Goal: Task Accomplishment & Management: Manage account settings

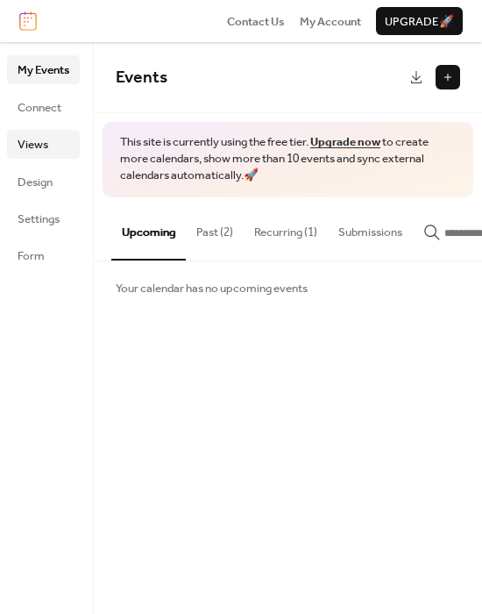
click at [53, 139] on link "Views" at bounding box center [43, 144] width 73 height 28
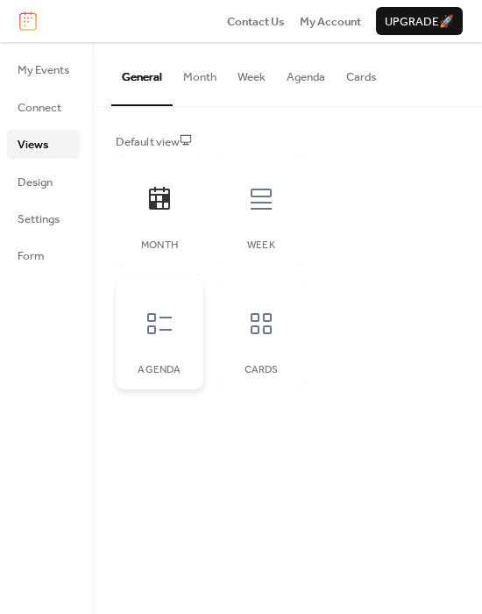
click at [168, 352] on div "Agenda" at bounding box center [160, 335] width 88 height 110
click at [235, 358] on div "Cards" at bounding box center [261, 335] width 88 height 110
click at [263, 240] on div "Week" at bounding box center [261, 245] width 53 height 12
click at [167, 215] on div at bounding box center [159, 199] width 53 height 53
click at [209, 81] on button "Month" at bounding box center [200, 72] width 54 height 61
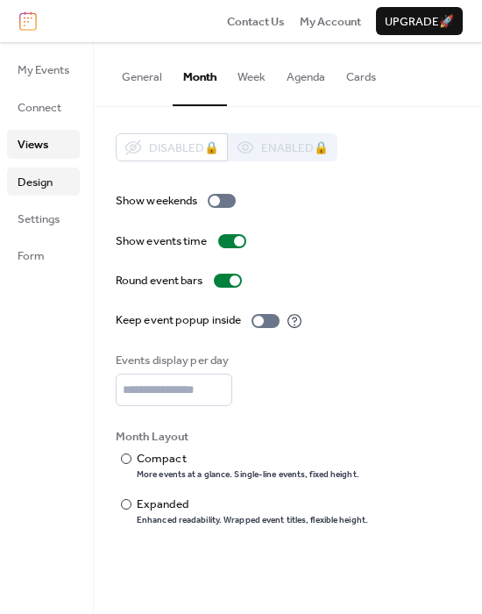
click at [48, 174] on span "Design" at bounding box center [35, 183] width 35 height 18
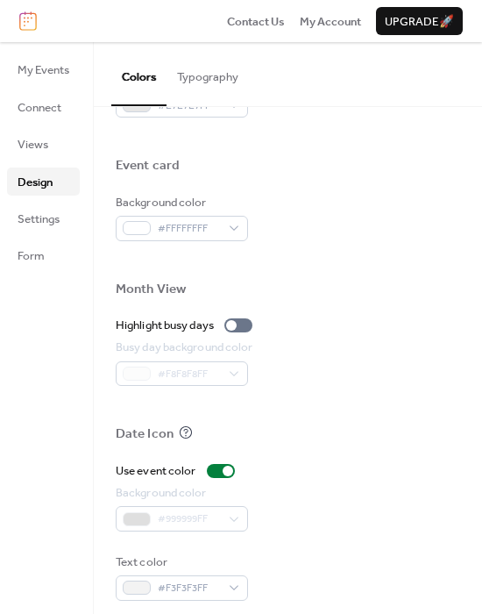
scroll to position [832, 0]
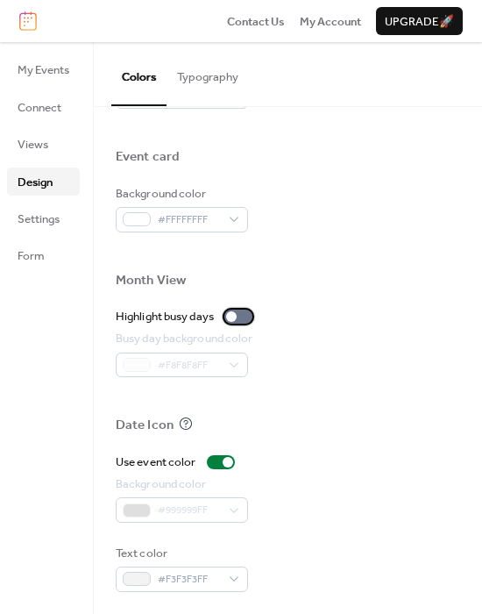
click at [246, 311] on div at bounding box center [238, 316] width 28 height 14
click at [246, 311] on div at bounding box center [245, 316] width 11 height 11
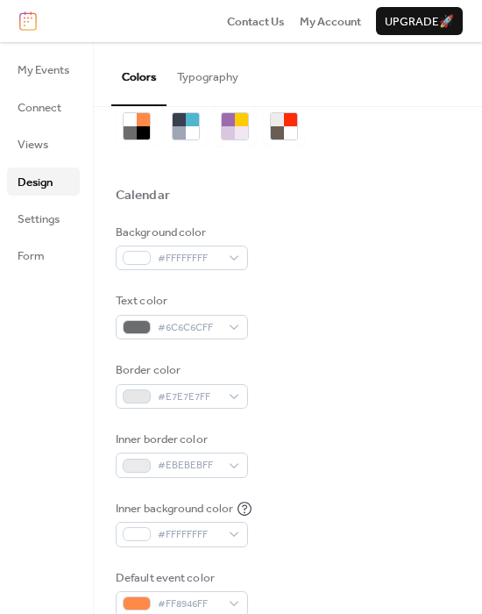
scroll to position [0, 0]
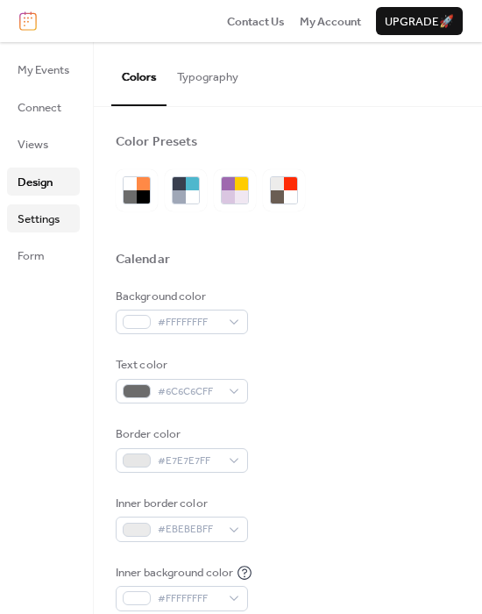
click at [53, 214] on span "Settings" at bounding box center [39, 219] width 42 height 18
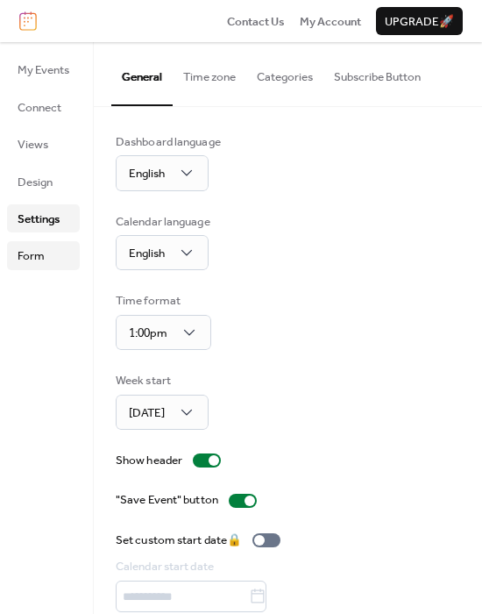
click at [36, 254] on span "Form" at bounding box center [31, 256] width 27 height 18
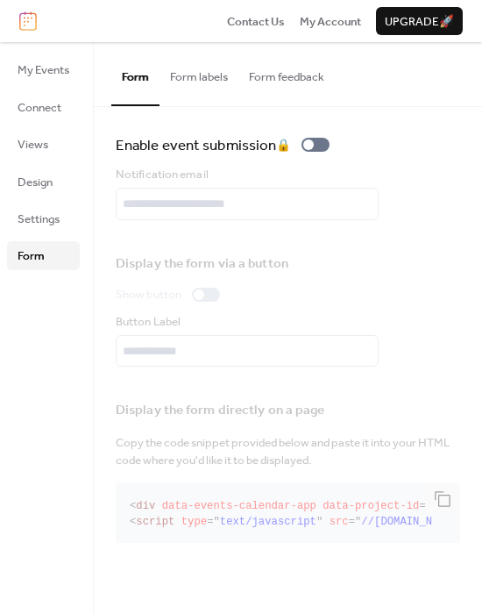
click at [43, 84] on ul "My Events Connect Views Design Settings Form" at bounding box center [43, 162] width 73 height 214
click at [41, 66] on span "My Events" at bounding box center [44, 70] width 52 height 18
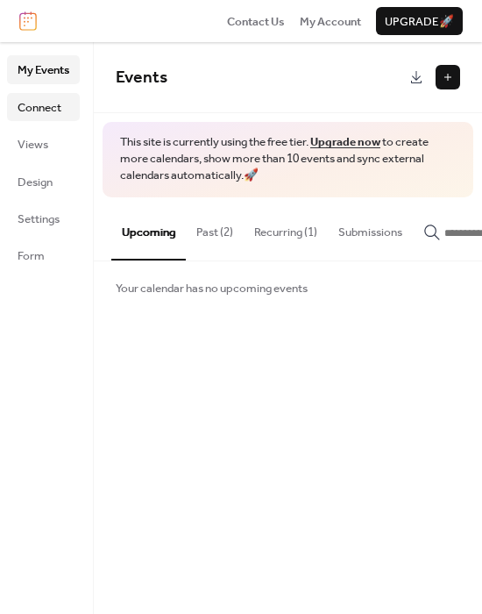
click at [61, 119] on link "Connect" at bounding box center [43, 107] width 73 height 28
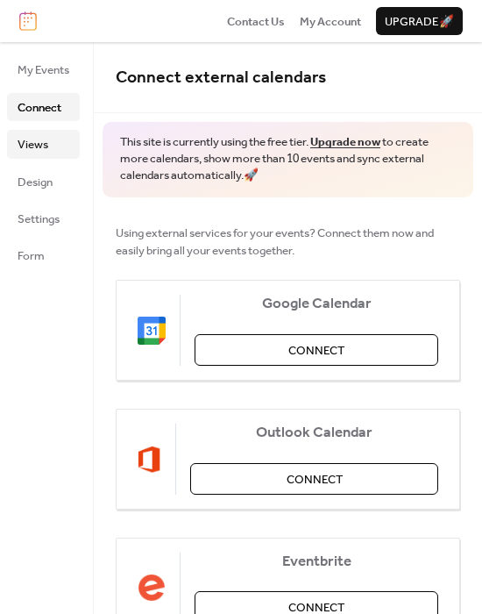
click at [37, 130] on link "Views" at bounding box center [43, 144] width 73 height 28
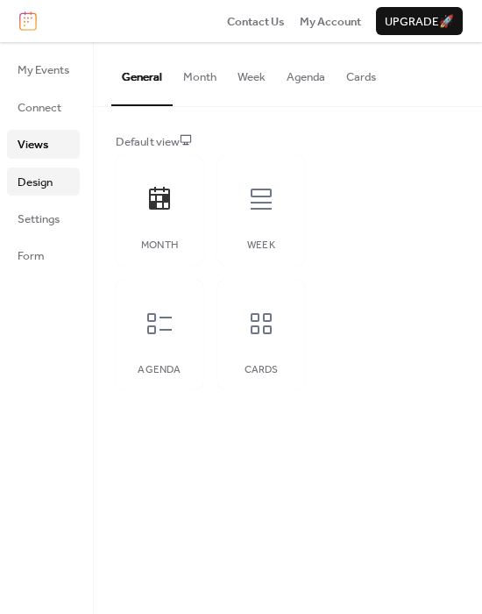
click at [36, 182] on span "Design" at bounding box center [35, 183] width 35 height 18
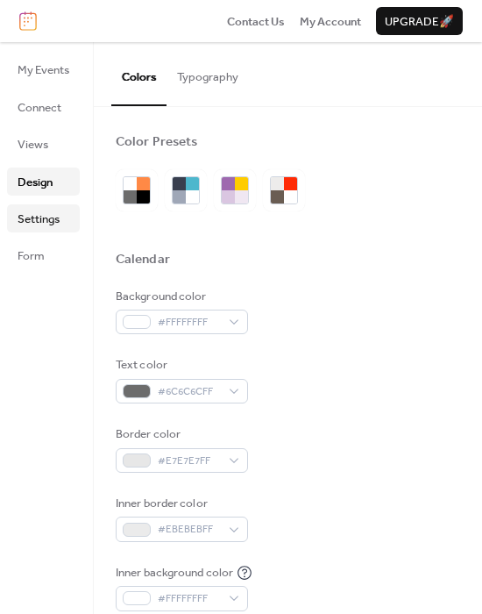
click at [30, 217] on span "Settings" at bounding box center [39, 219] width 42 height 18
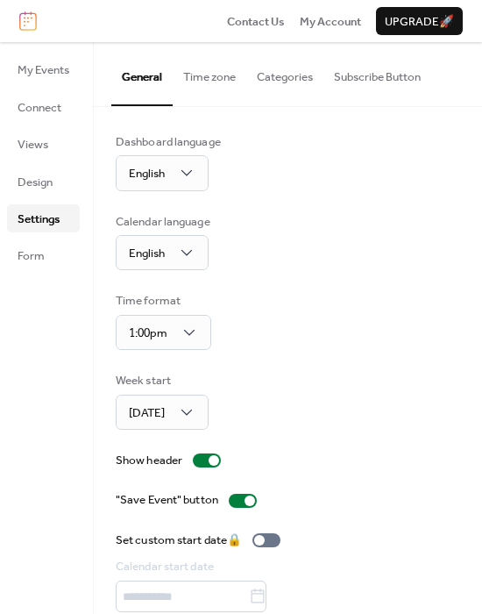
click at [218, 60] on button "Time zone" at bounding box center [210, 72] width 74 height 61
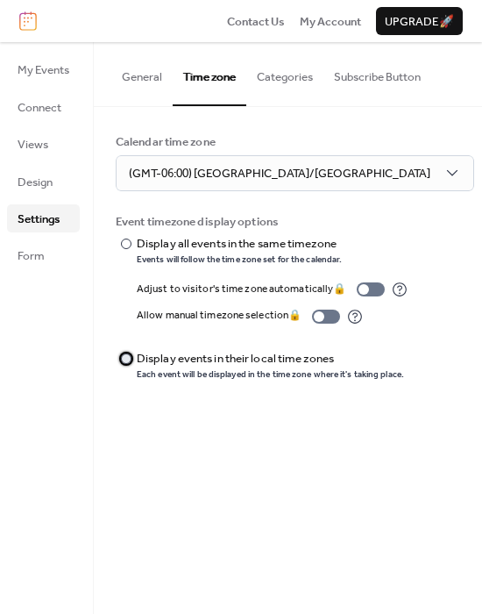
click at [204, 361] on div "Display events in their local time zones" at bounding box center [269, 359] width 264 height 18
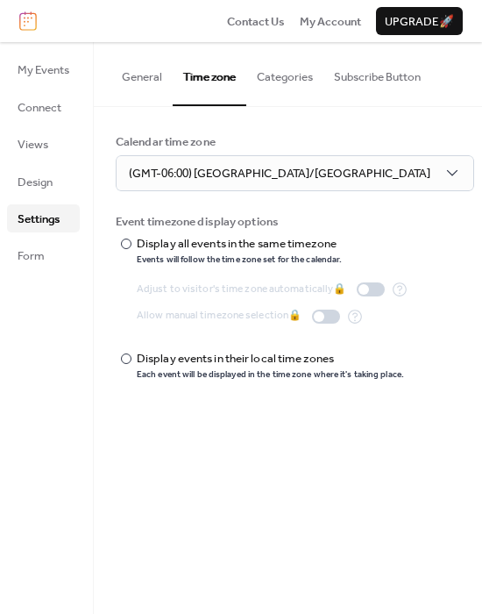
click at [291, 87] on button "Categories" at bounding box center [284, 72] width 77 height 61
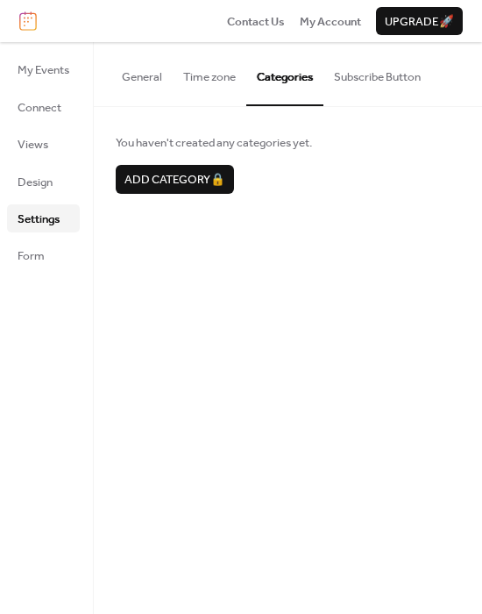
click at [376, 92] on button "Subscribe Button" at bounding box center [377, 72] width 108 height 61
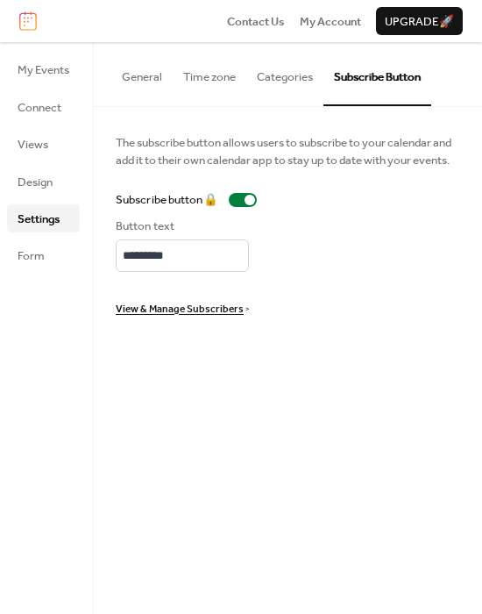
click at [132, 77] on button "General" at bounding box center [141, 72] width 61 height 61
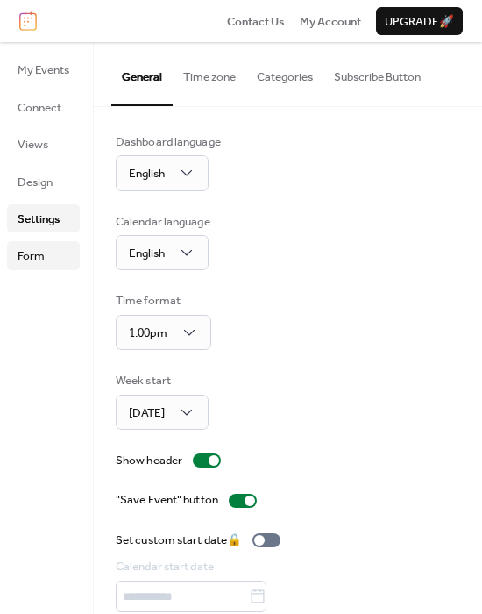
click at [28, 262] on span "Form" at bounding box center [31, 256] width 27 height 18
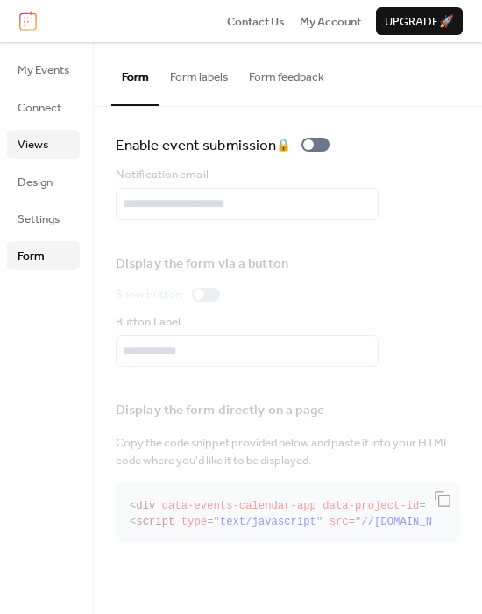
click at [51, 147] on link "Views" at bounding box center [43, 144] width 73 height 28
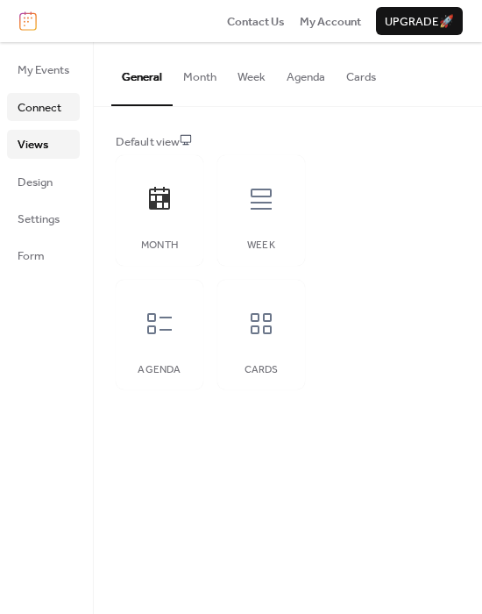
click at [53, 115] on span "Connect" at bounding box center [40, 108] width 44 height 18
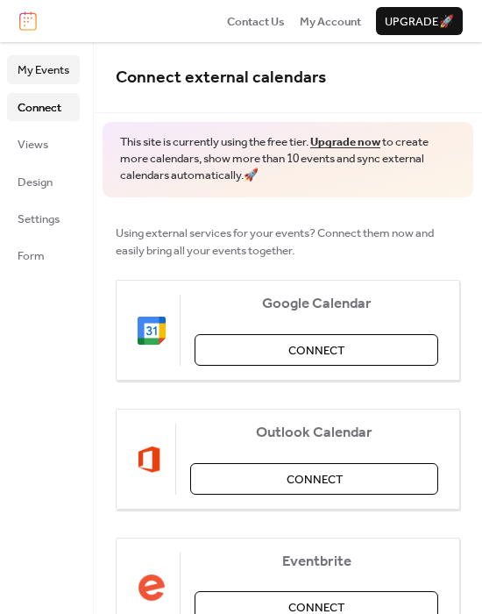
click at [53, 68] on span "My Events" at bounding box center [44, 70] width 52 height 18
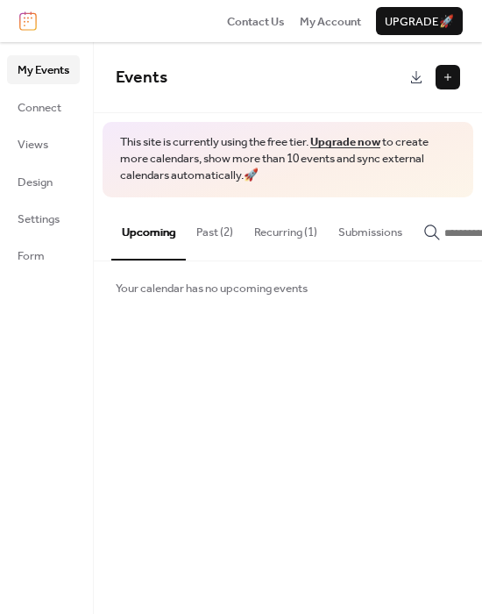
click at [237, 240] on button "Past (2)" at bounding box center [215, 227] width 58 height 61
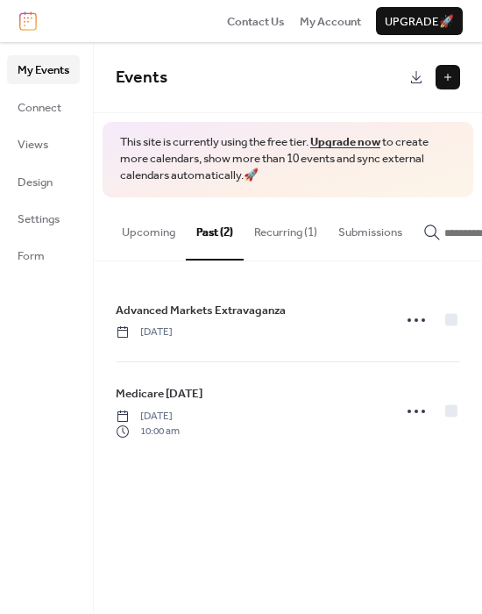
click at [274, 242] on button "Recurring (1)" at bounding box center [286, 227] width 84 height 61
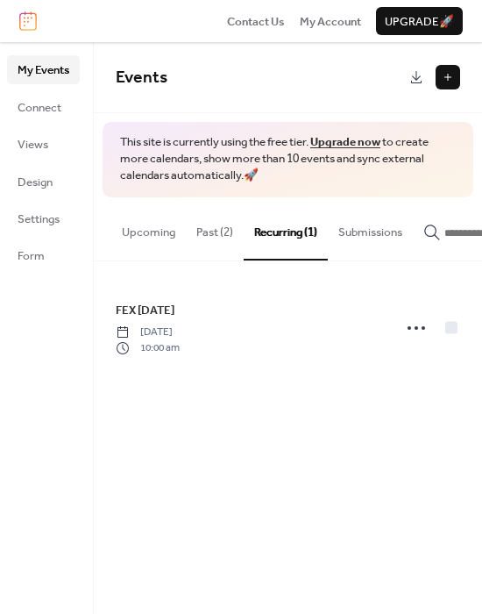
click at [349, 240] on button "Submissions" at bounding box center [370, 227] width 85 height 61
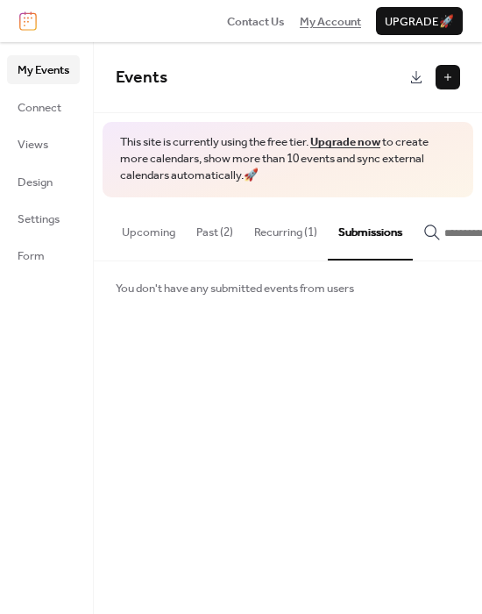
click at [321, 31] on span "My Account" at bounding box center [330, 22] width 61 height 18
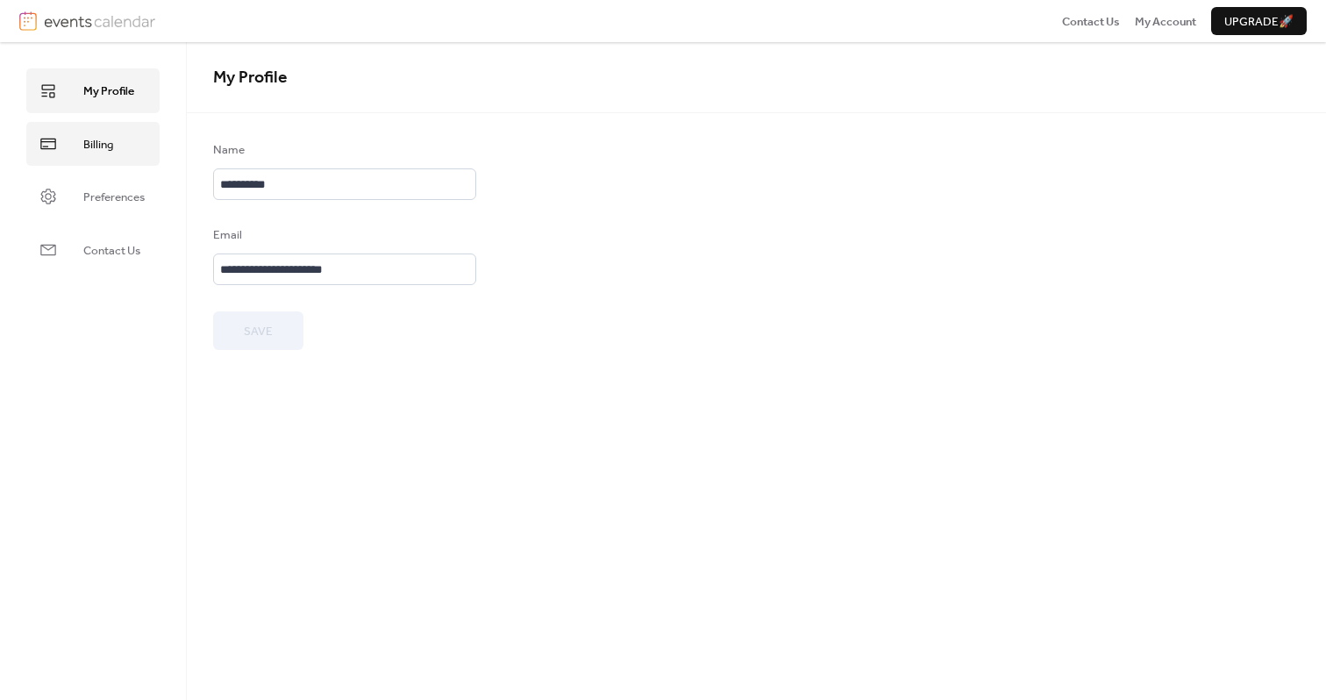
click at [117, 149] on link "Billing" at bounding box center [92, 144] width 133 height 44
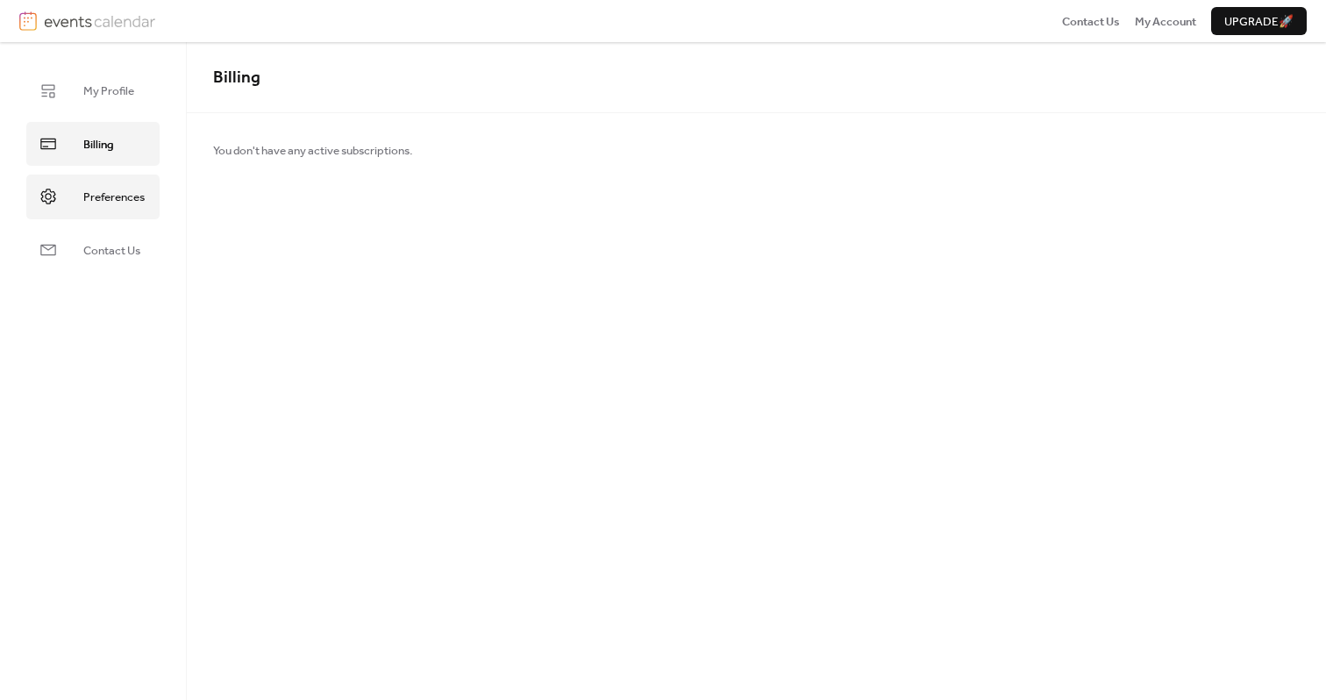
click at [117, 190] on span "Preferences" at bounding box center [113, 197] width 61 height 18
click at [90, 25] on img at bounding box center [99, 20] width 111 height 19
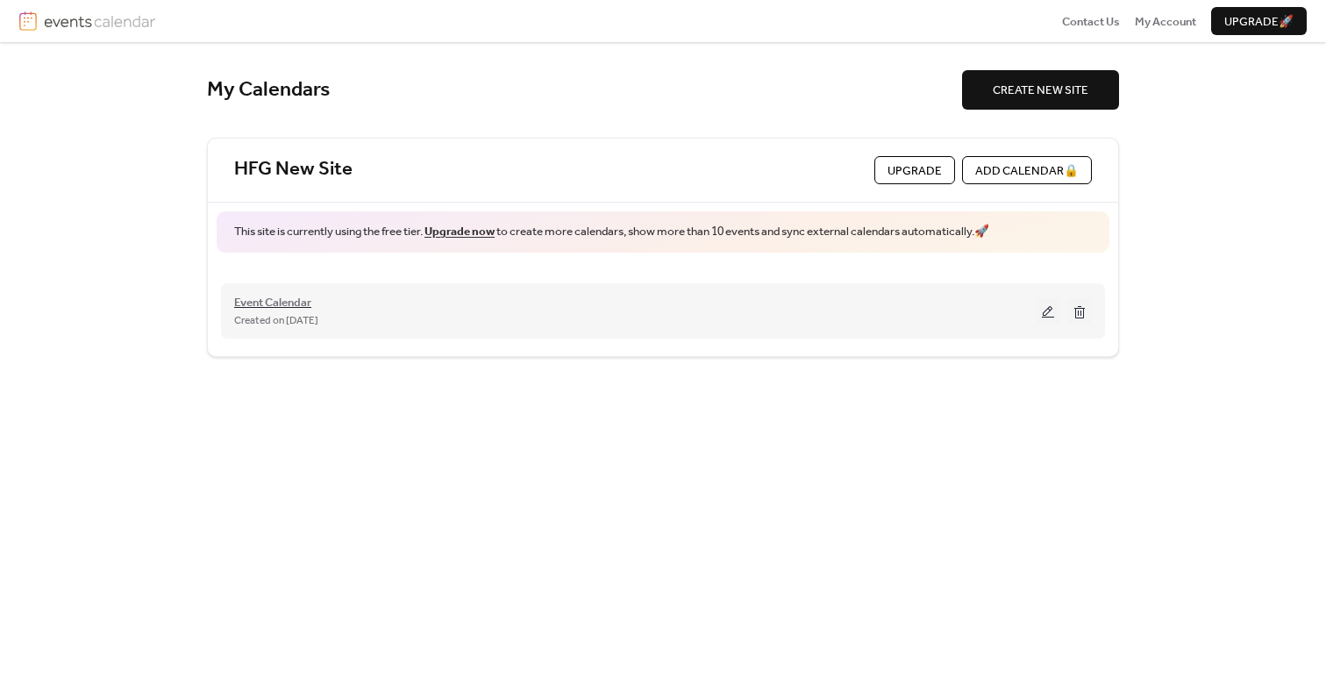
click at [294, 302] on span "Event Calendar" at bounding box center [272, 303] width 77 height 18
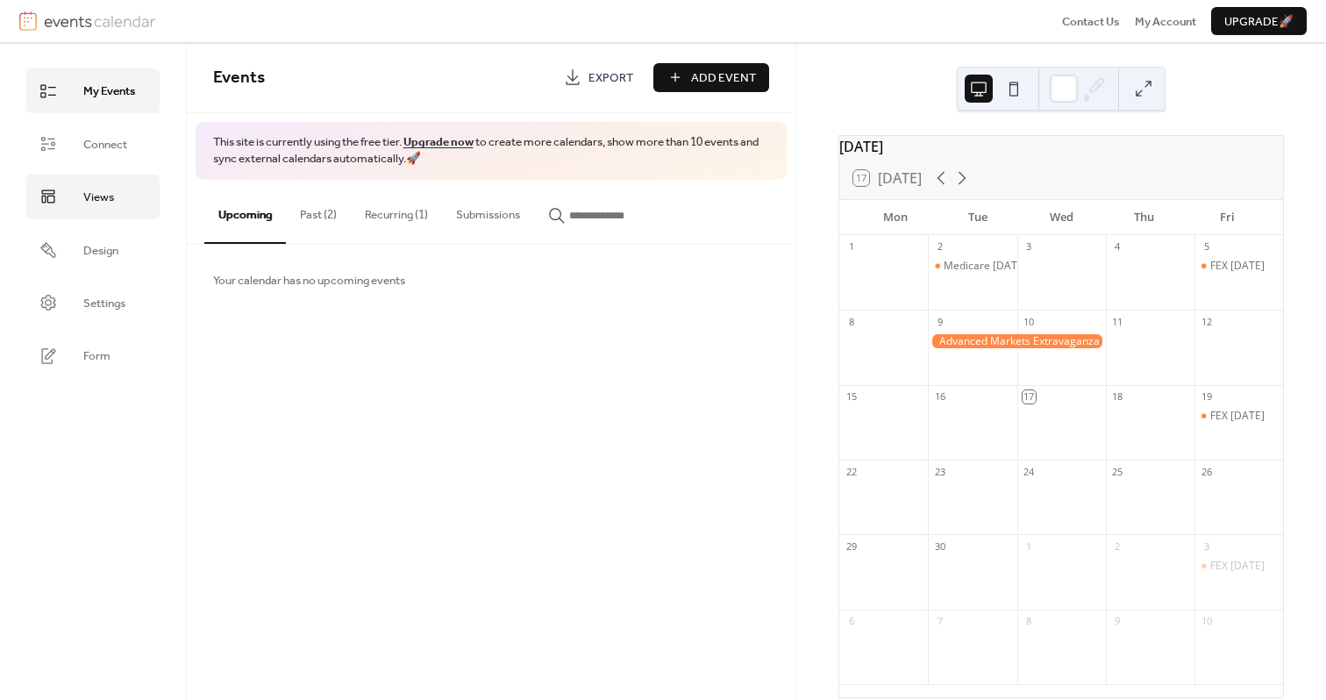
click at [112, 201] on span "Views" at bounding box center [98, 197] width 31 height 18
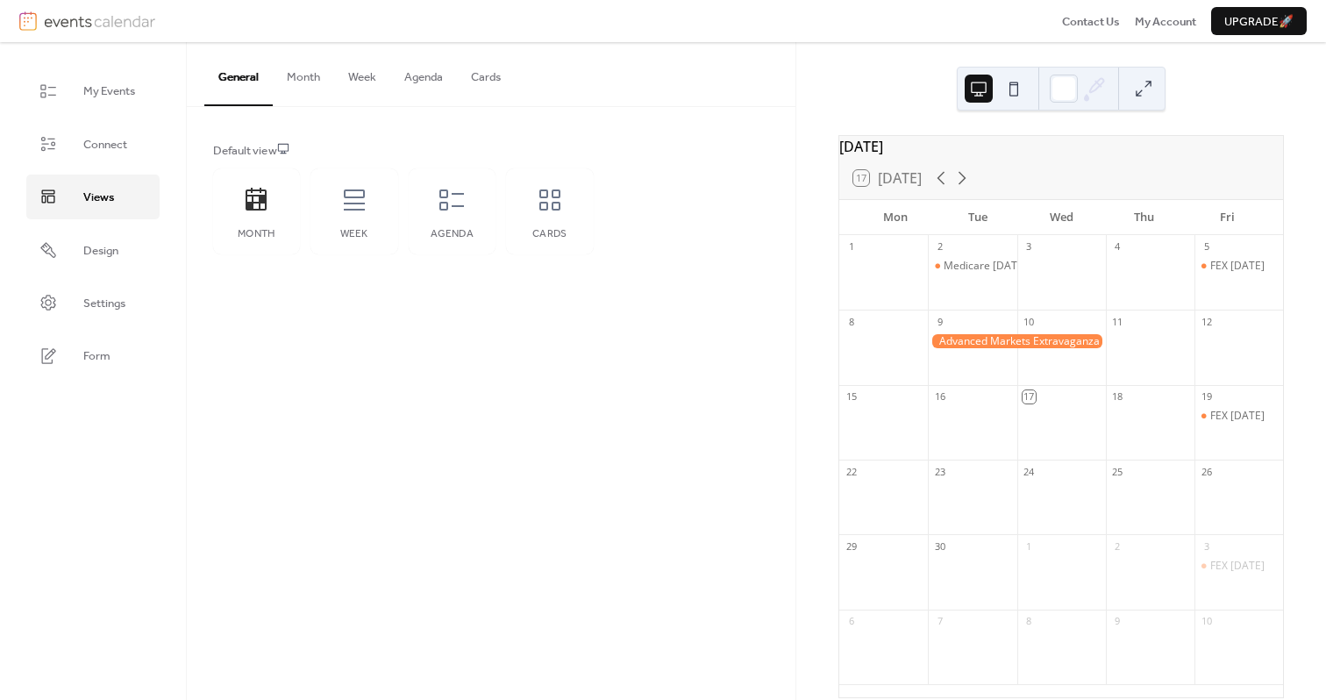
click at [1139, 89] on button at bounding box center [1143, 89] width 28 height 28
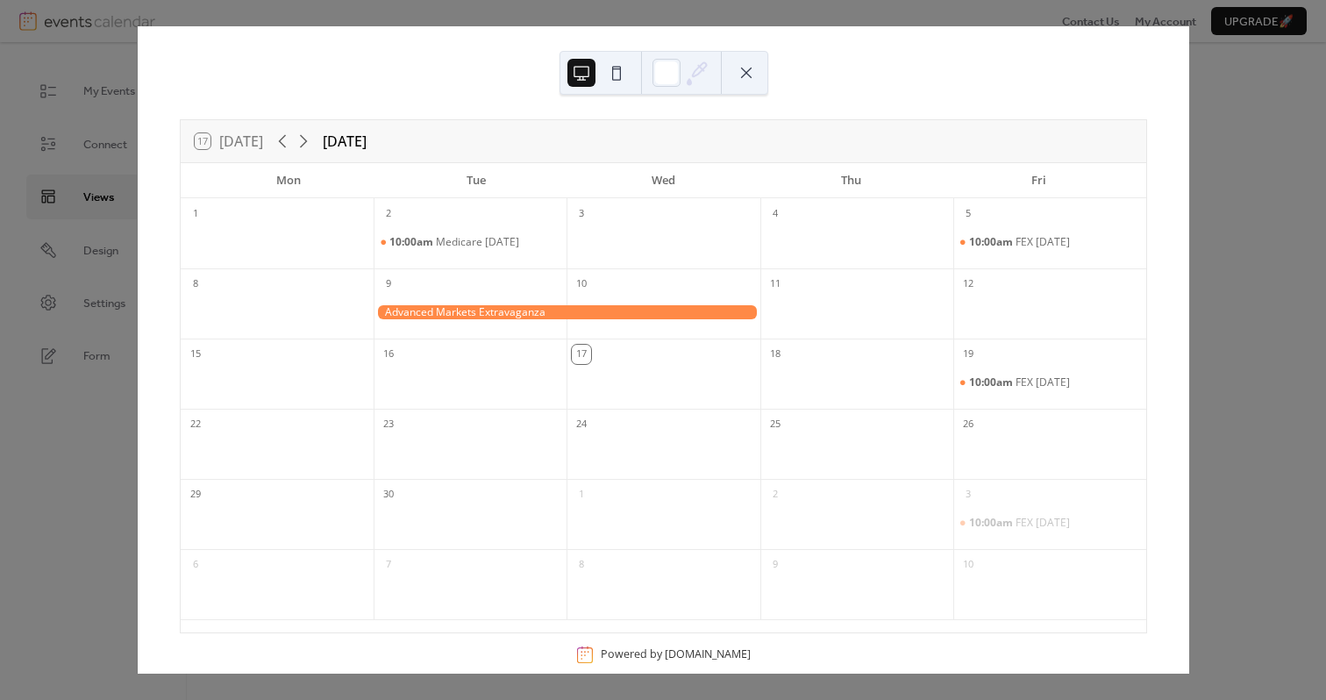
click at [699, 74] on icon at bounding box center [697, 73] width 26 height 26
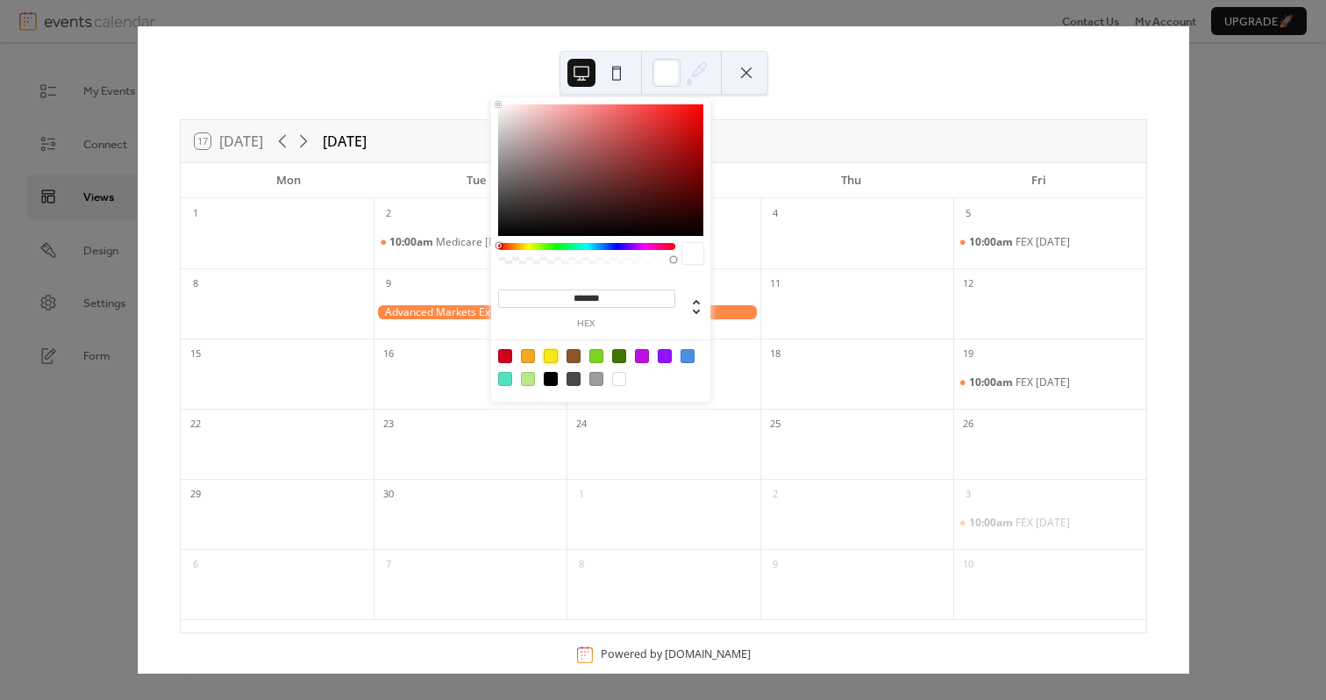
click at [550, 355] on div at bounding box center [551, 356] width 14 height 14
type input "*******"
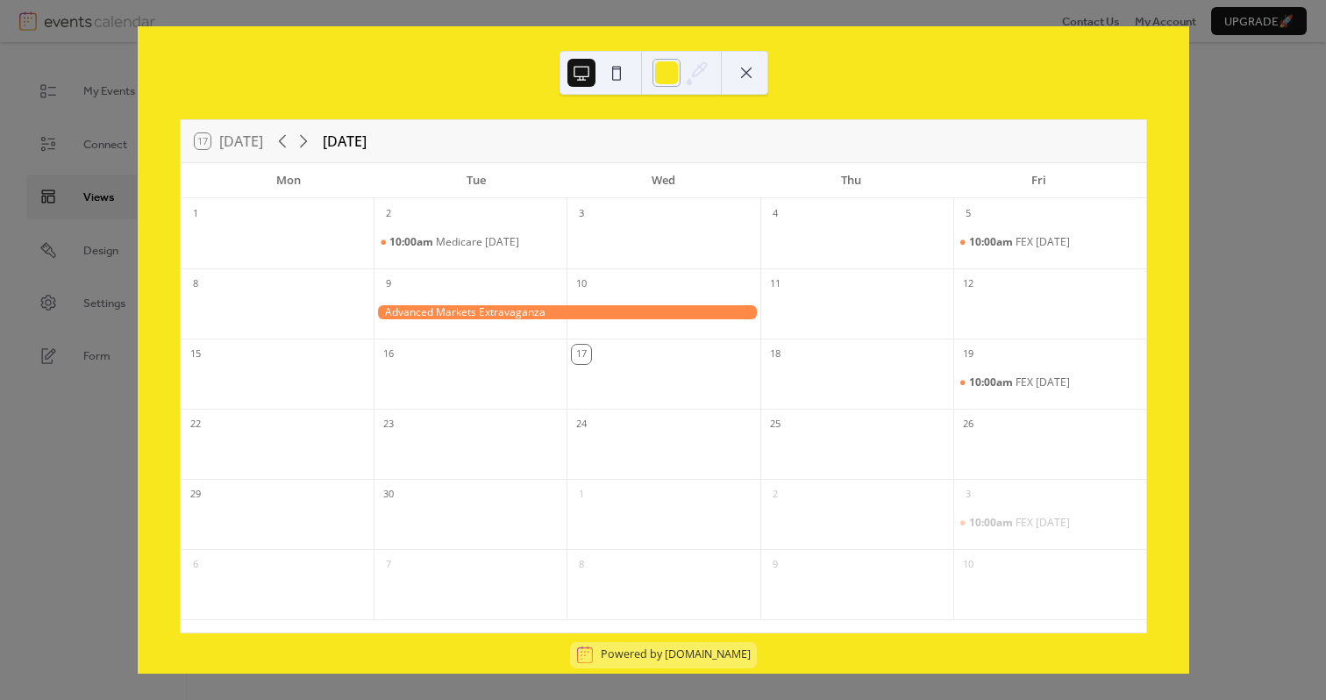
click at [657, 82] on div at bounding box center [666, 73] width 28 height 28
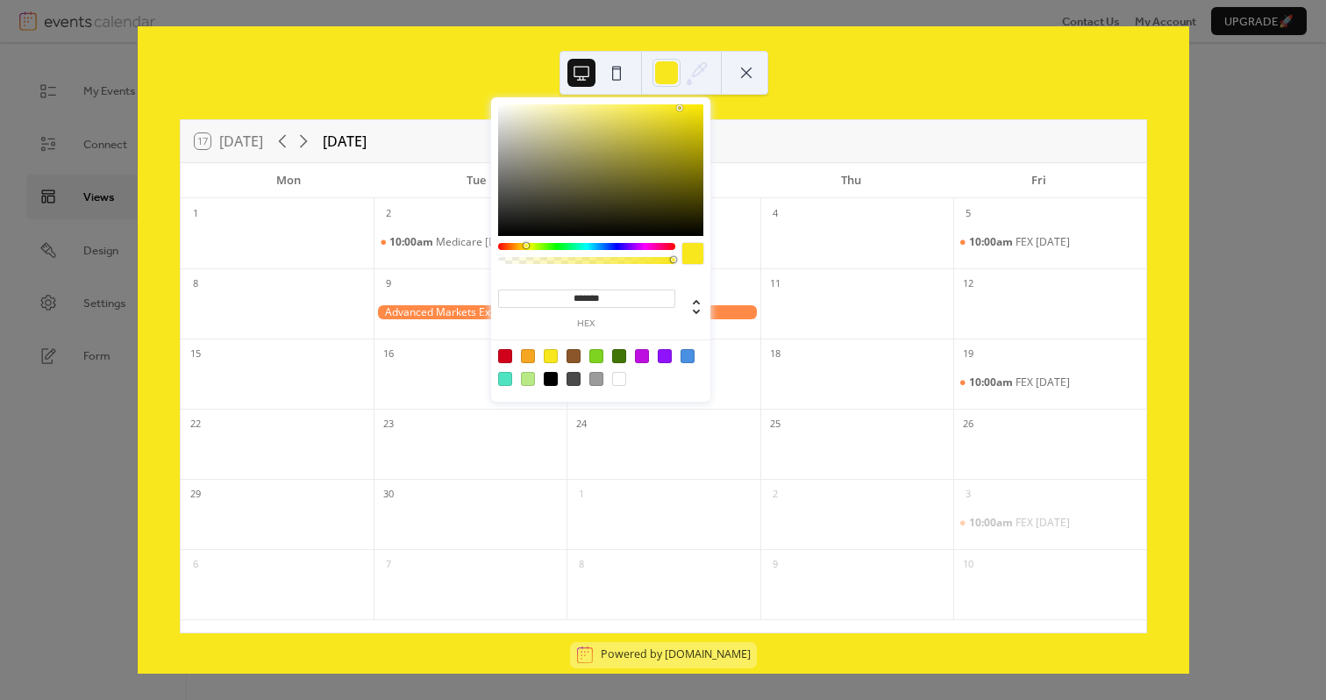
click at [609, 289] on input "*******" at bounding box center [586, 298] width 177 height 18
click at [608, 300] on input "*******" at bounding box center [586, 298] width 177 height 18
paste input "*"
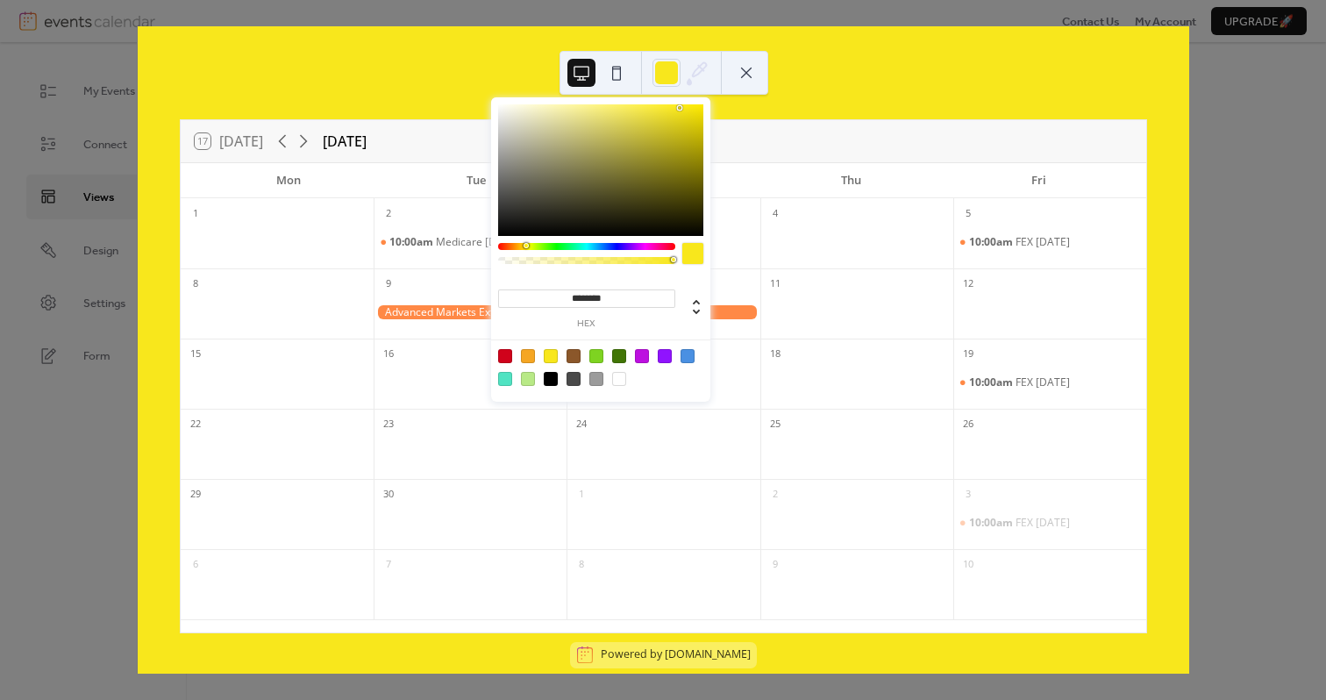
click at [577, 293] on input "********" at bounding box center [586, 298] width 177 height 18
type input "*******"
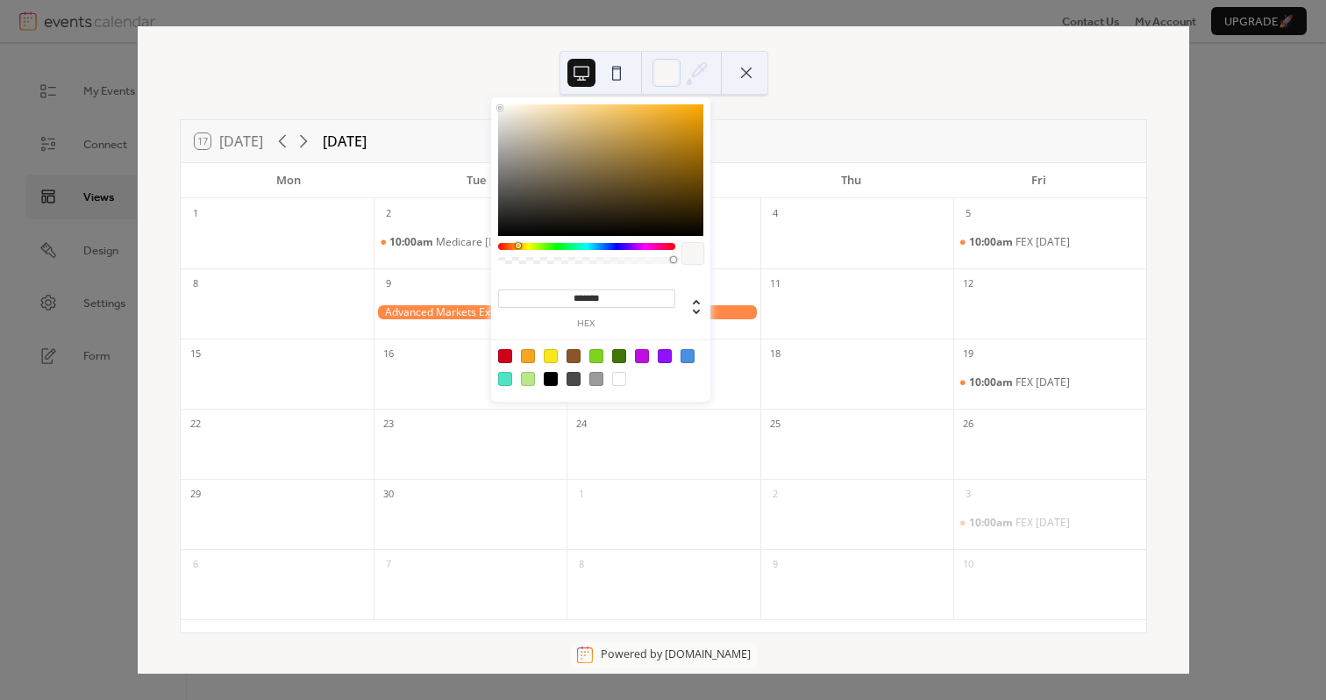
click at [711, 558] on div "8" at bounding box center [662, 563] width 193 height 28
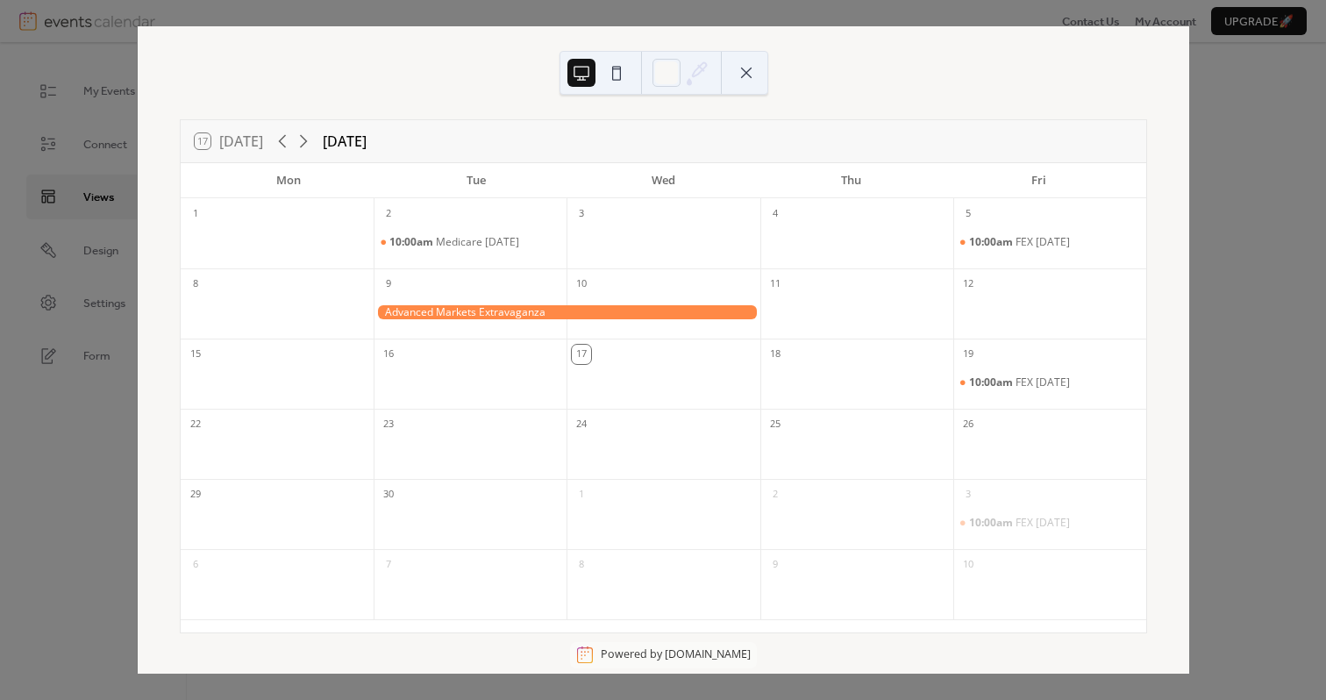
click at [735, 80] on button at bounding box center [746, 73] width 28 height 28
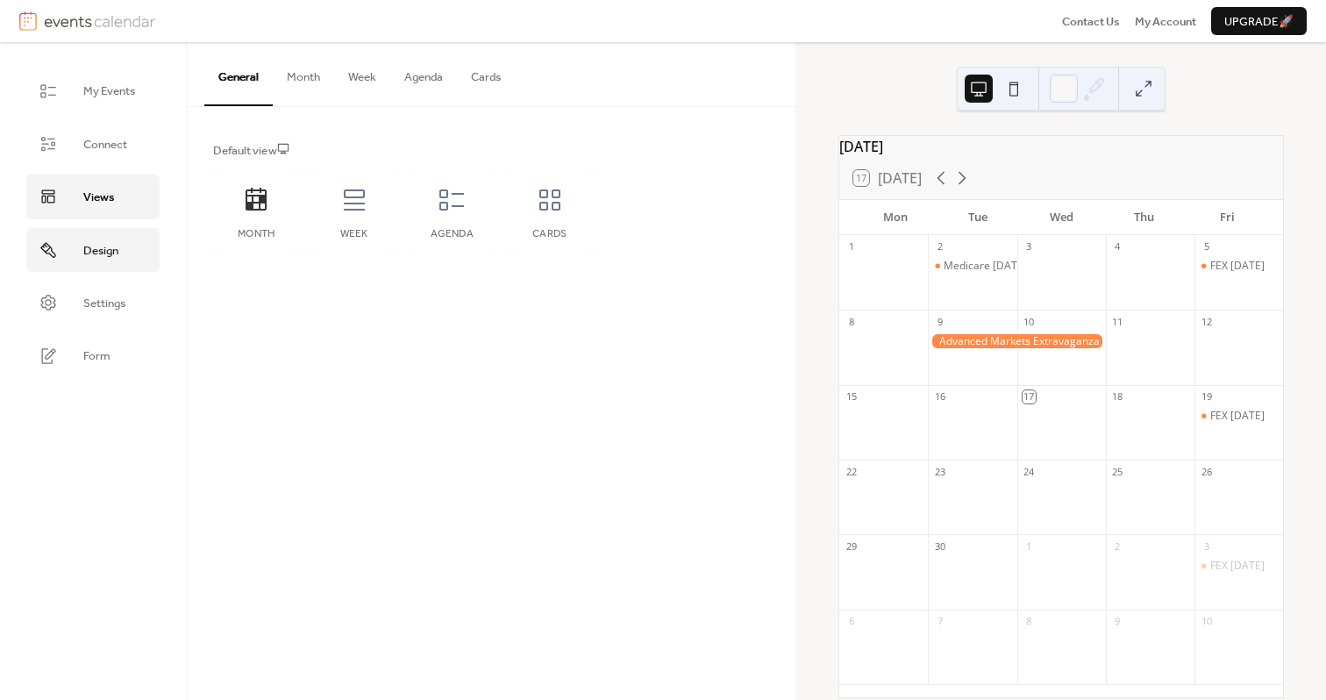
click at [107, 238] on link "Design" at bounding box center [92, 250] width 133 height 44
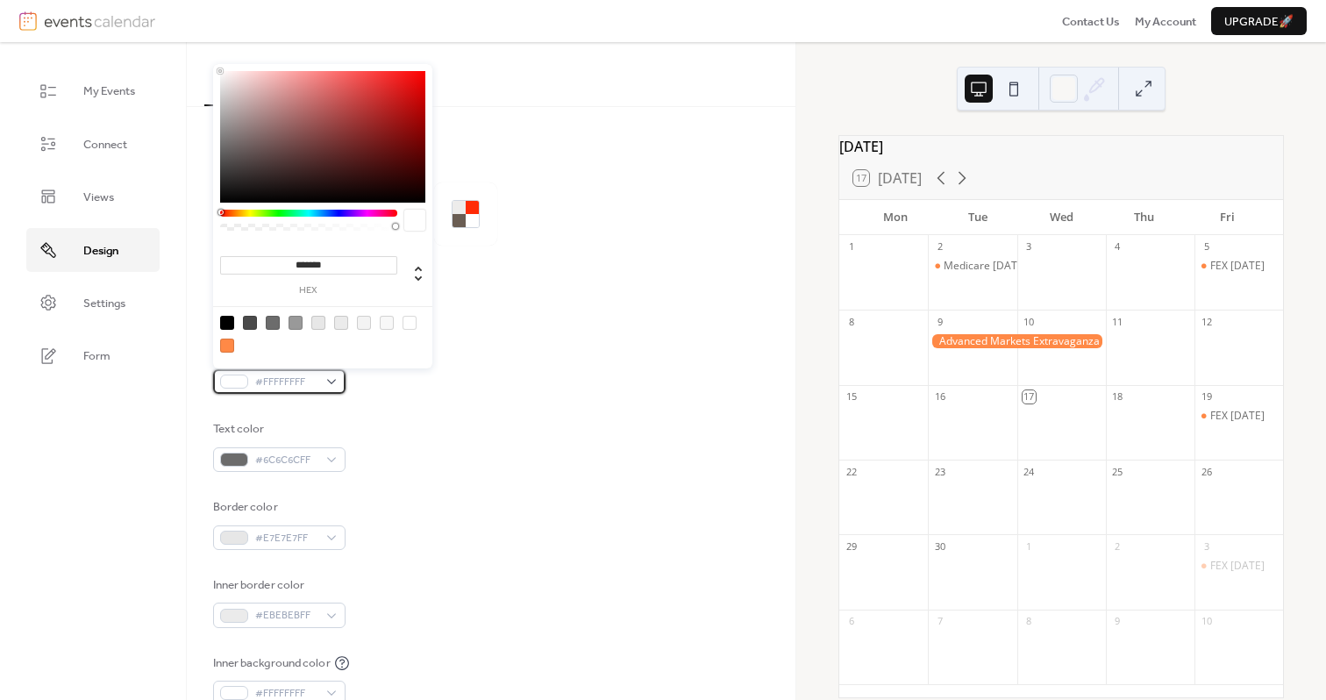
click at [239, 385] on div at bounding box center [234, 381] width 28 height 14
click at [318, 323] on div at bounding box center [318, 323] width 14 height 14
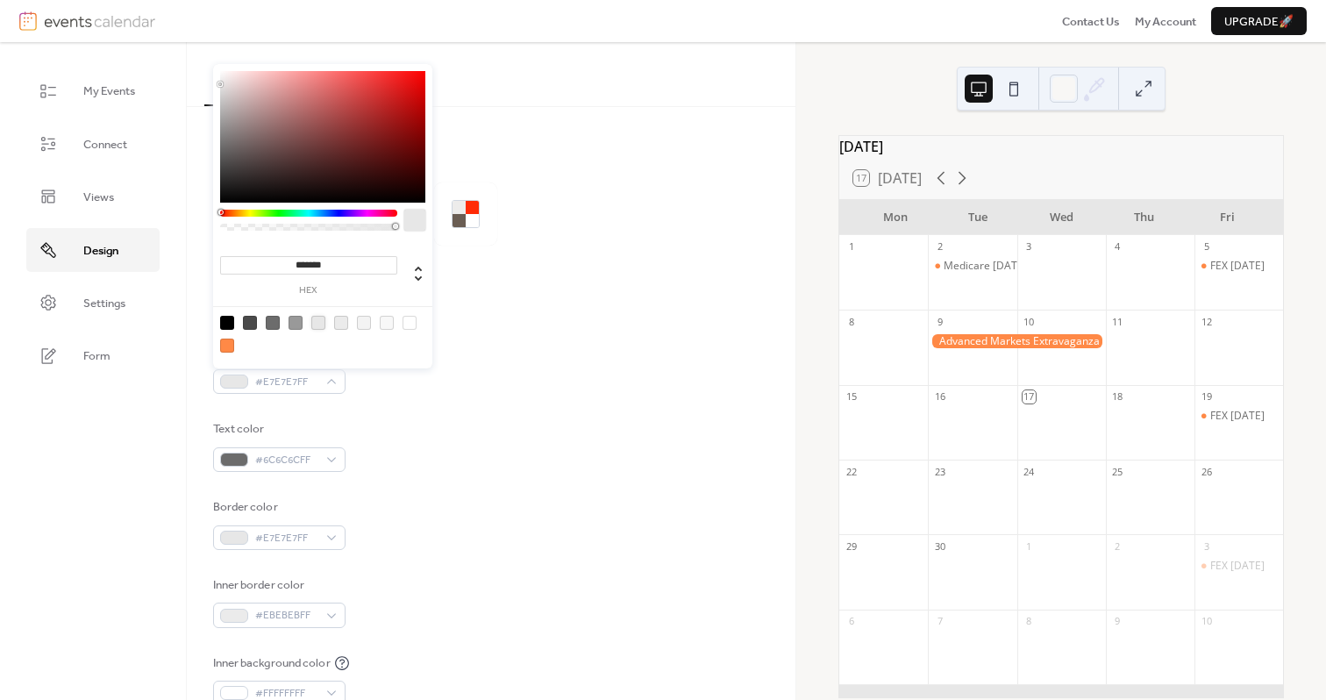
click at [340, 325] on div at bounding box center [341, 323] width 14 height 14
click at [227, 349] on div at bounding box center [227, 345] width 14 height 14
type input "*******"
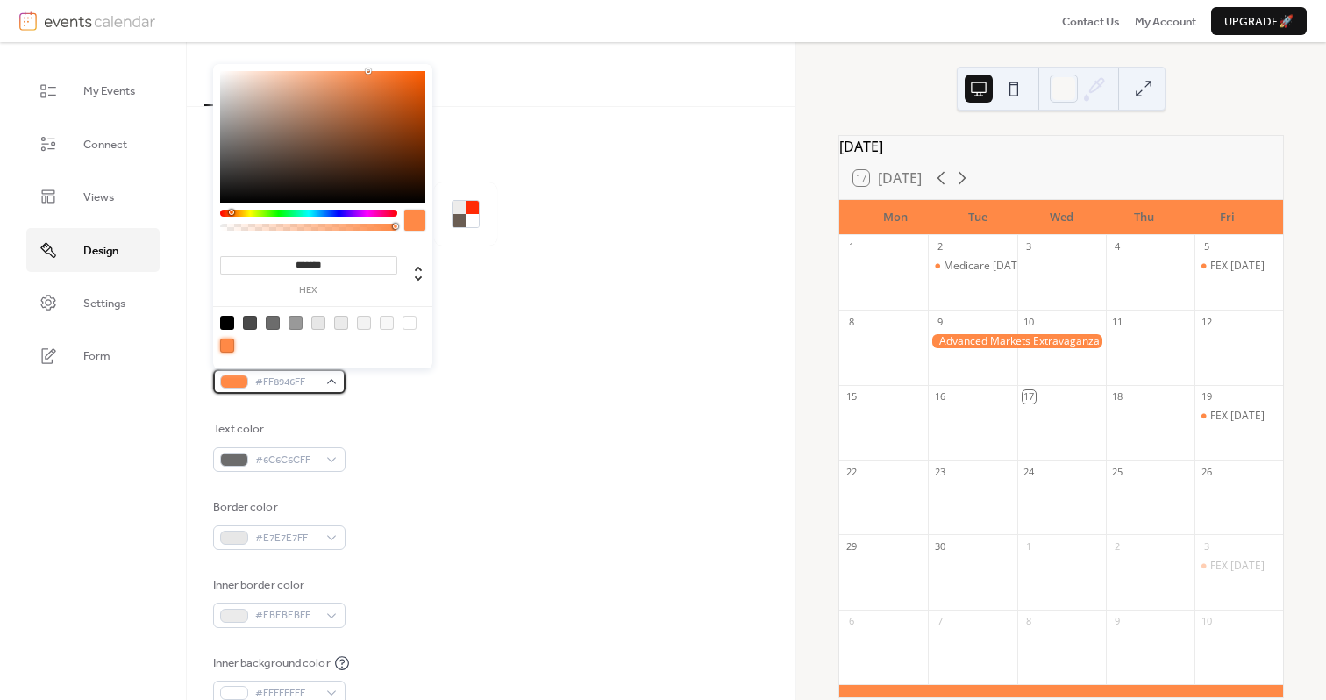
click at [292, 382] on span "#FF8946FF" at bounding box center [286, 382] width 62 height 18
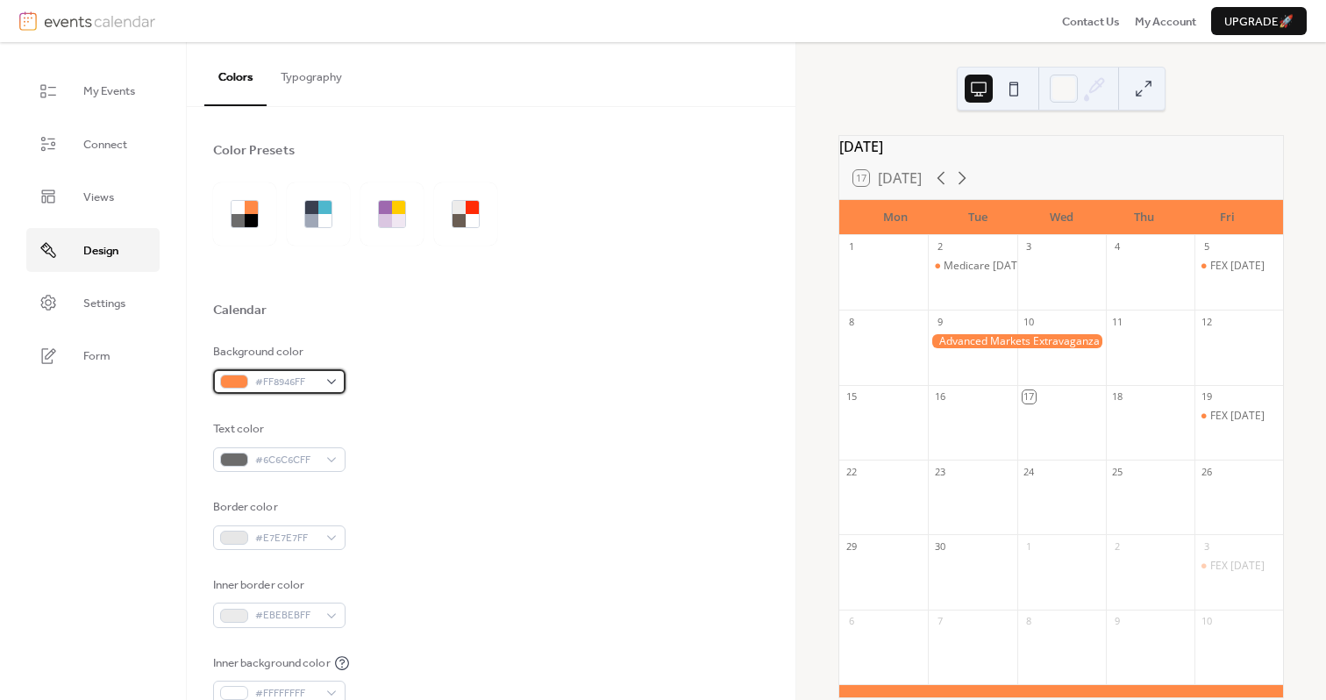
click at [323, 378] on div "#FF8946FF" at bounding box center [279, 381] width 132 height 25
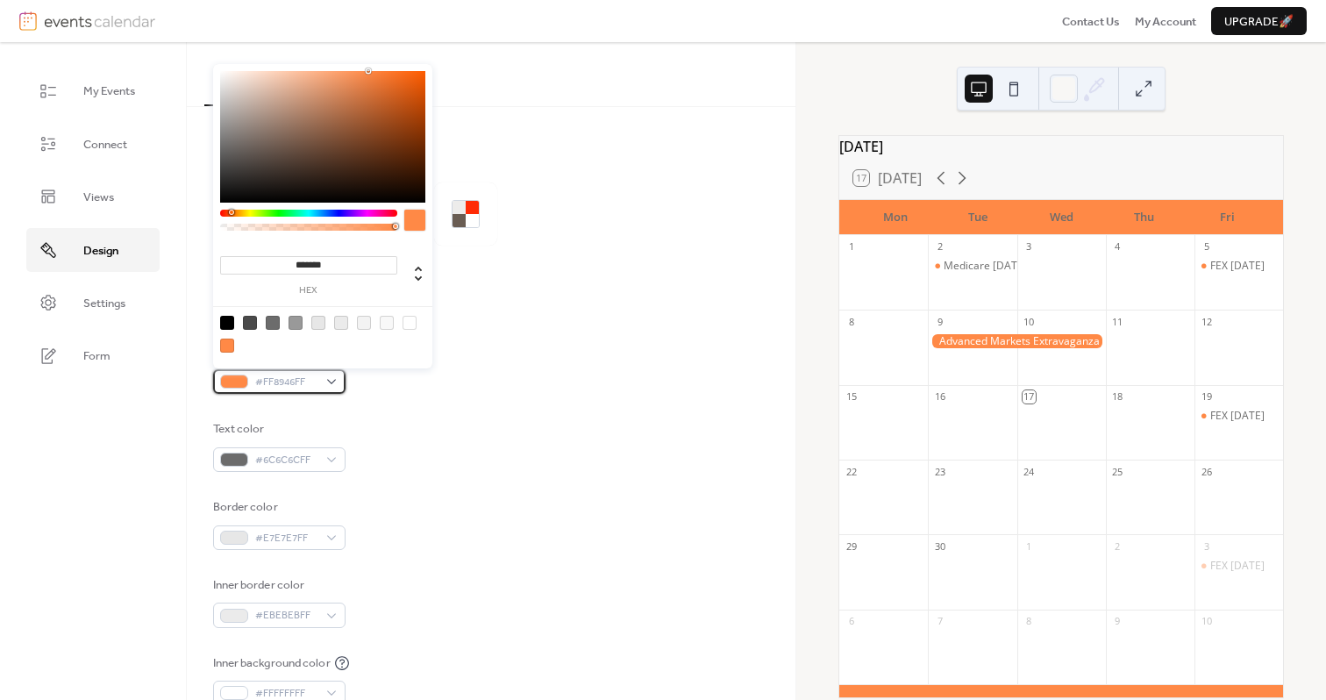
click at [331, 380] on div "#FF8946FF" at bounding box center [279, 381] width 132 height 25
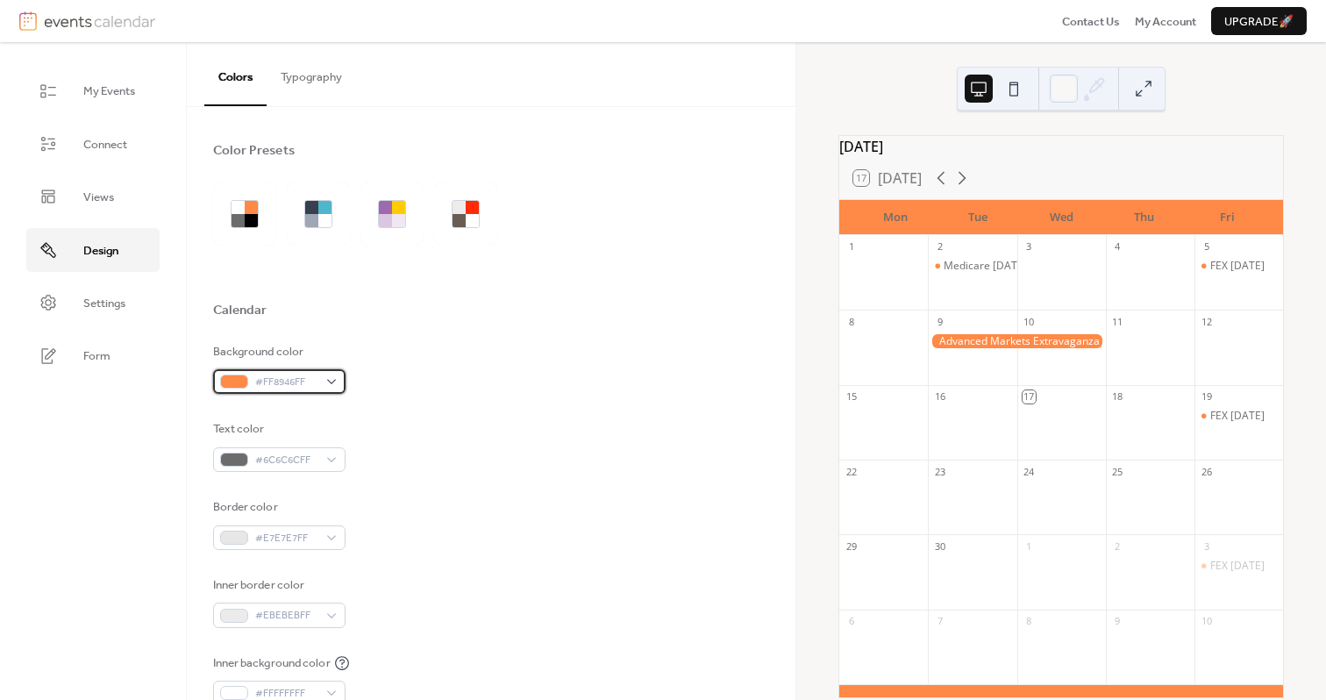
click at [331, 380] on div "#FF8946FF" at bounding box center [279, 381] width 132 height 25
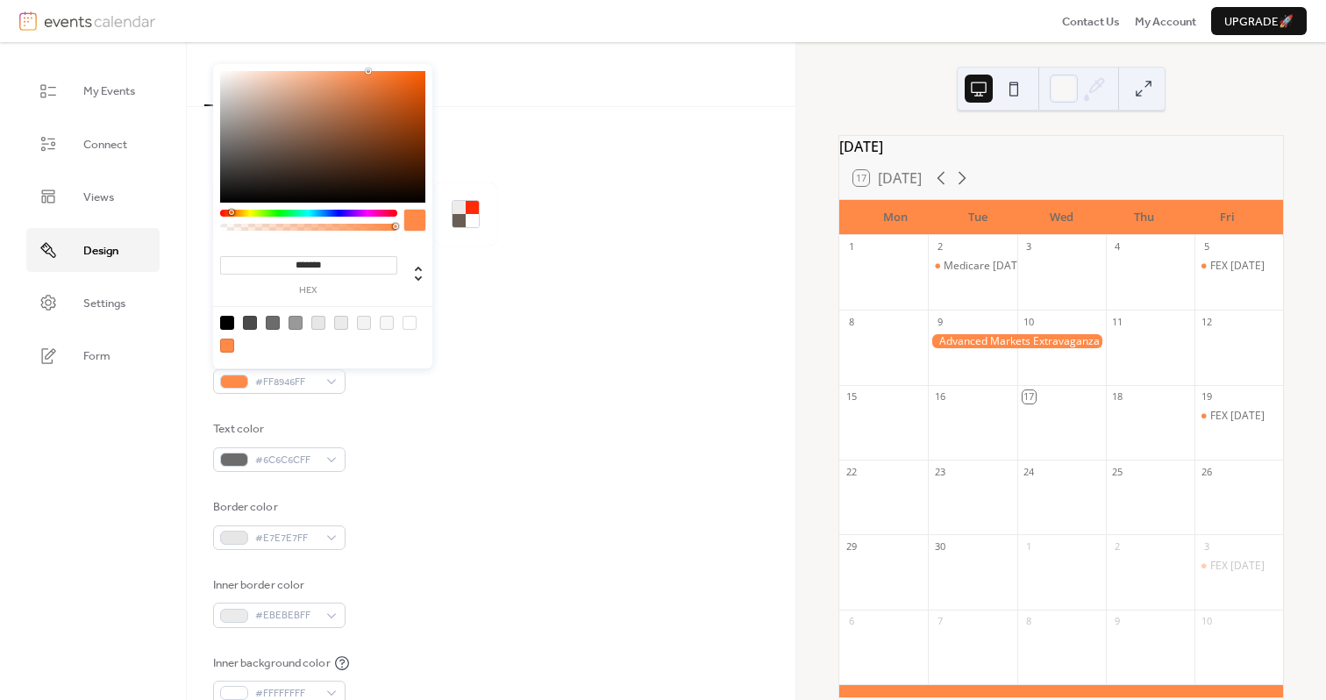
click at [319, 266] on input "*******" at bounding box center [308, 265] width 177 height 18
paste input
type input "*******"
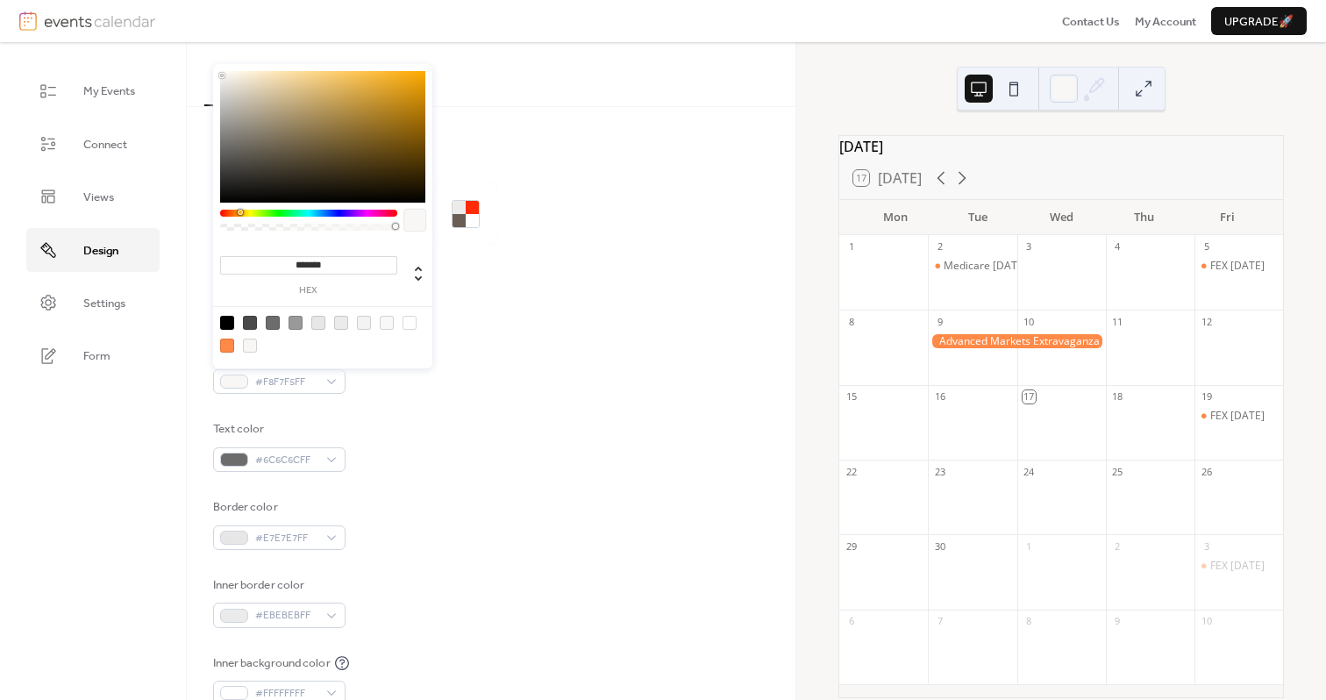
click at [608, 404] on div "Background color #F8F7F5FF Text color #6C6C6CFF Border color #E7E7E7FF Inner bo…" at bounding box center [491, 563] width 557 height 441
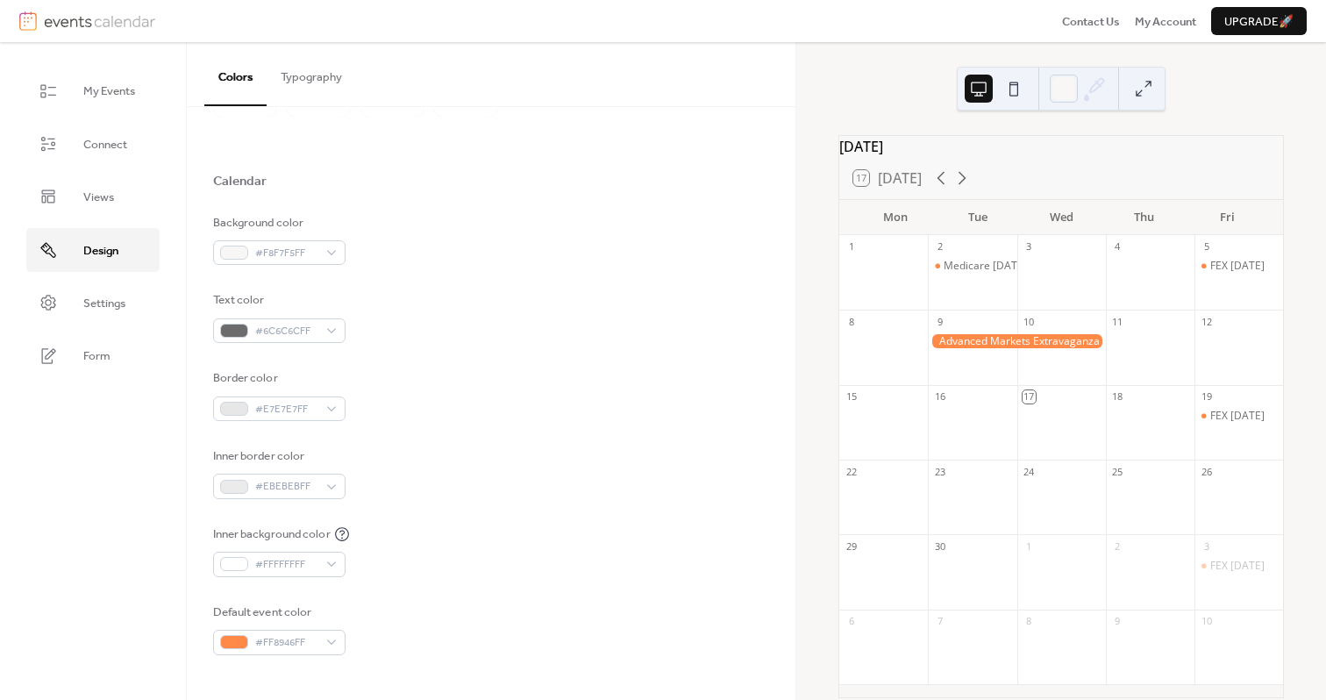
scroll to position [132, 0]
click at [338, 331] on div "#6C6C6CFF" at bounding box center [279, 328] width 132 height 25
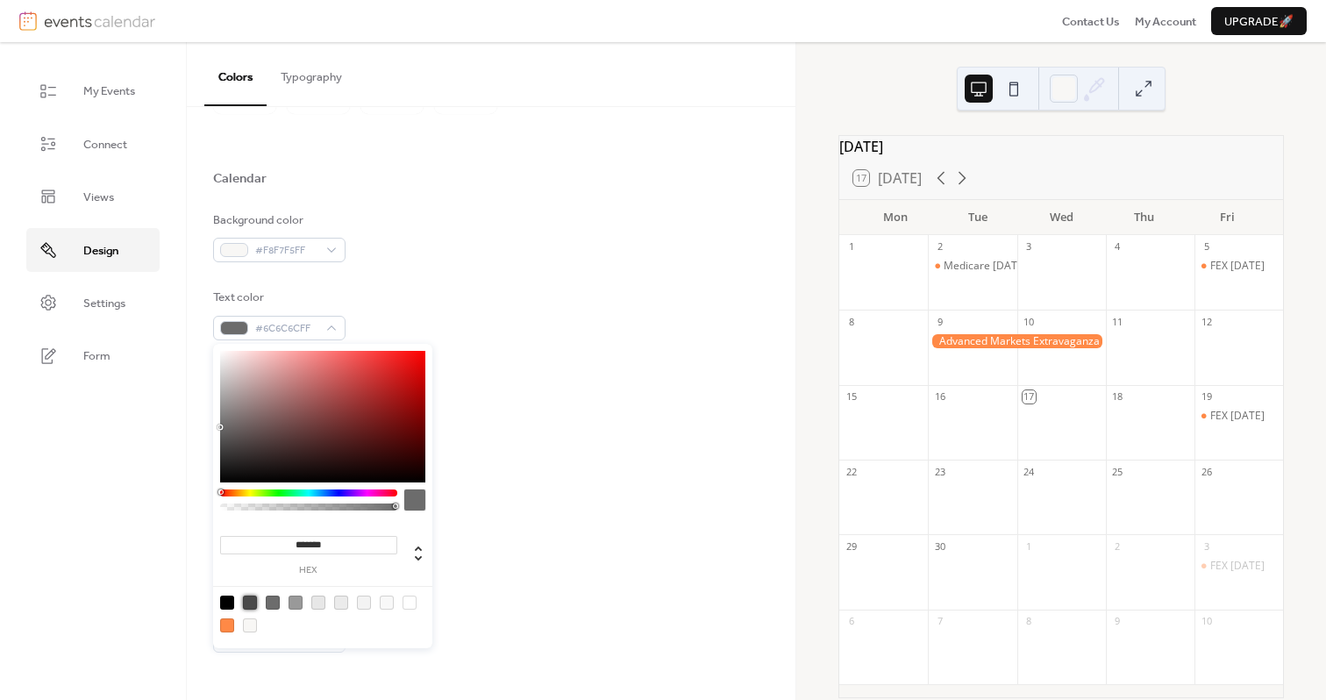
click at [249, 601] on div at bounding box center [250, 602] width 14 height 14
type input "*******"
click at [459, 303] on div "Text color #4A4A4AFF" at bounding box center [491, 314] width 557 height 52
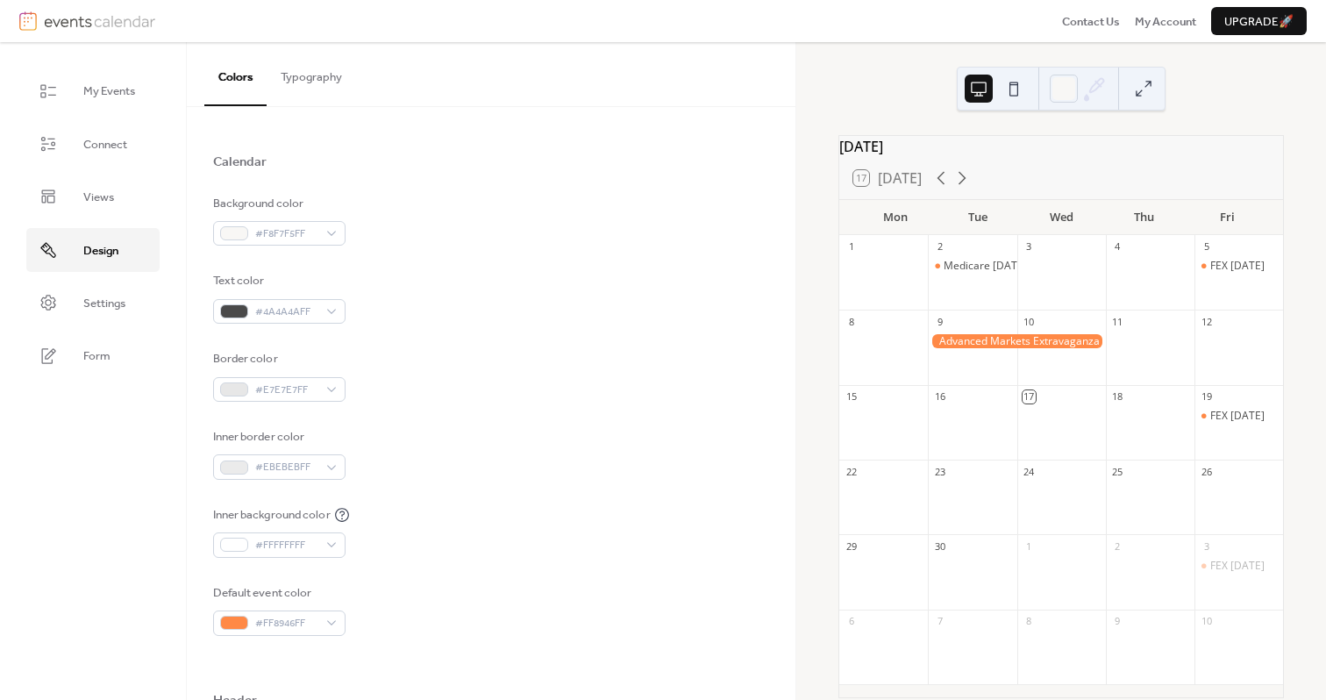
scroll to position [163, 0]
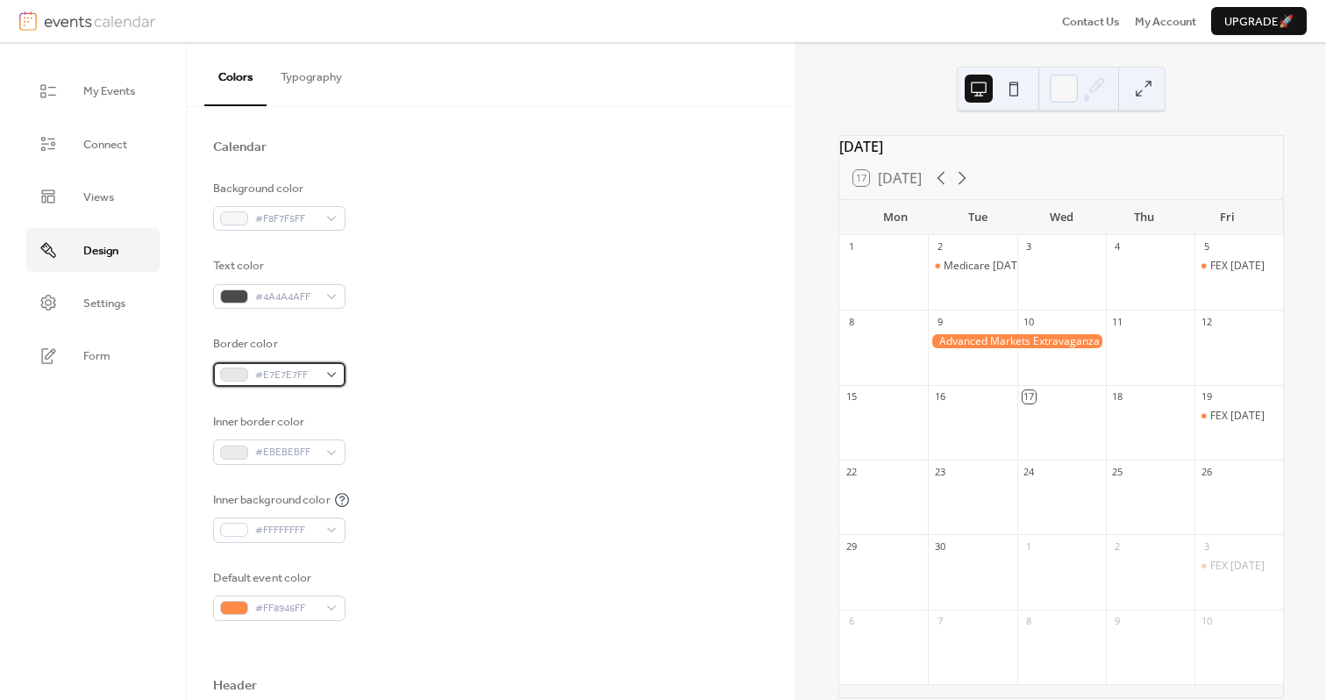
click at [287, 369] on span "#E7E7E7FF" at bounding box center [286, 375] width 62 height 18
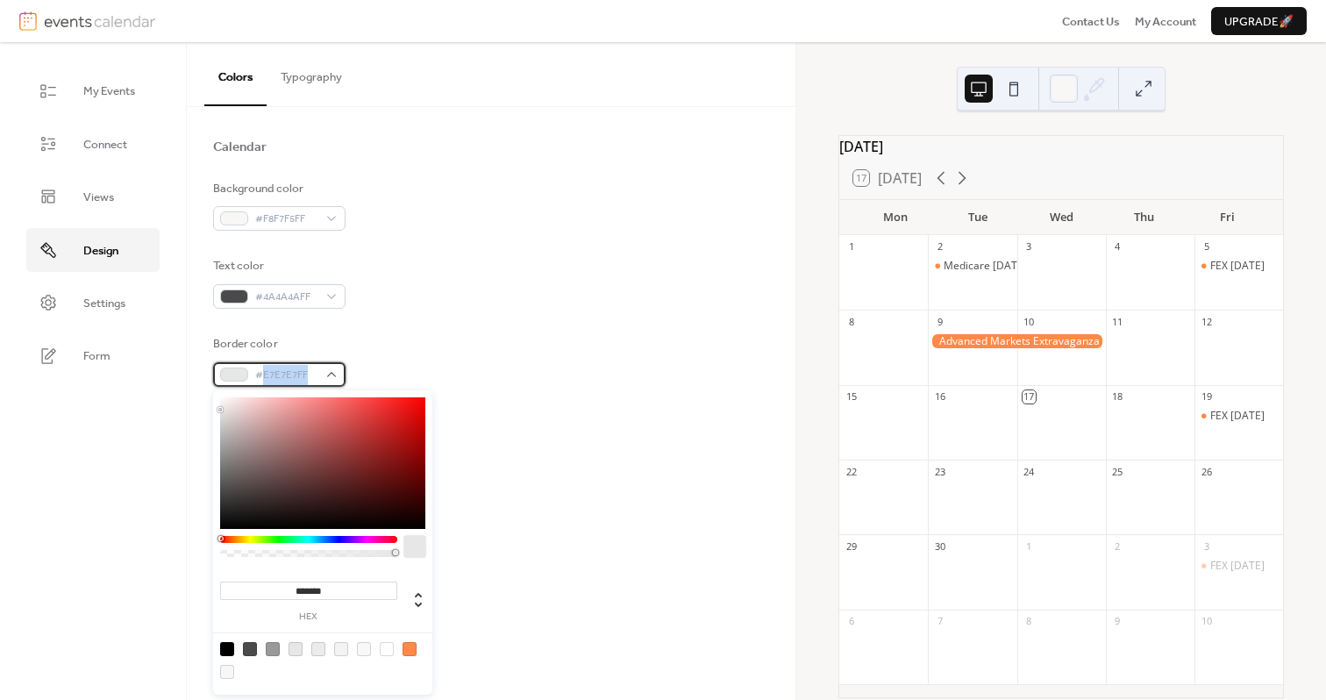
click at [287, 369] on span "#E7E7E7FF" at bounding box center [286, 375] width 62 height 18
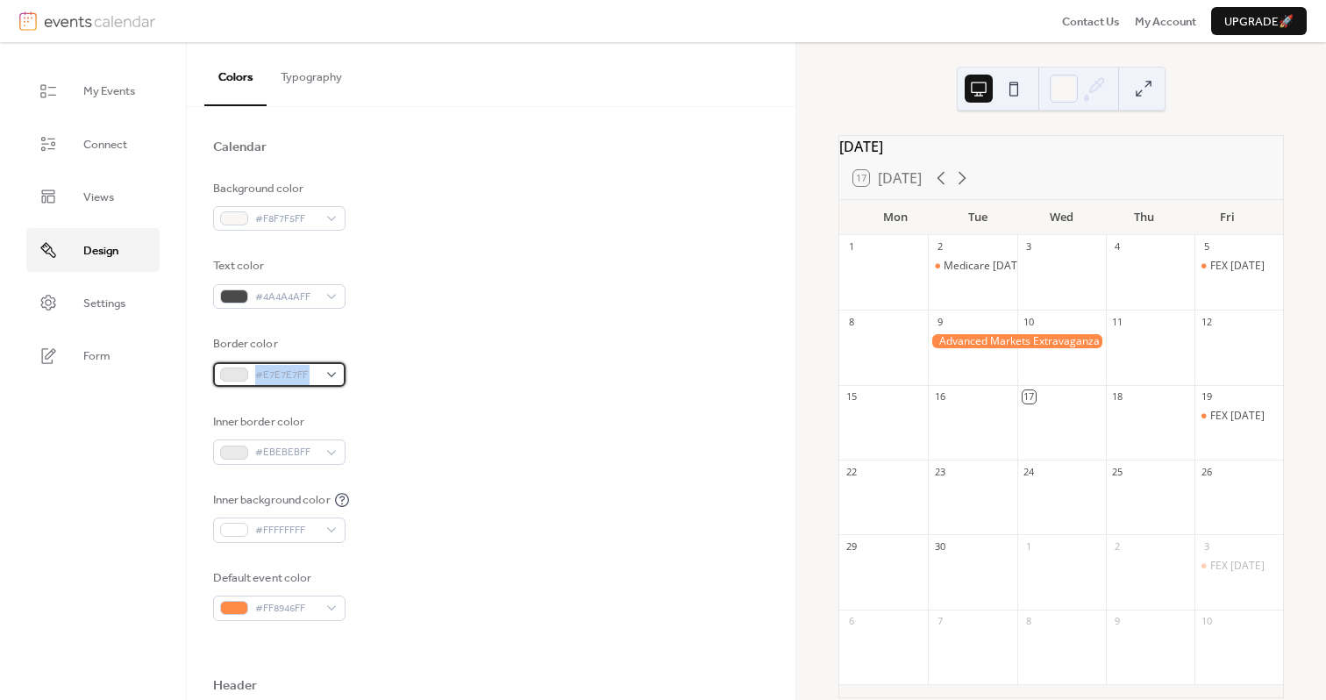
click at [287, 369] on span "#E7E7E7FF" at bounding box center [286, 375] width 62 height 18
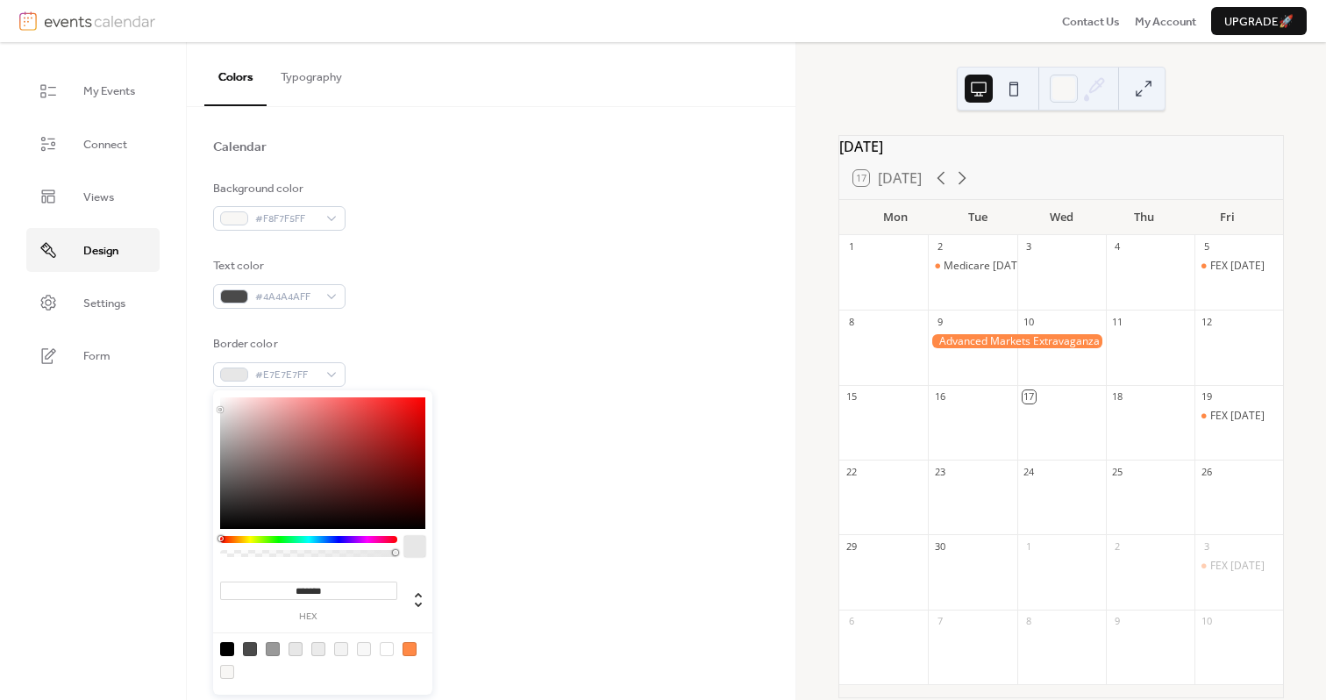
click at [315, 599] on input "*******" at bounding box center [308, 590] width 177 height 18
paste input
type input "*******"
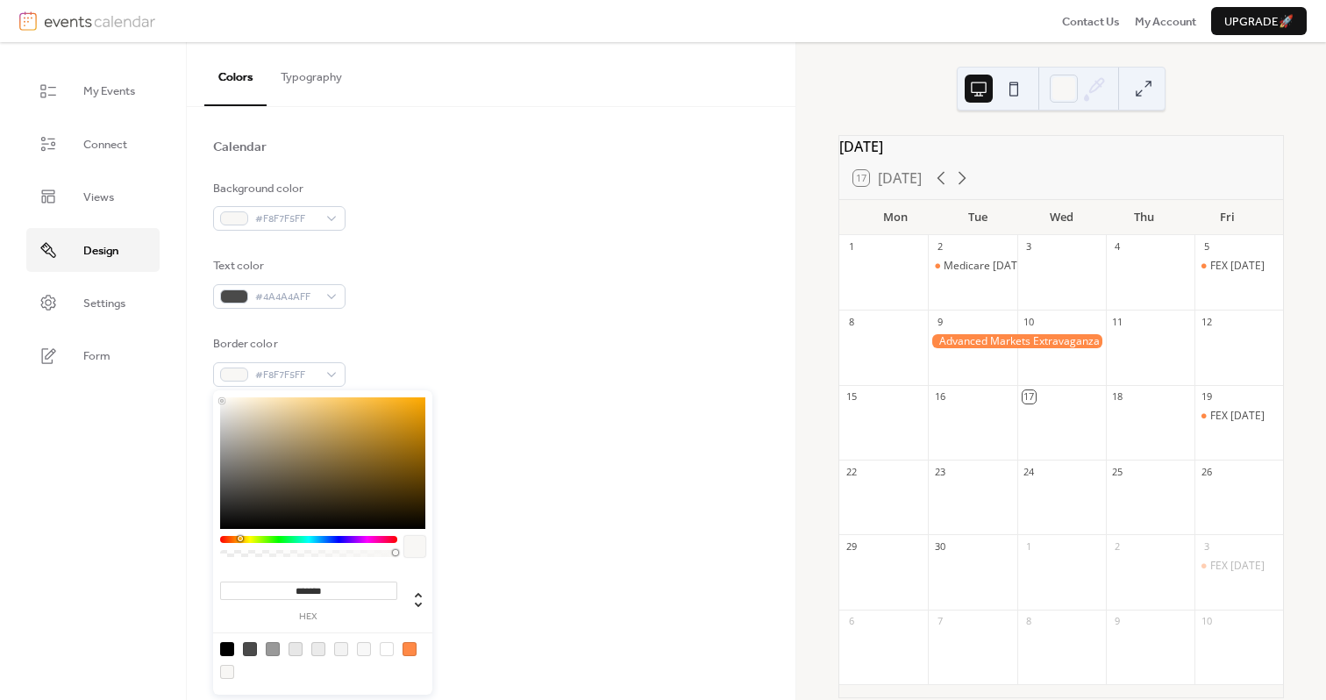
click at [508, 515] on div "Inner background color #FFFFFFFF" at bounding box center [491, 517] width 557 height 52
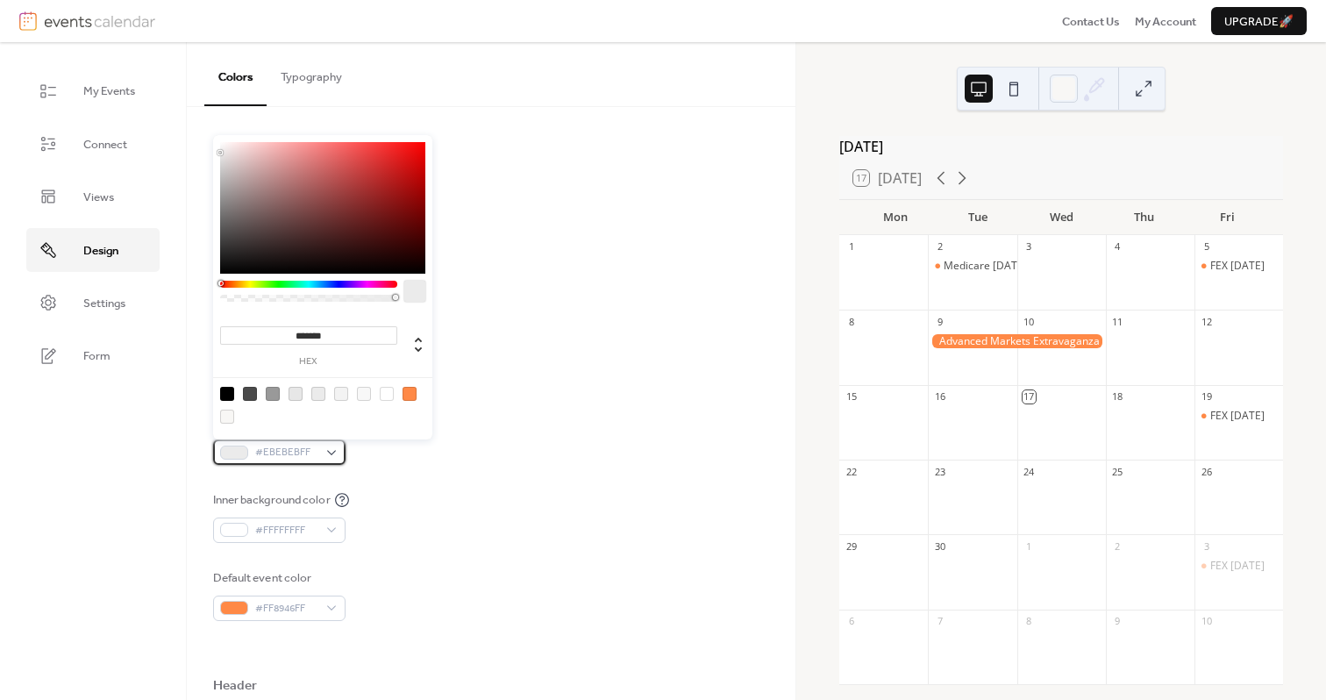
click at [339, 443] on div "#EBEBEBFF" at bounding box center [279, 451] width 132 height 25
click at [348, 396] on div at bounding box center [322, 404] width 223 height 55
click at [339, 396] on div at bounding box center [341, 394] width 14 height 14
type input "*******"
click at [572, 479] on div "Background color #F8F7F5FF Text color #4A4A4AFF Border color #F8F7F5FF Inner bo…" at bounding box center [491, 400] width 557 height 441
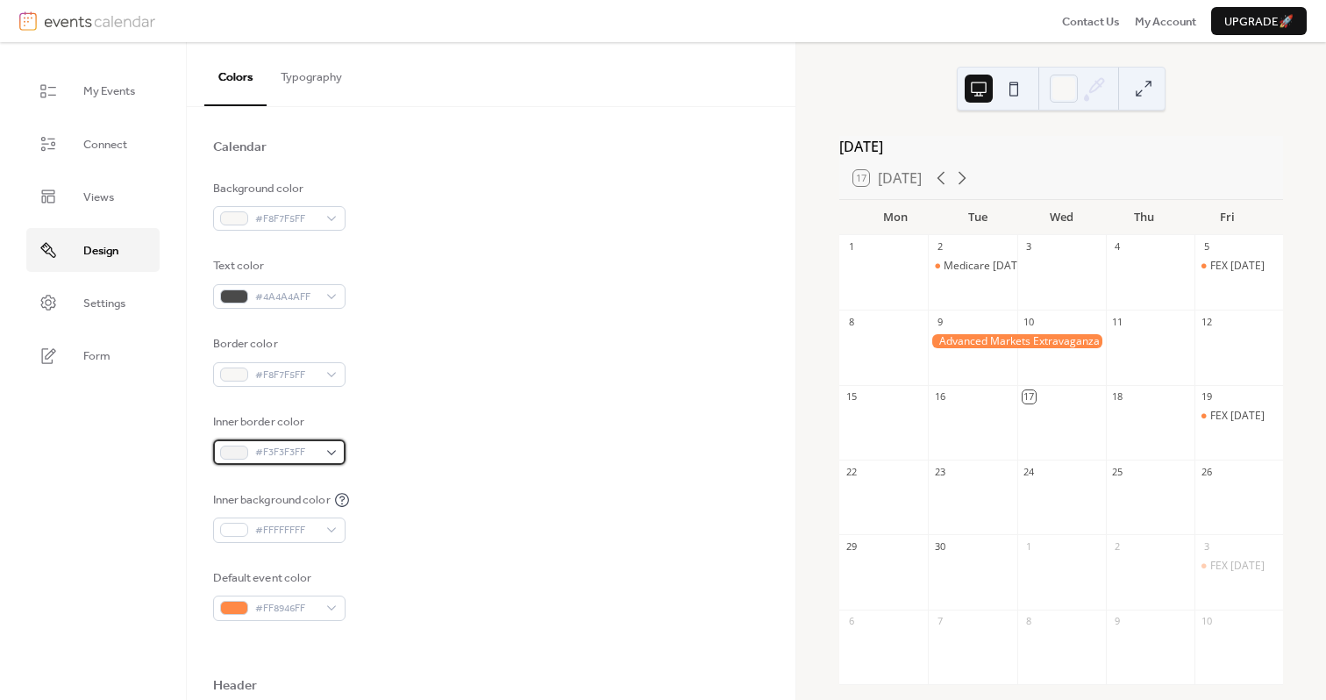
click at [231, 449] on div at bounding box center [234, 452] width 28 height 14
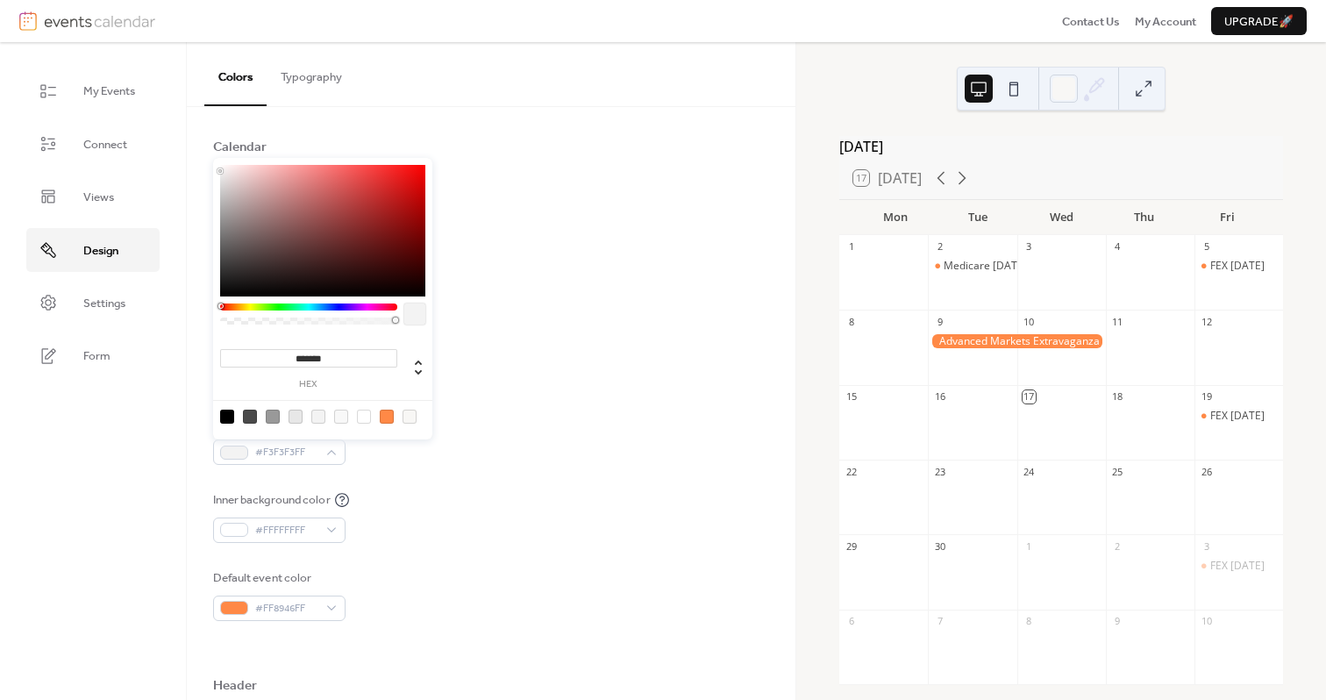
click at [272, 420] on div at bounding box center [273, 416] width 14 height 14
type input "*******"
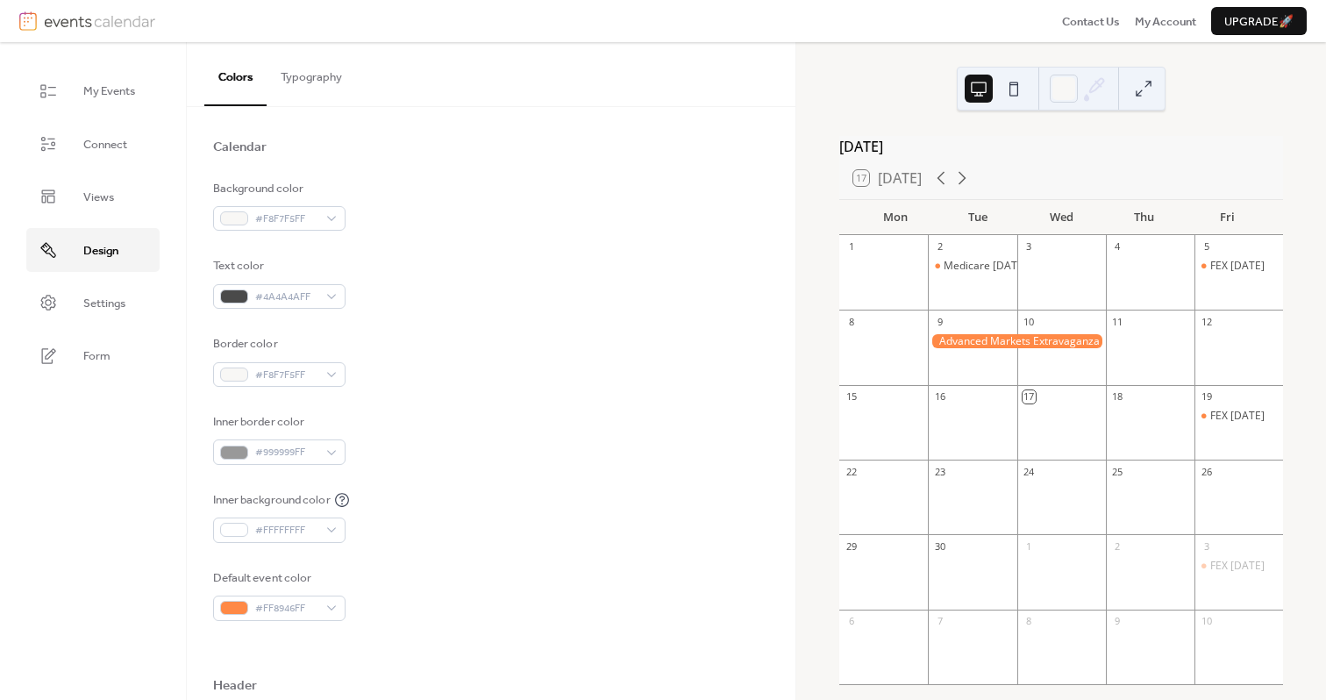
click at [446, 500] on div "Inner background color #FFFFFFFF" at bounding box center [491, 517] width 557 height 52
click at [236, 369] on div at bounding box center [234, 374] width 28 height 14
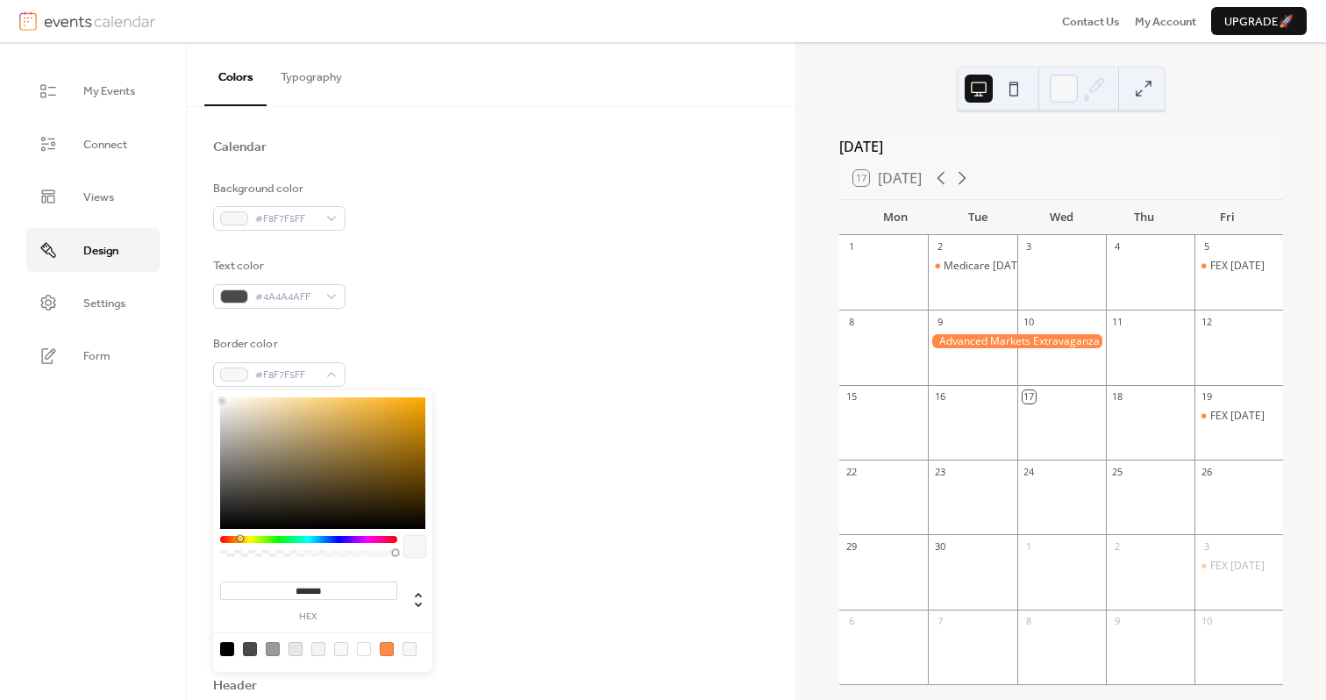
click at [293, 646] on div at bounding box center [295, 649] width 14 height 14
type input "*******"
click at [523, 523] on div "Inner background color #FFFFFFFF" at bounding box center [491, 517] width 557 height 52
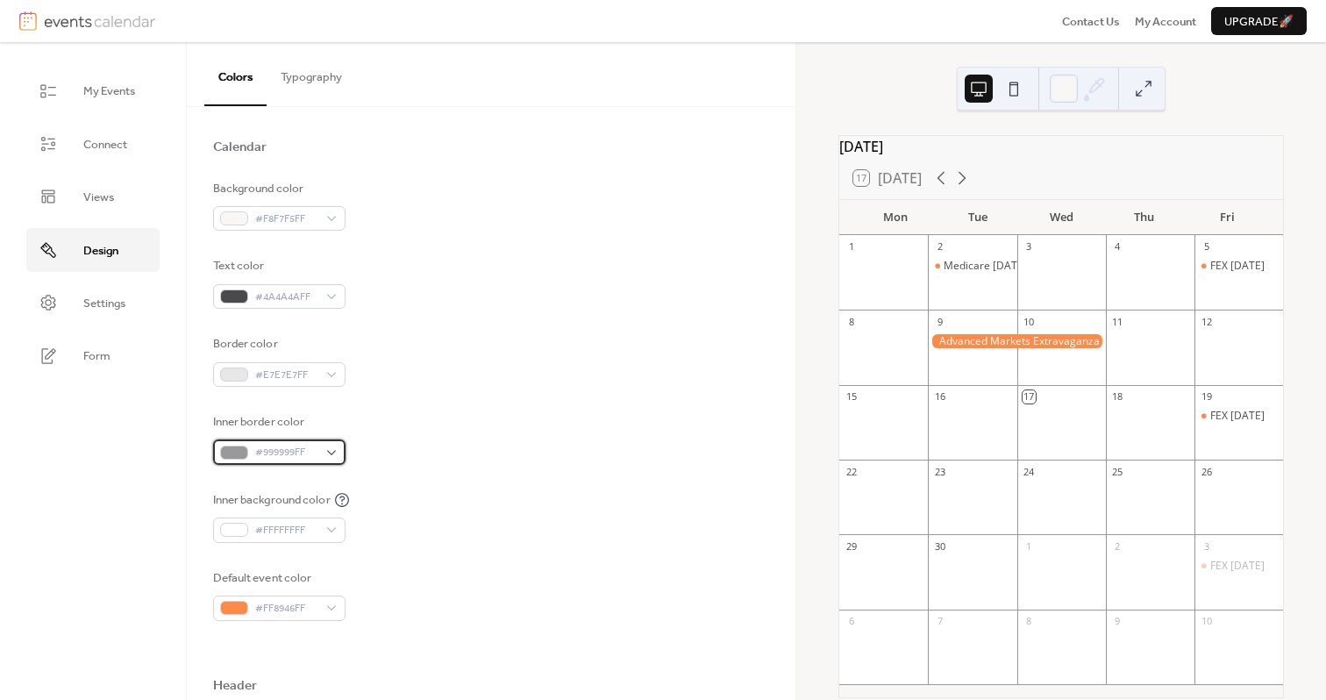
click at [236, 453] on div at bounding box center [234, 452] width 28 height 14
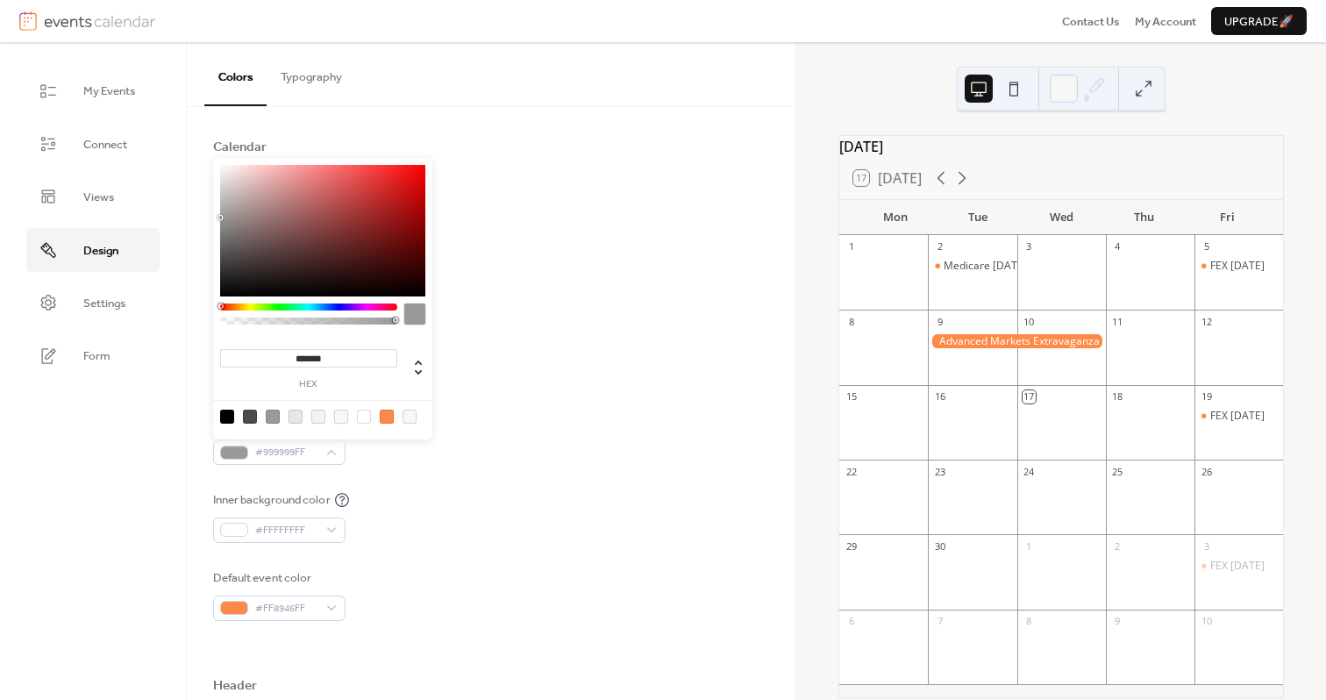
click at [340, 418] on div at bounding box center [341, 416] width 14 height 14
click at [325, 418] on div at bounding box center [322, 416] width 223 height 32
click at [321, 418] on div at bounding box center [318, 416] width 14 height 14
type input "*******"
click at [515, 439] on div "Inner border color #F3F3F3FF" at bounding box center [491, 439] width 557 height 52
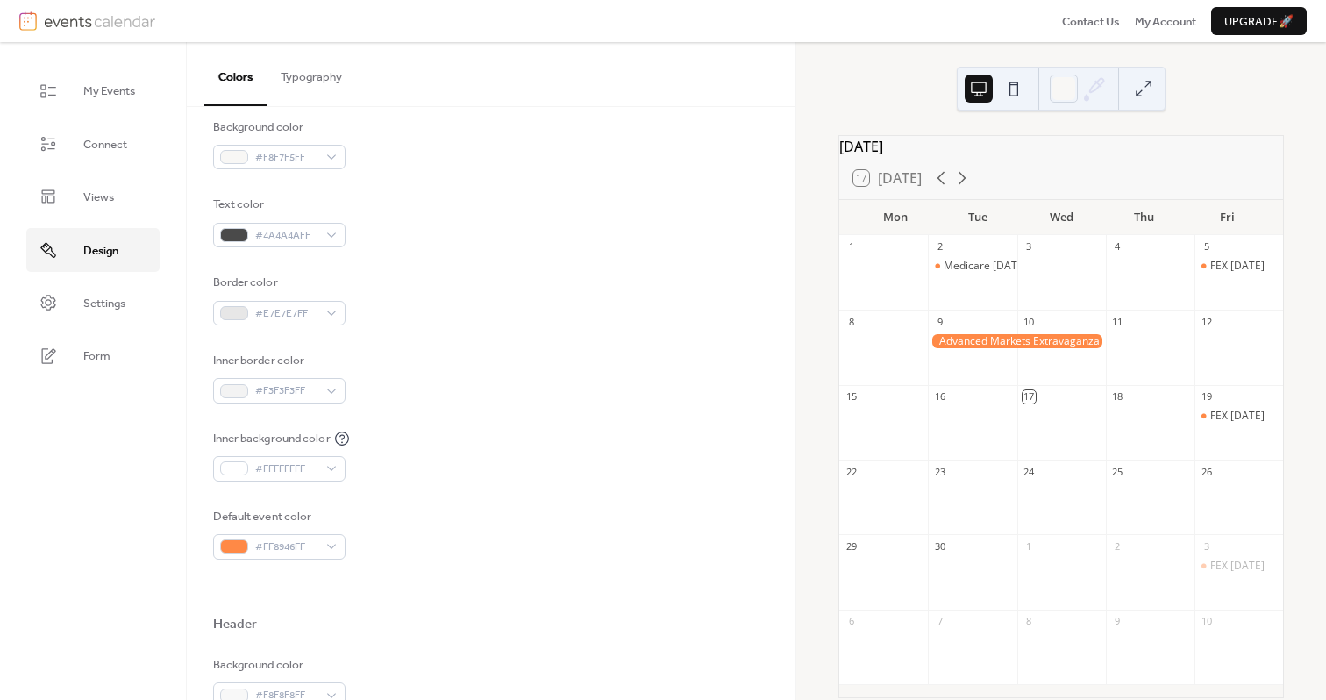
scroll to position [233, 0]
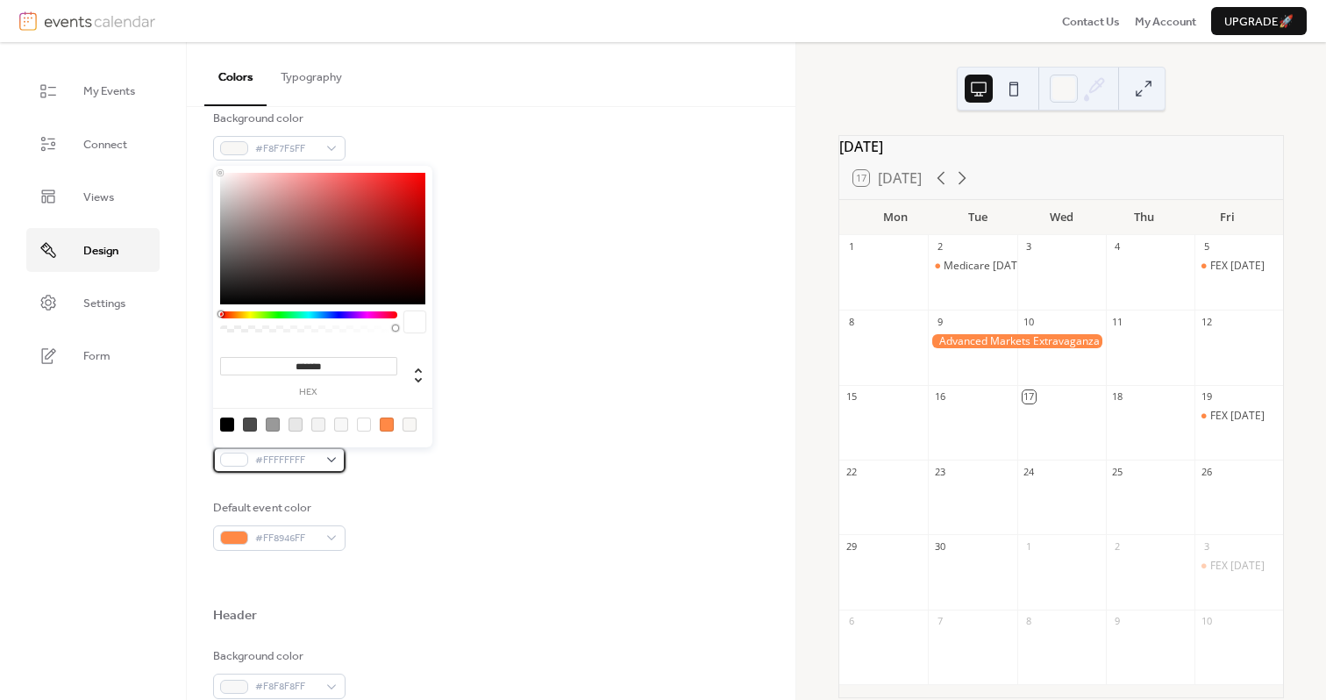
click at [240, 459] on div at bounding box center [234, 459] width 28 height 14
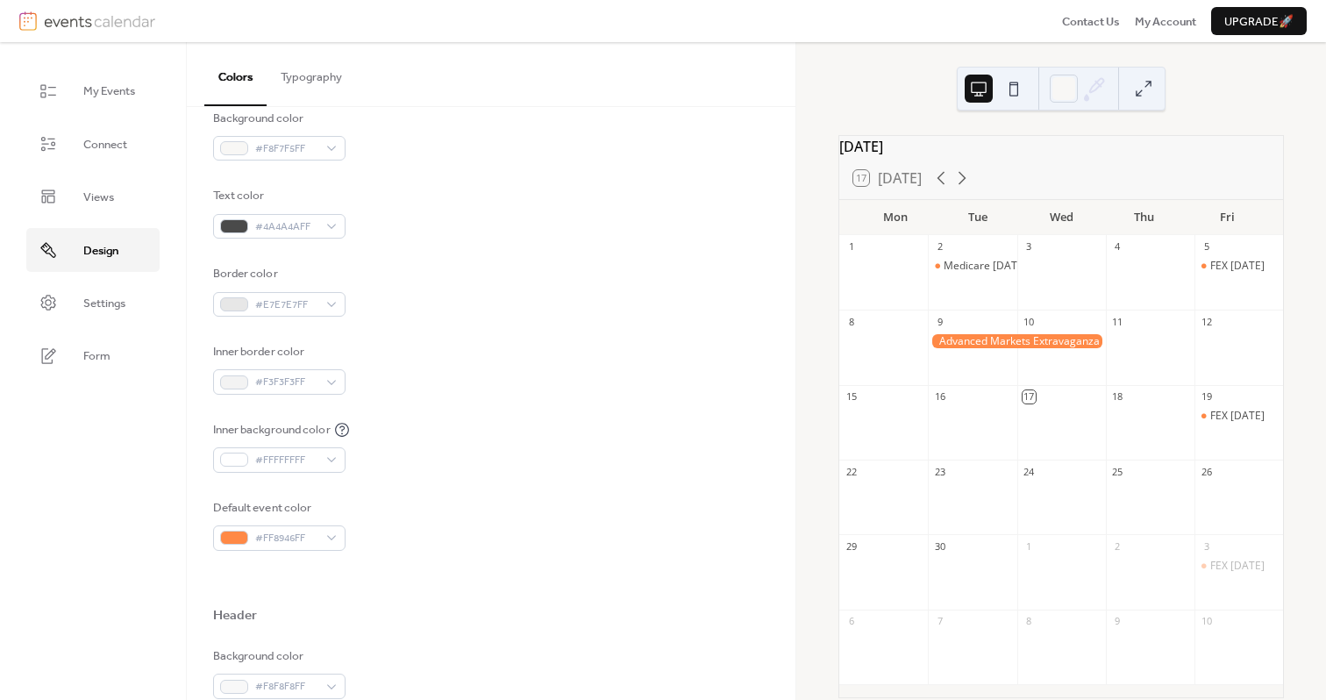
click at [395, 499] on div "Default event color #FF8946FF" at bounding box center [491, 525] width 557 height 52
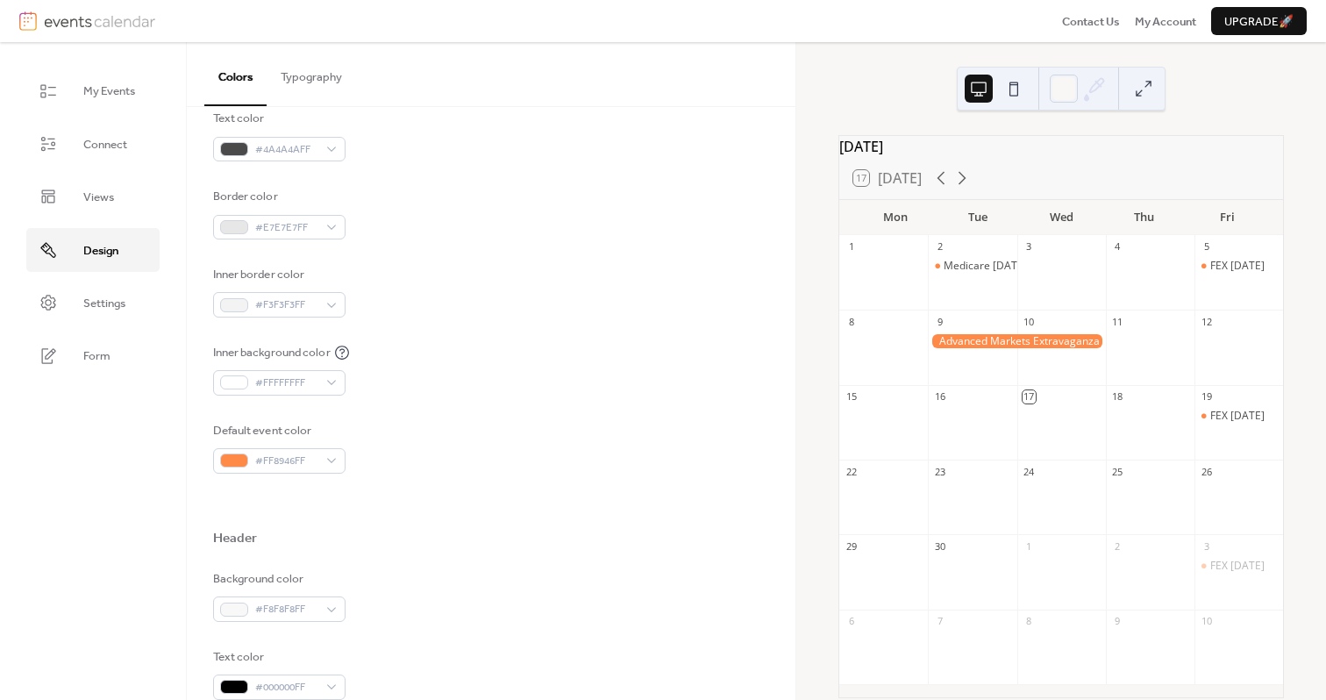
scroll to position [329, 0]
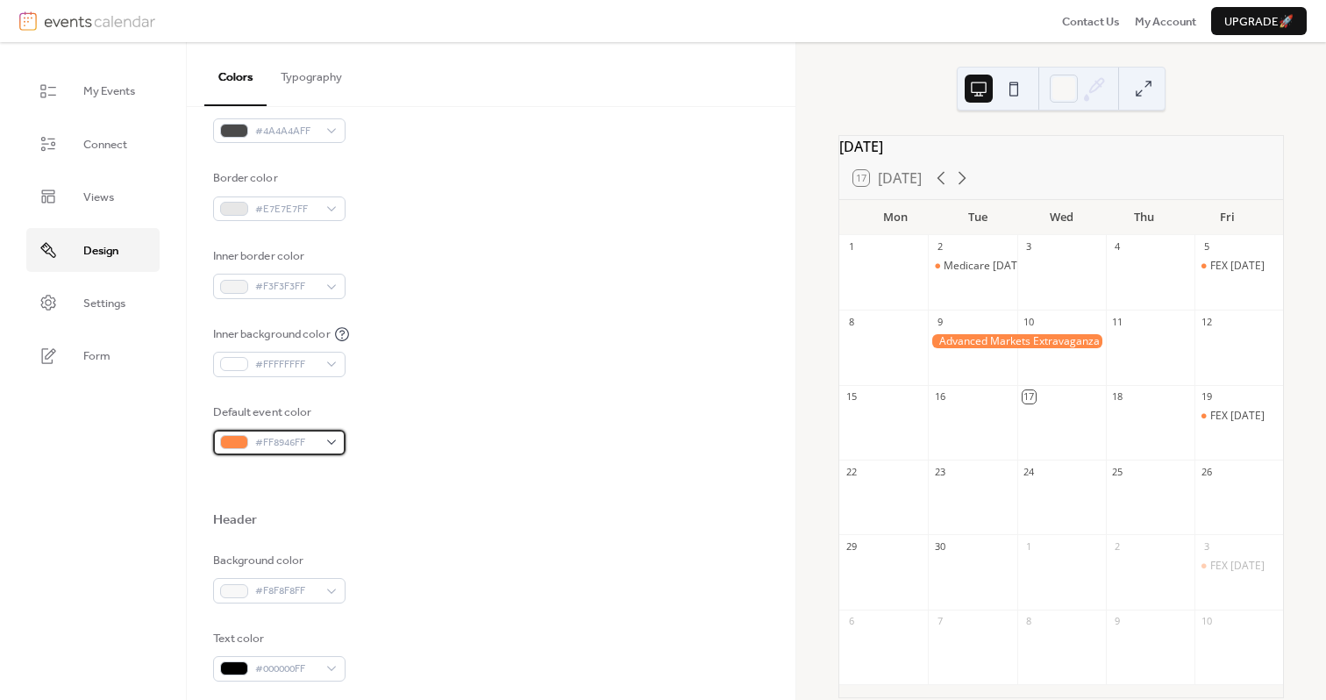
click at [234, 440] on div at bounding box center [234, 442] width 28 height 14
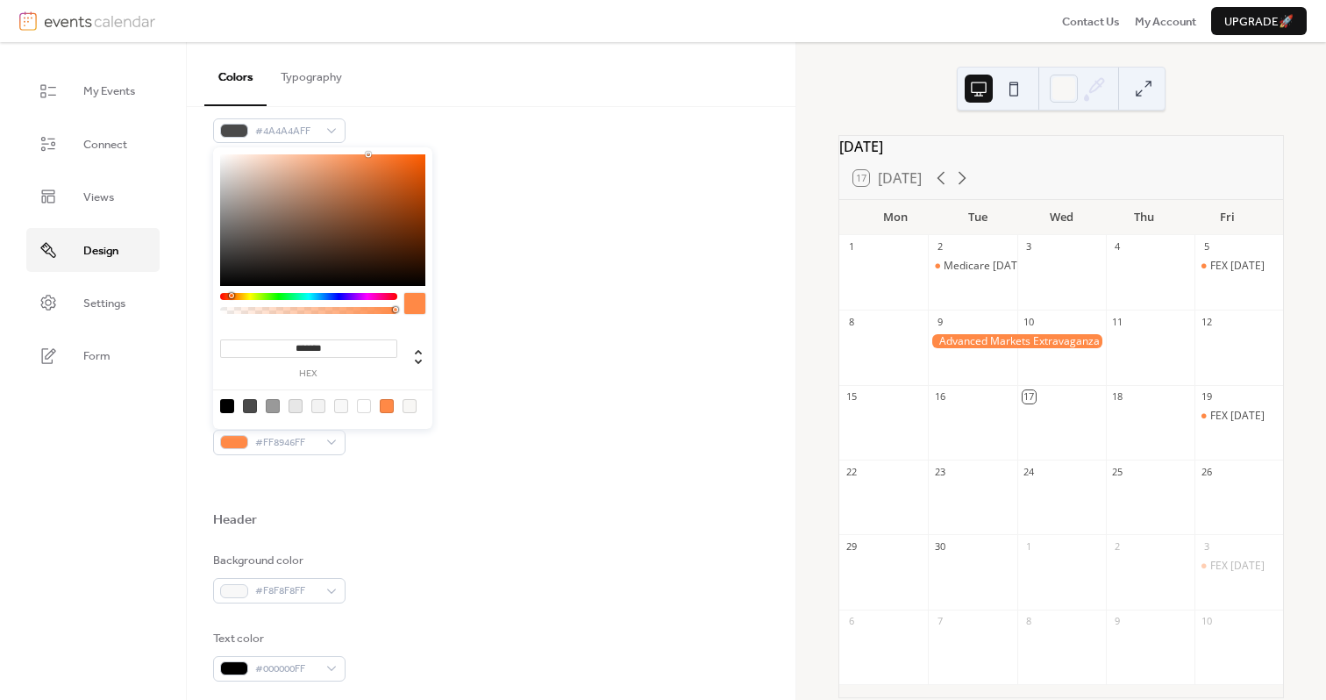
click at [318, 337] on div "******* hex" at bounding box center [308, 357] width 177 height 43
click at [318, 345] on input "*******" at bounding box center [308, 348] width 177 height 18
paste input
type input "*******"
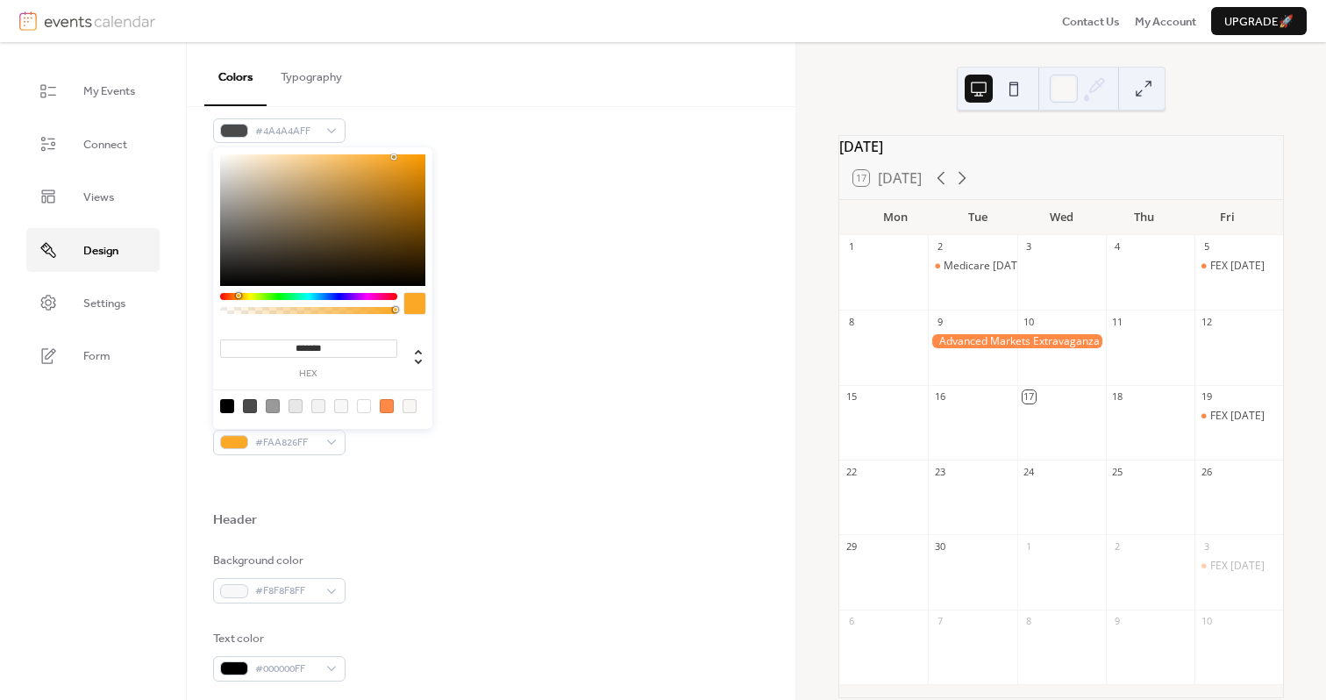
click at [462, 347] on div "Inner background color #FFFFFFFF" at bounding box center [491, 351] width 557 height 52
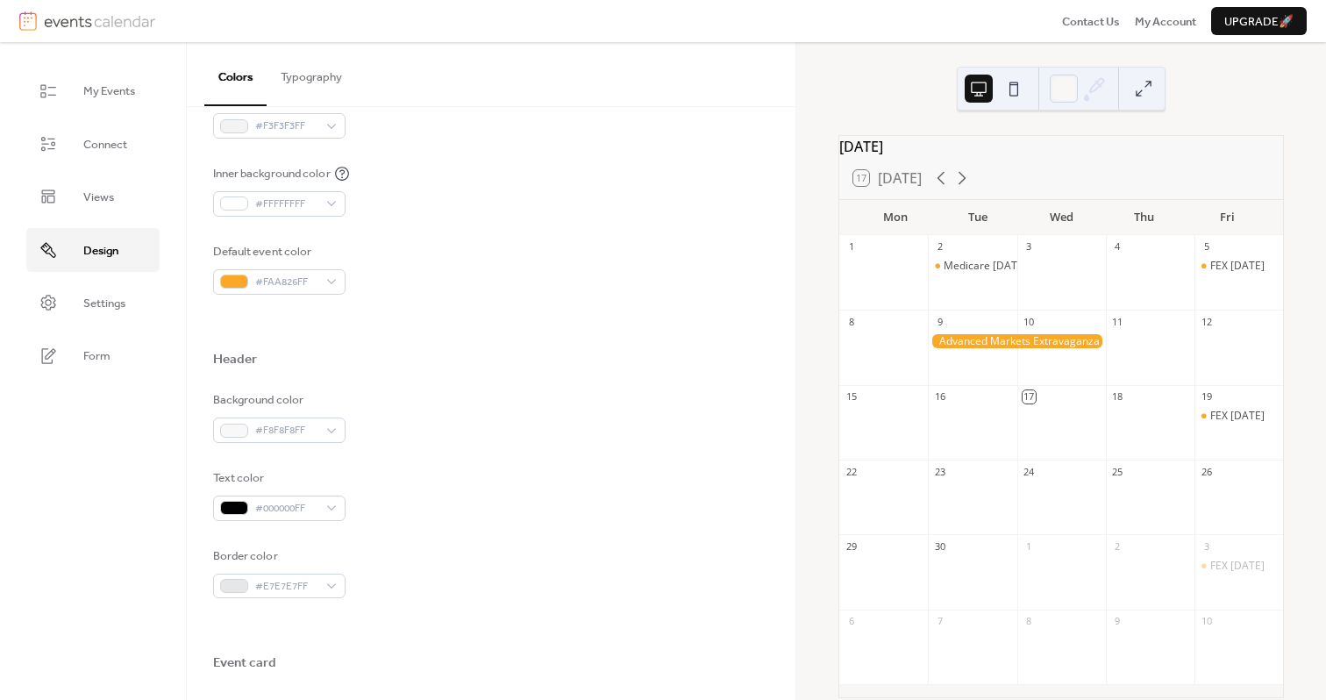
scroll to position [491, 0]
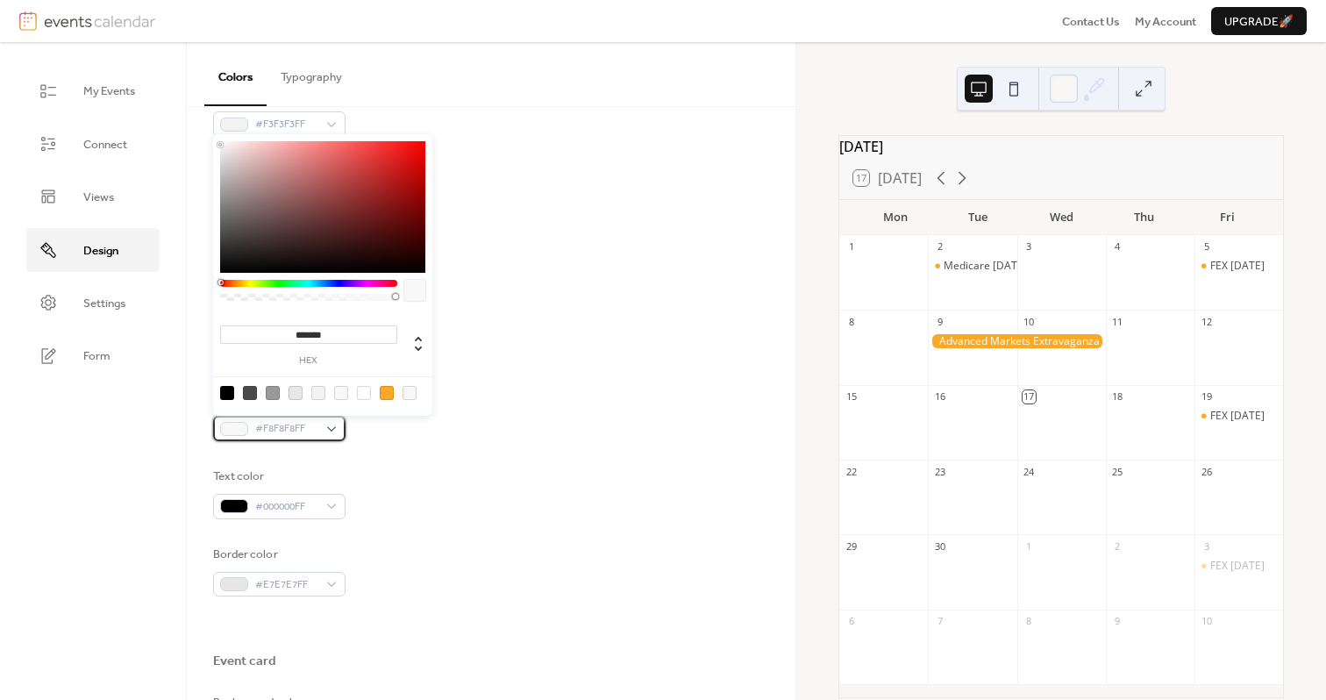
click at [328, 429] on div "#F8F8F8FF" at bounding box center [279, 428] width 132 height 25
click at [305, 341] on input "*******" at bounding box center [308, 334] width 177 height 18
paste input
type input "*******"
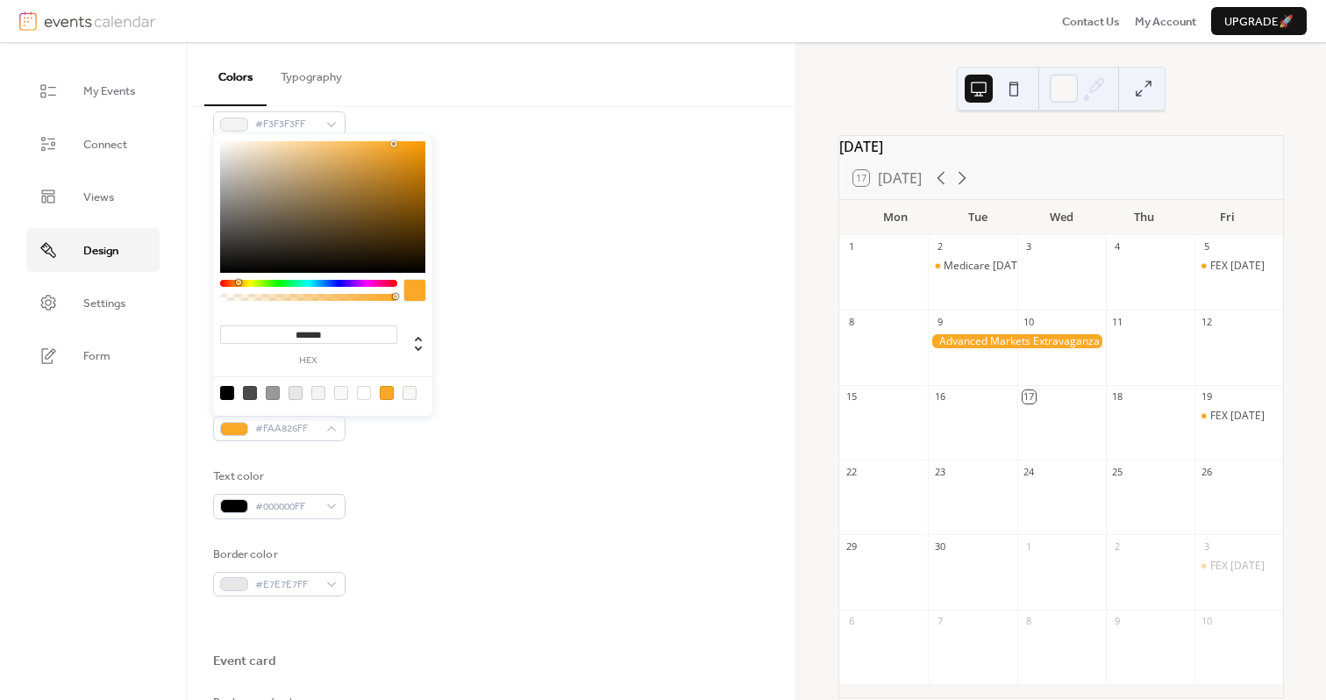
click at [488, 364] on div "Header" at bounding box center [491, 362] width 557 height 26
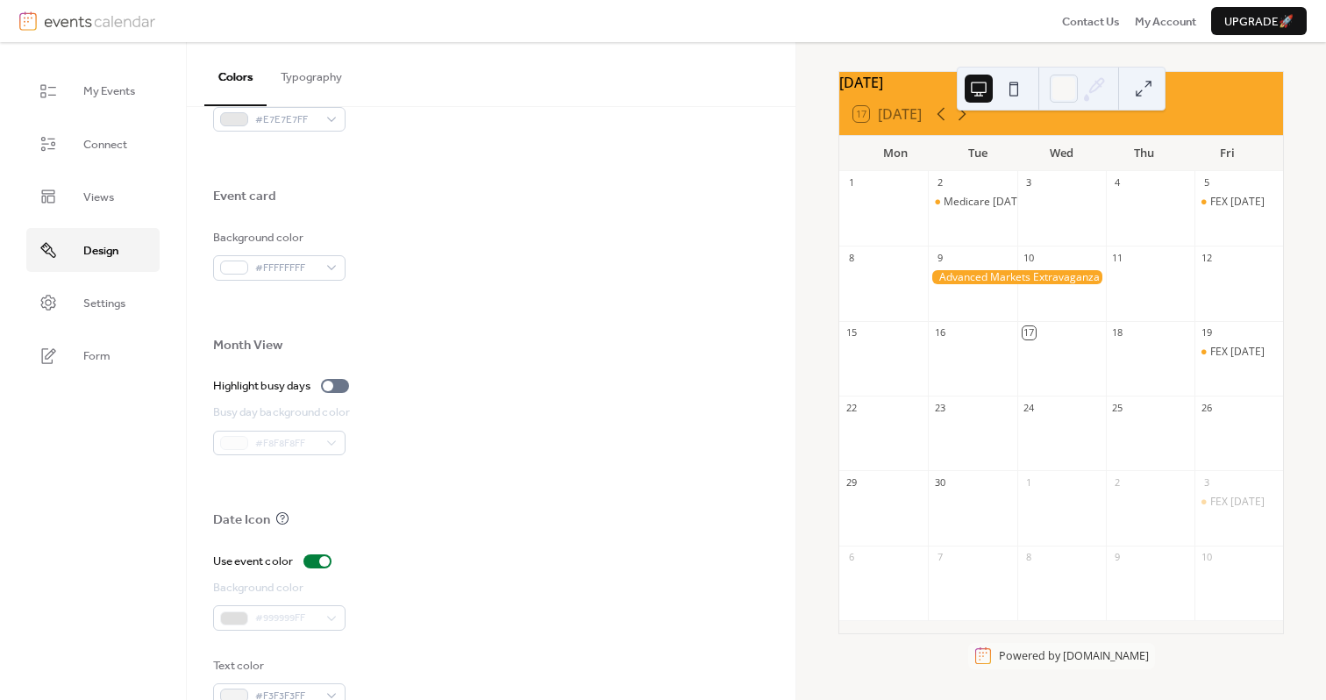
scroll to position [66, 0]
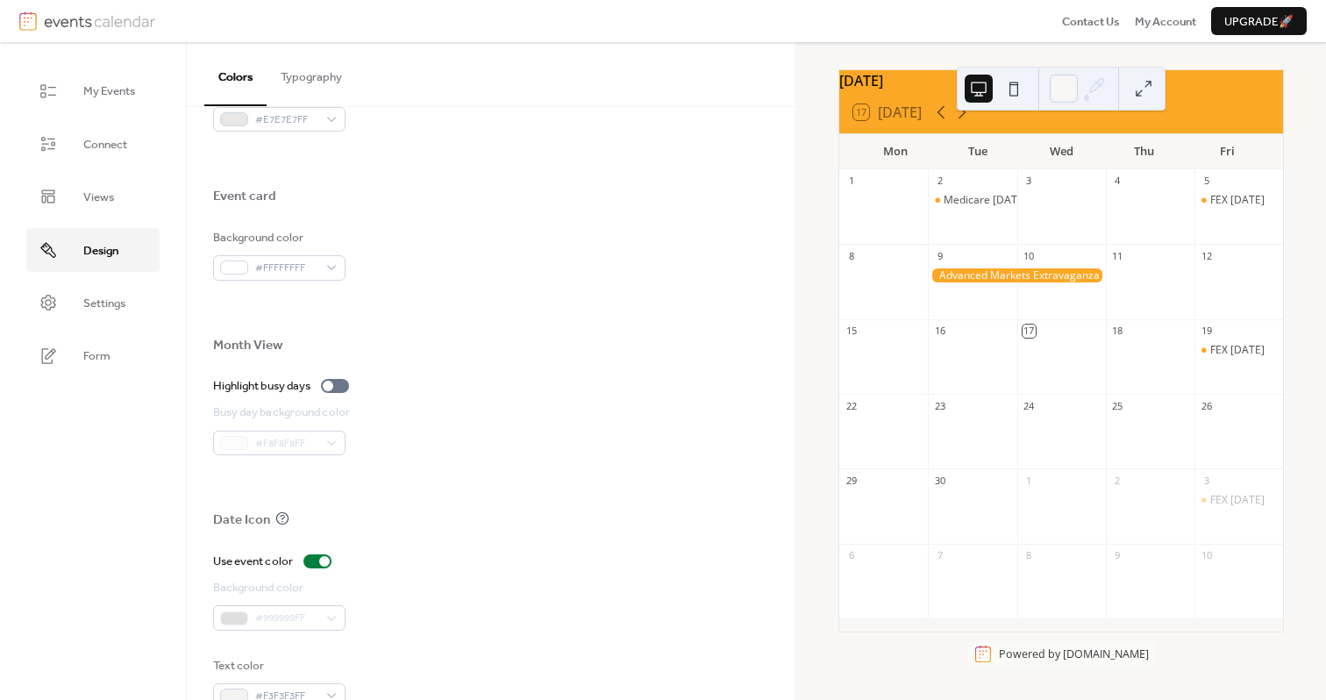
click at [1149, 88] on button at bounding box center [1143, 89] width 28 height 28
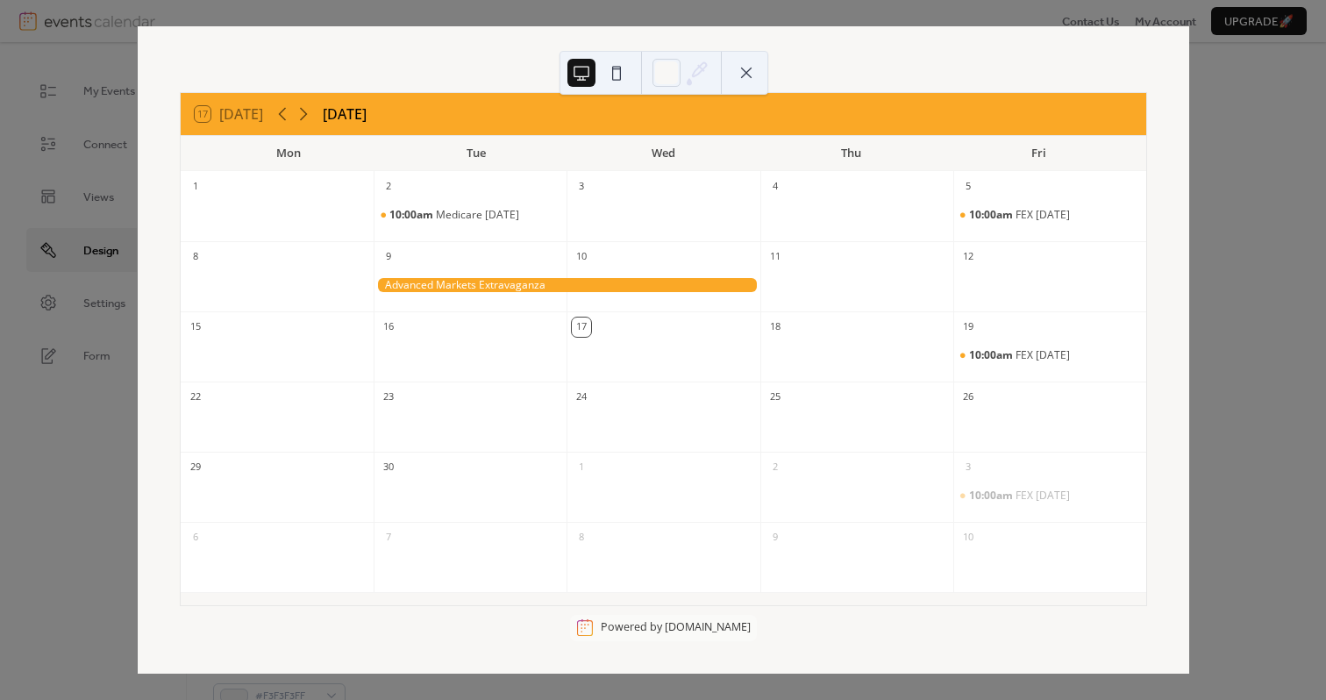
scroll to position [26, 0]
click at [747, 75] on button at bounding box center [746, 73] width 28 height 28
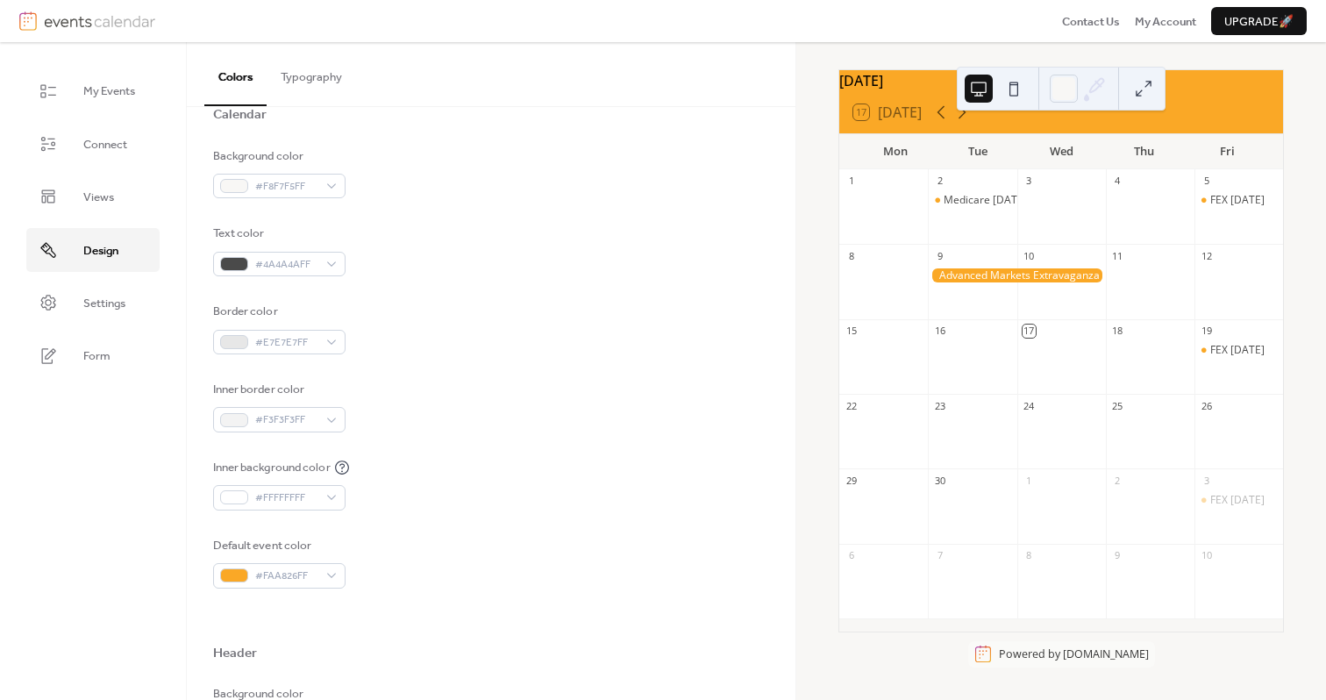
scroll to position [169, 0]
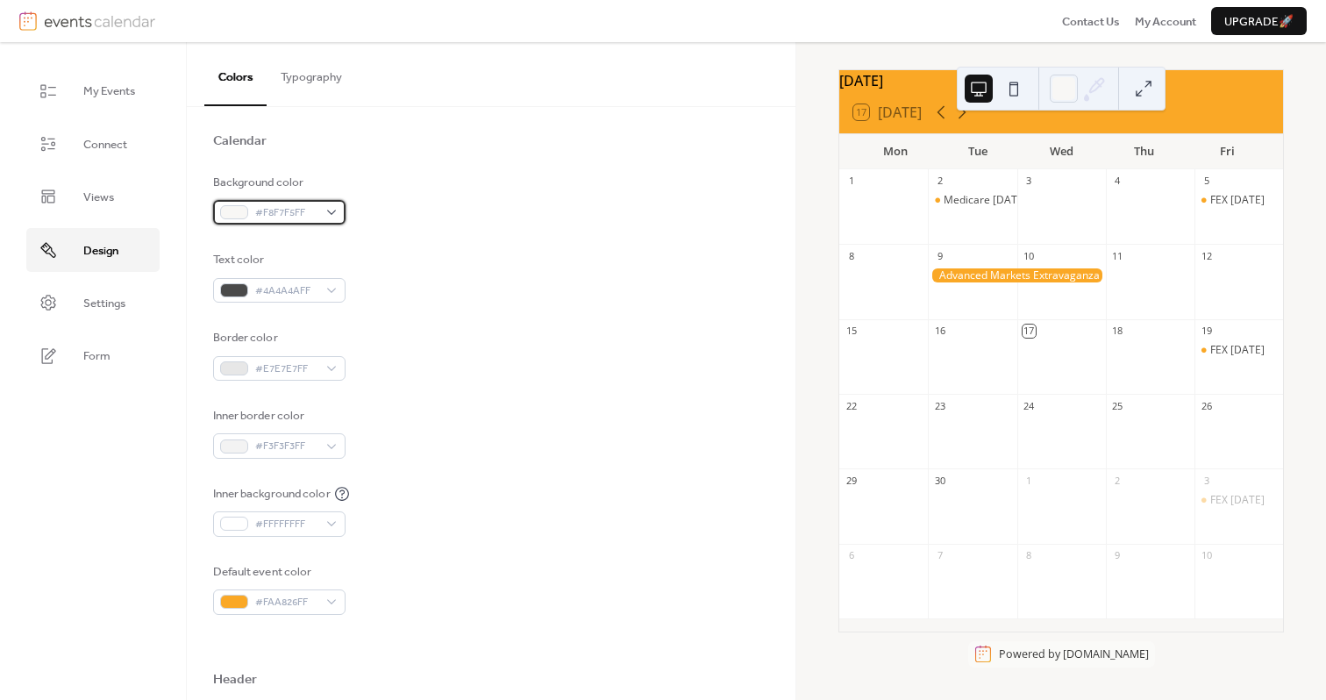
click at [331, 212] on div "#F8F7F5FF" at bounding box center [279, 212] width 132 height 25
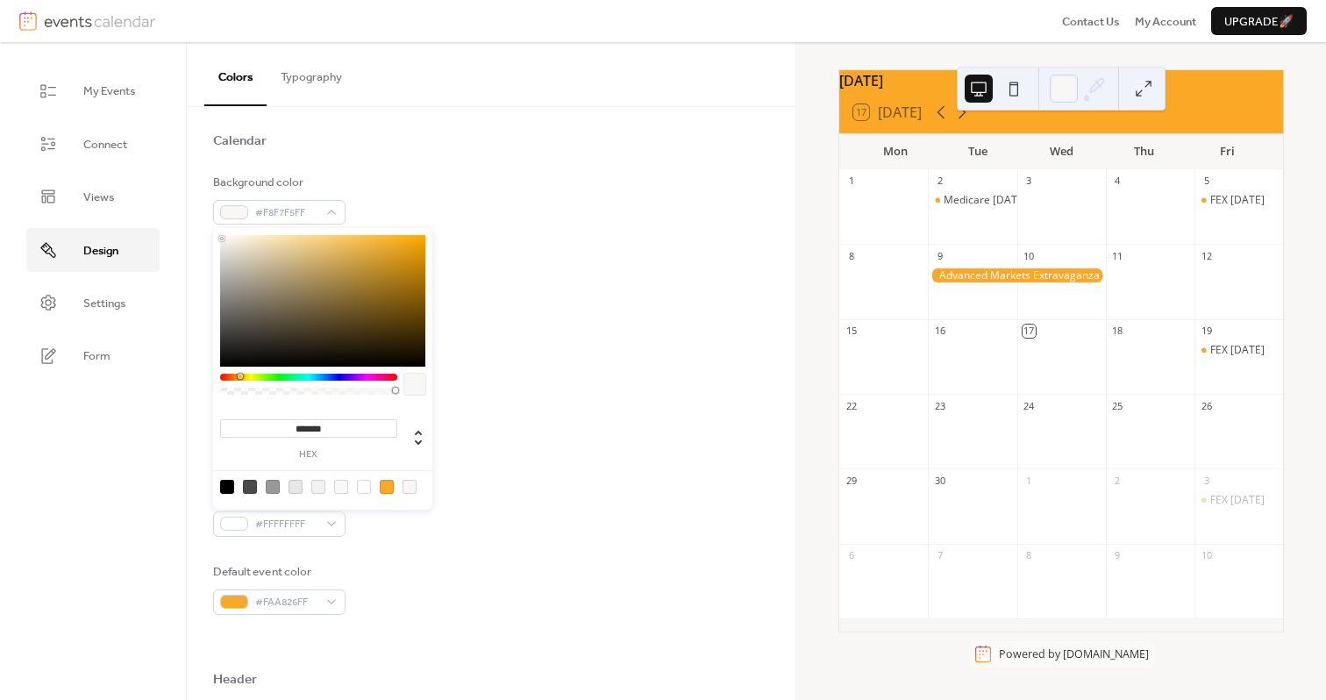
click at [249, 481] on div at bounding box center [250, 487] width 14 height 14
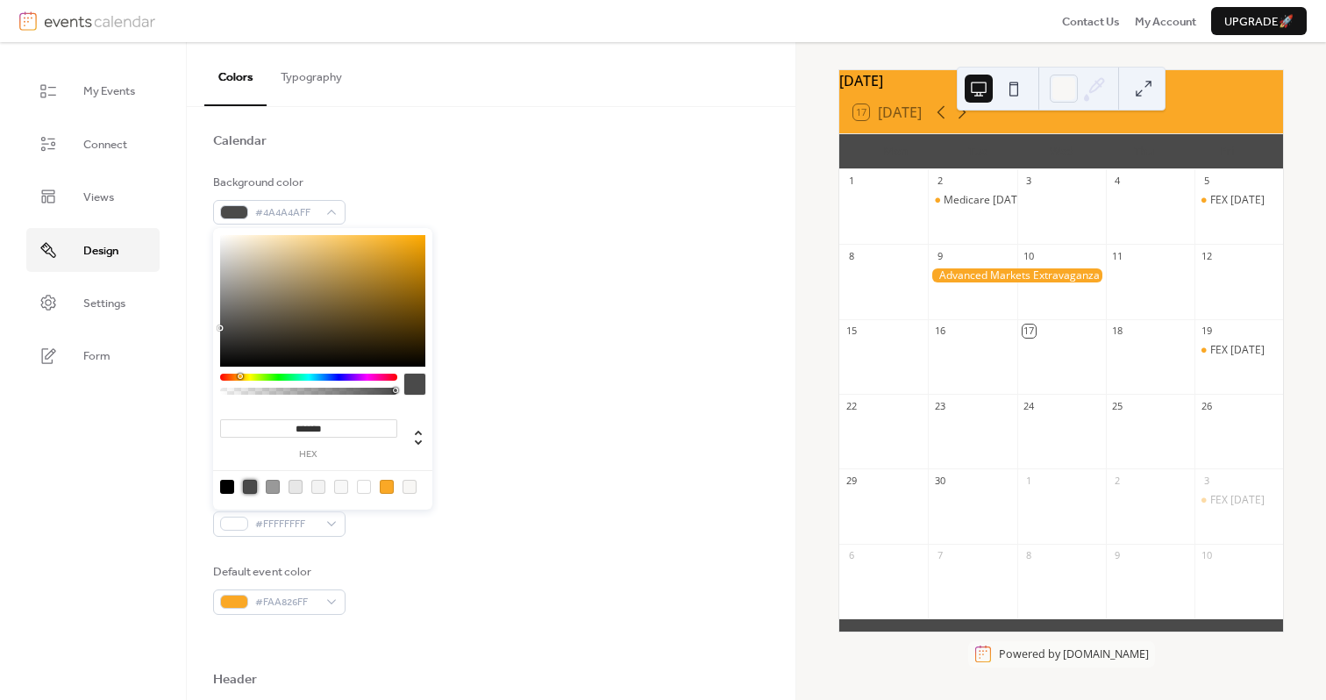
click at [319, 425] on input "*******" at bounding box center [308, 428] width 177 height 18
paste input
type input "*******"
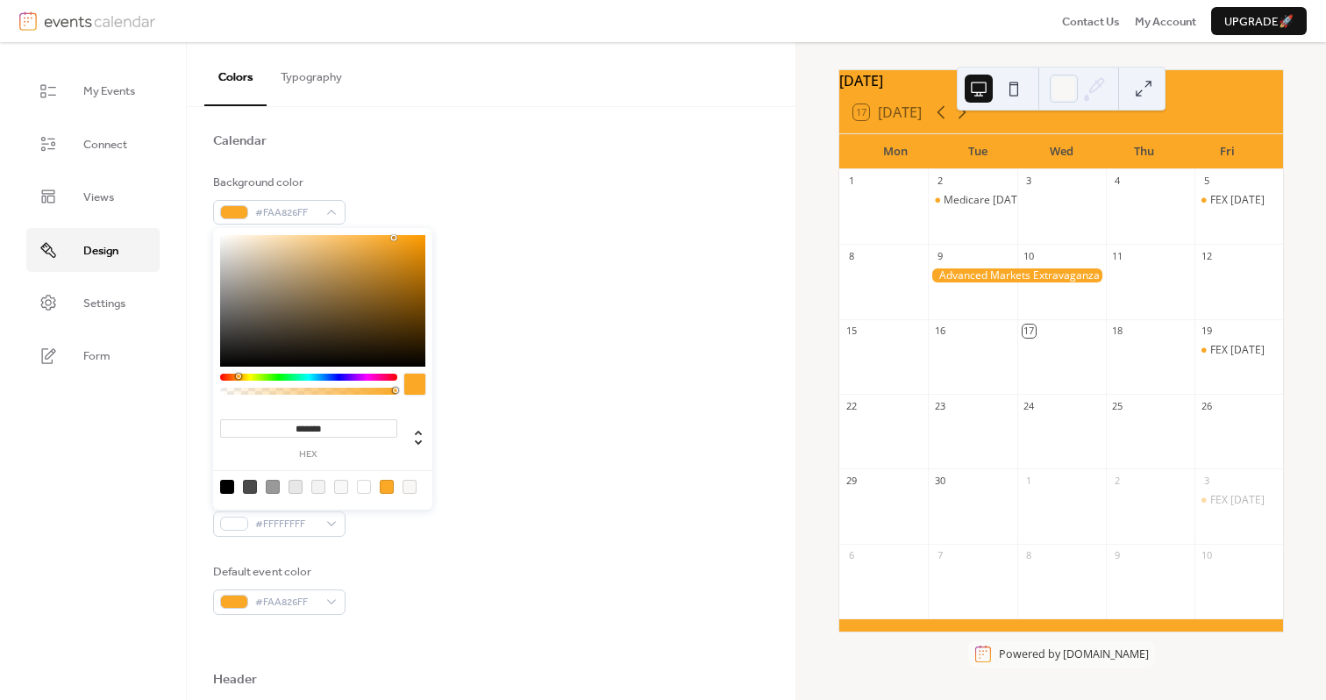
click at [530, 363] on div "Border color #E7E7E7FF" at bounding box center [491, 355] width 557 height 52
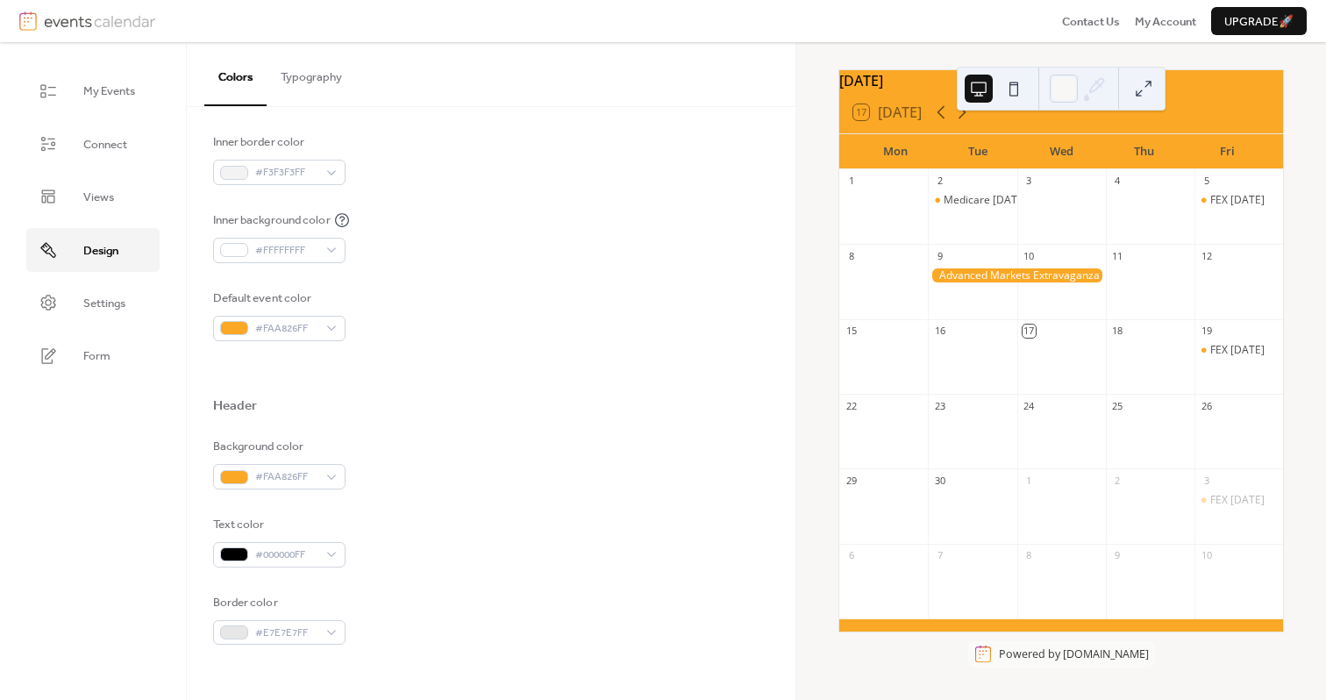
scroll to position [541, 0]
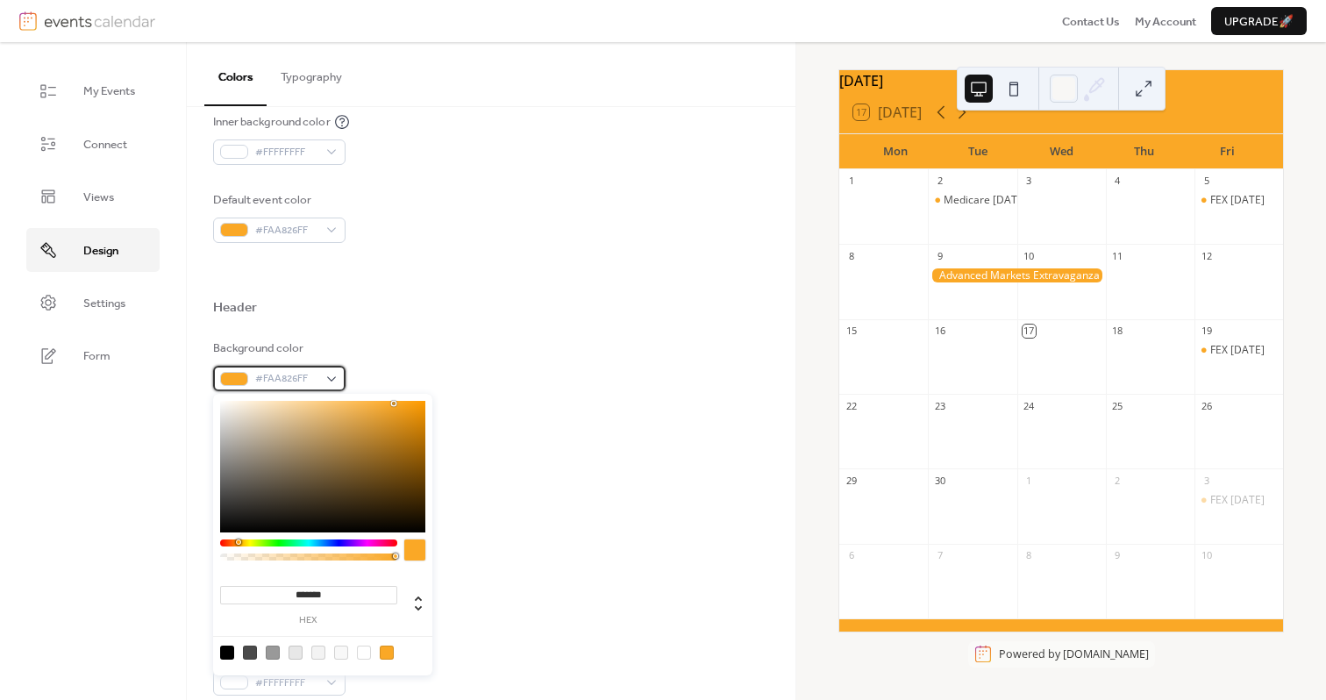
click at [330, 380] on div "#FAA826FF" at bounding box center [279, 378] width 132 height 25
click at [308, 597] on input "*******" at bounding box center [308, 595] width 177 height 18
paste input "*"
click at [291, 592] on input "********" at bounding box center [308, 595] width 177 height 18
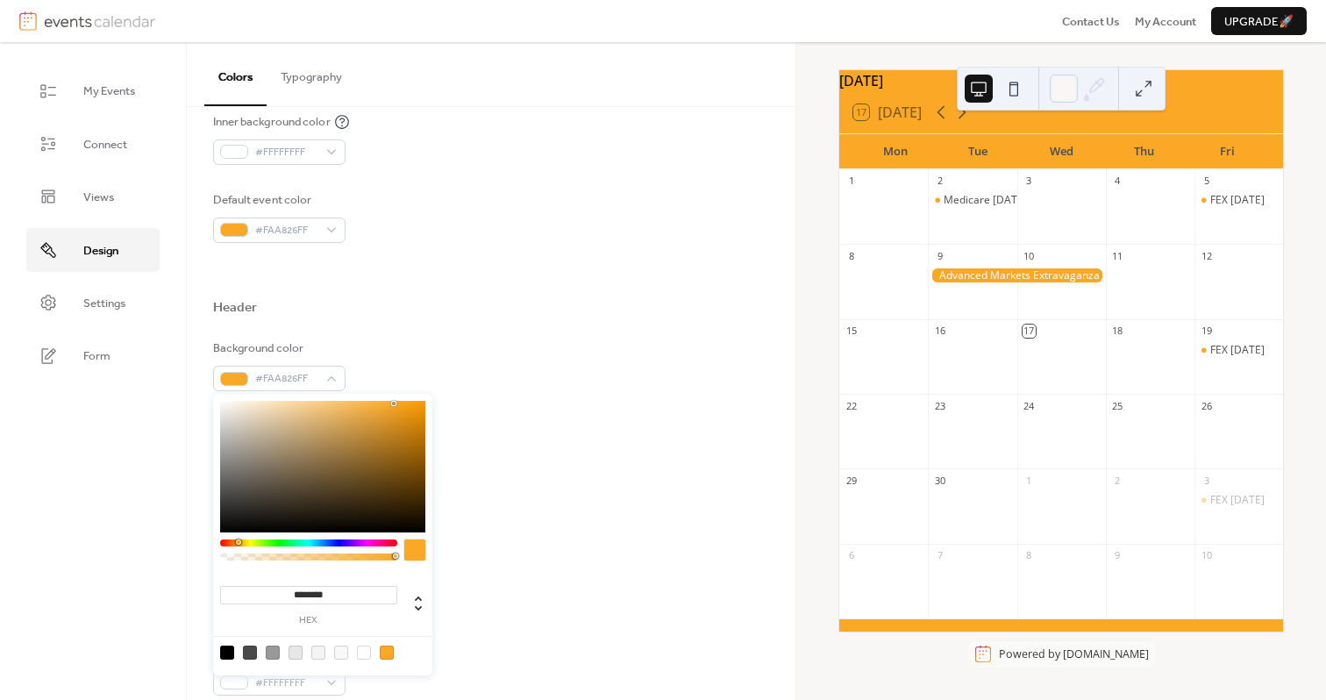
type input "*******"
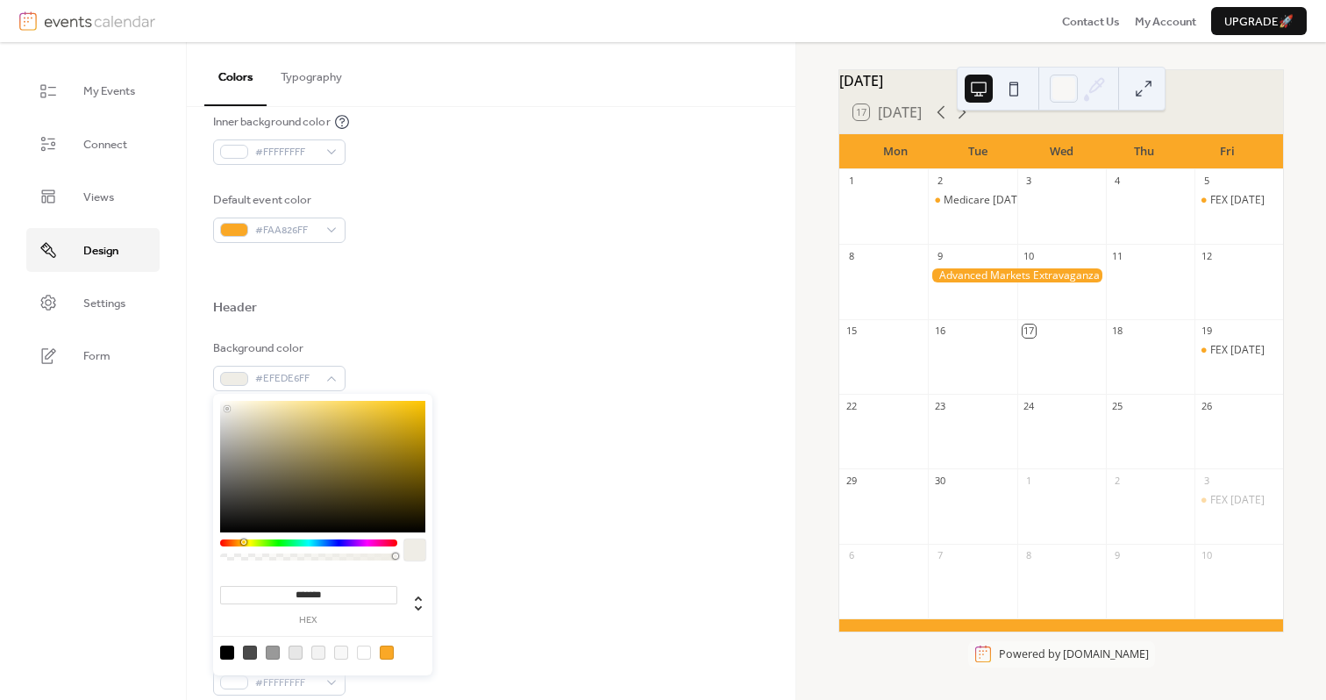
click at [679, 533] on div "Border color #E7E7E7FF" at bounding box center [491, 521] width 557 height 52
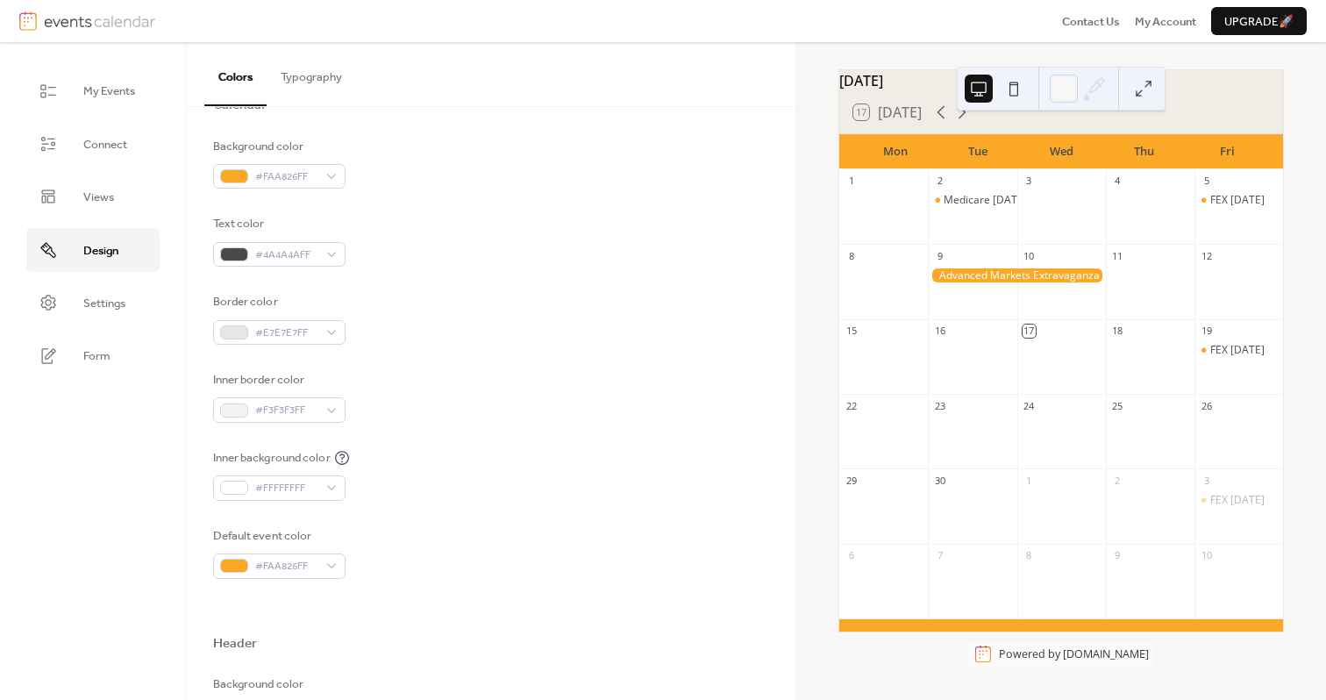
scroll to position [203, 0]
click at [232, 177] on div at bounding box center [234, 178] width 28 height 14
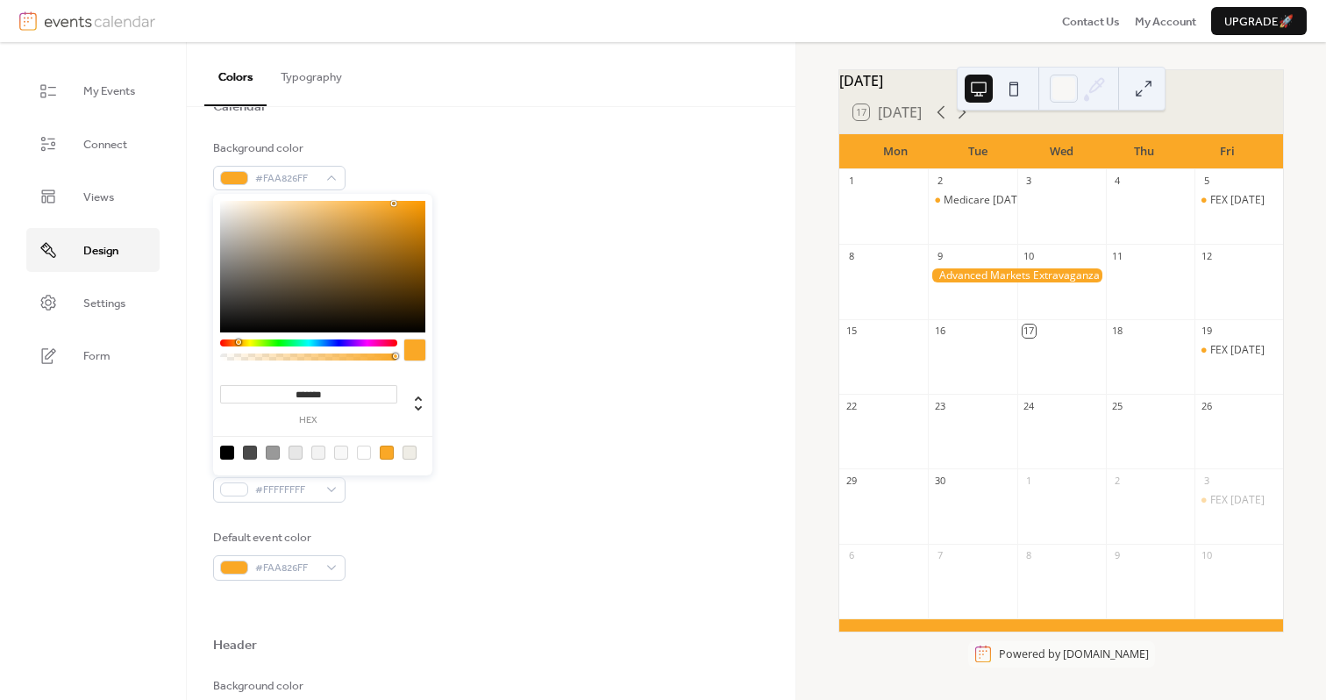
click at [310, 395] on input "*******" at bounding box center [308, 394] width 177 height 18
paste input "*"
click at [297, 394] on input "********" at bounding box center [308, 394] width 177 height 18
type input "*******"
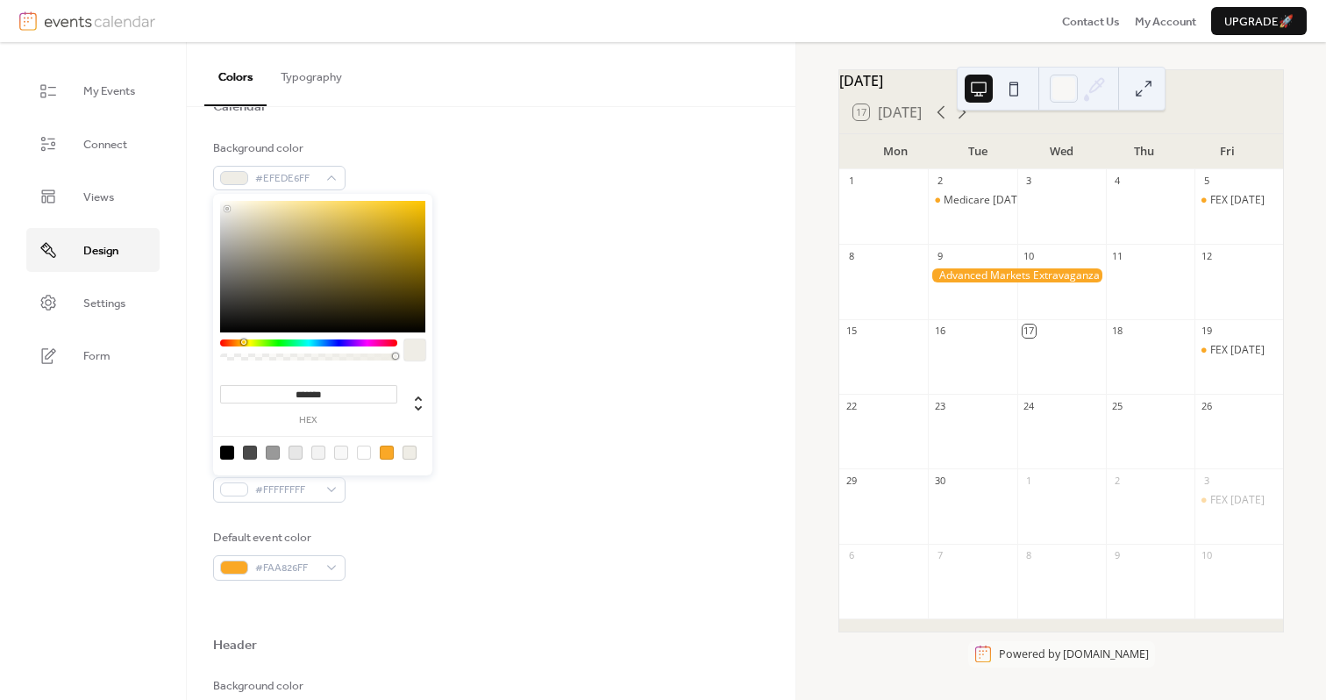
click at [558, 441] on div "Background color #EFEDE6FF Text color #4A4A4AFF Border color #E7E7E7FF Inner bo…" at bounding box center [491, 359] width 557 height 441
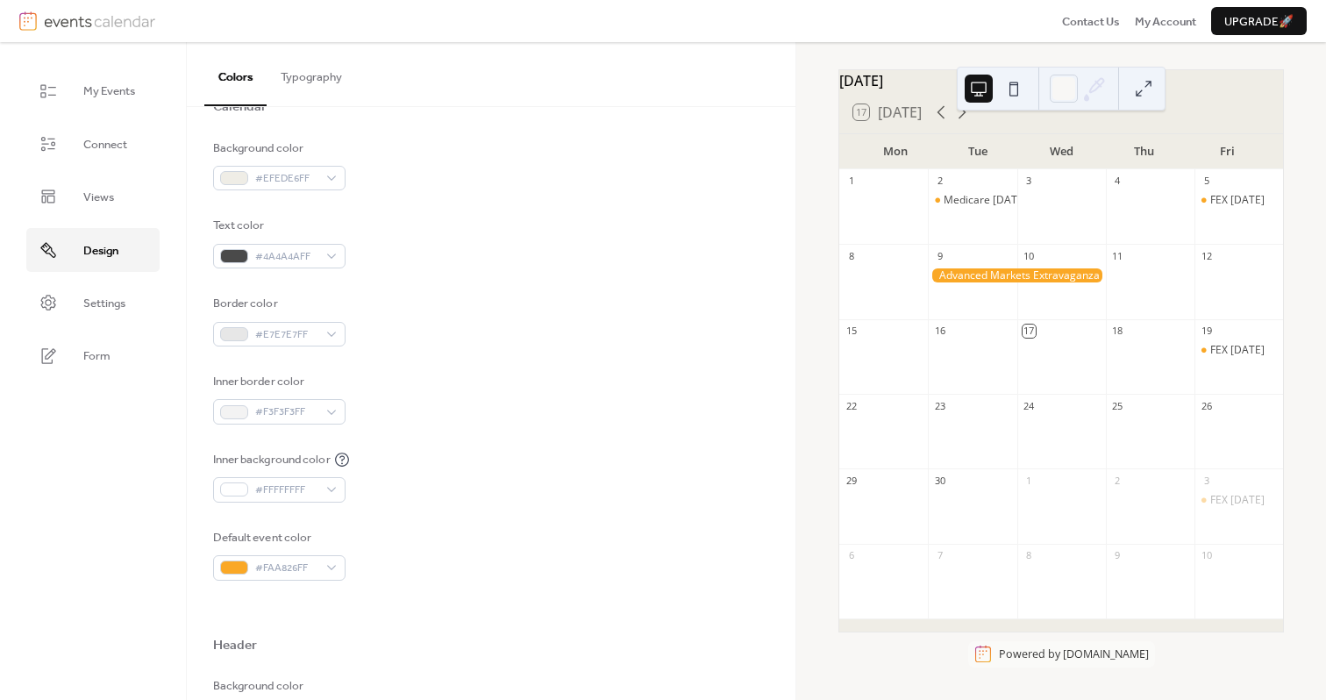
click at [1145, 87] on button at bounding box center [1143, 89] width 28 height 28
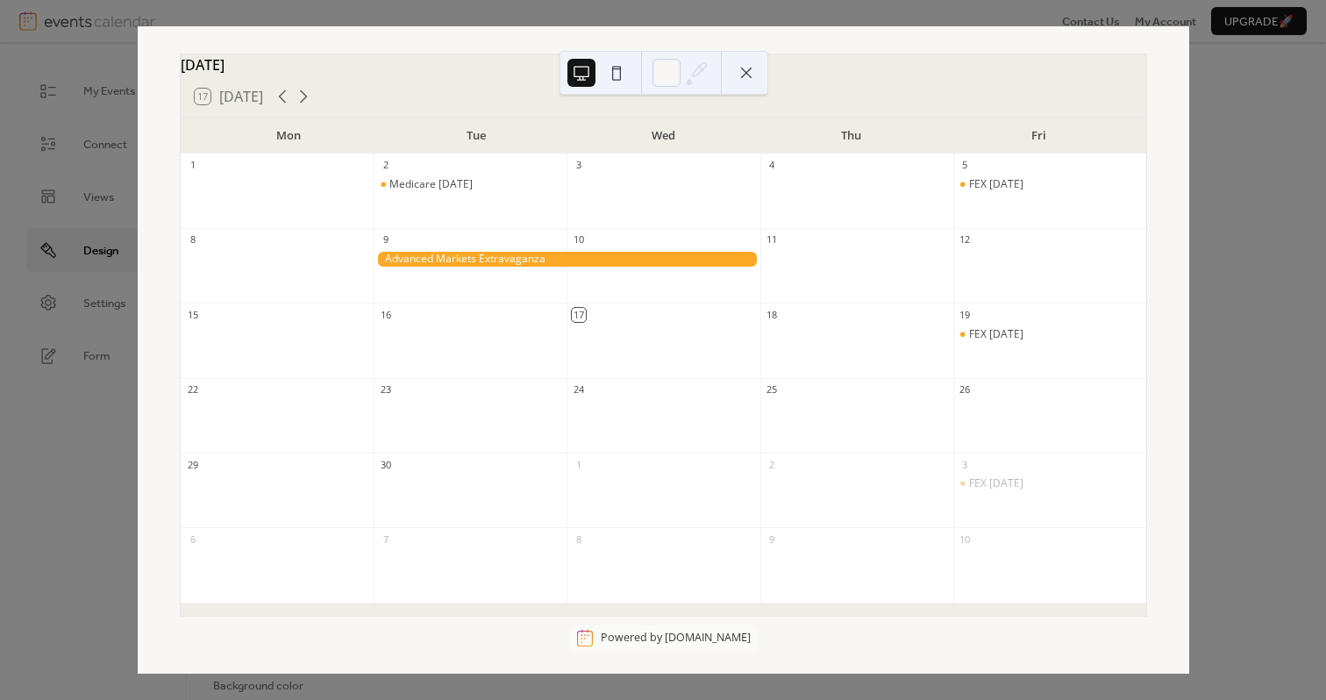
scroll to position [26, 0]
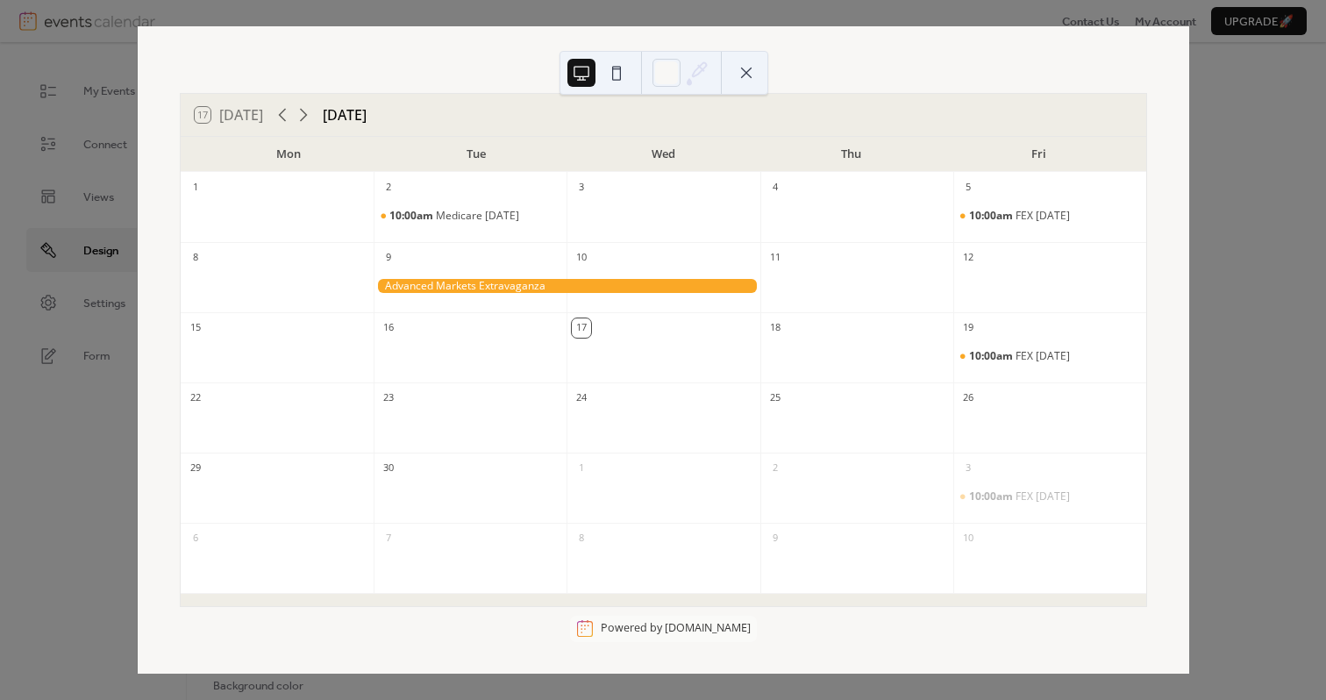
click at [748, 76] on button at bounding box center [746, 73] width 28 height 28
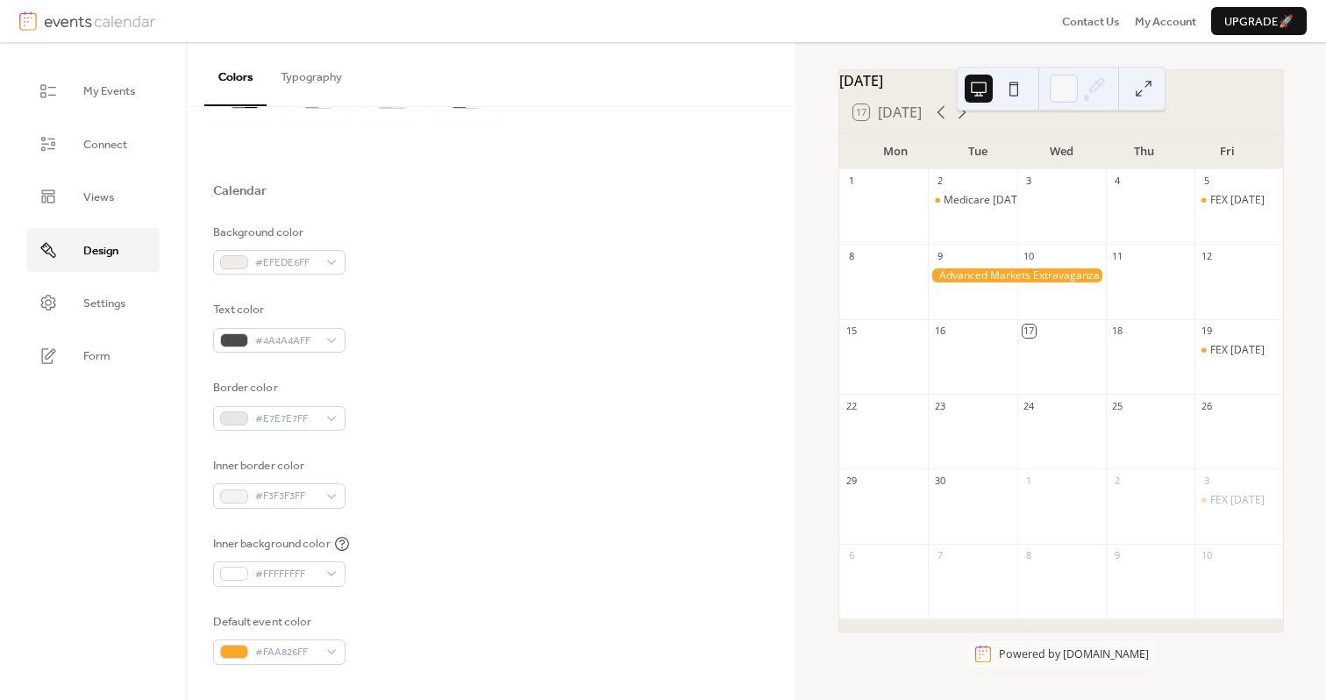
scroll to position [123, 0]
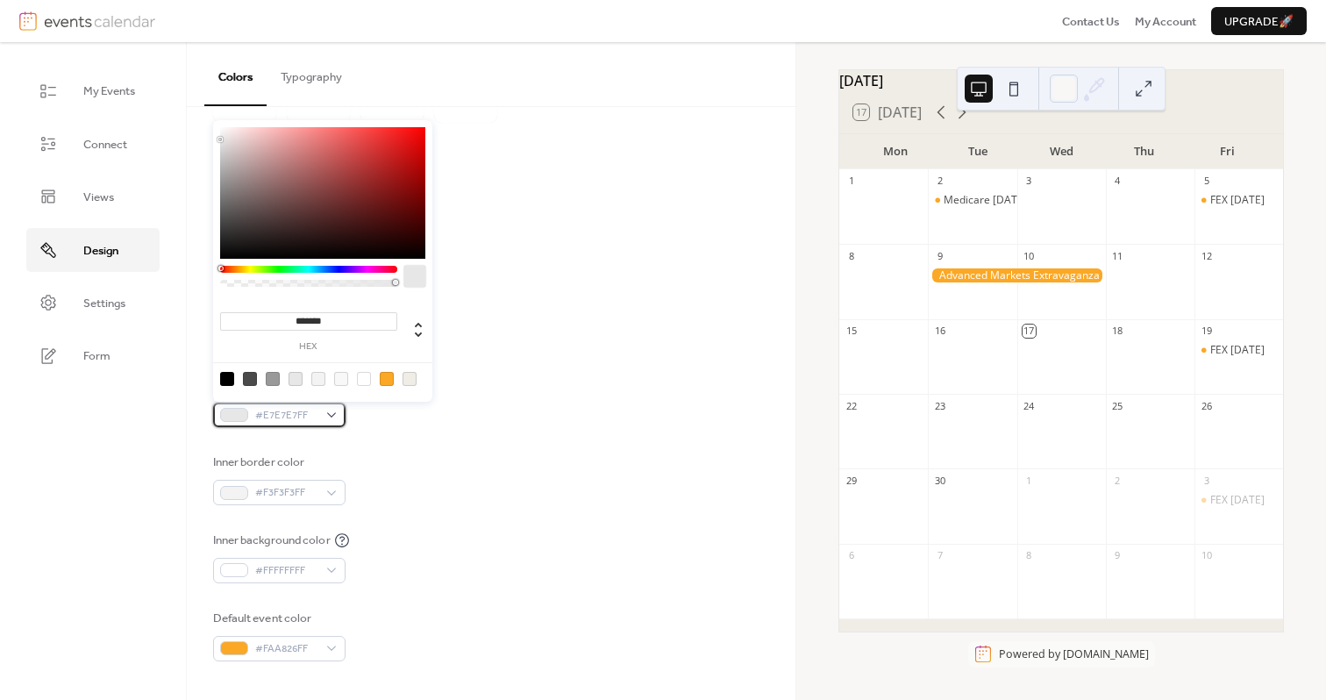
click at [242, 417] on div at bounding box center [234, 415] width 28 height 14
click at [344, 380] on div at bounding box center [341, 379] width 14 height 14
type input "*******"
click at [454, 553] on div "Inner background color #FFFFFFFF" at bounding box center [491, 557] width 557 height 52
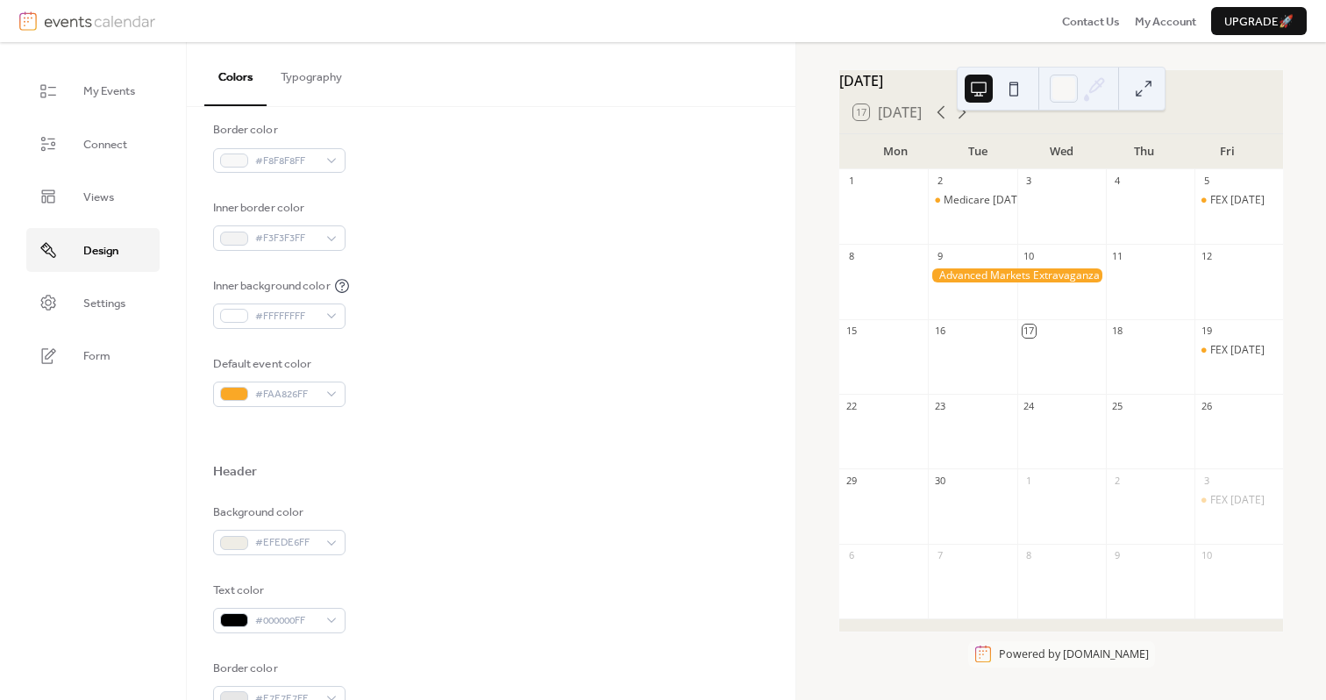
scroll to position [0, 0]
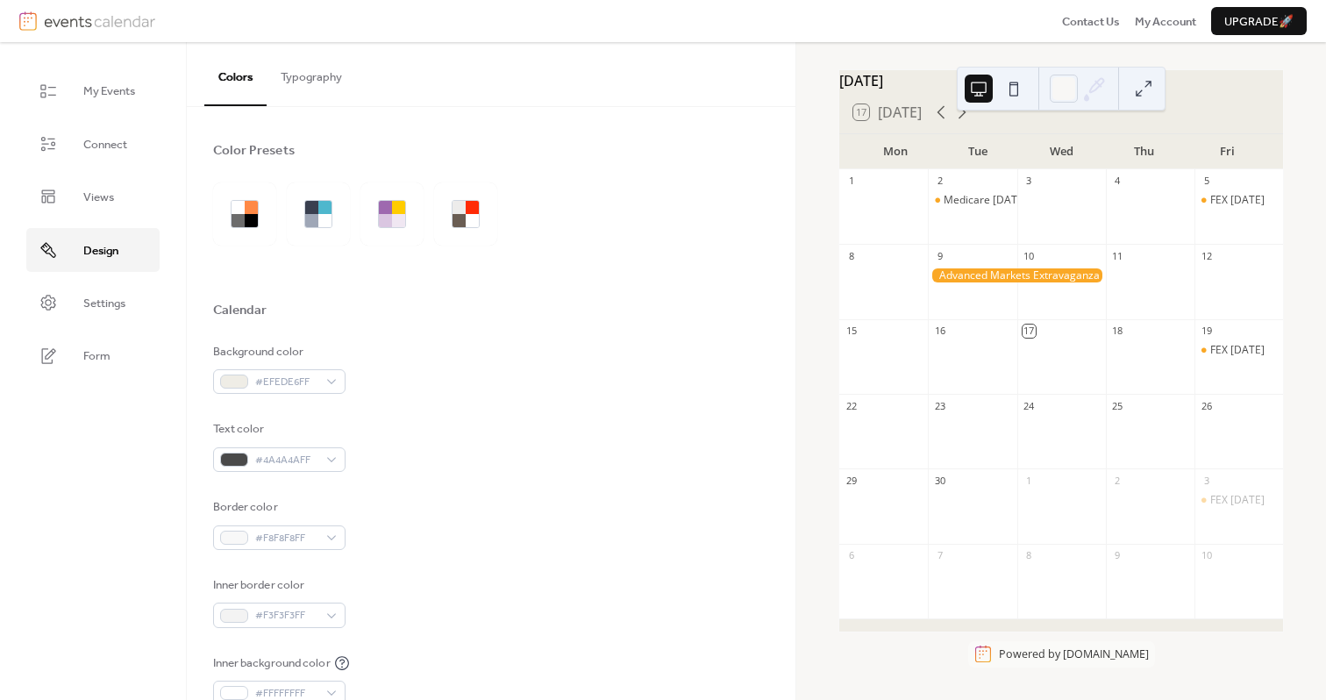
click at [300, 75] on button "Typography" at bounding box center [311, 72] width 89 height 61
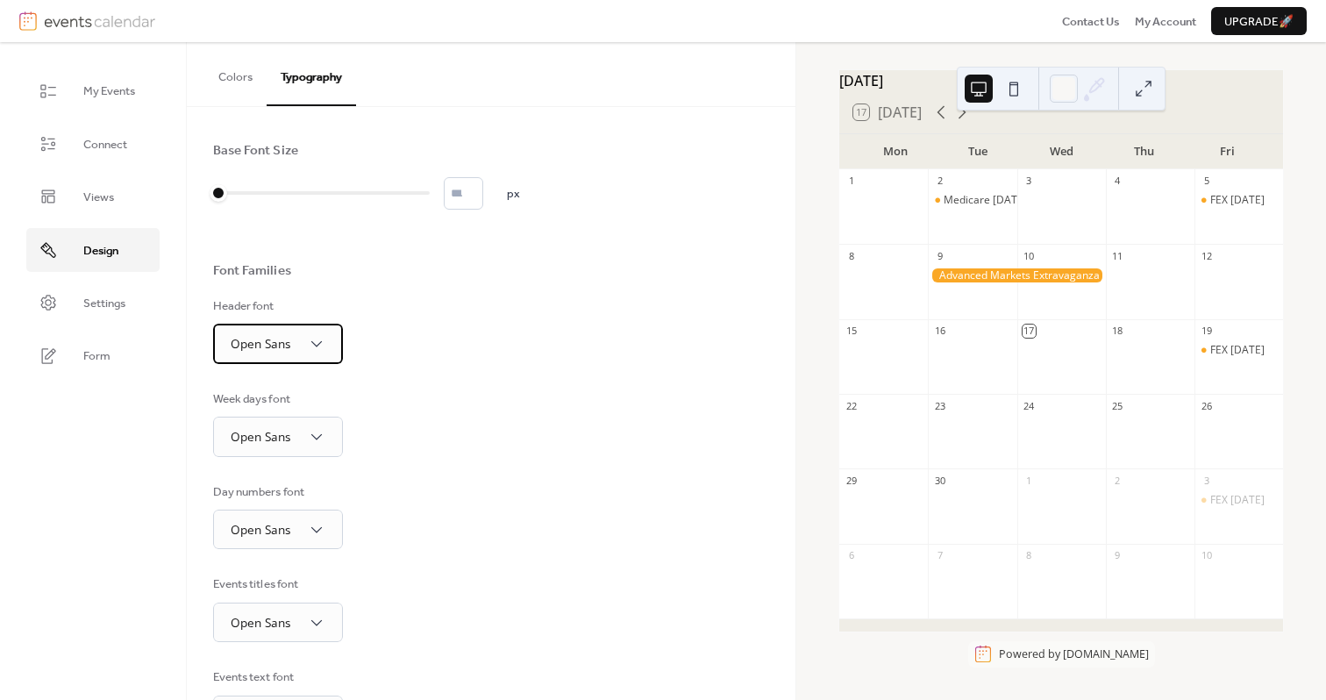
click at [298, 347] on div "Open Sans" at bounding box center [278, 342] width 130 height 39
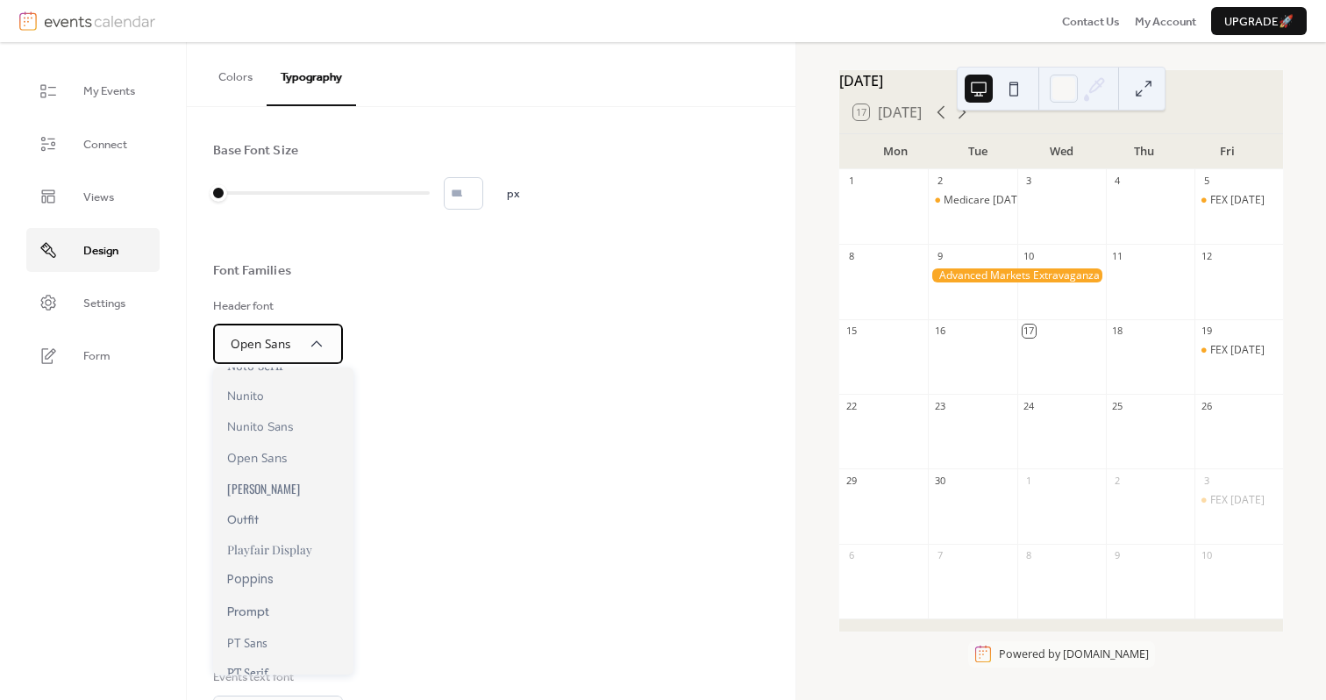
scroll to position [940, 0]
click at [264, 574] on span "Poppins" at bounding box center [250, 577] width 46 height 18
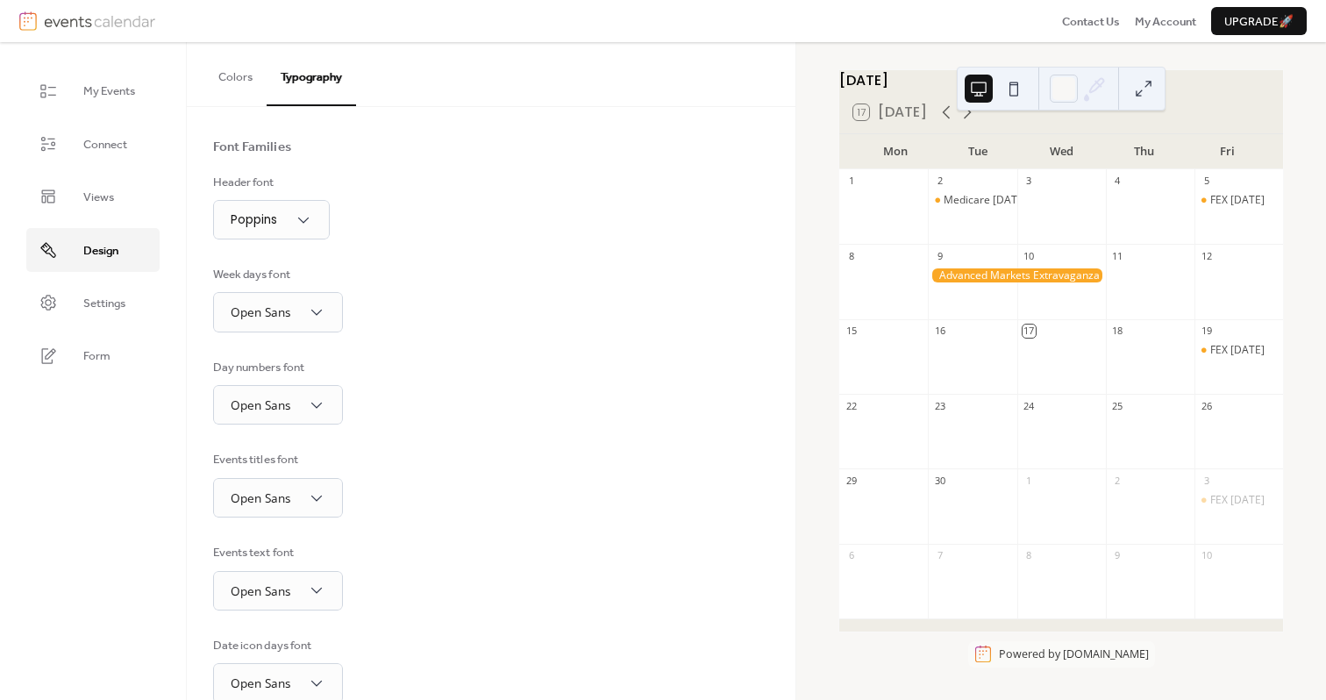
scroll to position [129, 0]
click at [291, 394] on div "Open Sans" at bounding box center [278, 399] width 130 height 39
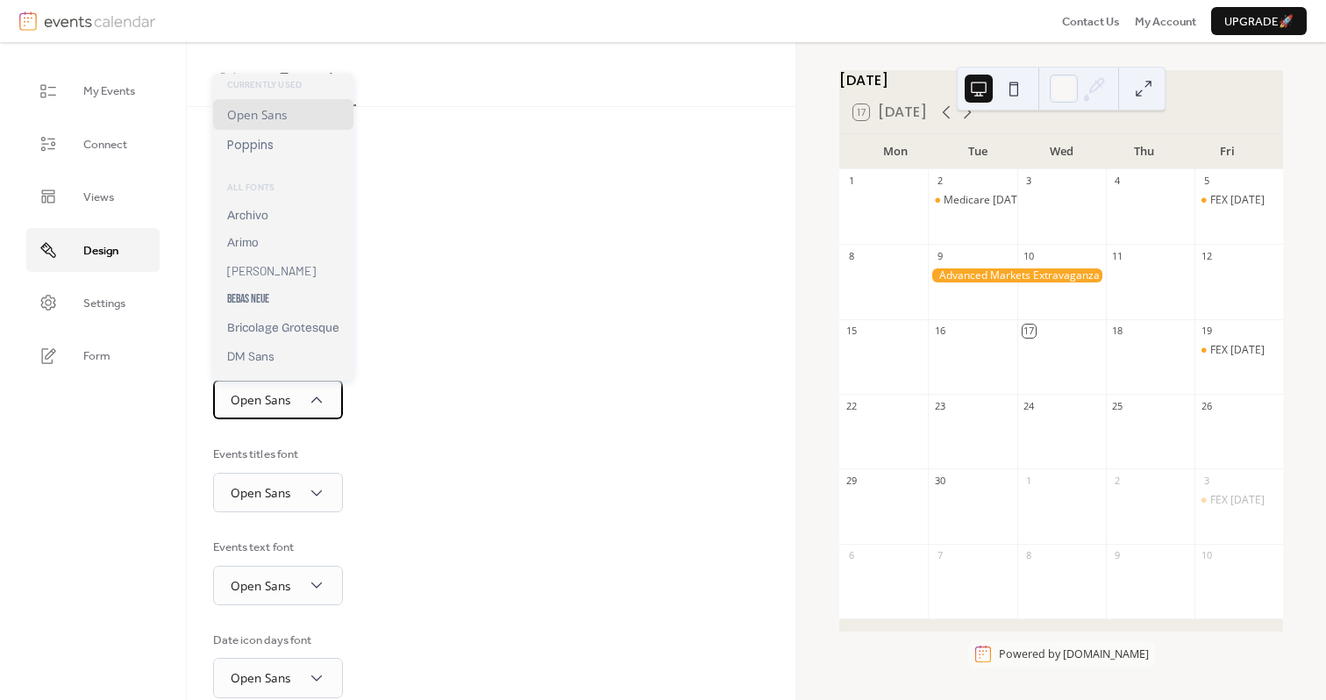
scroll to position [0, 0]
click at [281, 140] on div "Poppins" at bounding box center [283, 147] width 140 height 32
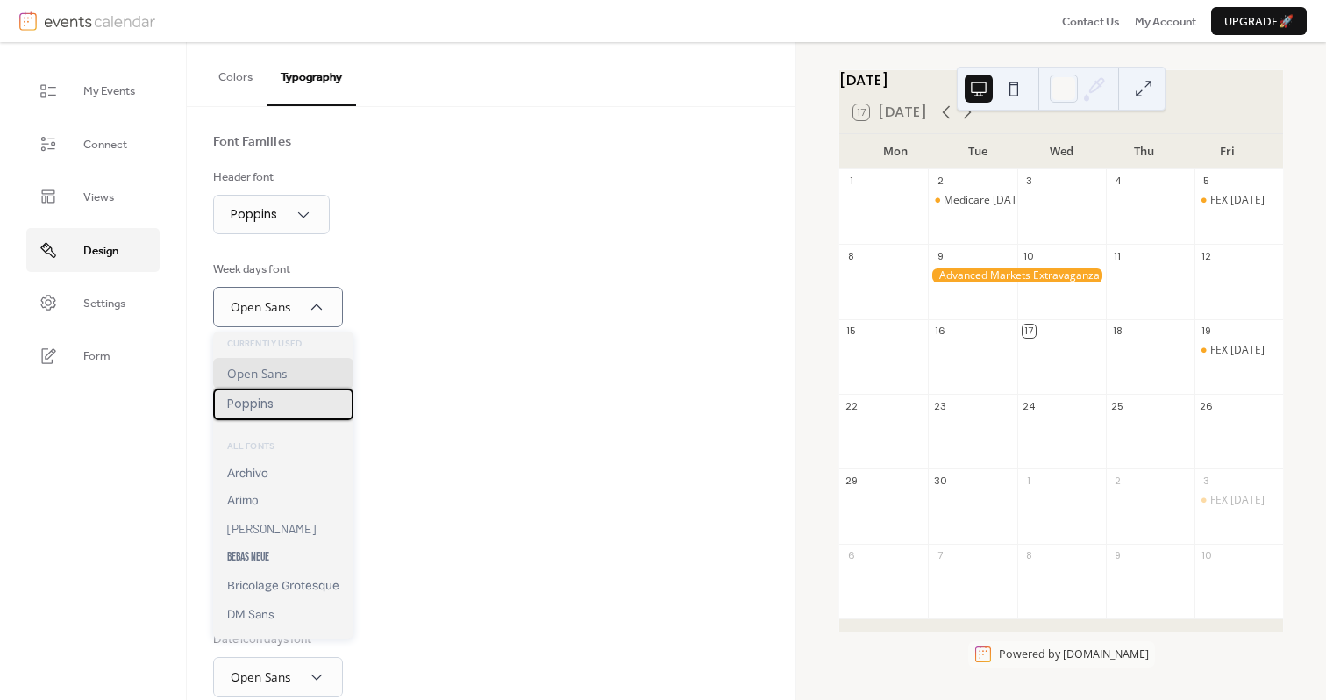
click at [295, 399] on div "Poppins" at bounding box center [283, 404] width 140 height 32
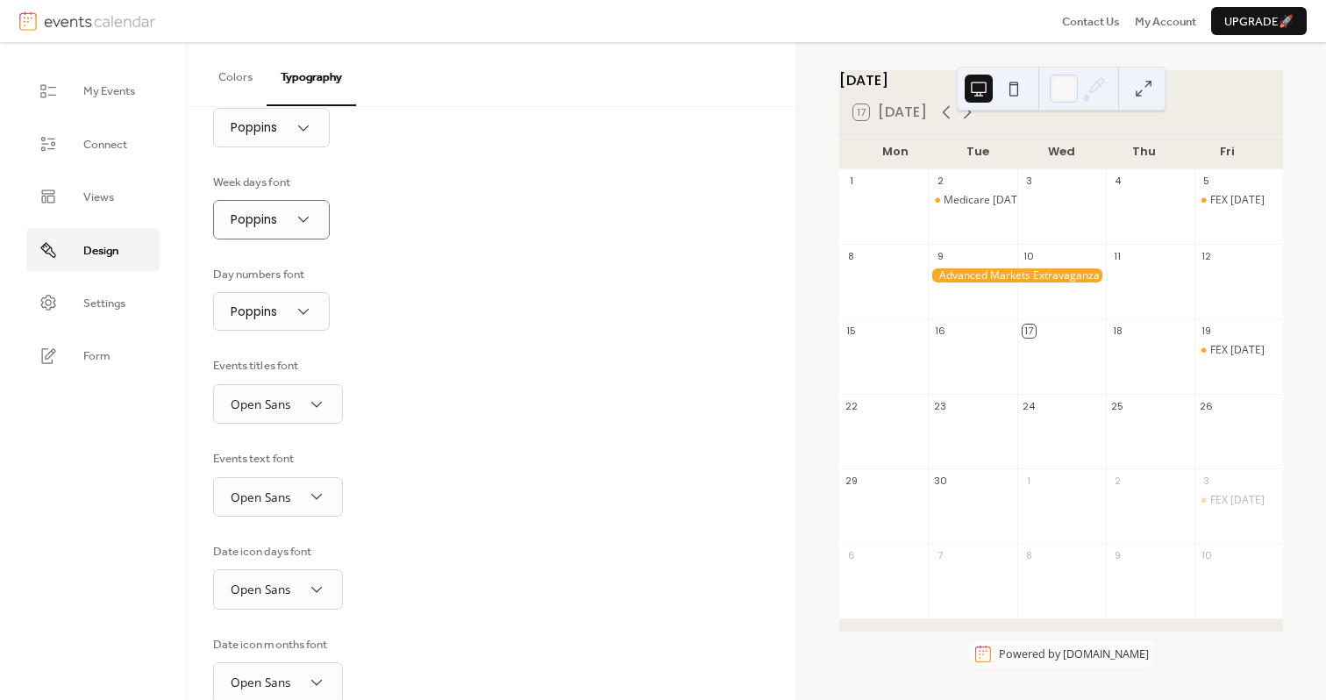
scroll to position [229, 0]
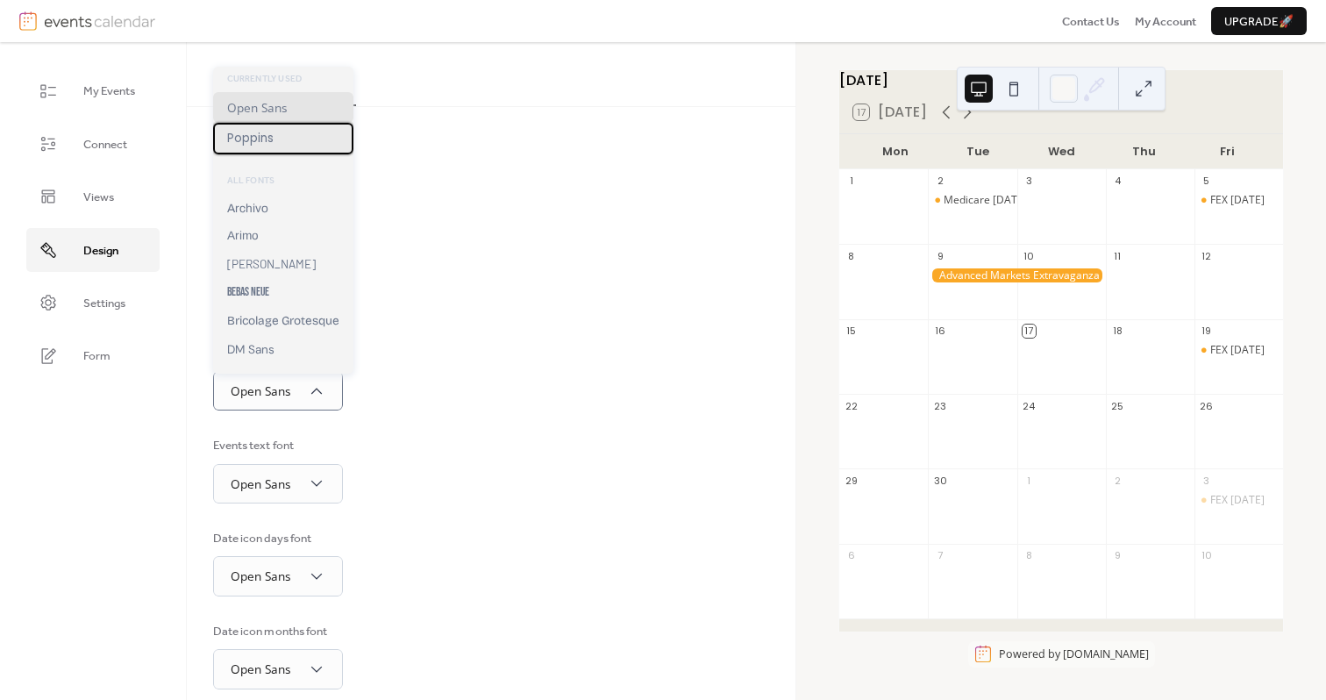
click at [285, 143] on div "Poppins" at bounding box center [283, 139] width 140 height 32
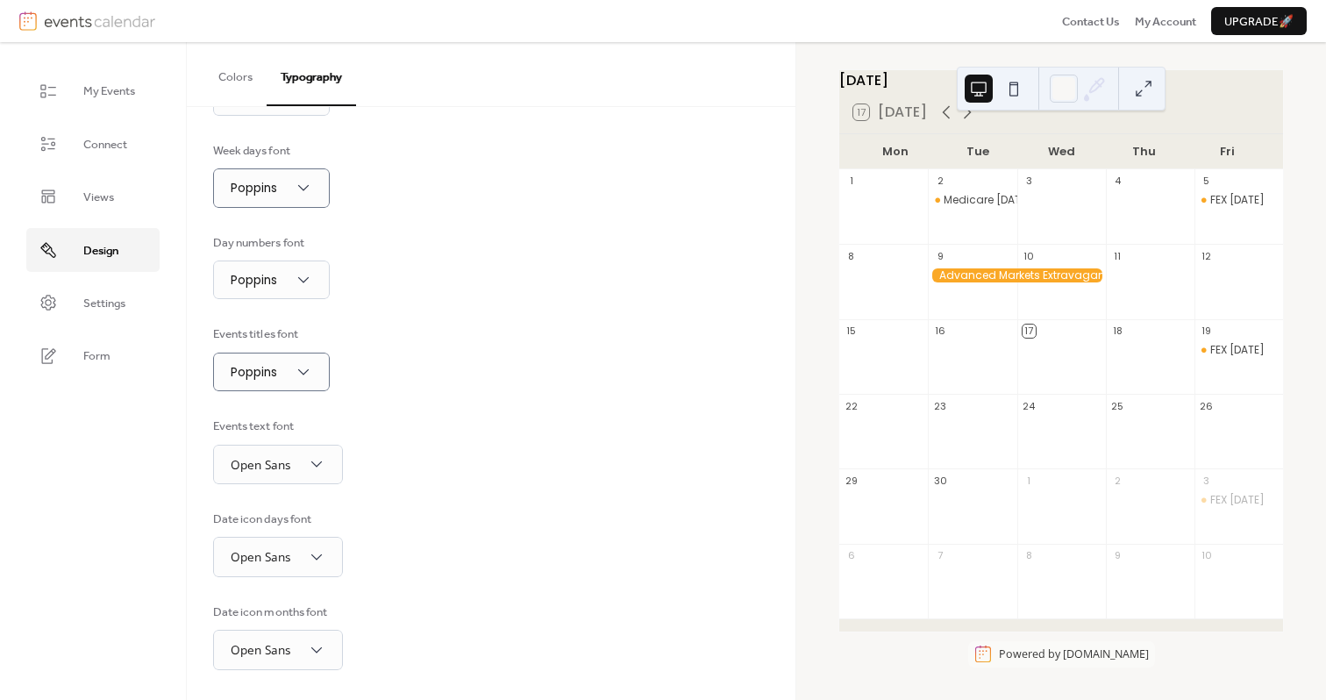
scroll to position [257, 0]
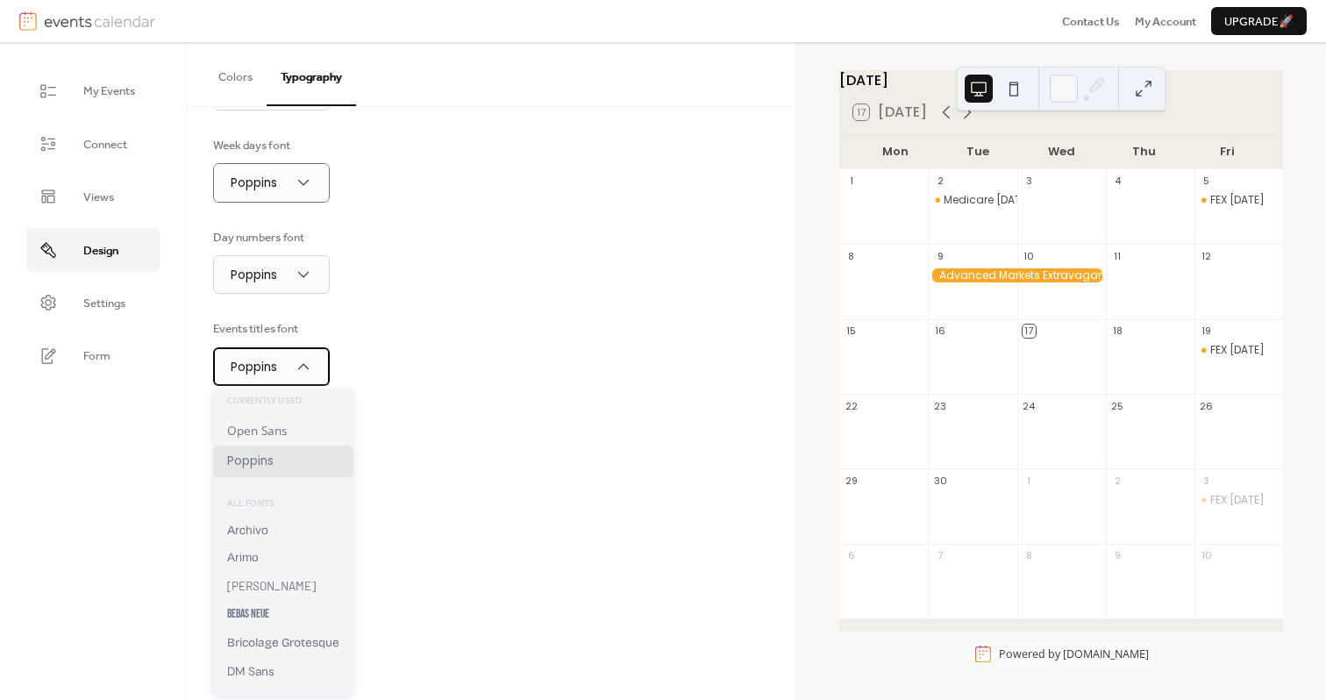
click at [284, 365] on div "Poppins" at bounding box center [271, 366] width 117 height 39
click at [283, 426] on span "Open Sans" at bounding box center [257, 430] width 60 height 17
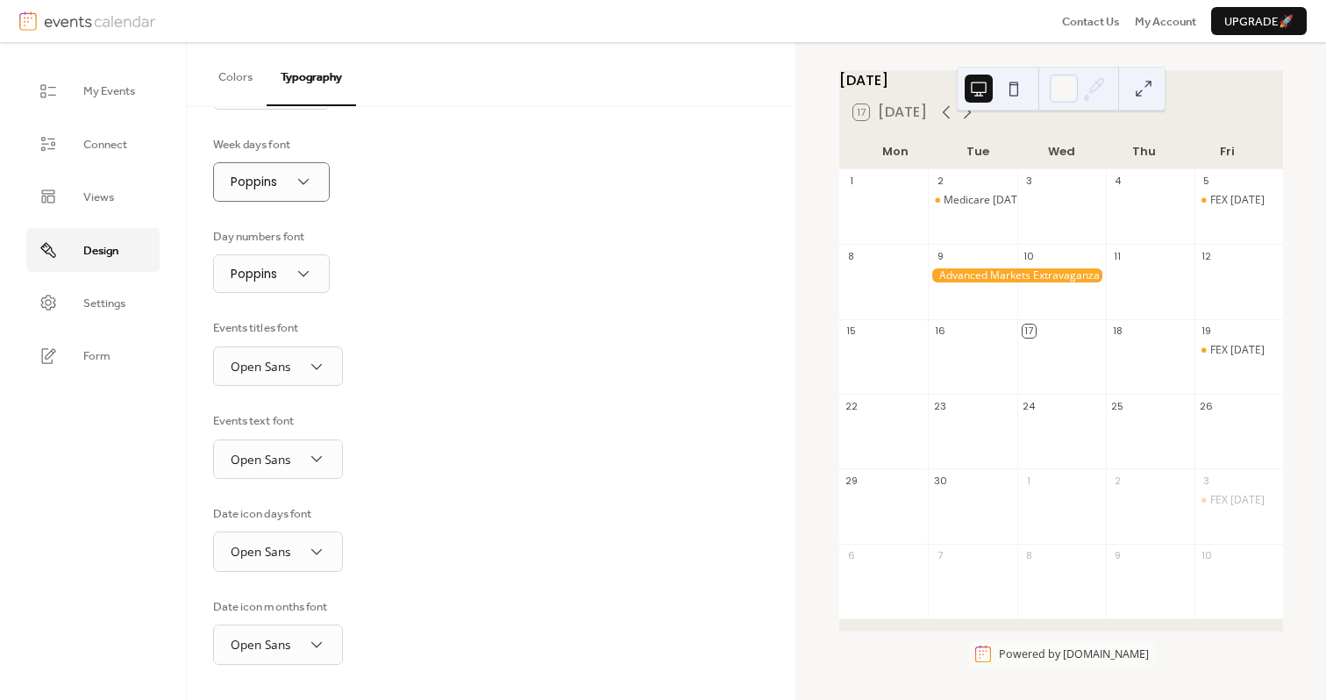
click at [1000, 283] on div at bounding box center [1016, 275] width 177 height 15
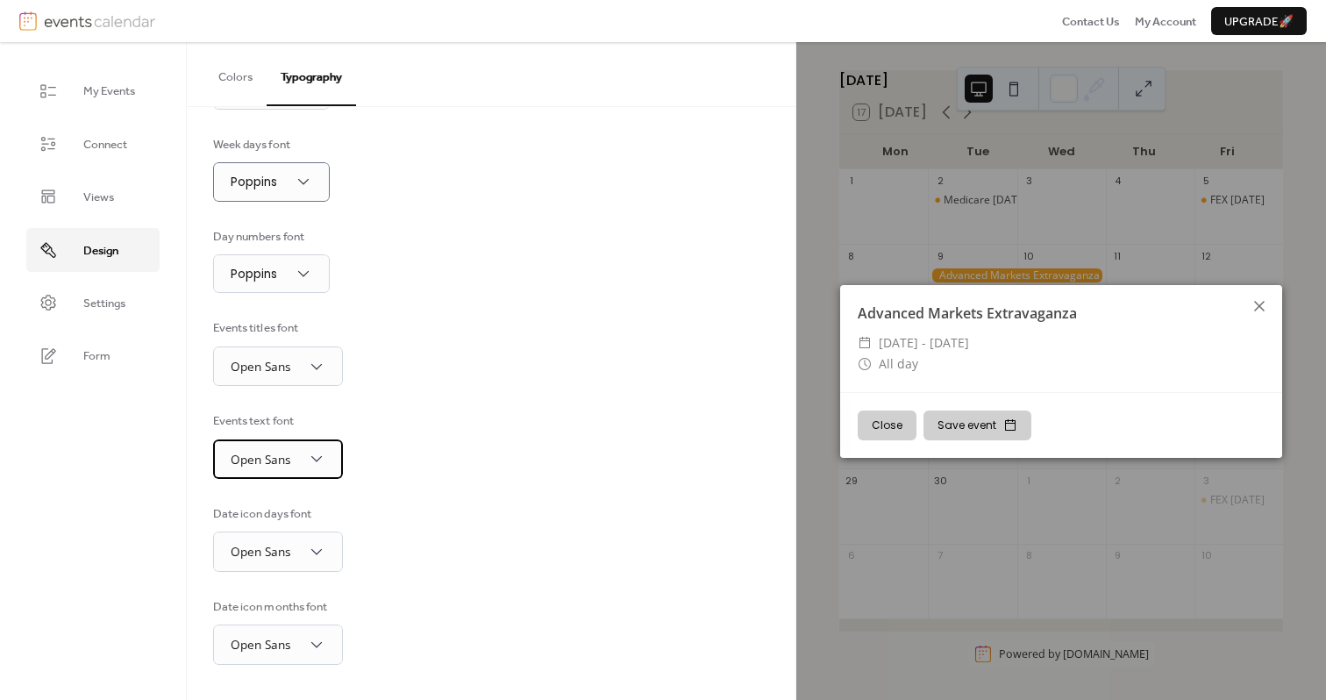
click at [295, 463] on div "Open Sans" at bounding box center [278, 458] width 130 height 39
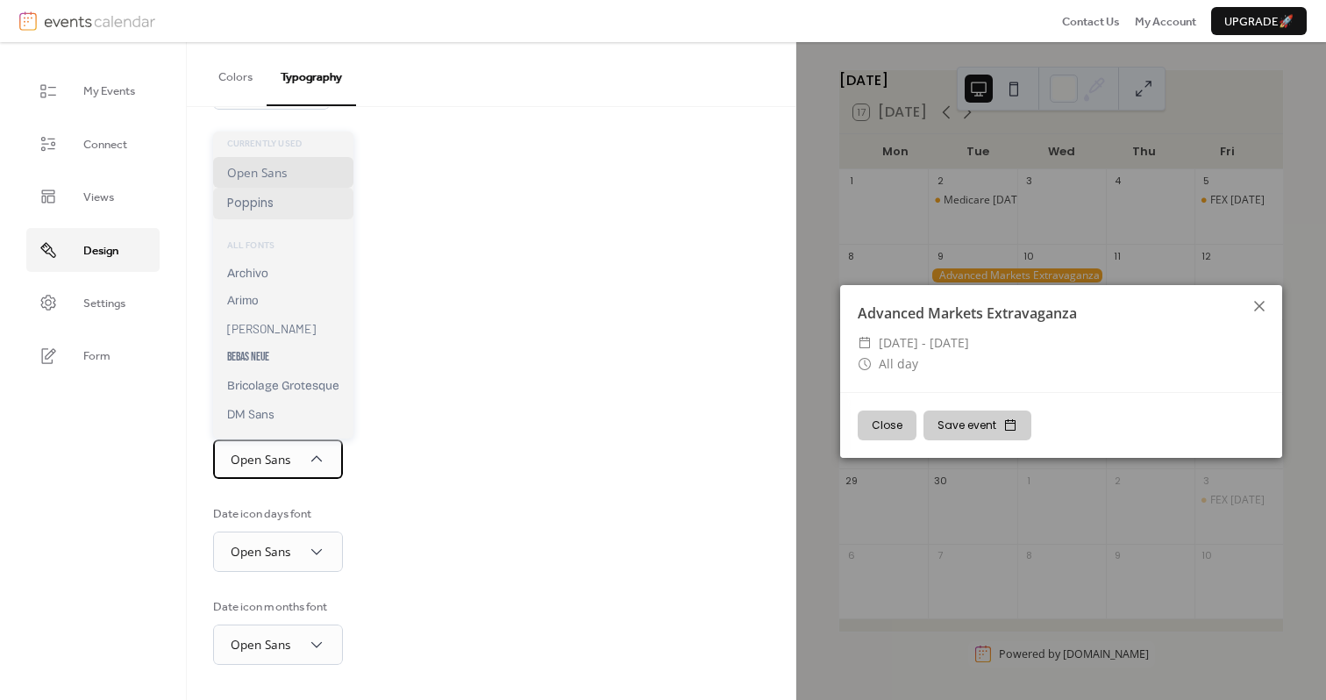
click at [303, 201] on div "Poppins" at bounding box center [283, 204] width 140 height 32
click at [288, 459] on div "Poppins" at bounding box center [271, 459] width 117 height 39
click at [281, 176] on span "Open Sans" at bounding box center [257, 172] width 60 height 17
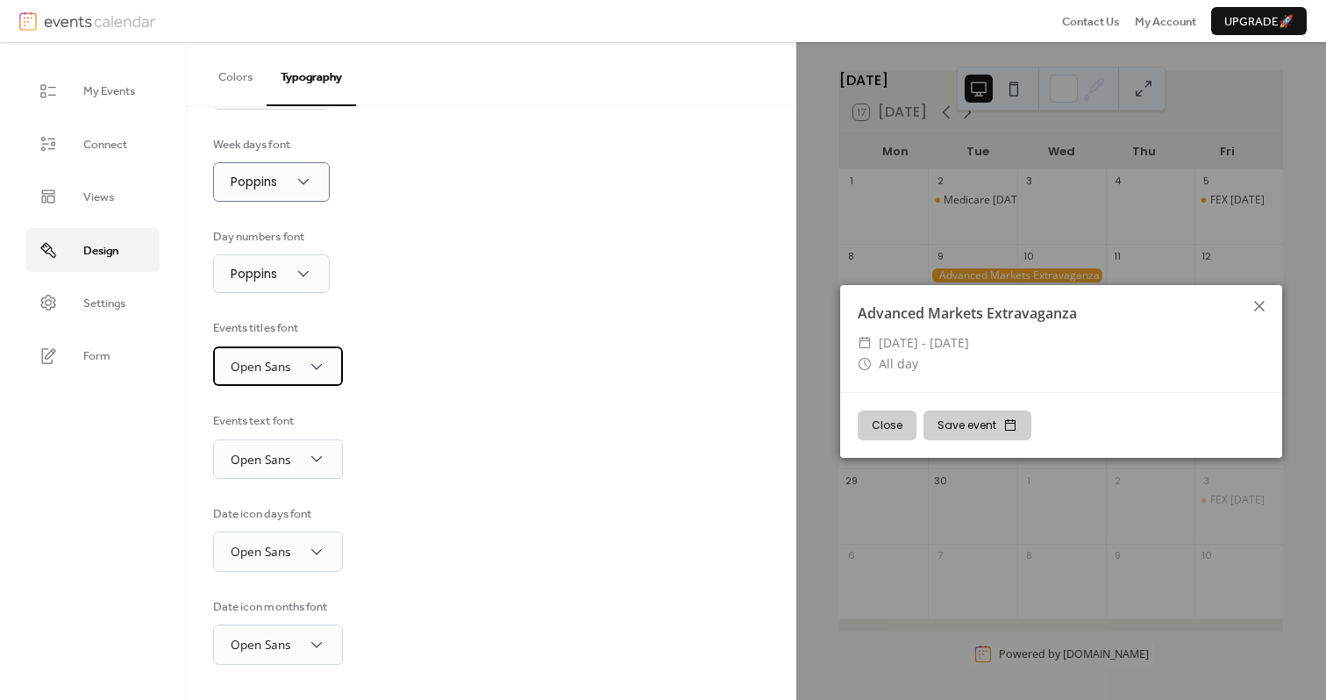
click at [307, 365] on div "Open Sans" at bounding box center [278, 365] width 130 height 39
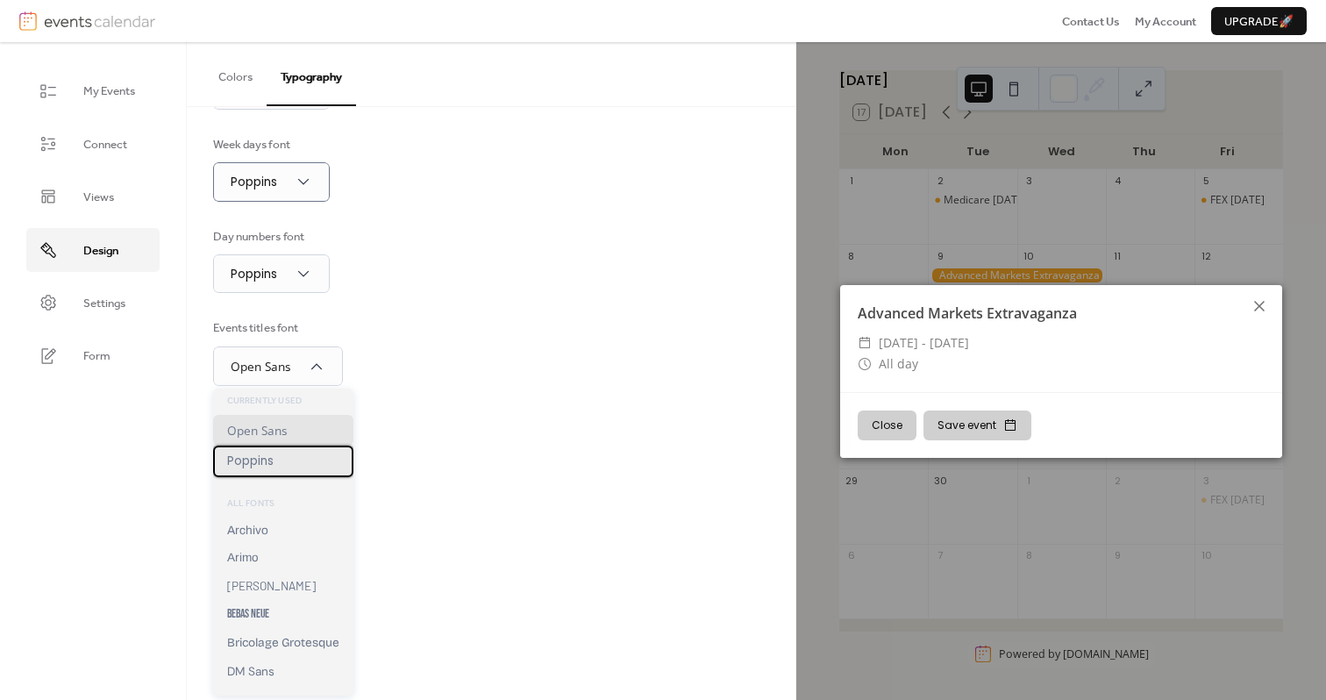
click at [289, 456] on div "Poppins" at bounding box center [283, 461] width 140 height 32
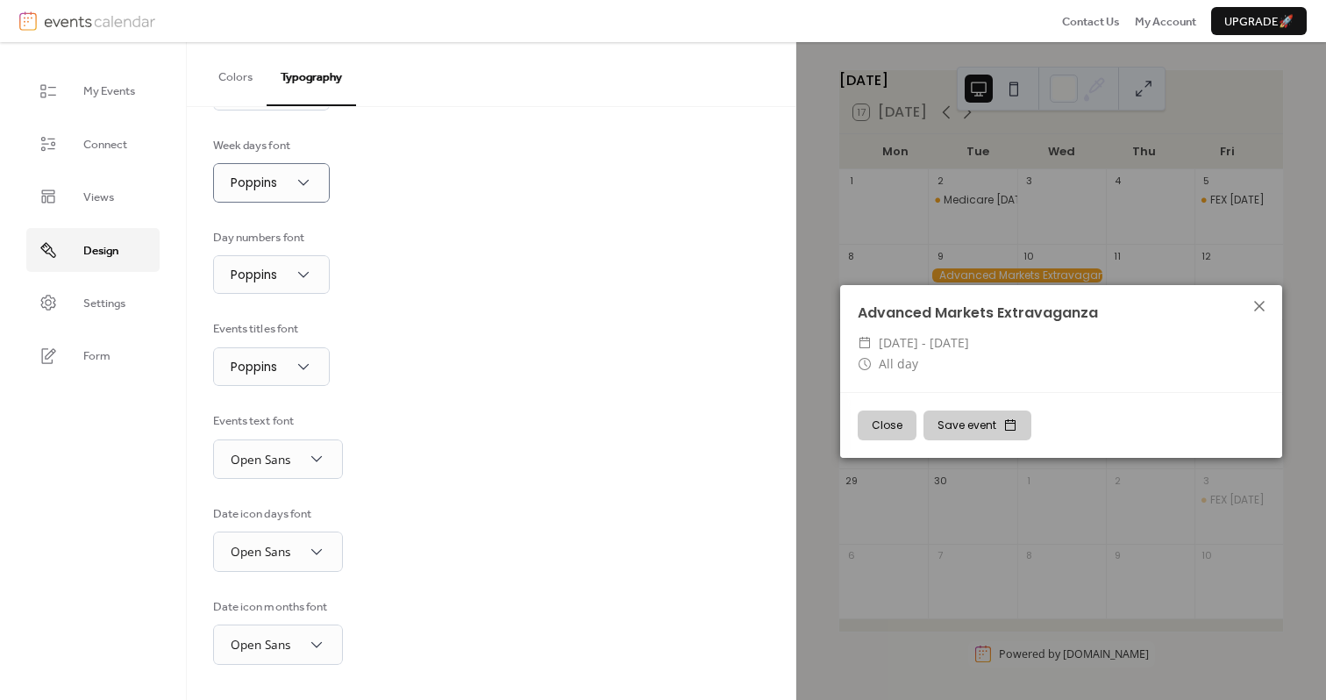
click at [408, 423] on div "Events text font Open Sans" at bounding box center [491, 445] width 557 height 67
click at [1260, 305] on icon at bounding box center [1258, 305] width 21 height 21
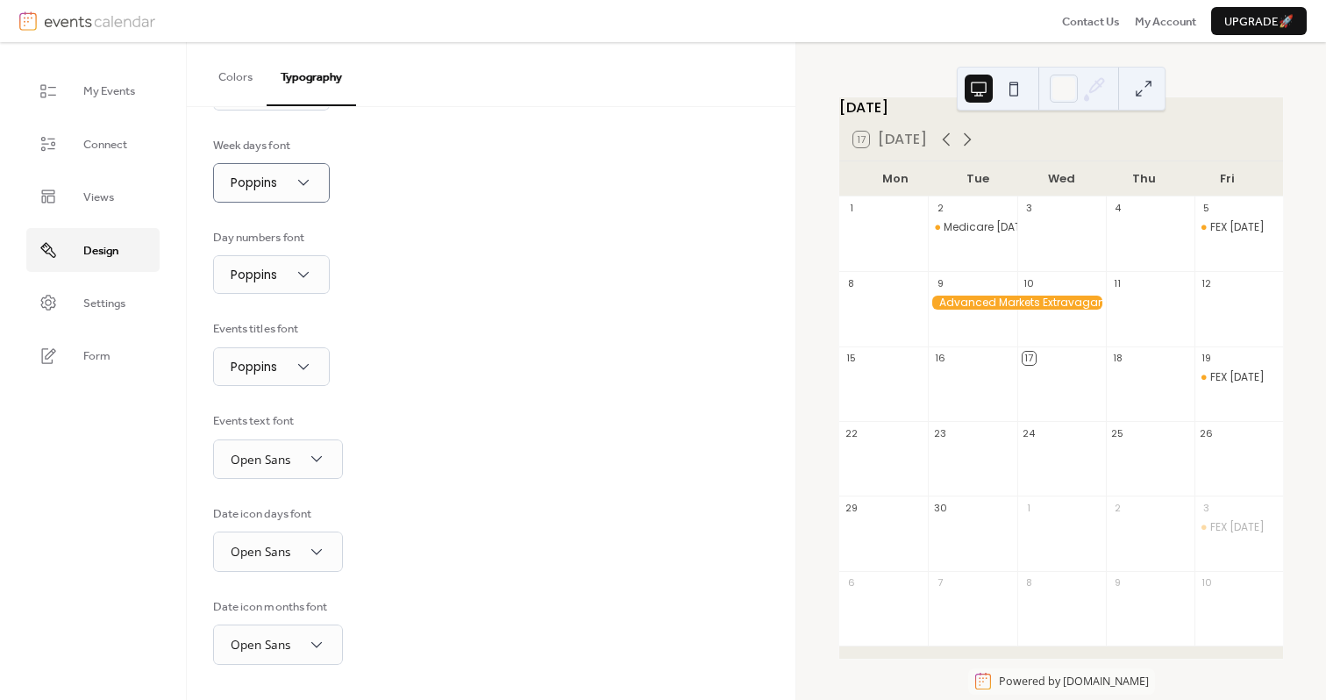
click at [1141, 96] on button at bounding box center [1143, 89] width 28 height 28
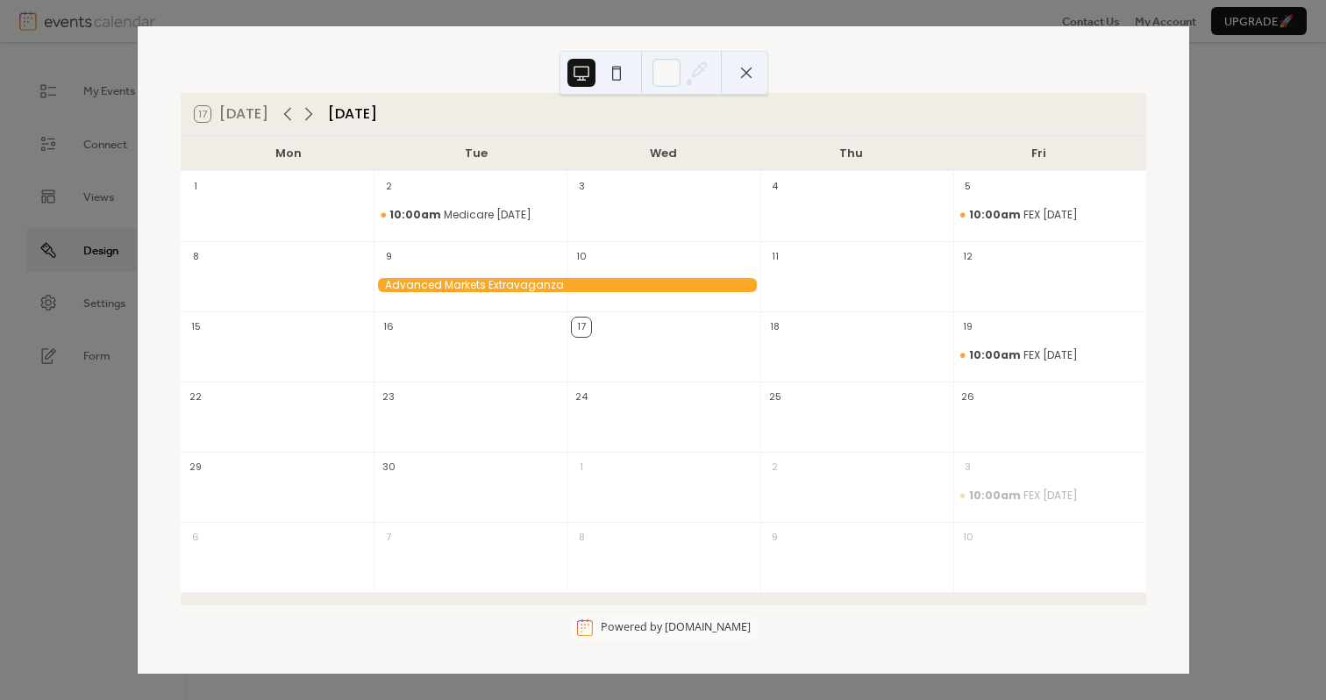
scroll to position [26, 0]
click at [740, 68] on button at bounding box center [746, 73] width 28 height 28
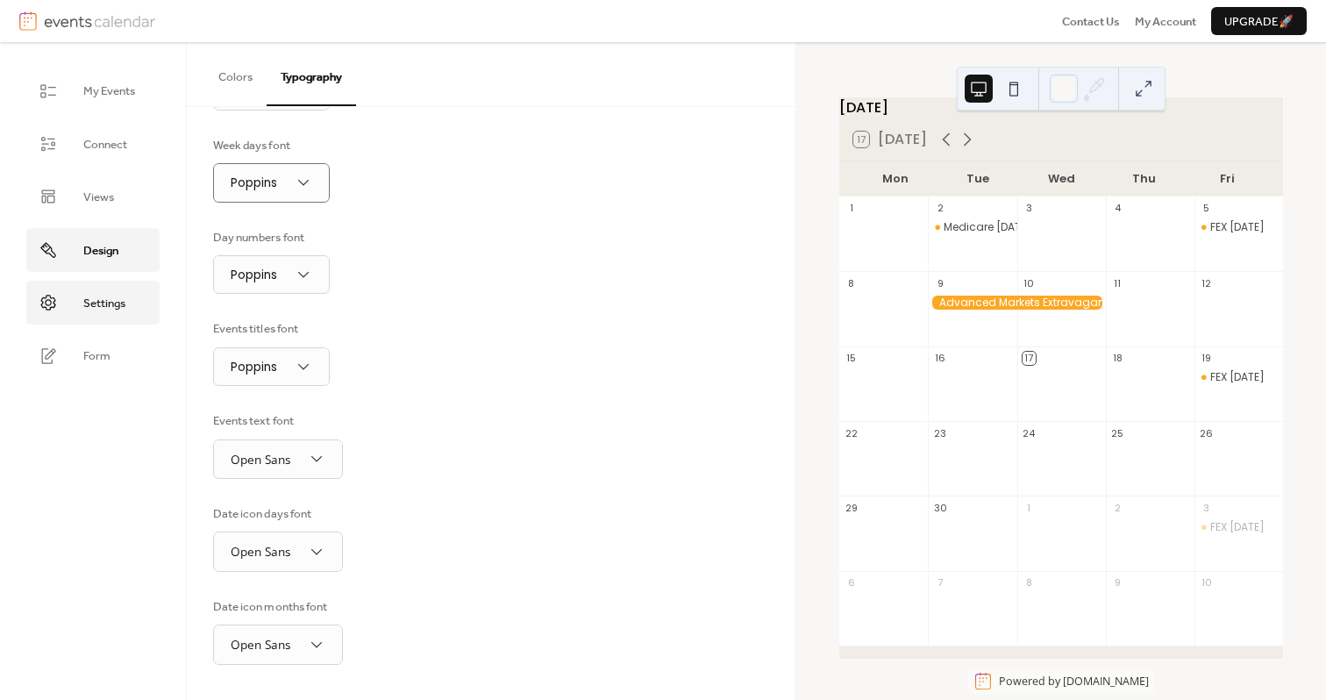
click at [129, 306] on link "Settings" at bounding box center [92, 303] width 133 height 44
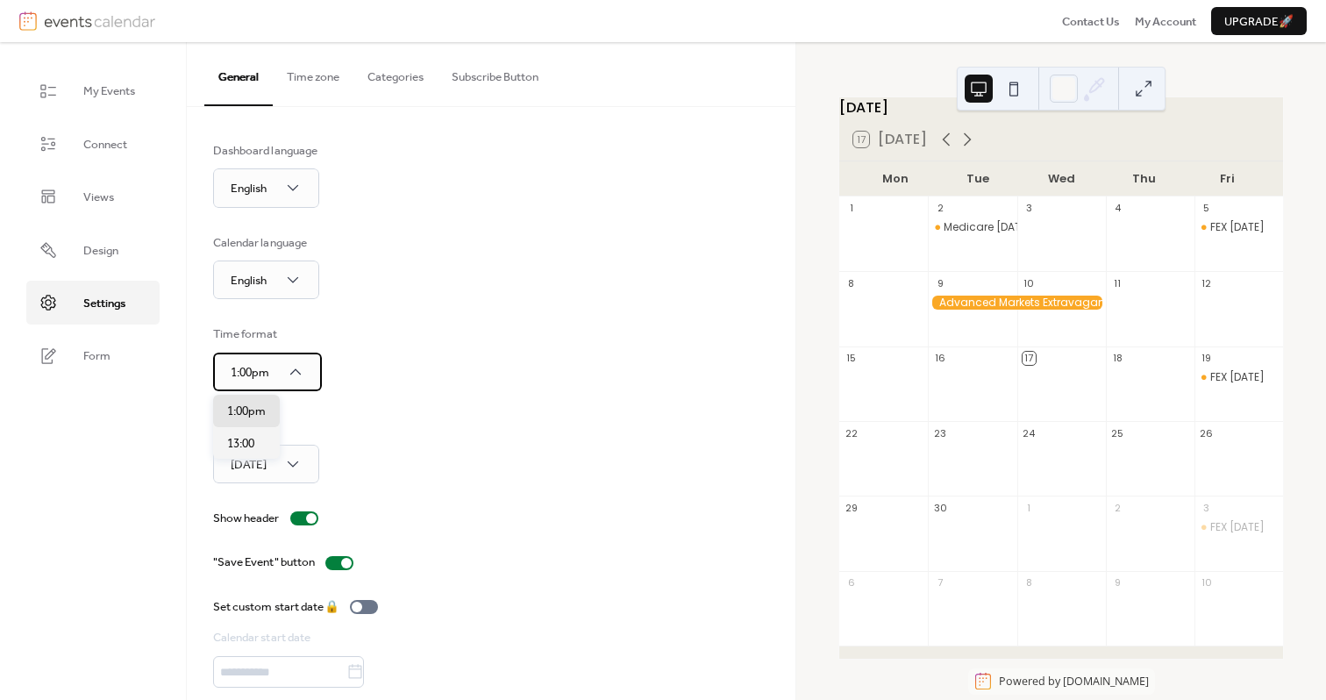
click at [301, 366] on icon at bounding box center [296, 372] width 18 height 18
click at [380, 409] on div "Dashboard language English Calendar language English Time format 1:00pm Week st…" at bounding box center [491, 437] width 557 height 590
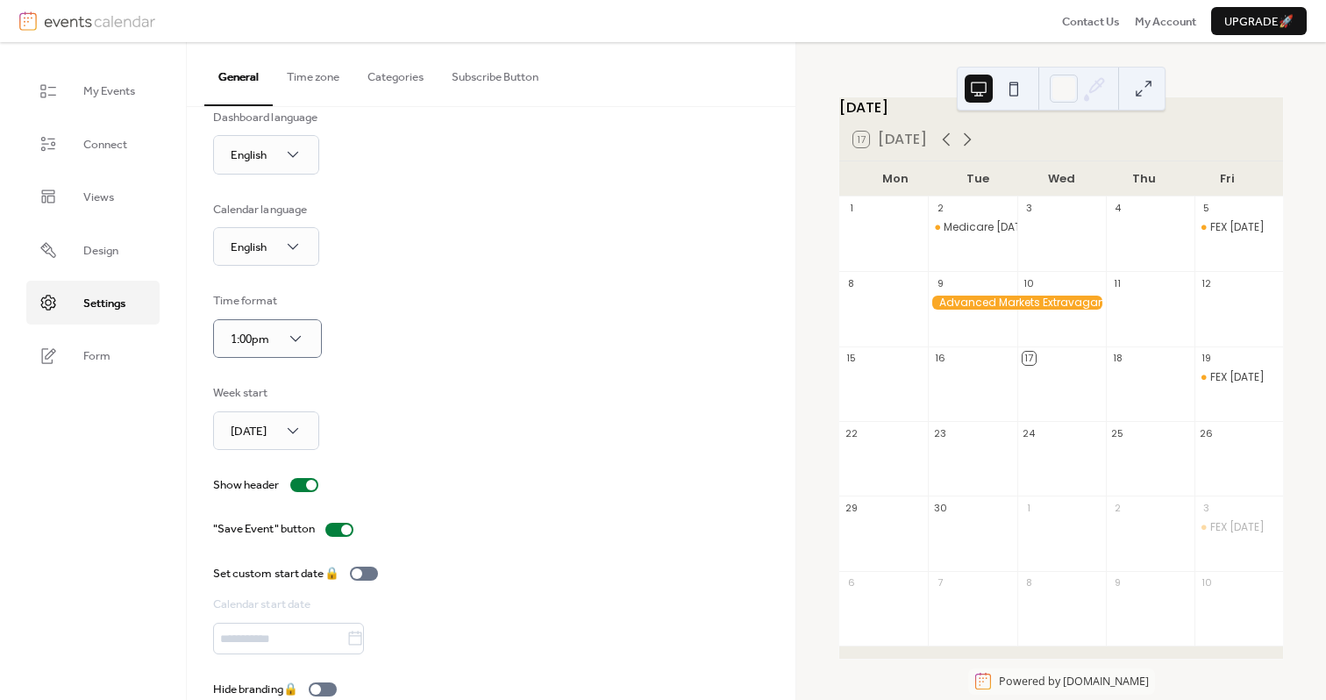
scroll to position [35, 0]
click at [306, 481] on div at bounding box center [311, 483] width 11 height 11
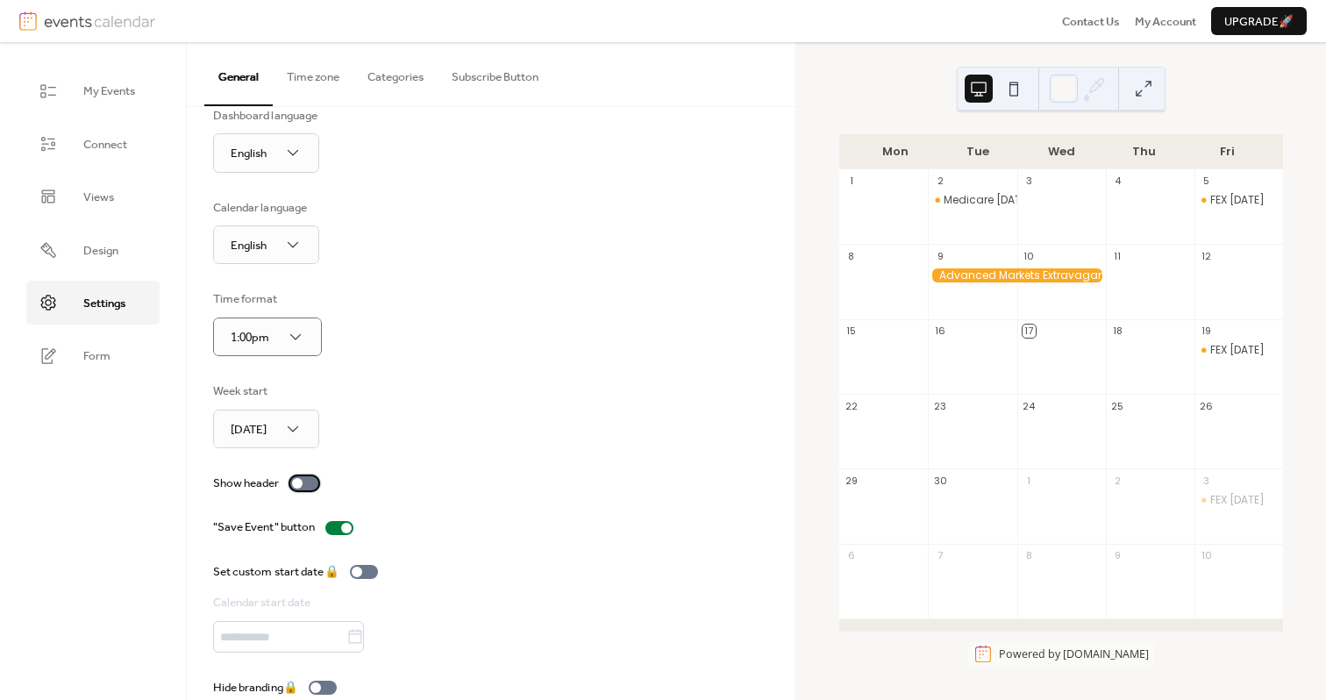
click at [306, 481] on div at bounding box center [304, 483] width 28 height 14
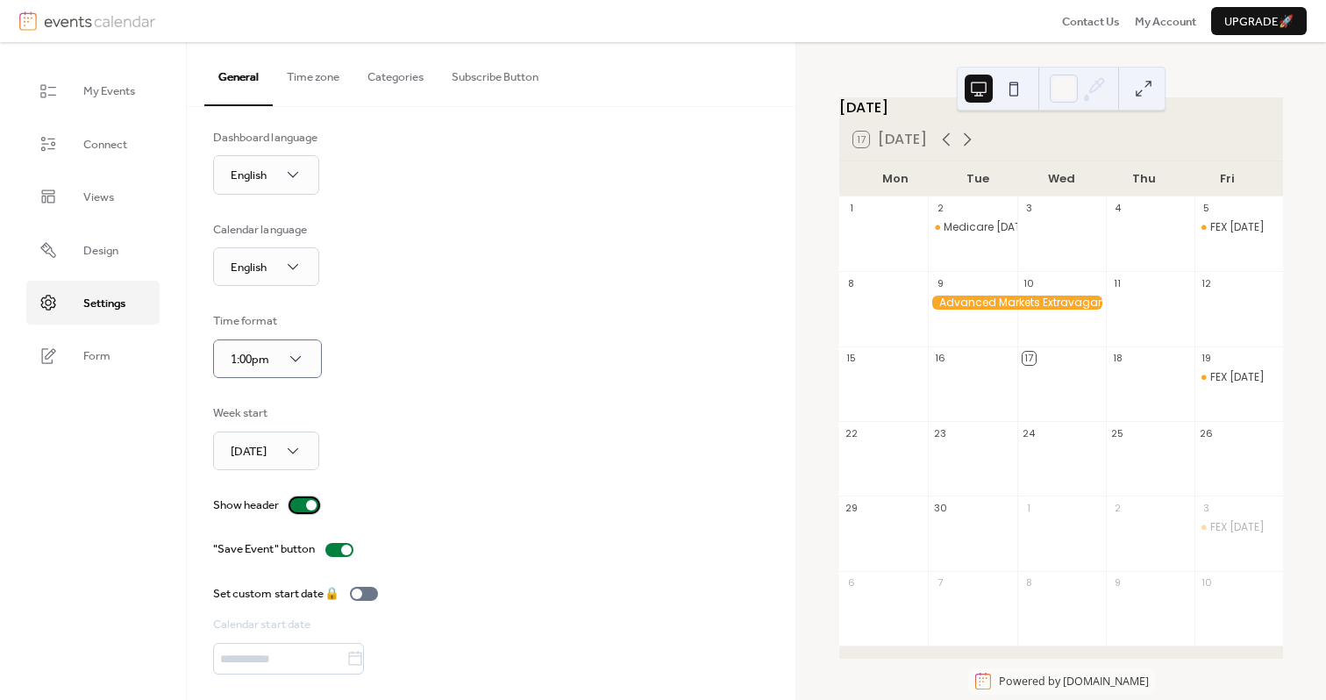
scroll to position [0, 0]
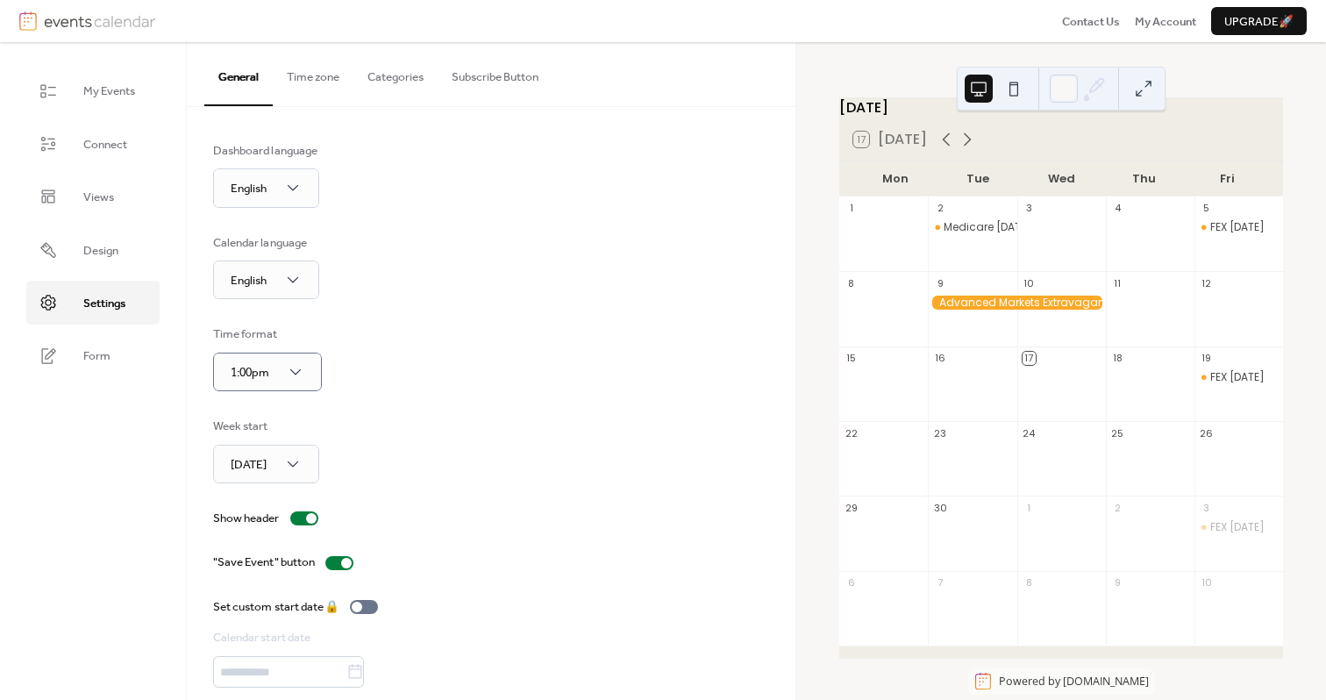
click at [316, 82] on button "Time zone" at bounding box center [313, 72] width 81 height 61
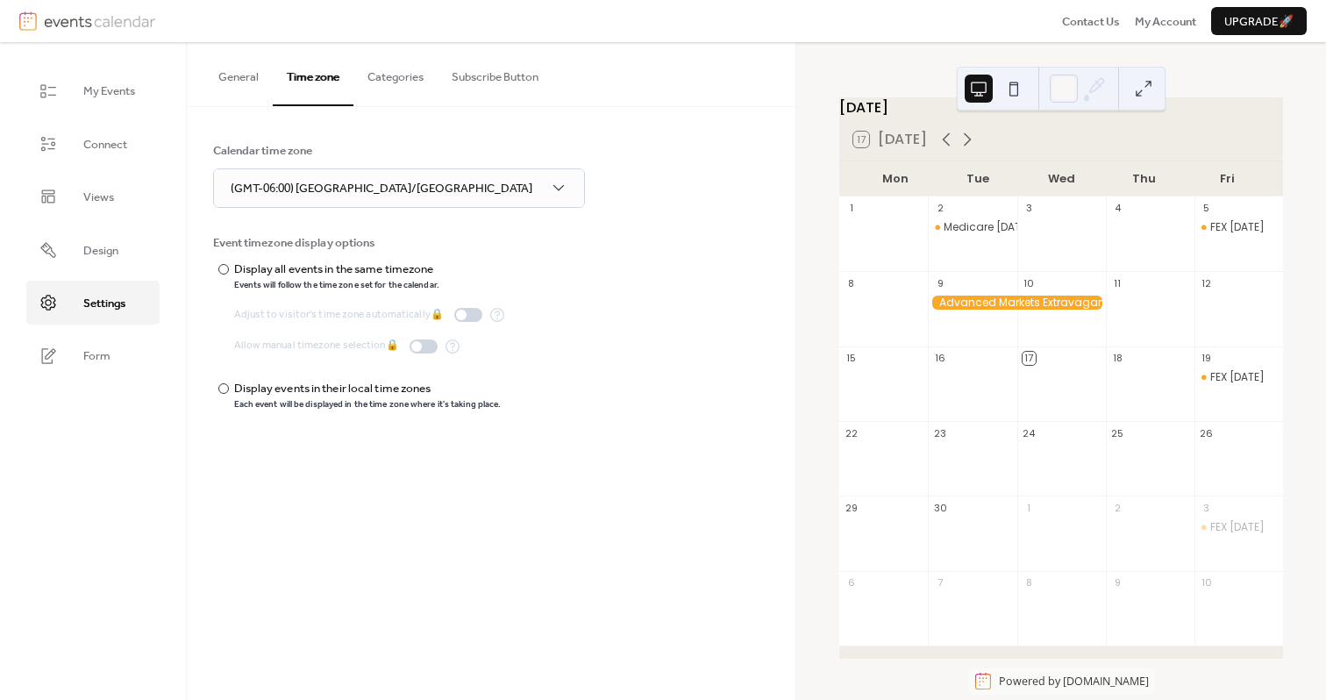
click at [395, 80] on button "Categories" at bounding box center [395, 72] width 84 height 61
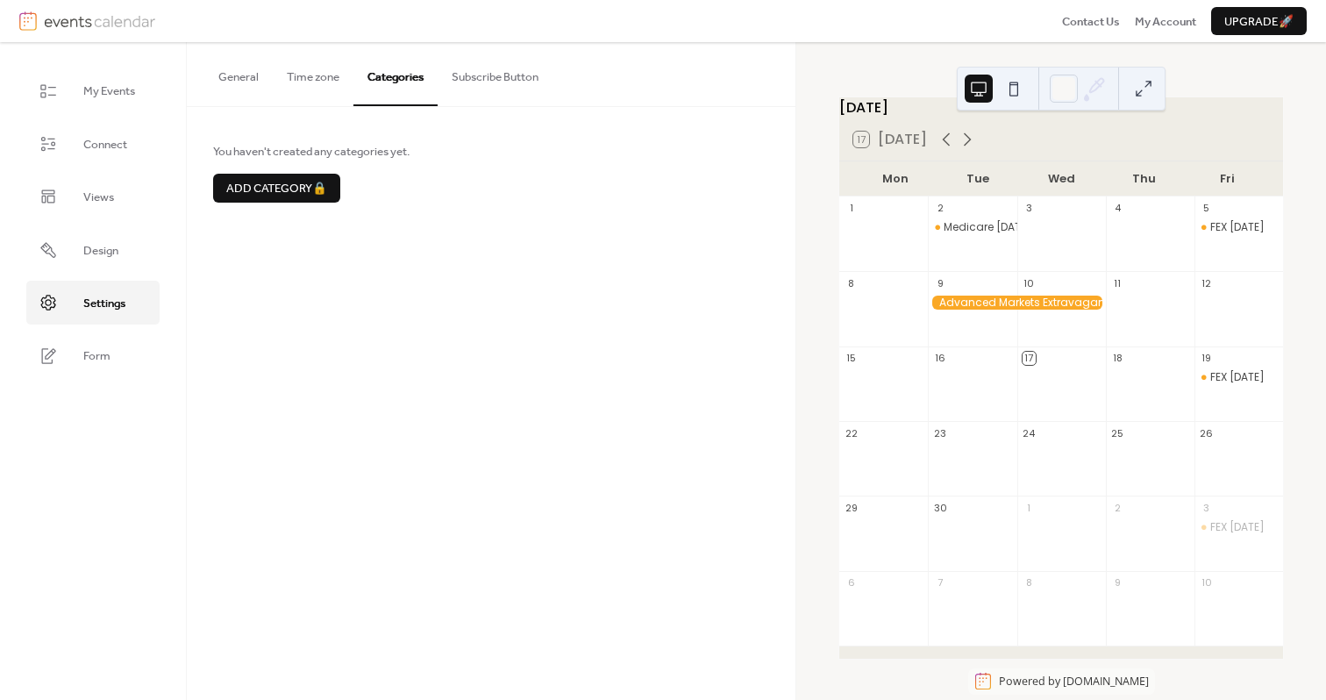
click at [487, 80] on button "Subscribe Button" at bounding box center [494, 72] width 115 height 61
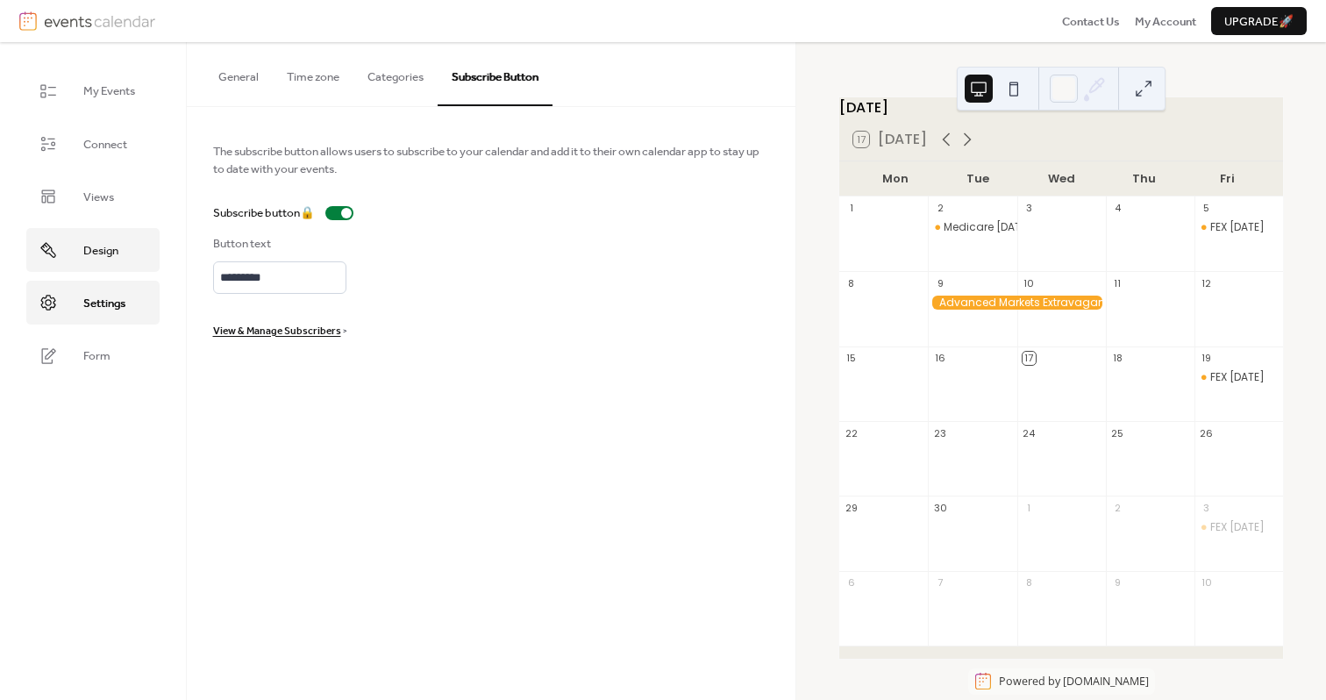
click at [107, 242] on span "Design" at bounding box center [100, 251] width 35 height 18
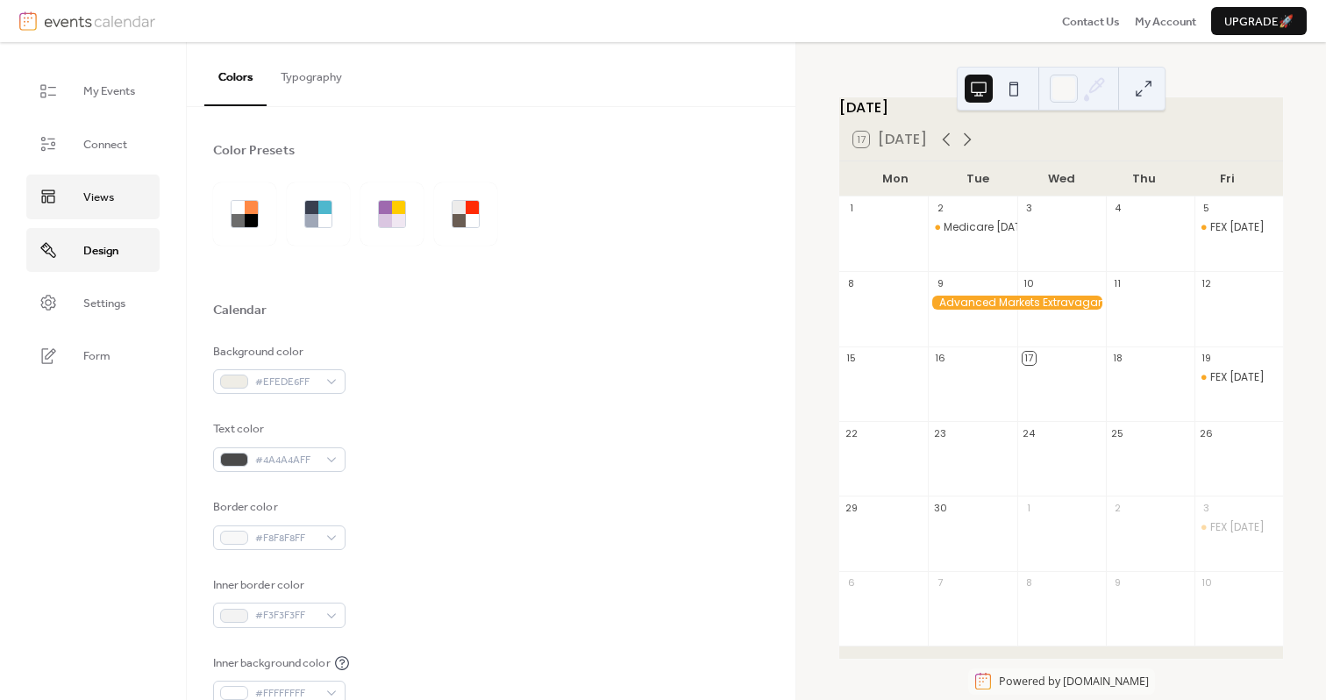
click at [129, 187] on link "Views" at bounding box center [92, 196] width 133 height 44
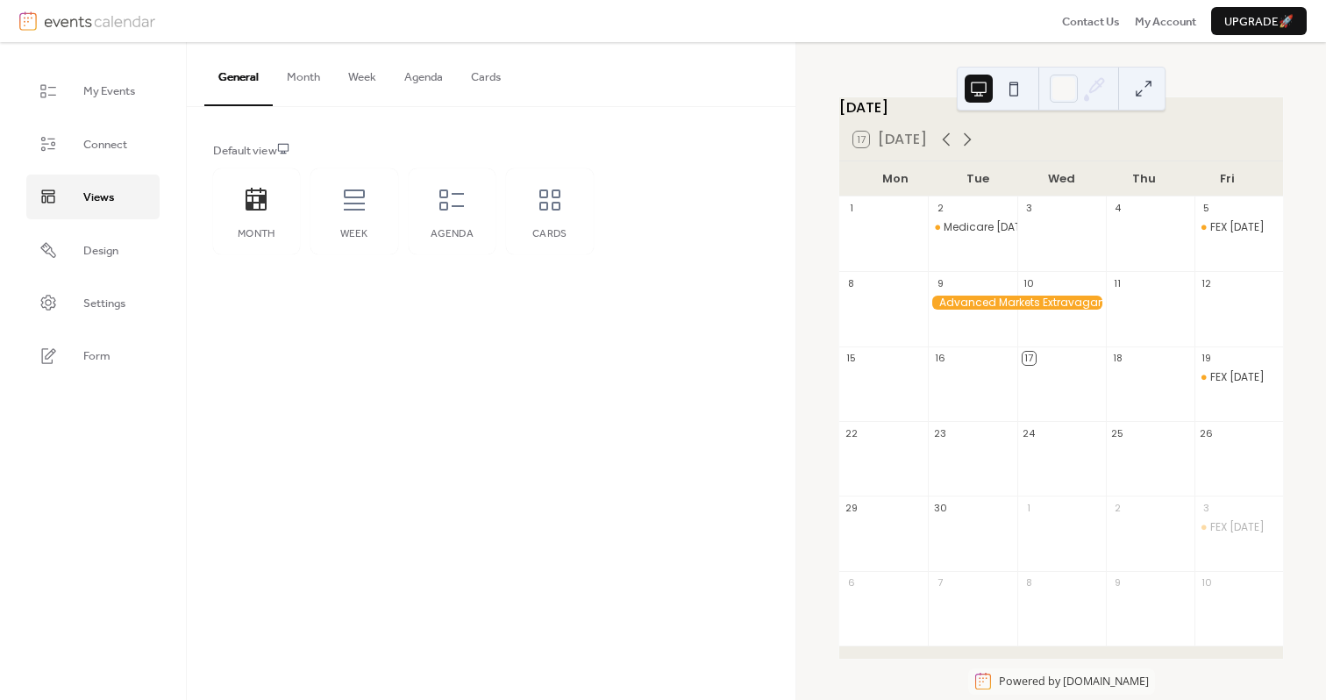
click at [305, 90] on button "Month" at bounding box center [303, 72] width 61 height 61
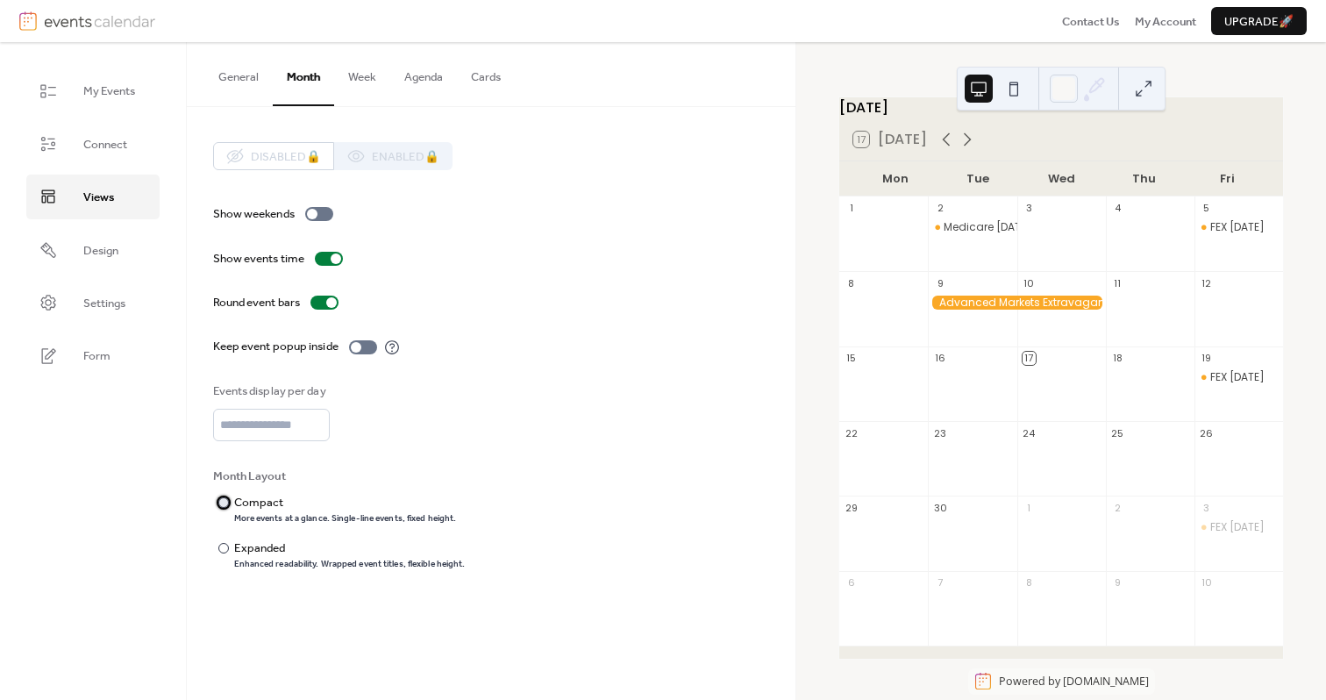
click at [260, 509] on div "Compact" at bounding box center [343, 503] width 219 height 18
click at [259, 546] on div "Expanded" at bounding box center [348, 548] width 228 height 18
click at [355, 85] on button "Week" at bounding box center [362, 72] width 56 height 61
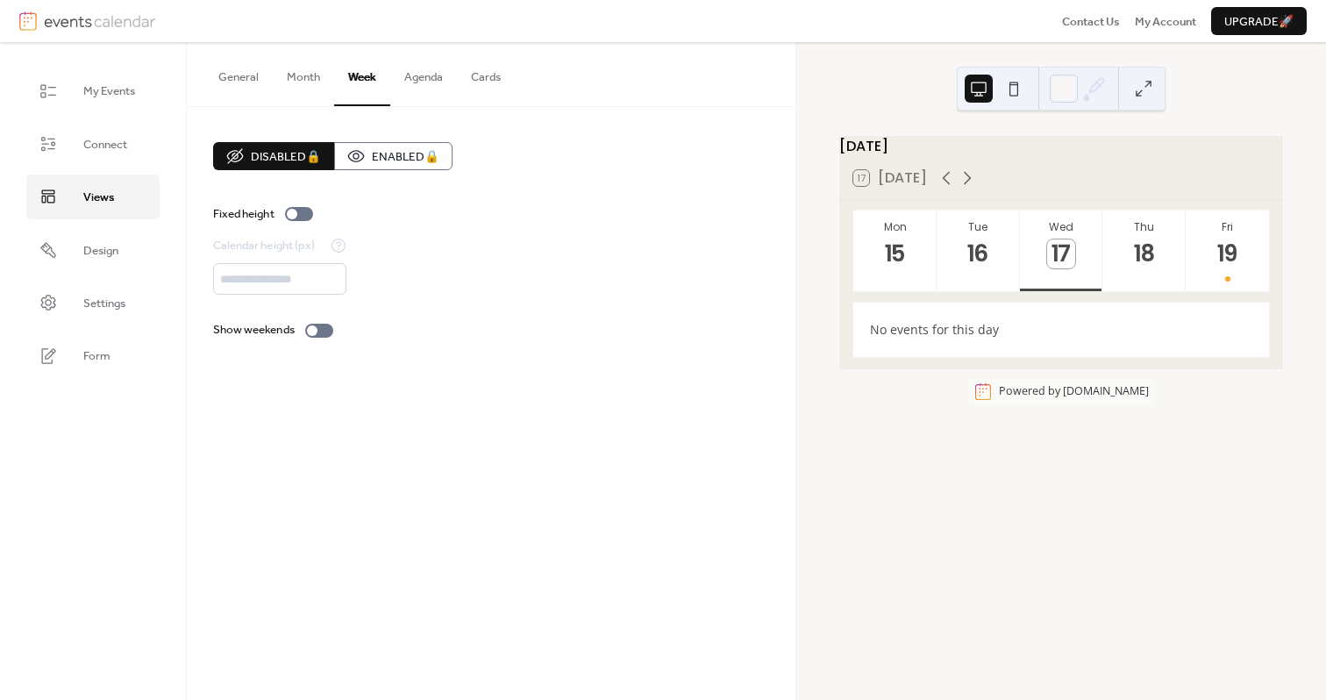
click at [409, 89] on button "Agenda" at bounding box center [423, 72] width 67 height 61
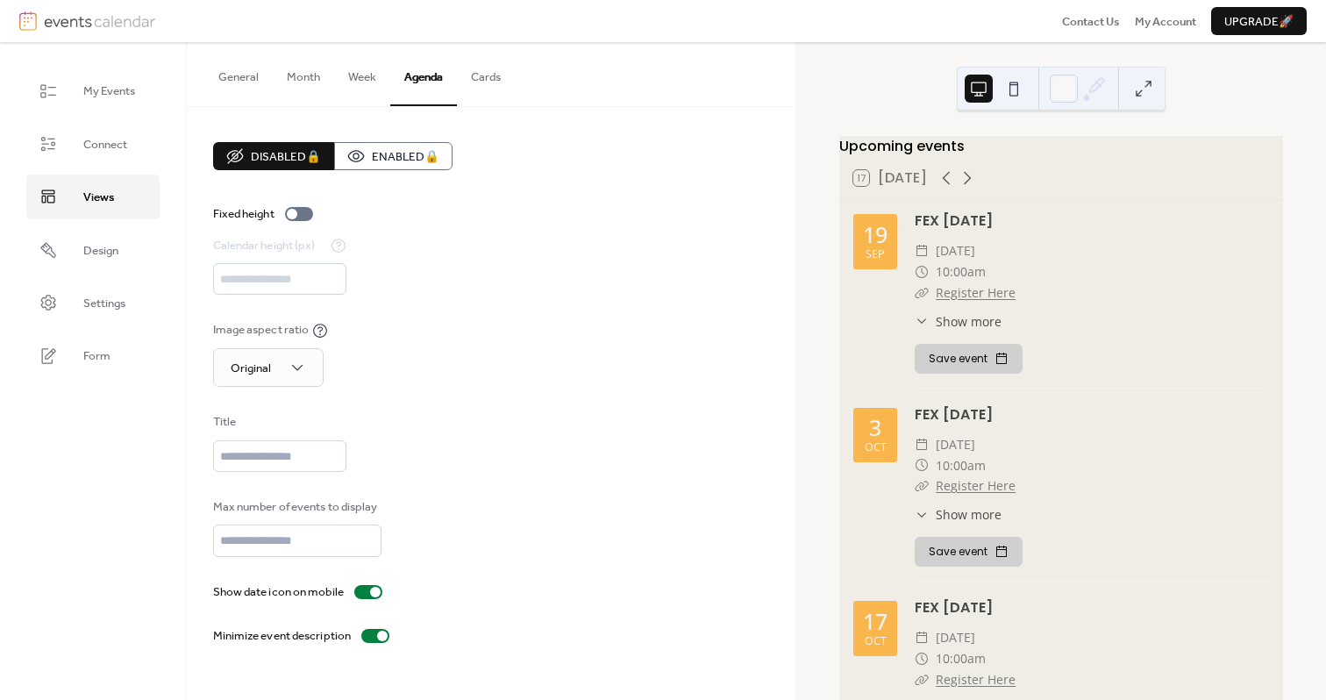
click at [466, 89] on button "Cards" at bounding box center [486, 72] width 58 height 61
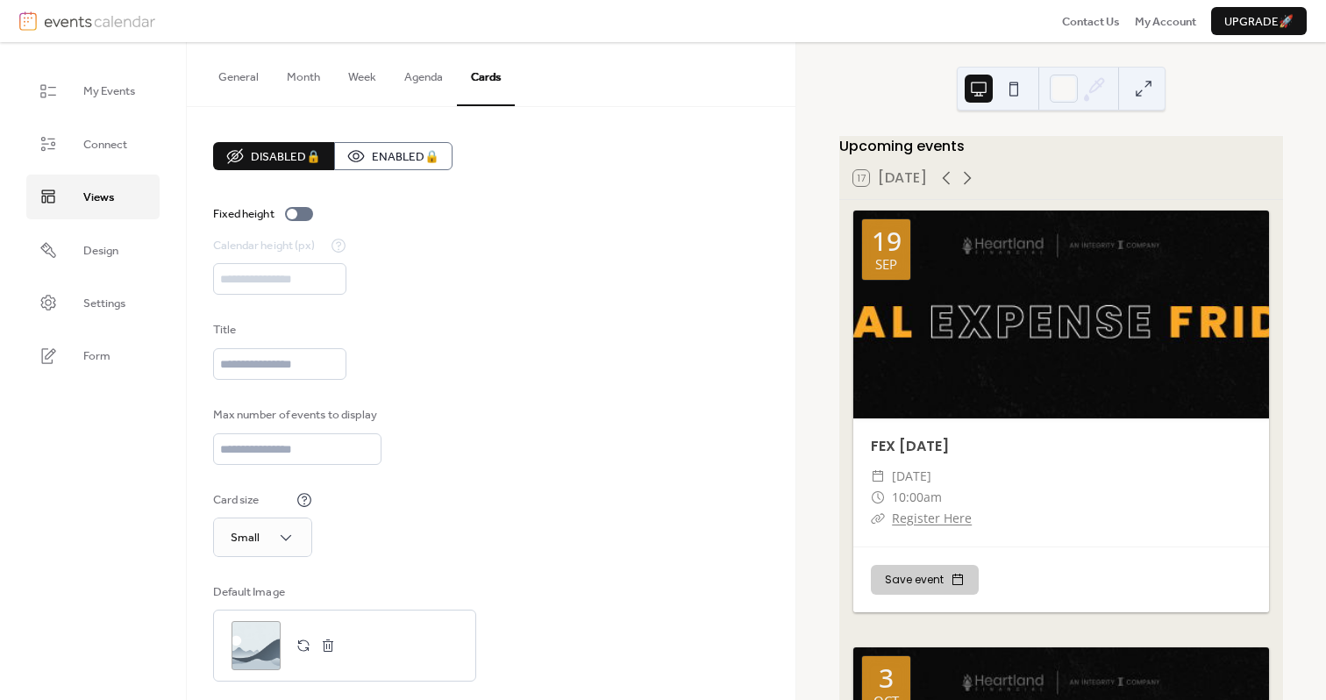
click at [239, 91] on button "General" at bounding box center [238, 72] width 68 height 61
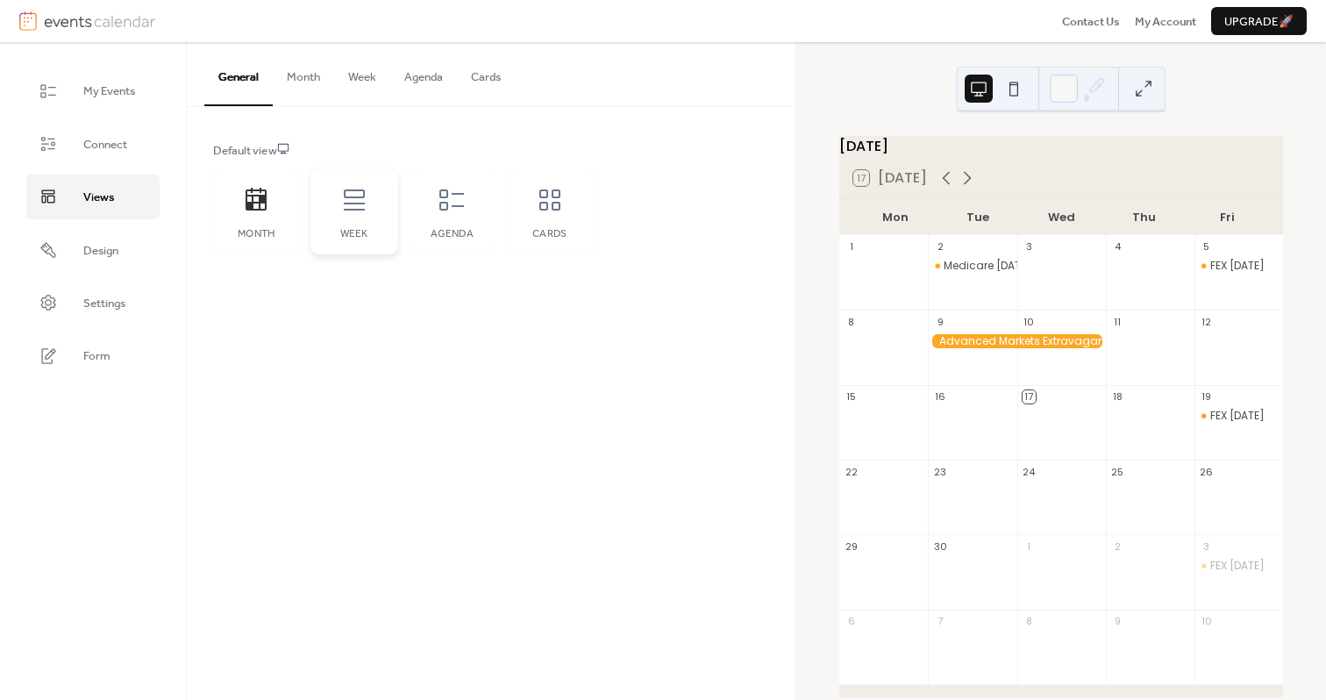
click at [373, 208] on div "Week" at bounding box center [354, 211] width 88 height 86
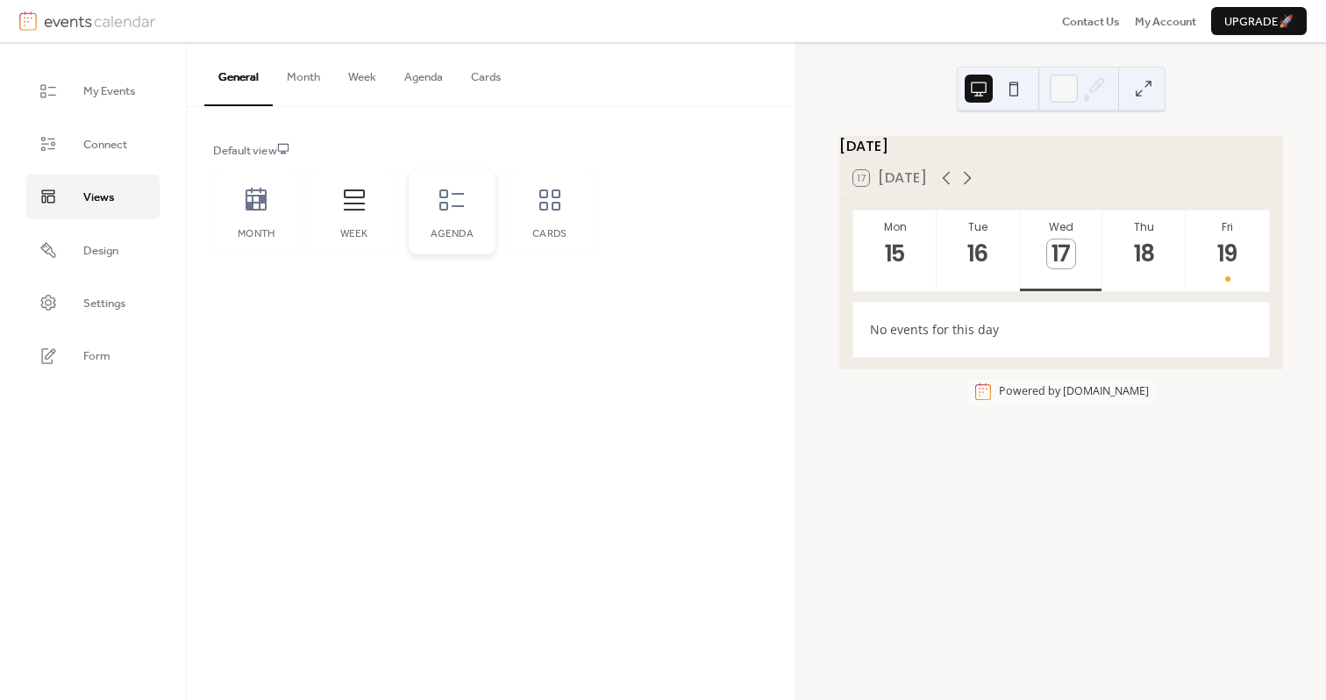
click at [424, 208] on div "Agenda" at bounding box center [453, 211] width 88 height 86
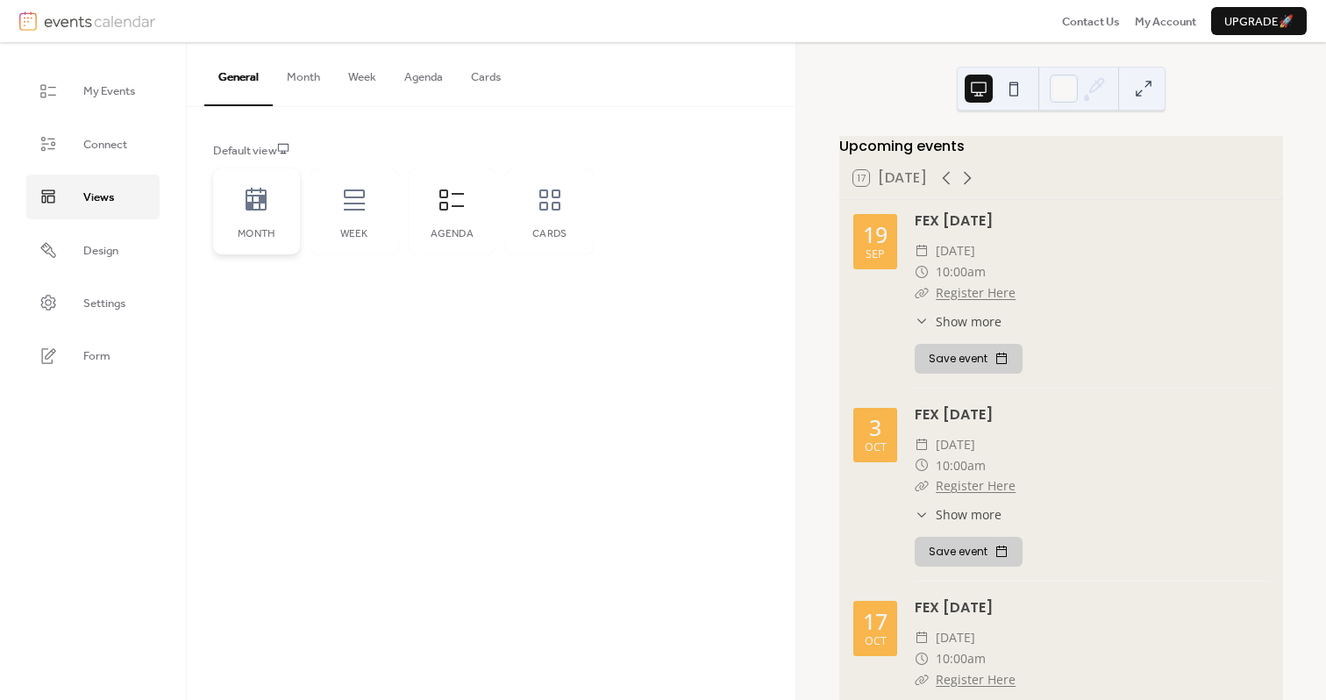
click at [238, 219] on div "Month" at bounding box center [257, 211] width 88 height 86
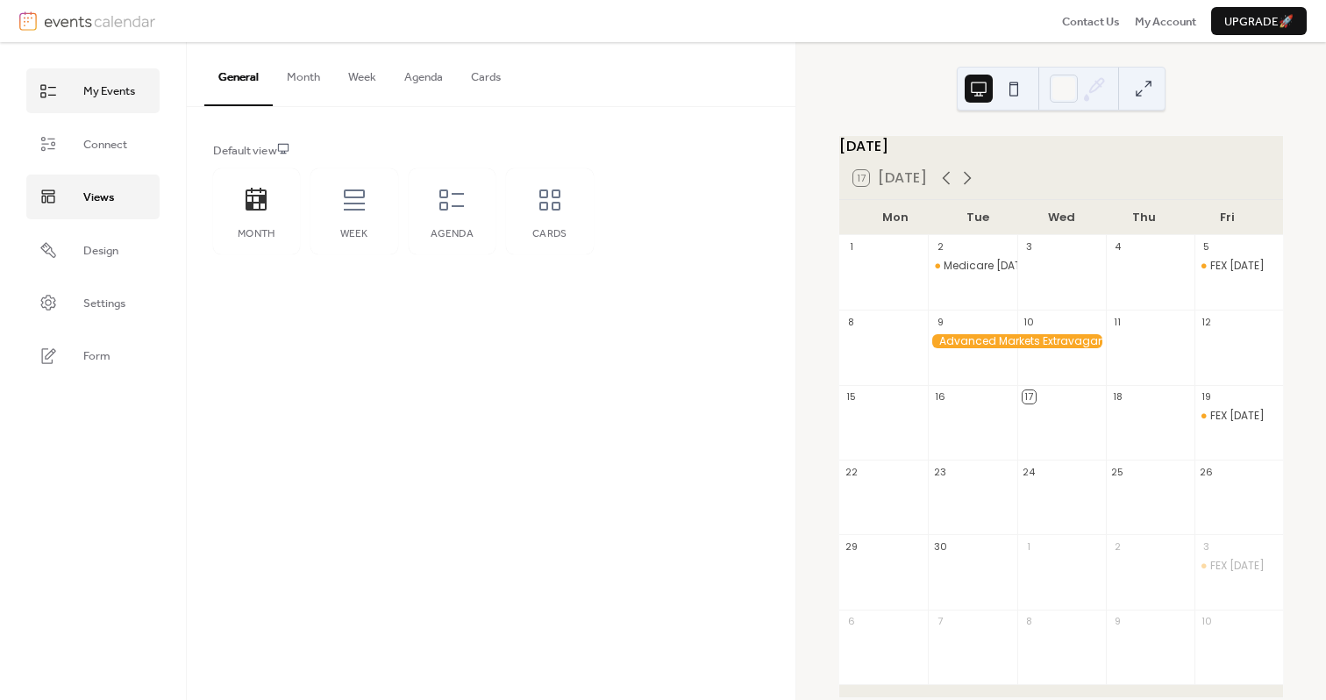
click at [103, 97] on span "My Events" at bounding box center [109, 91] width 52 height 18
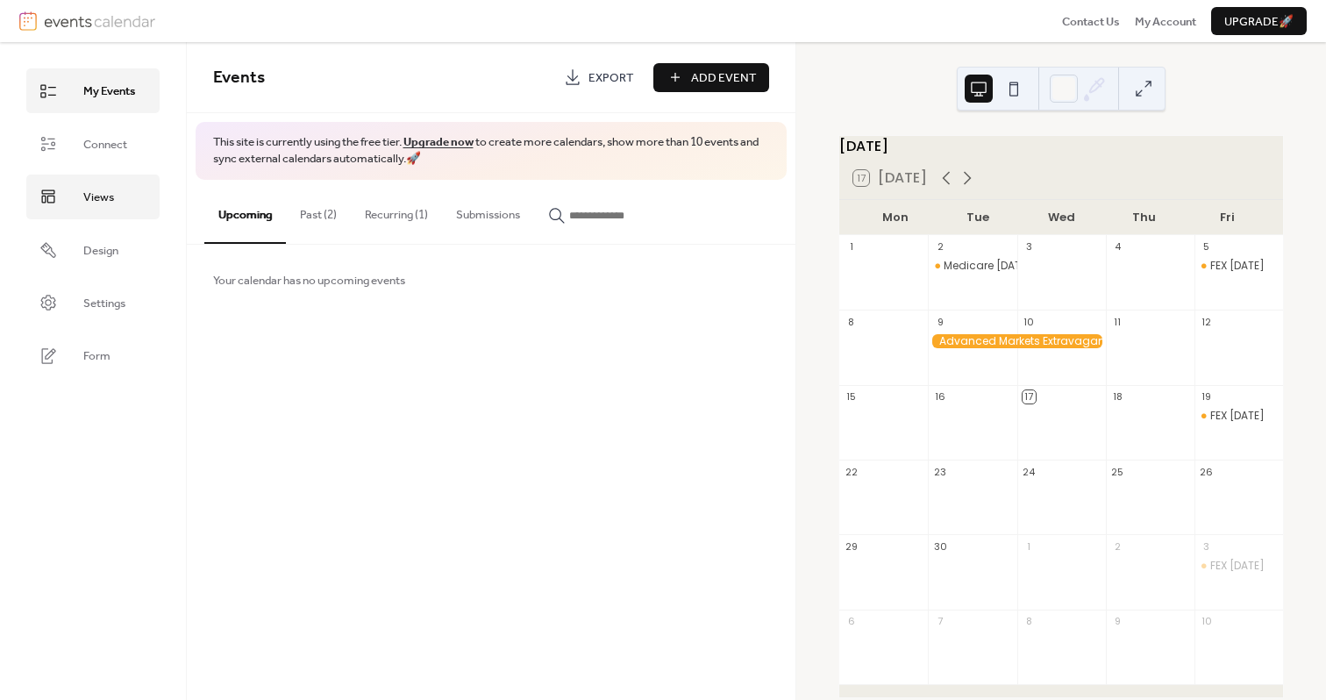
click at [98, 206] on span "Views" at bounding box center [98, 197] width 31 height 18
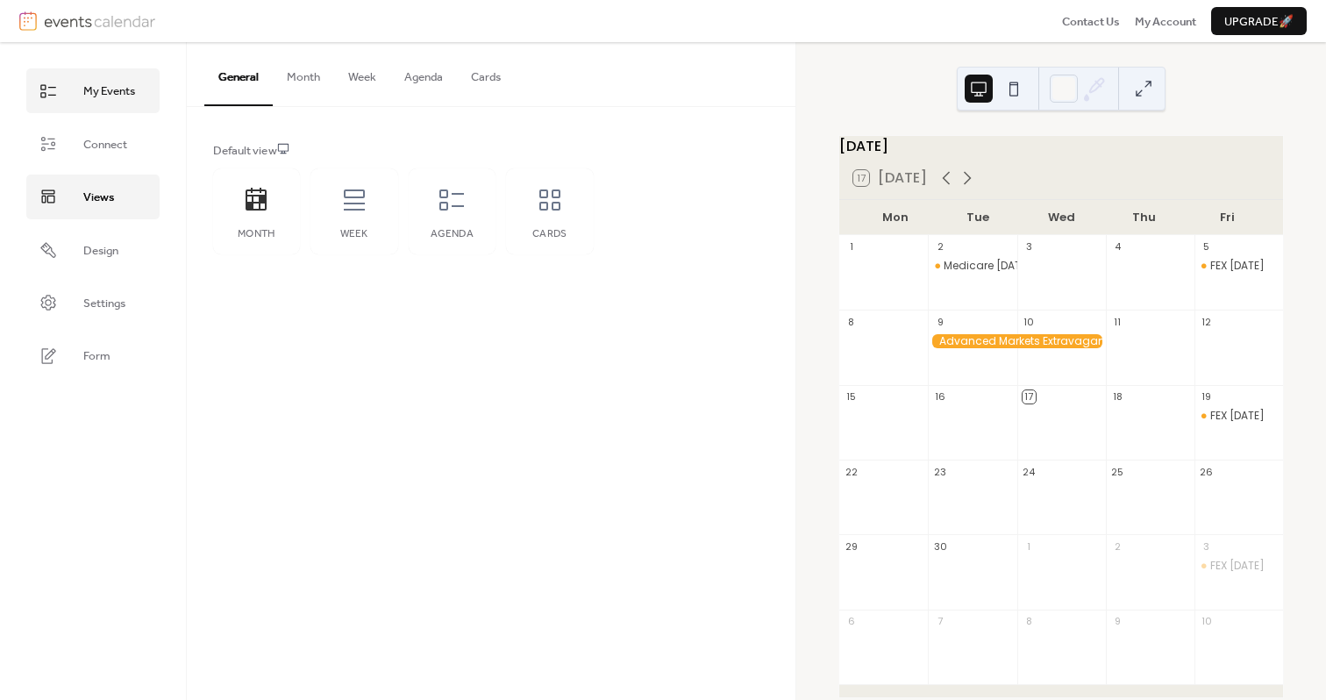
click at [155, 104] on link "My Events" at bounding box center [92, 90] width 133 height 44
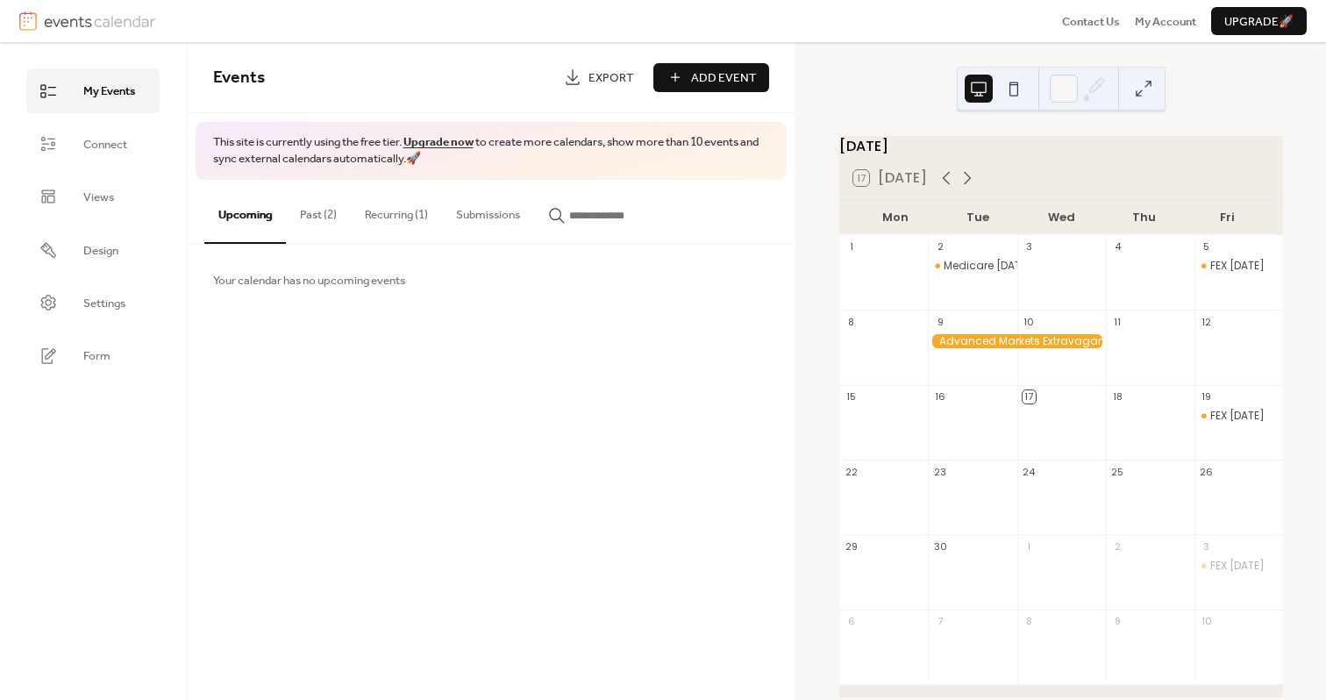
click at [695, 83] on span "Add Event" at bounding box center [723, 78] width 65 height 18
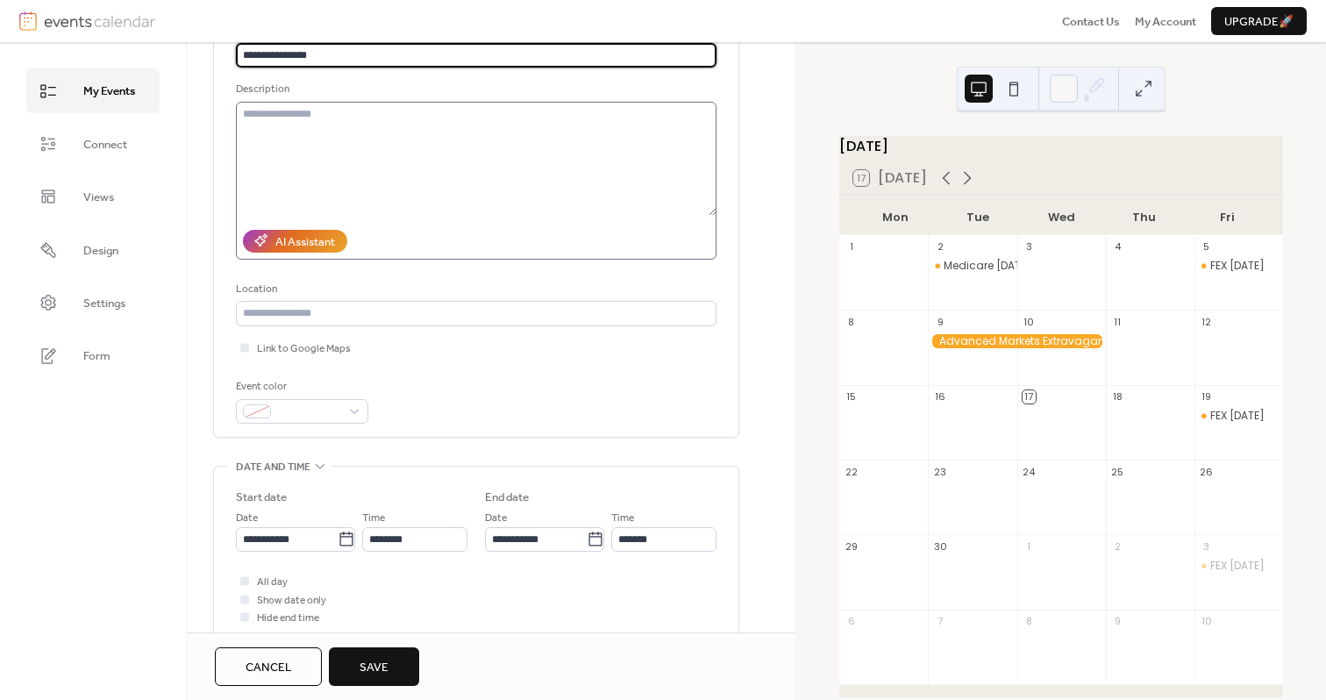
scroll to position [148, 0]
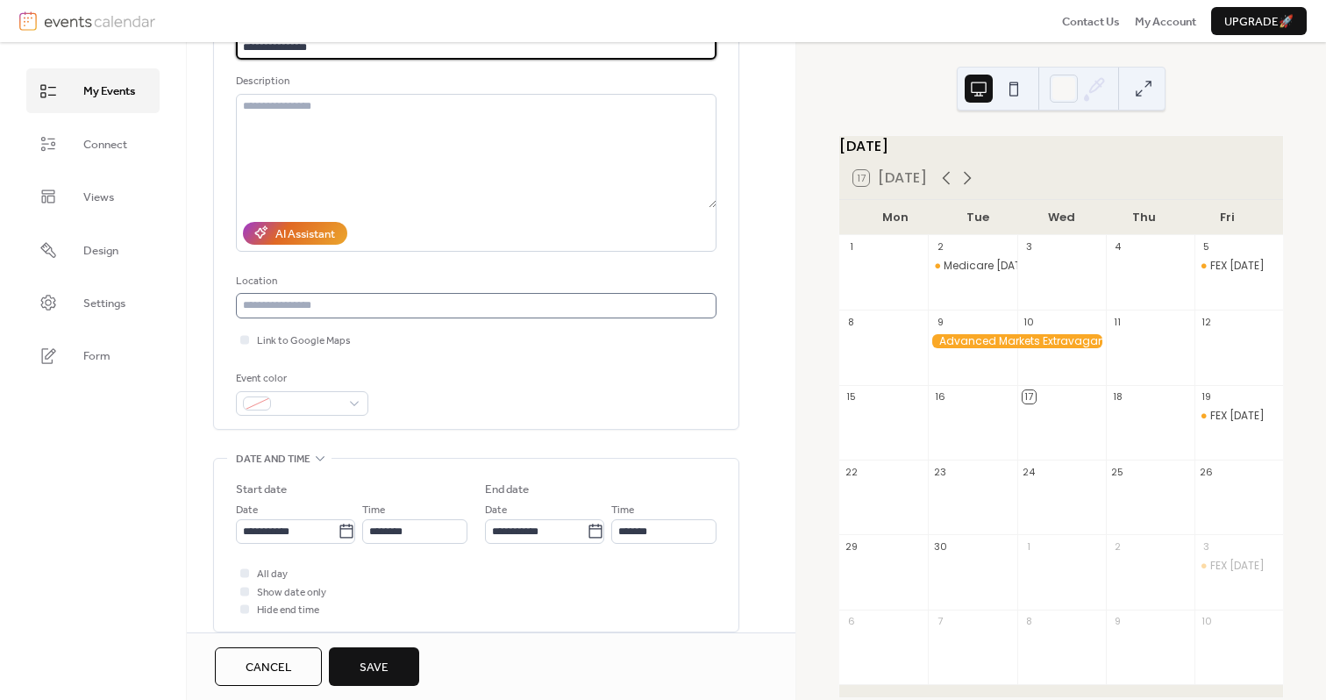
type input "**********"
click at [373, 307] on input "text" at bounding box center [476, 305] width 480 height 25
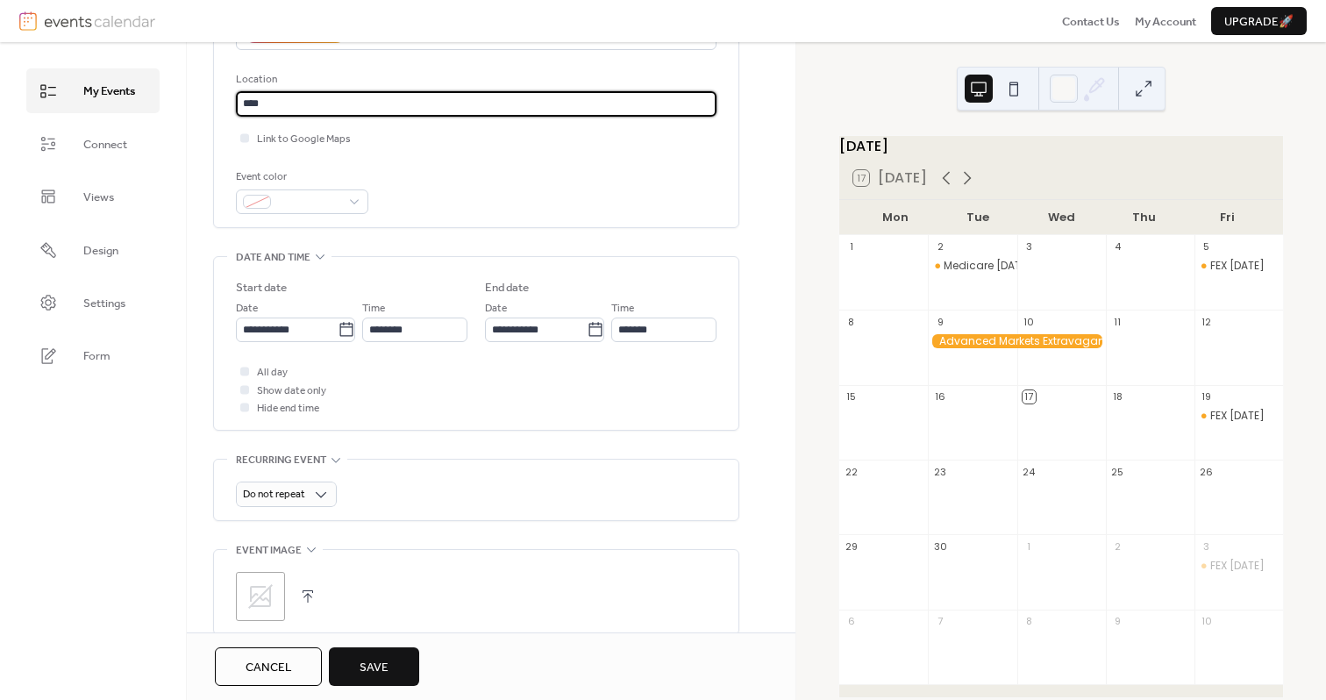
scroll to position [368, 0]
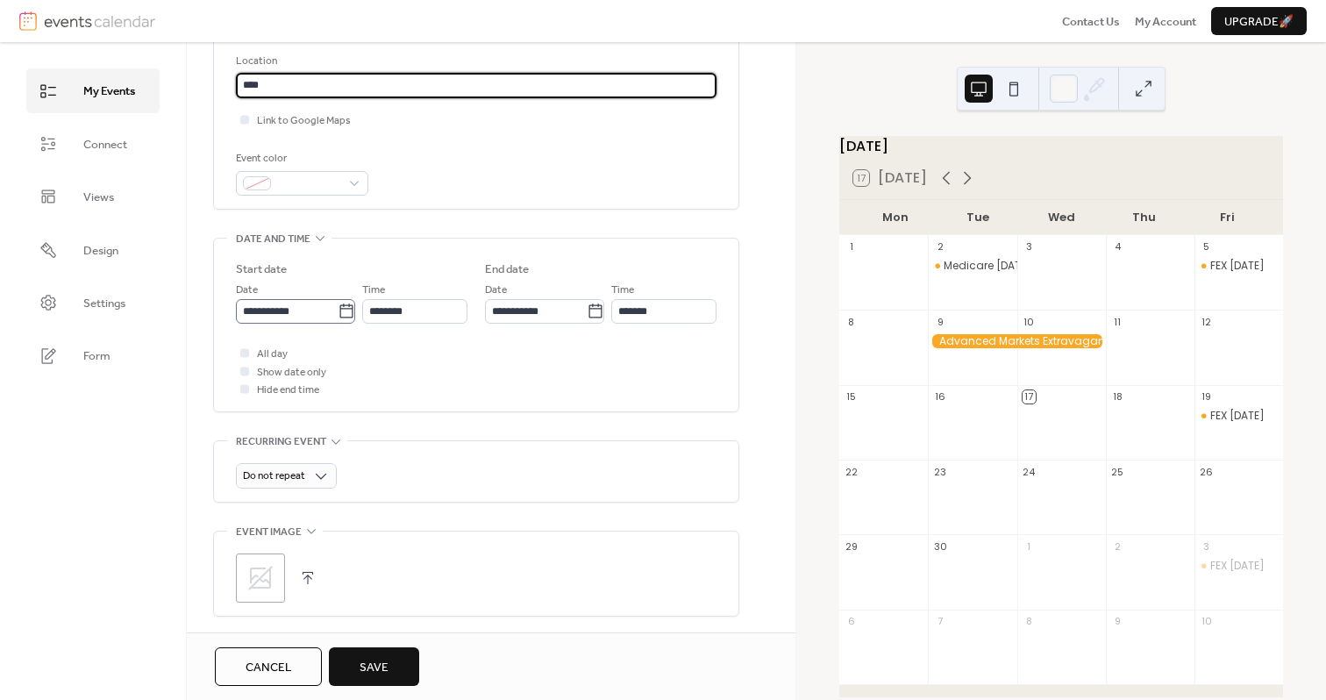
type input "****"
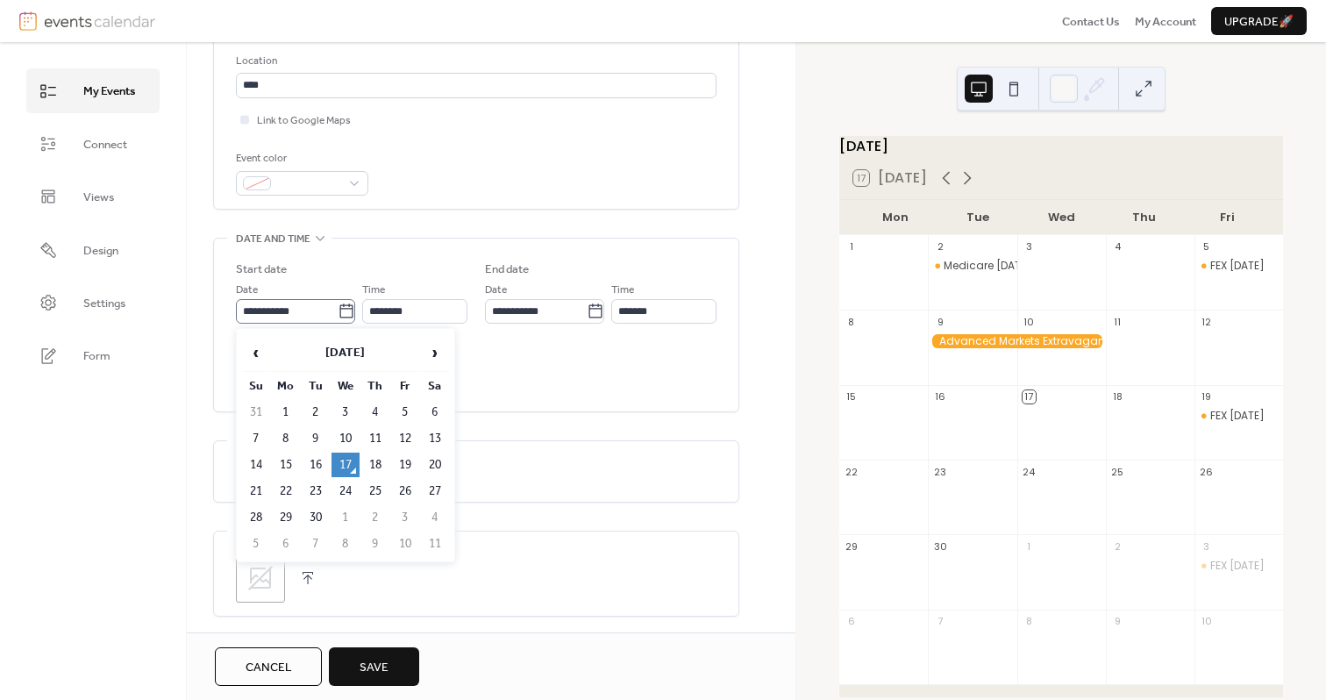
click at [342, 311] on icon at bounding box center [347, 311] width 18 height 18
click at [338, 311] on input "**********" at bounding box center [287, 311] width 103 height 25
click at [291, 513] on td "29" at bounding box center [286, 517] width 28 height 25
type input "**********"
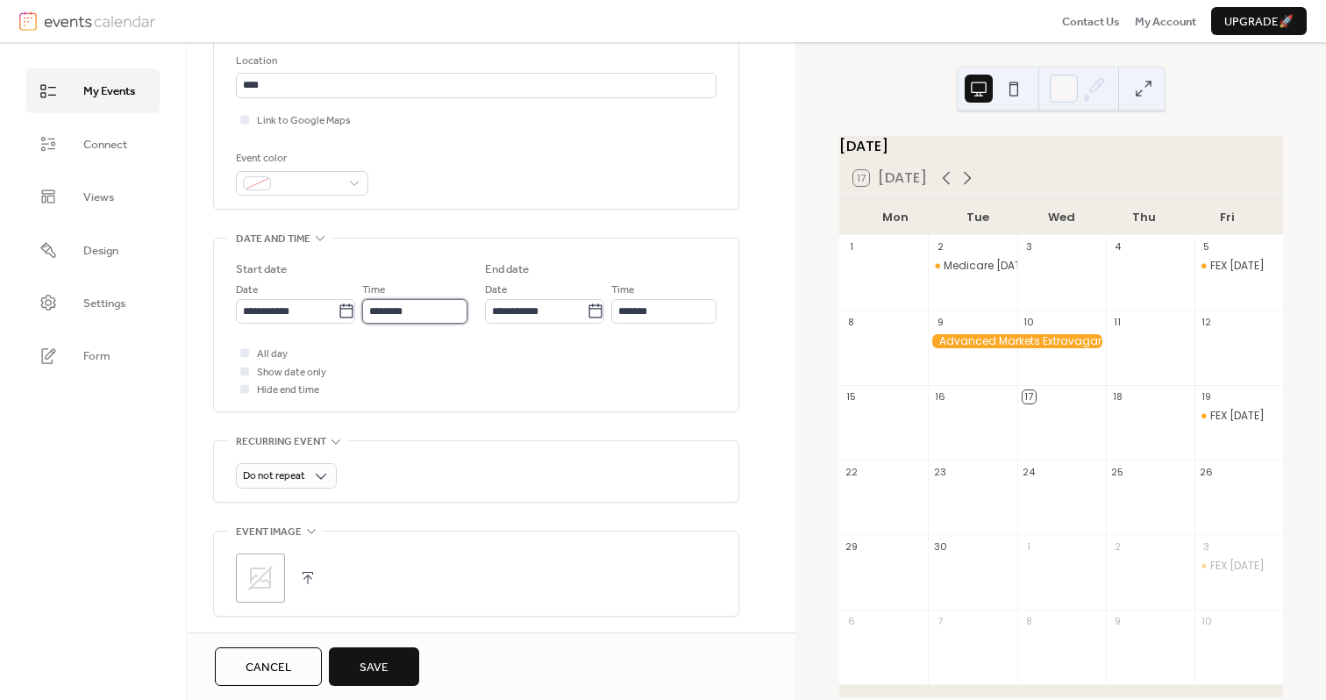
click at [391, 309] on input "********" at bounding box center [414, 311] width 104 height 25
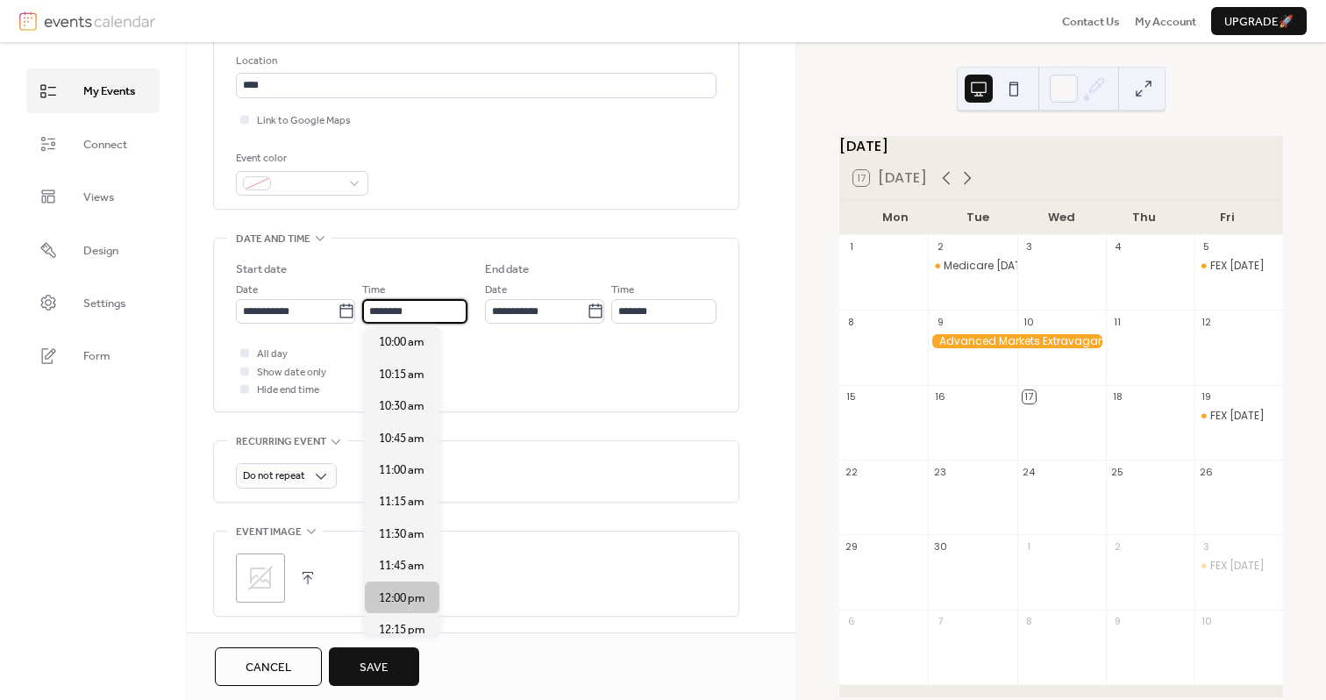
scroll to position [1245, 0]
click at [400, 369] on span "10:00 am" at bounding box center [402, 375] width 46 height 18
type input "********"
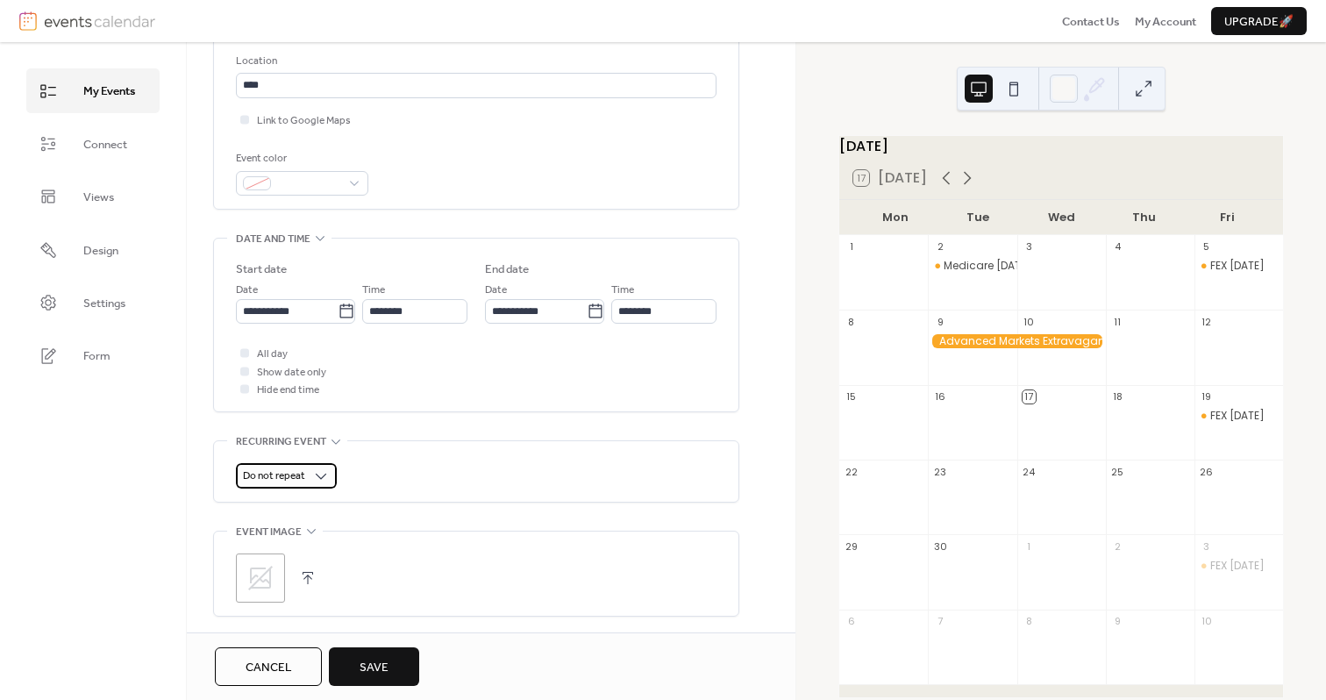
click at [305, 475] on div "Do not repeat" at bounding box center [286, 475] width 101 height 25
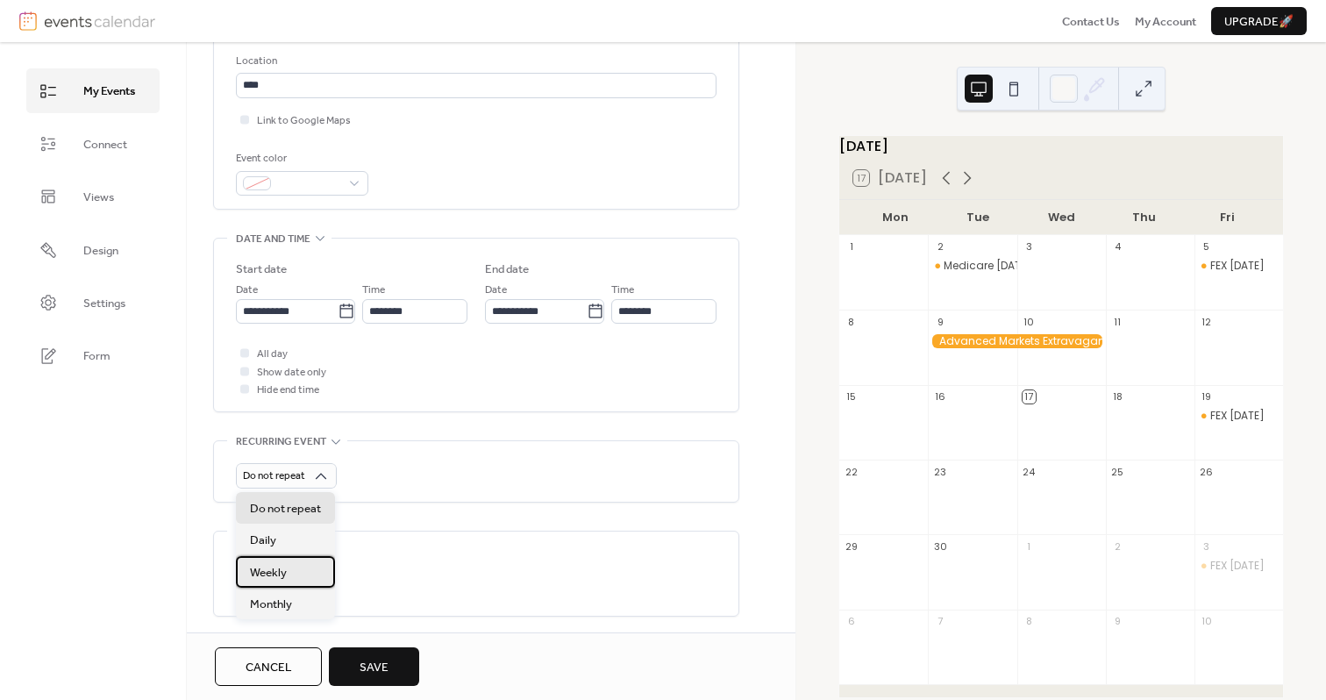
click at [295, 565] on div "Weekly" at bounding box center [285, 572] width 99 height 32
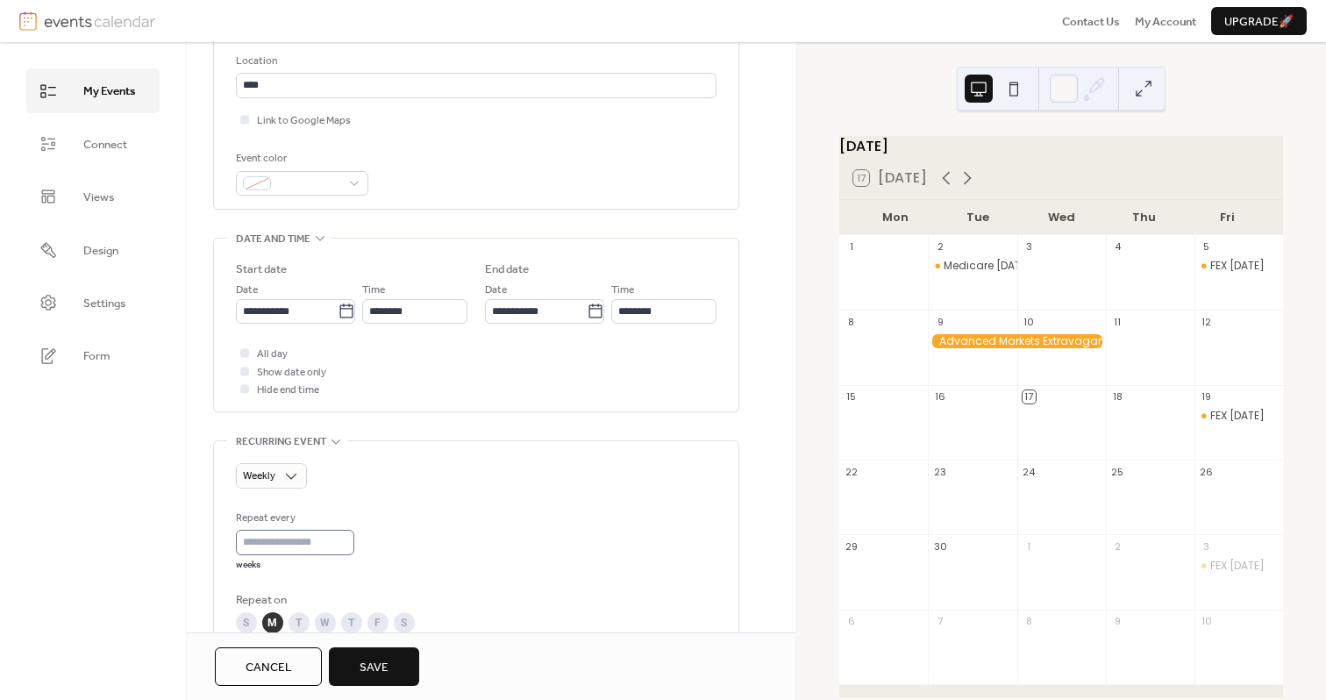
scroll to position [0, 0]
type input "*"
click at [349, 539] on input "*" at bounding box center [299, 542] width 127 height 25
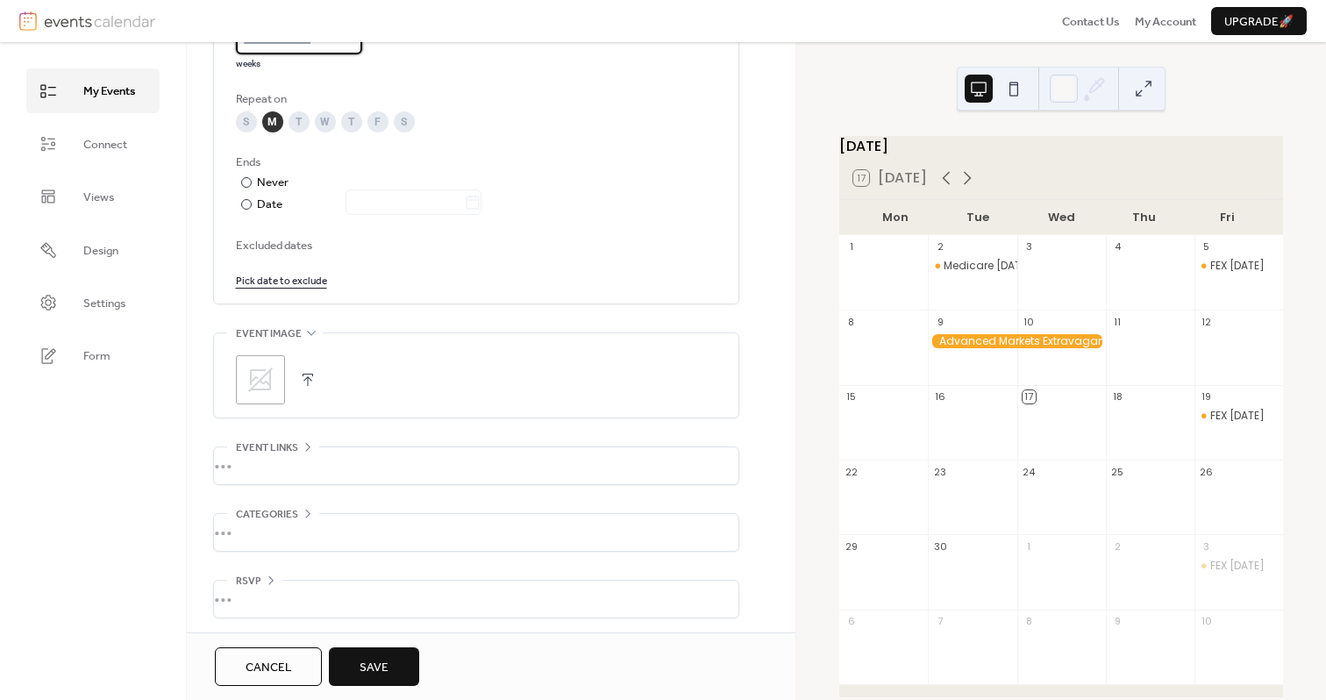
scroll to position [871, 0]
click at [367, 665] on span "Save" at bounding box center [373, 667] width 29 height 18
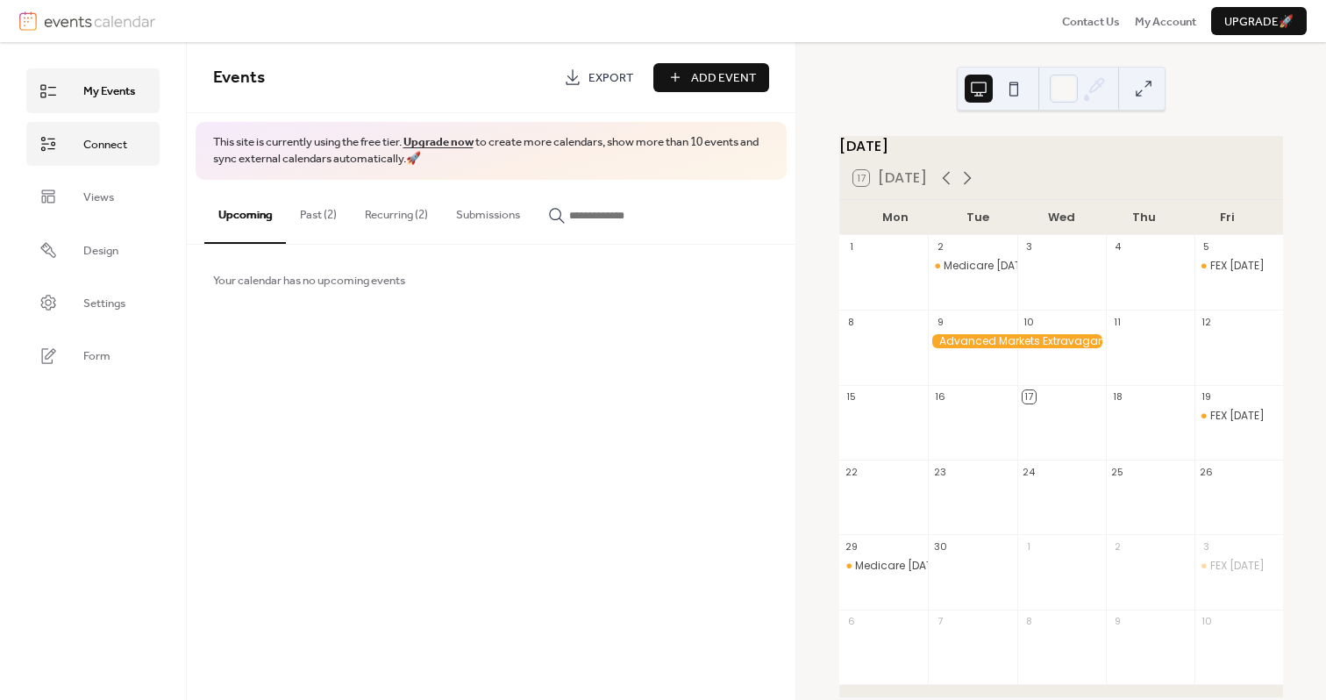
click at [74, 146] on link "Connect" at bounding box center [92, 144] width 133 height 44
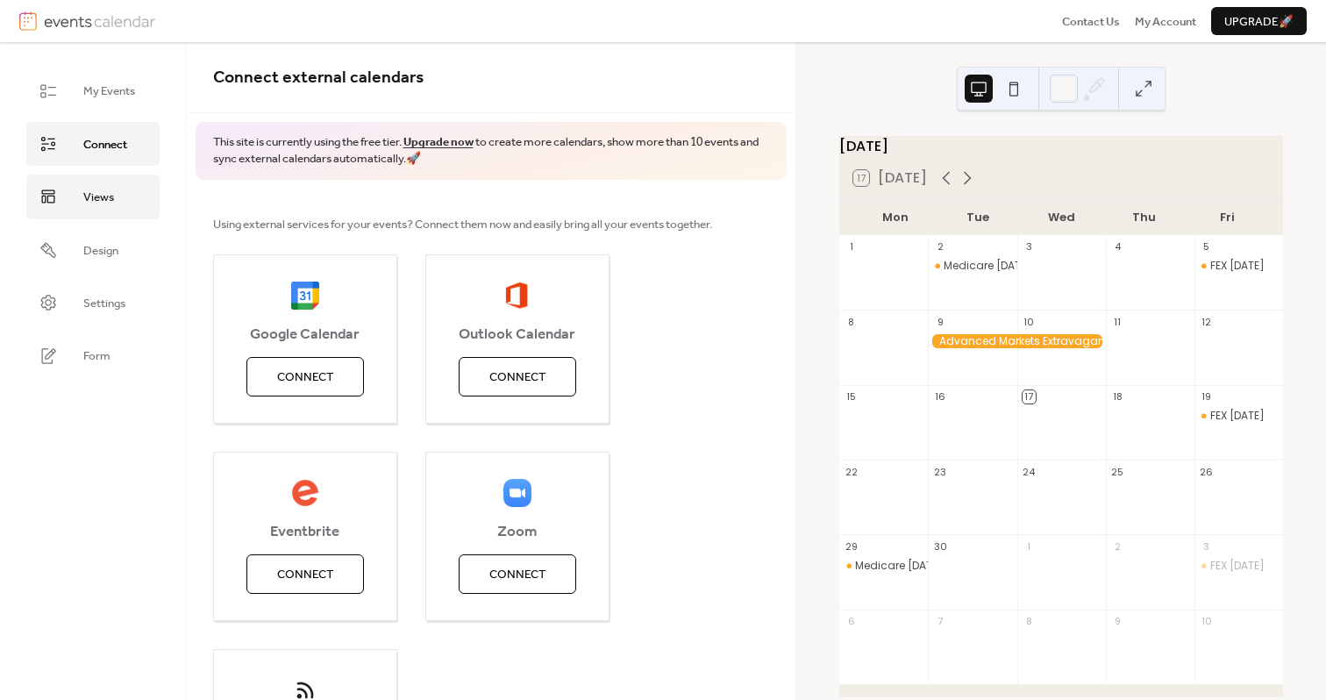
click at [82, 186] on link "Views" at bounding box center [92, 196] width 133 height 44
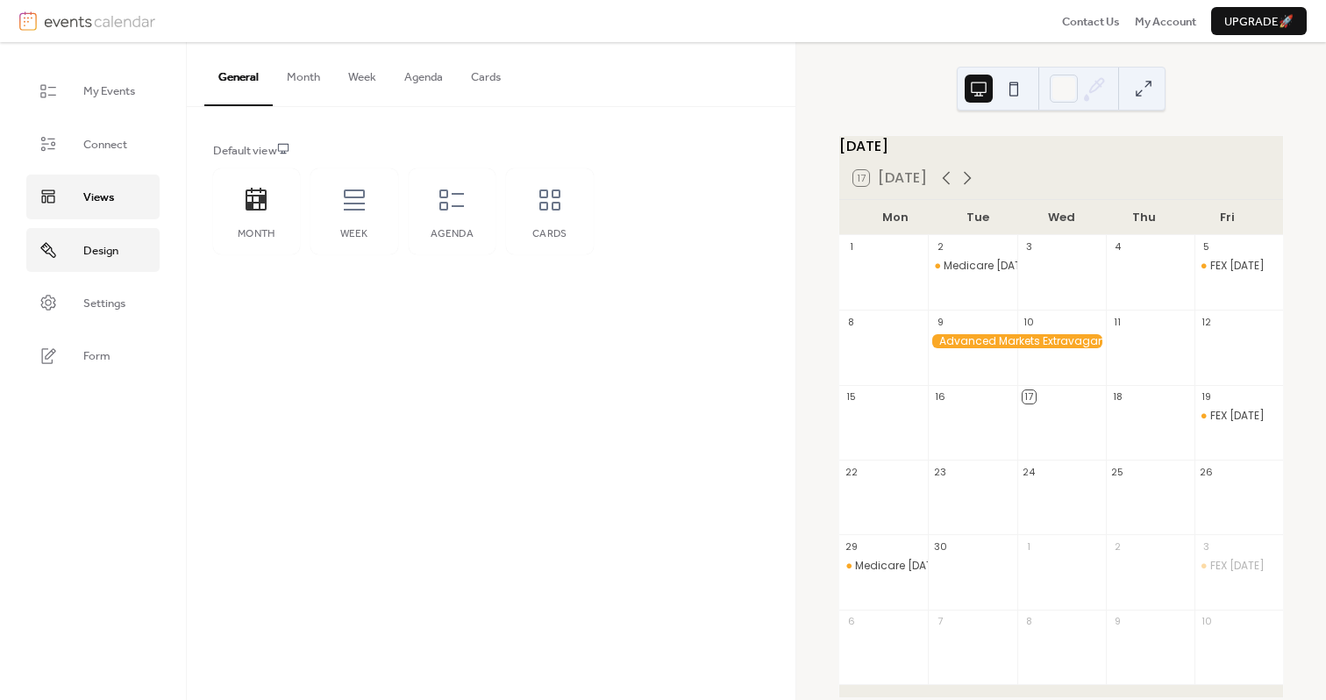
click at [96, 234] on link "Design" at bounding box center [92, 250] width 133 height 44
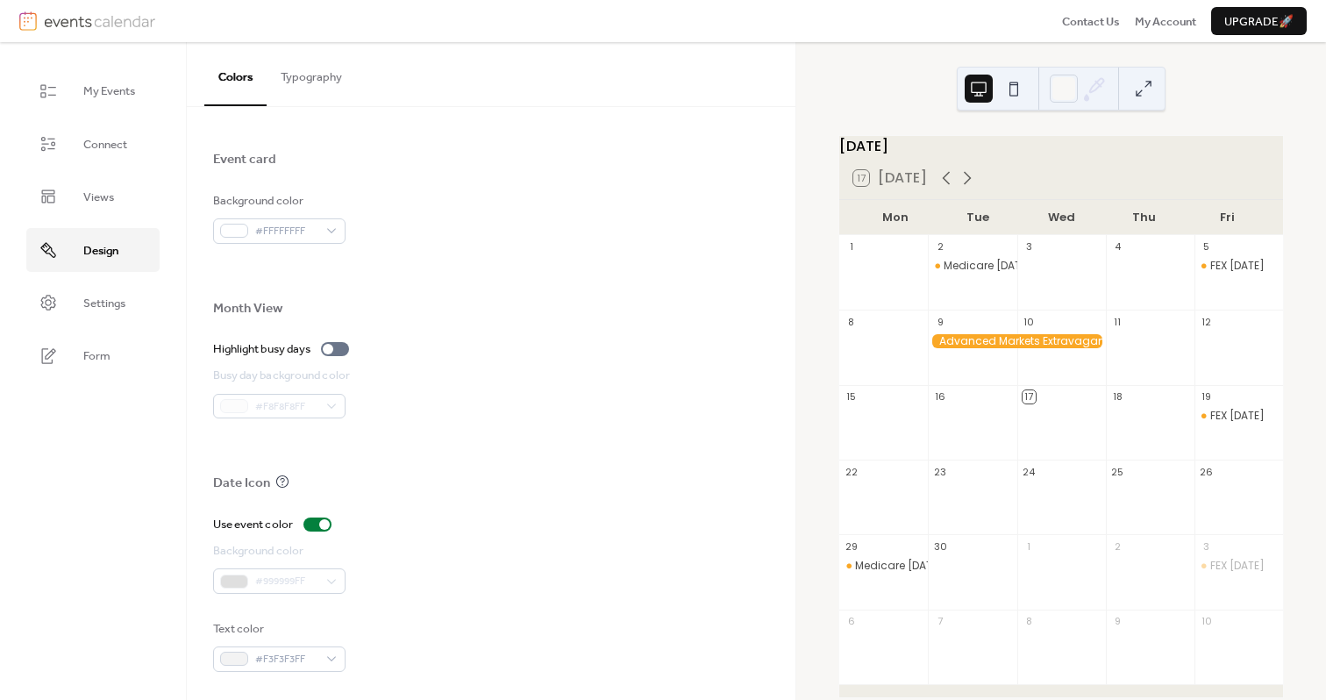
scroll to position [999, 0]
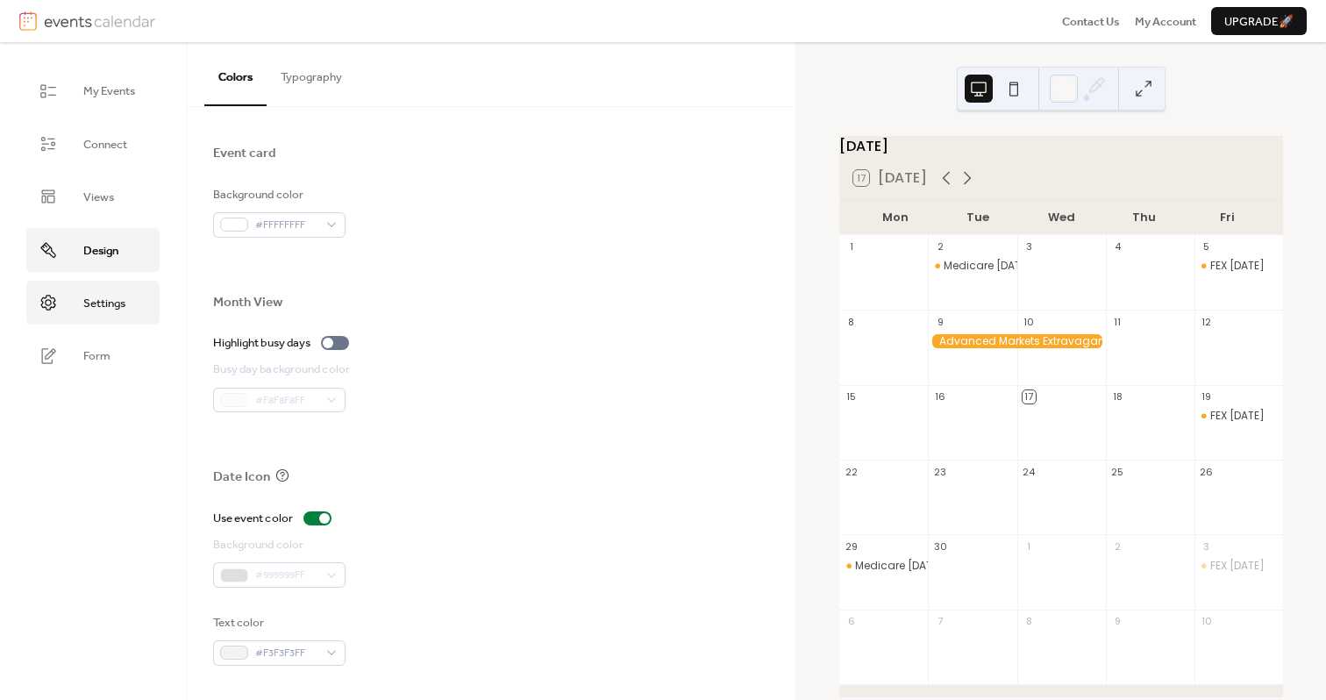
click at [107, 289] on link "Settings" at bounding box center [92, 303] width 133 height 44
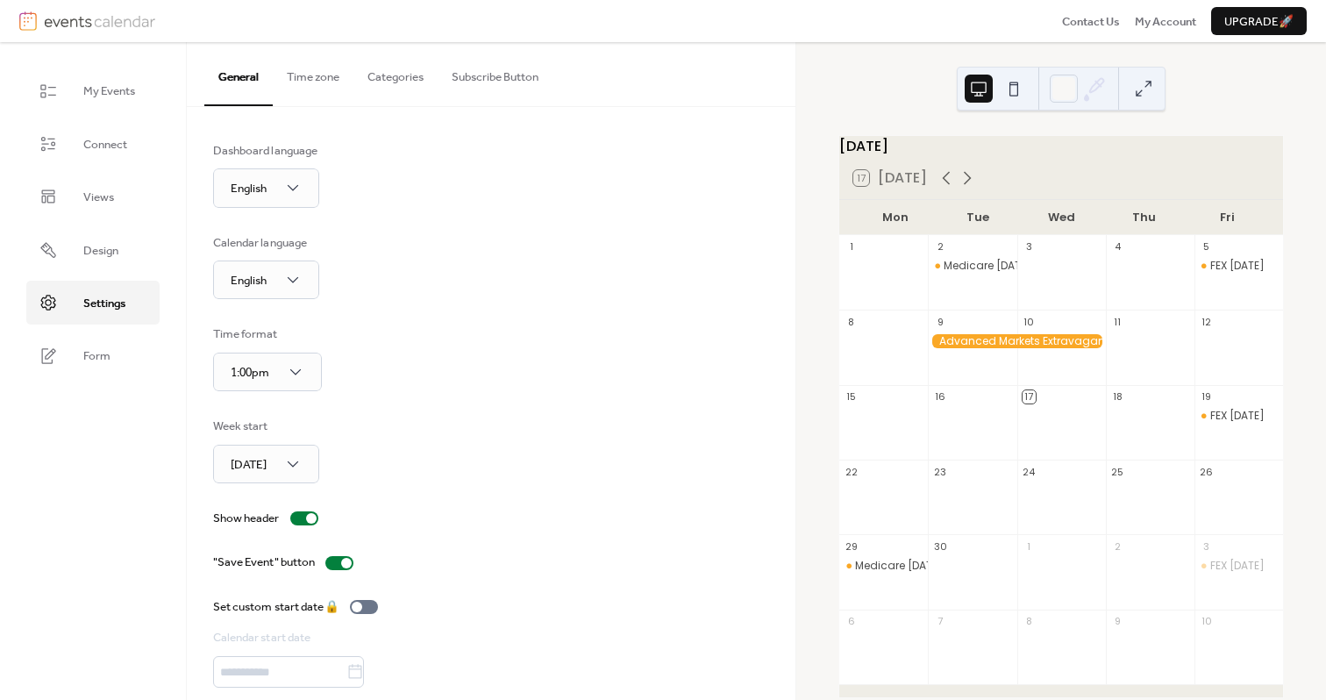
click at [306, 72] on button "Time zone" at bounding box center [313, 72] width 81 height 61
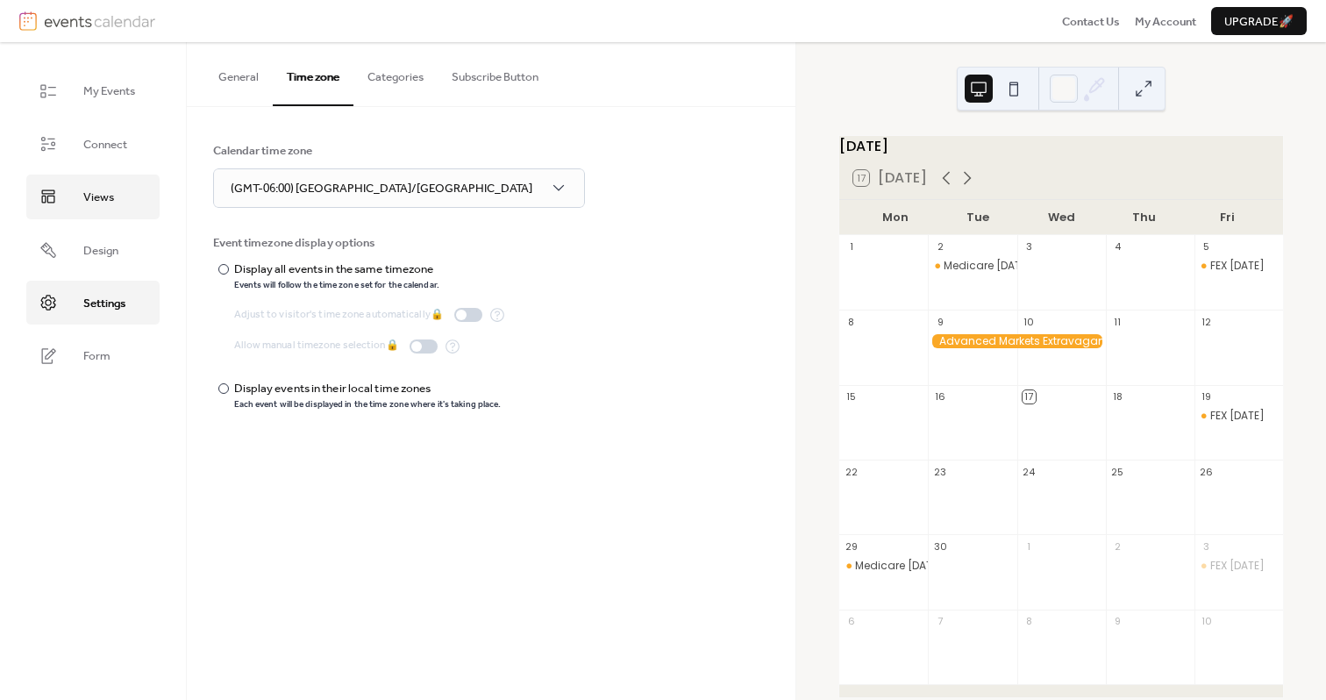
click at [114, 195] on link "Views" at bounding box center [92, 196] width 133 height 44
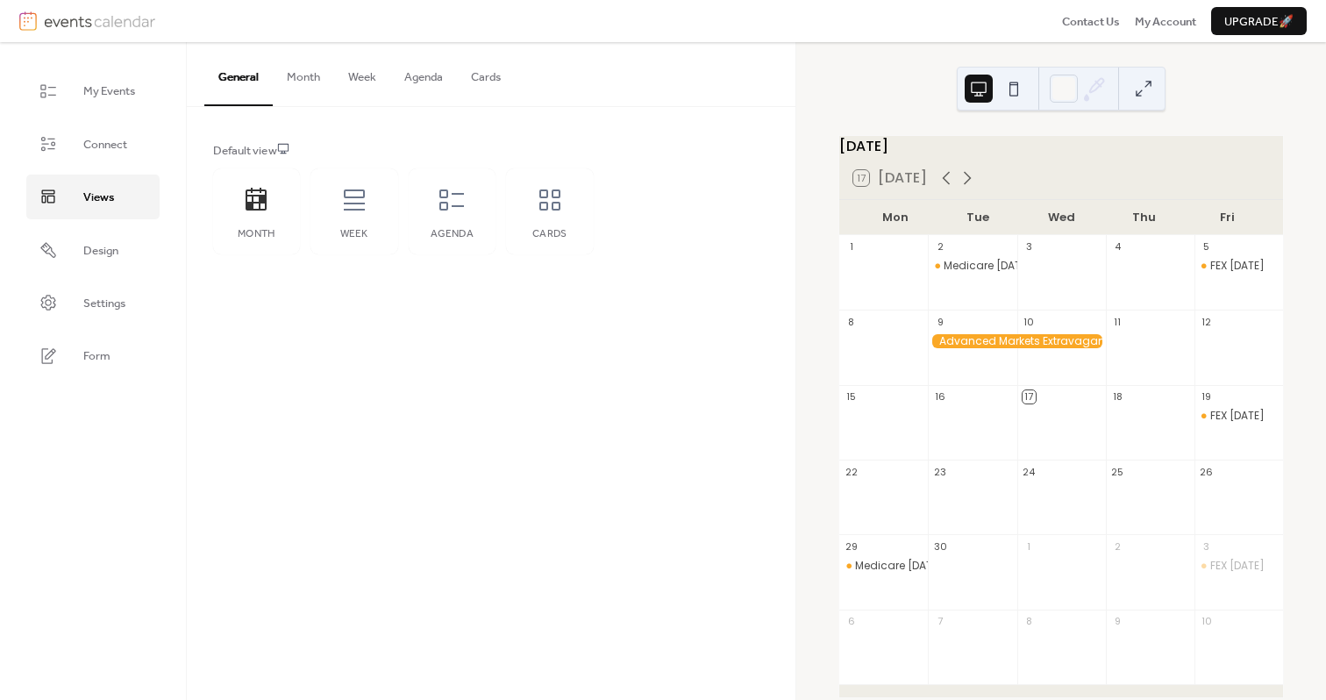
click at [295, 80] on button "Month" at bounding box center [303, 72] width 61 height 61
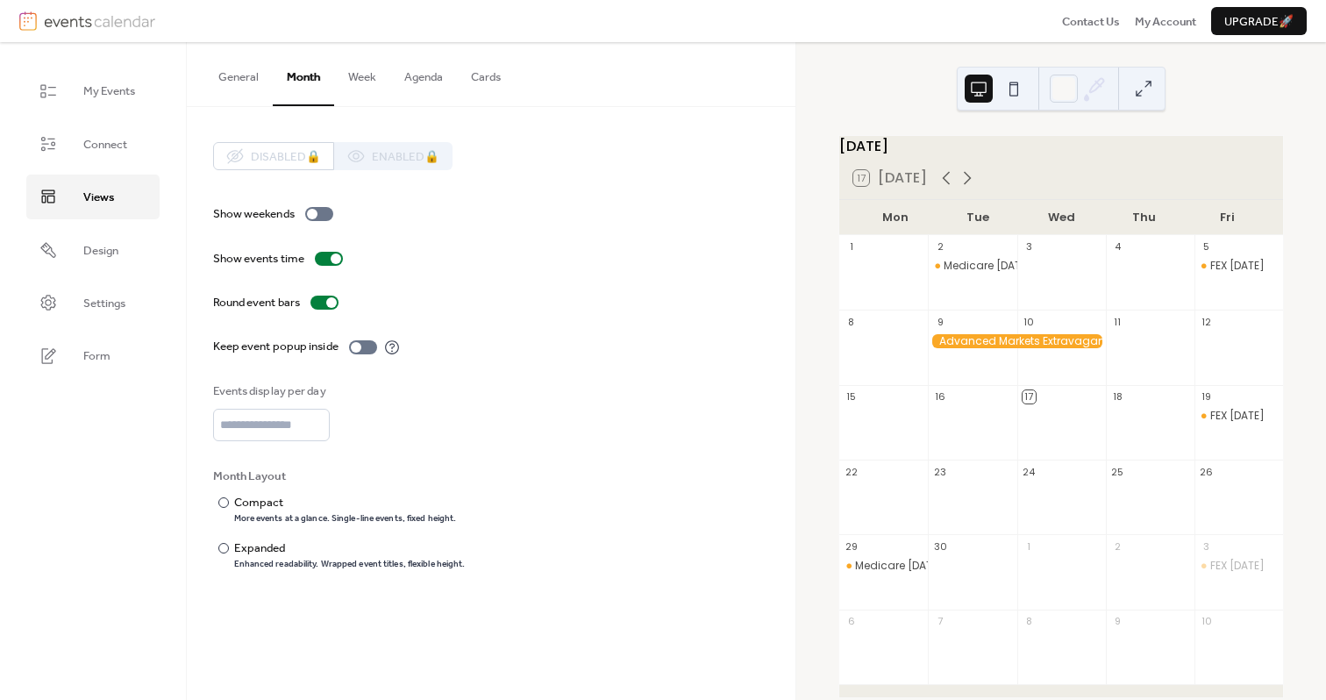
click at [351, 79] on button "Week" at bounding box center [362, 72] width 56 height 61
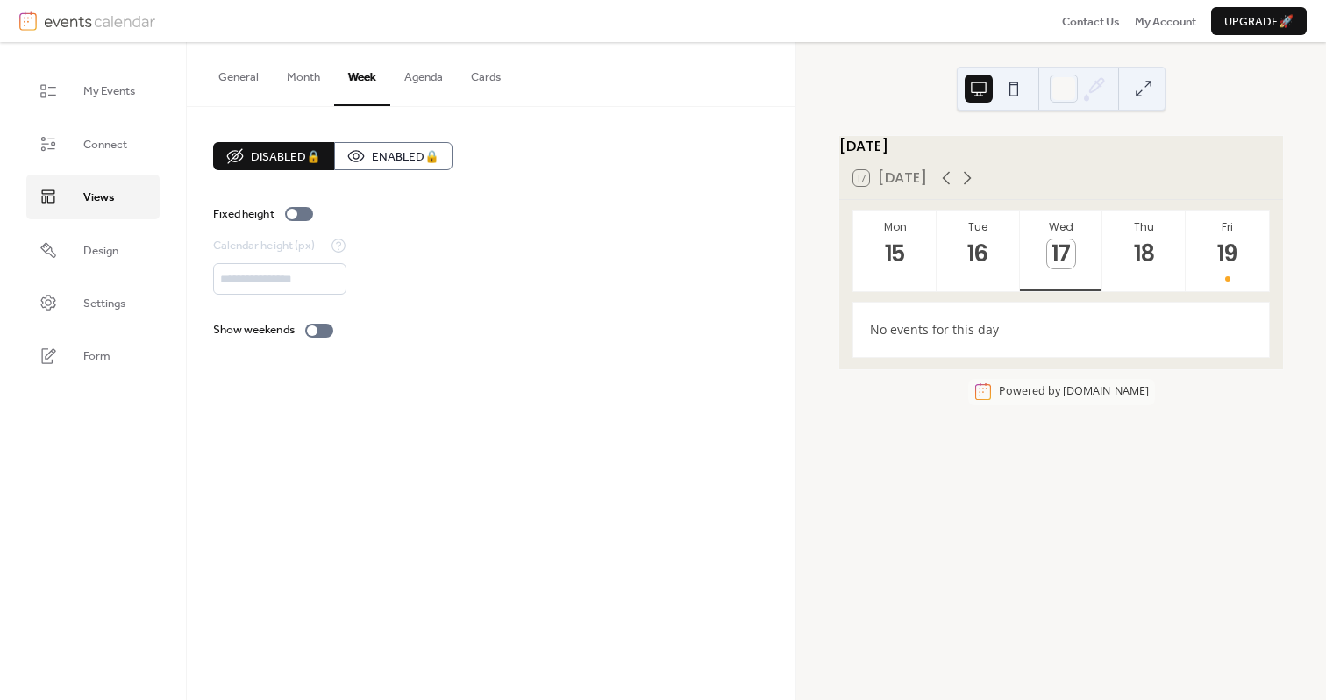
click at [415, 86] on button "Agenda" at bounding box center [423, 72] width 67 height 61
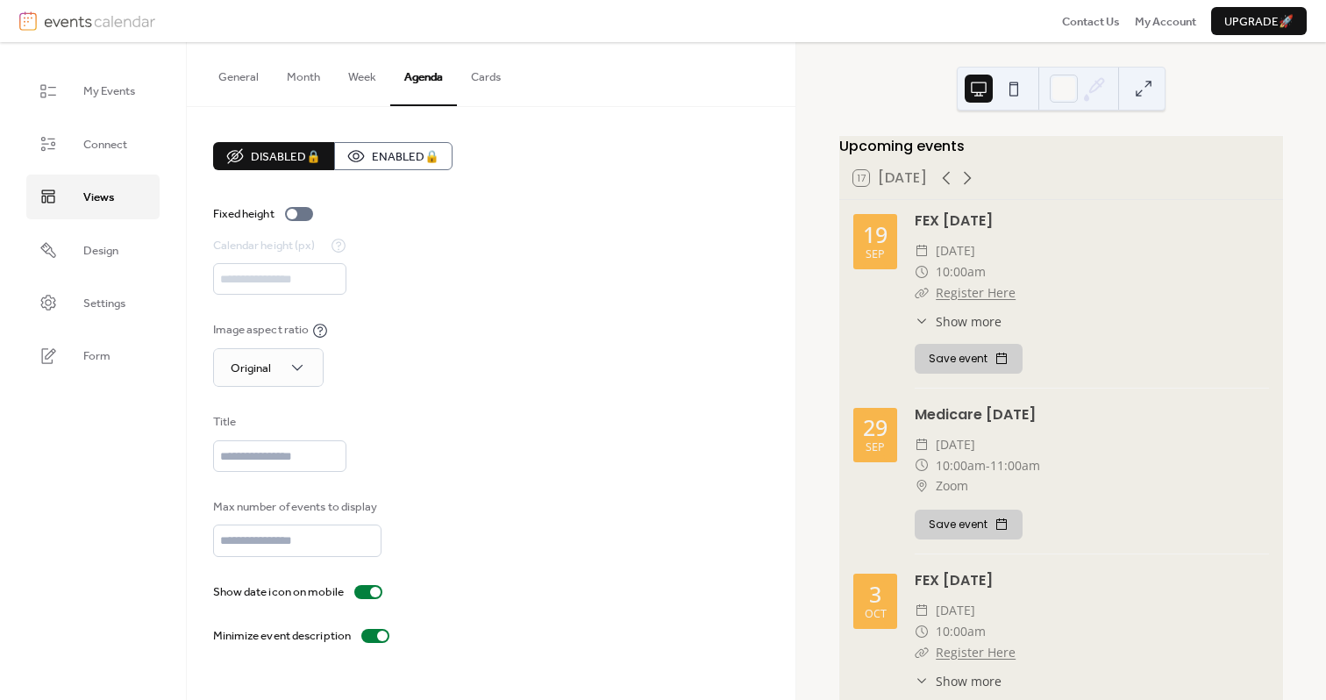
click at [484, 94] on button "Cards" at bounding box center [486, 72] width 58 height 61
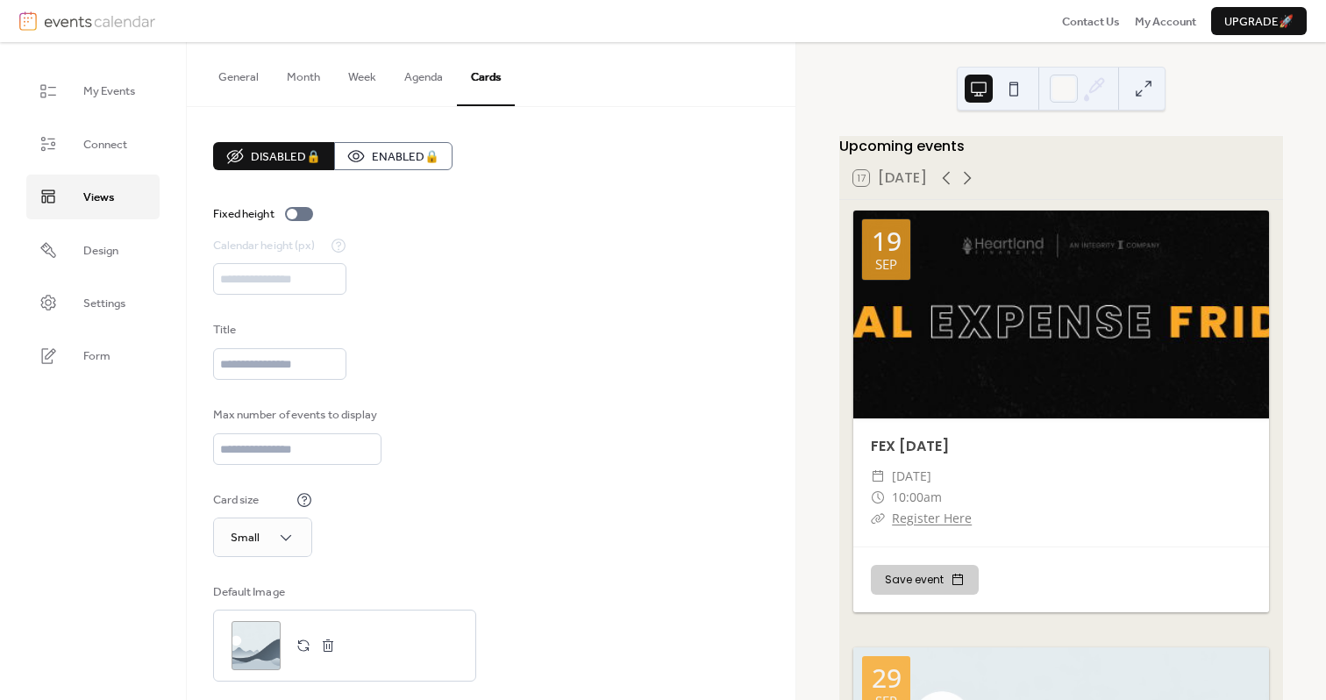
click at [259, 84] on button "General" at bounding box center [238, 72] width 68 height 61
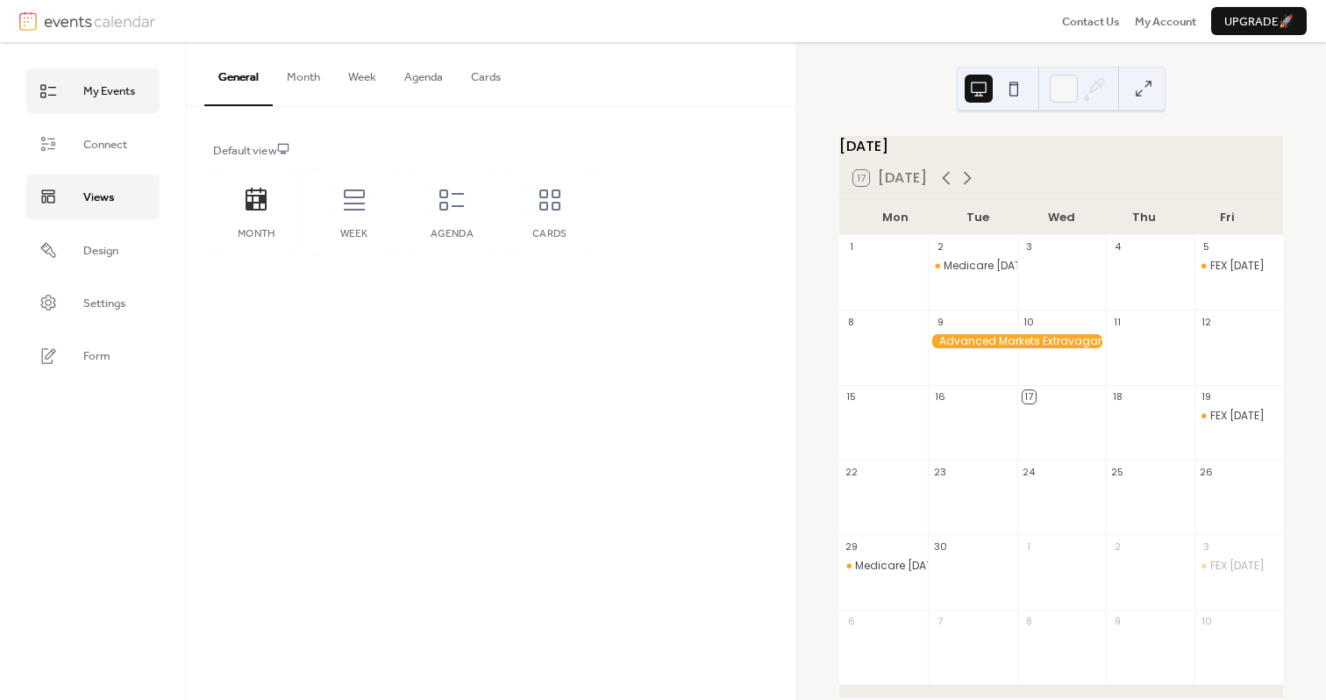
click at [113, 96] on span "My Events" at bounding box center [109, 91] width 52 height 18
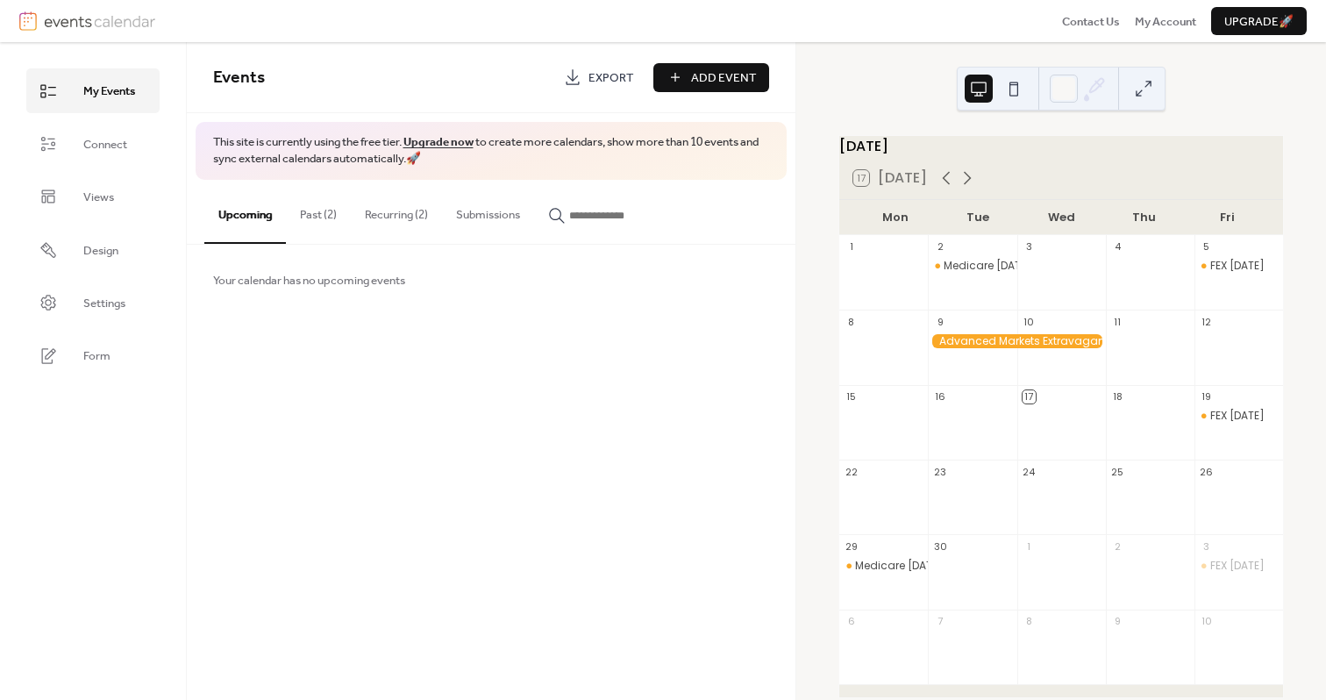
click at [398, 212] on button "Recurring (2)" at bounding box center [396, 210] width 91 height 61
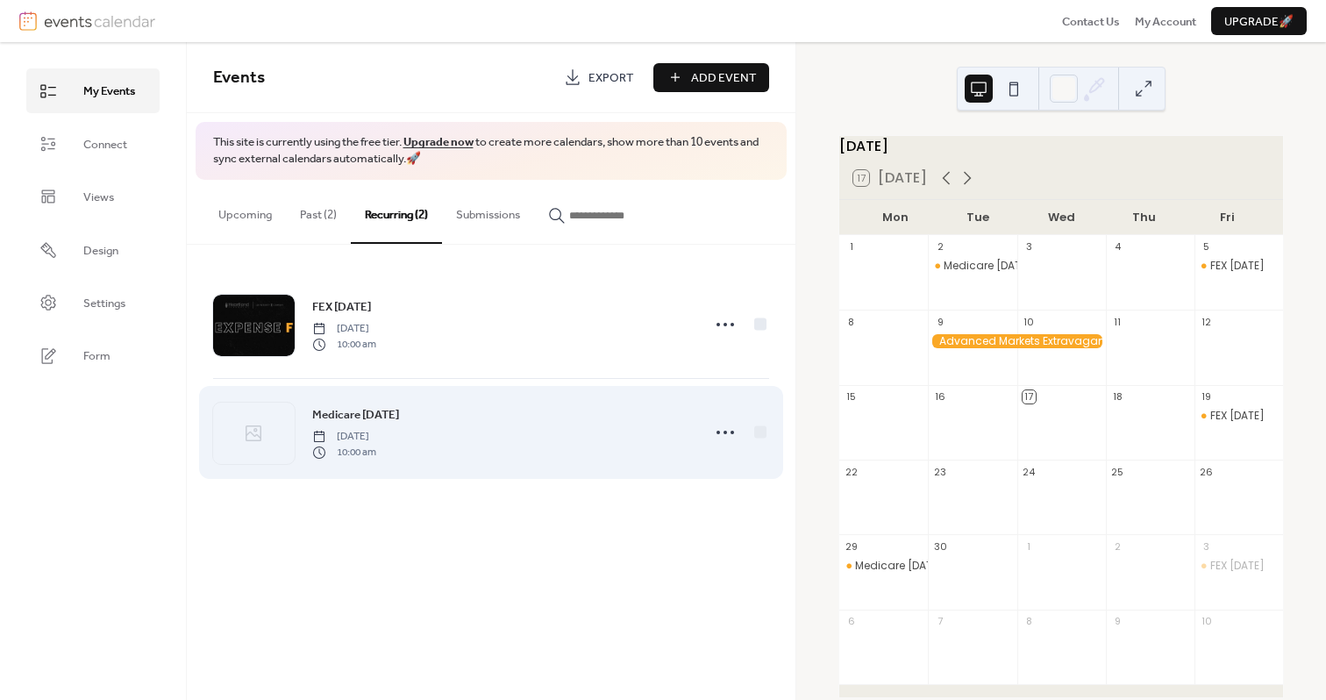
click at [376, 441] on span "[DATE]" at bounding box center [344, 437] width 64 height 16
click at [736, 431] on icon at bounding box center [725, 432] width 28 height 28
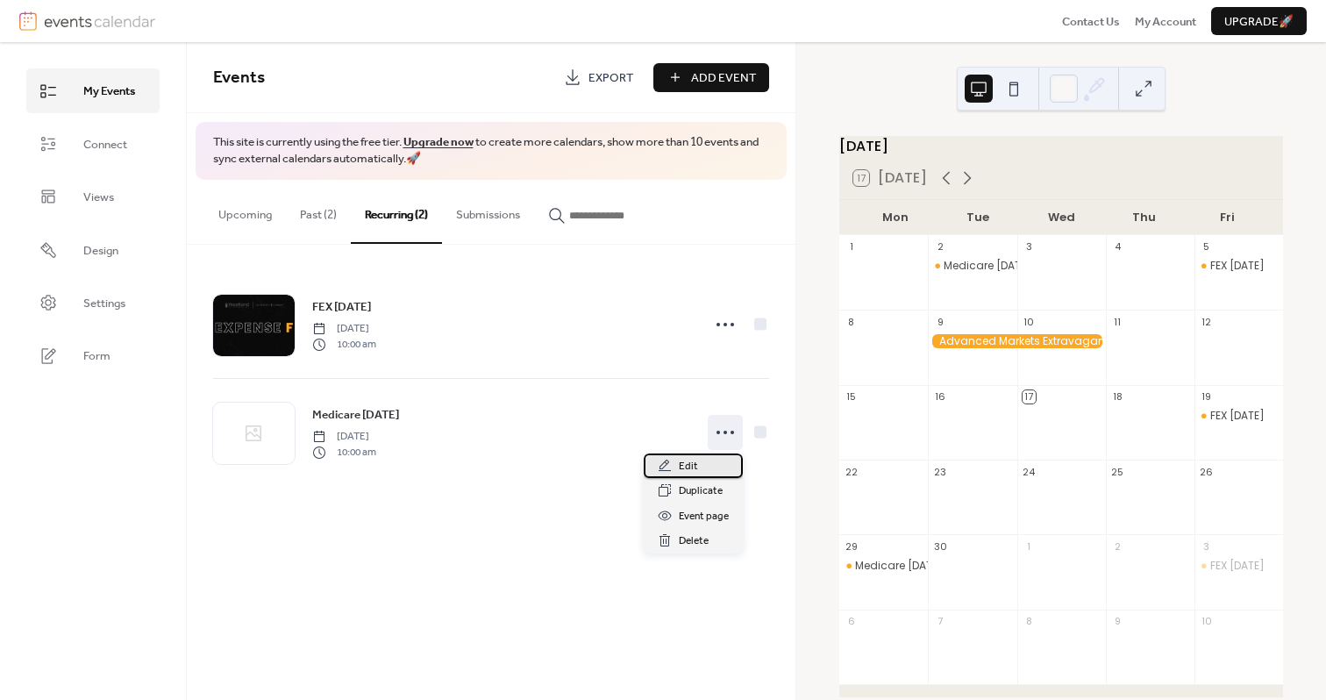
click at [713, 463] on div "Edit" at bounding box center [692, 465] width 99 height 25
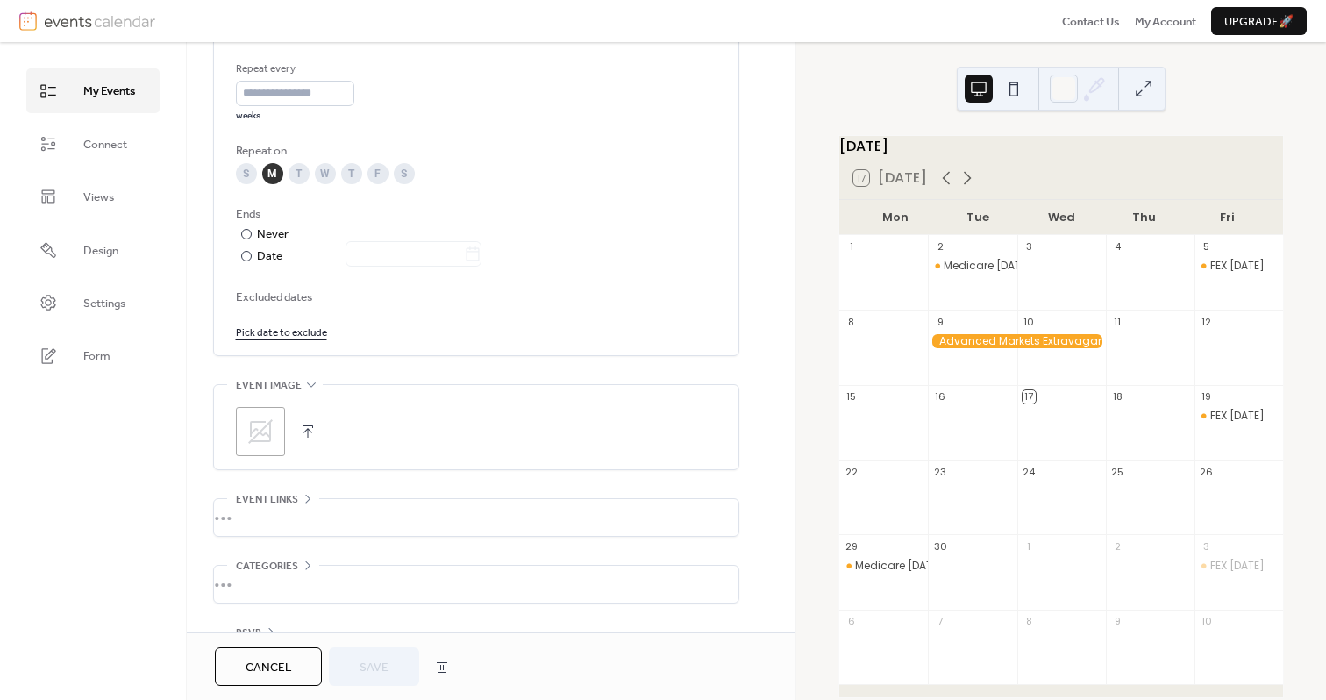
scroll to position [841, 0]
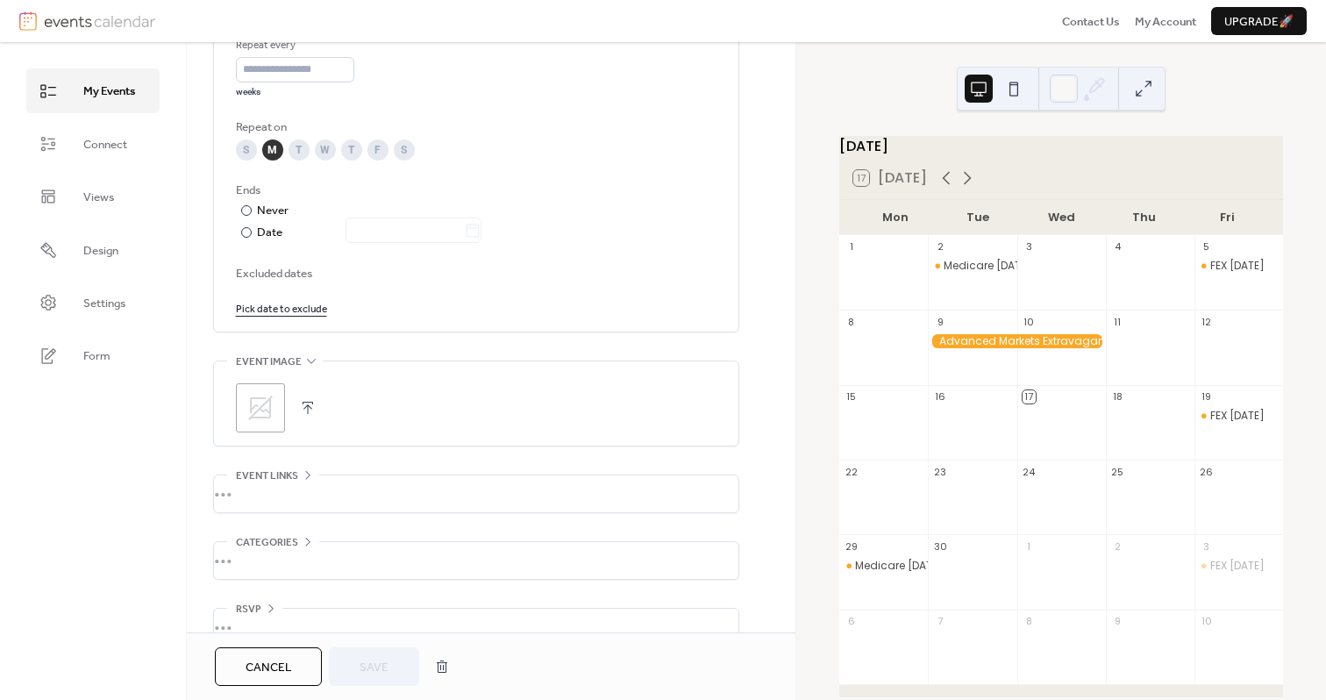
click at [274, 481] on div "•••" at bounding box center [476, 493] width 524 height 37
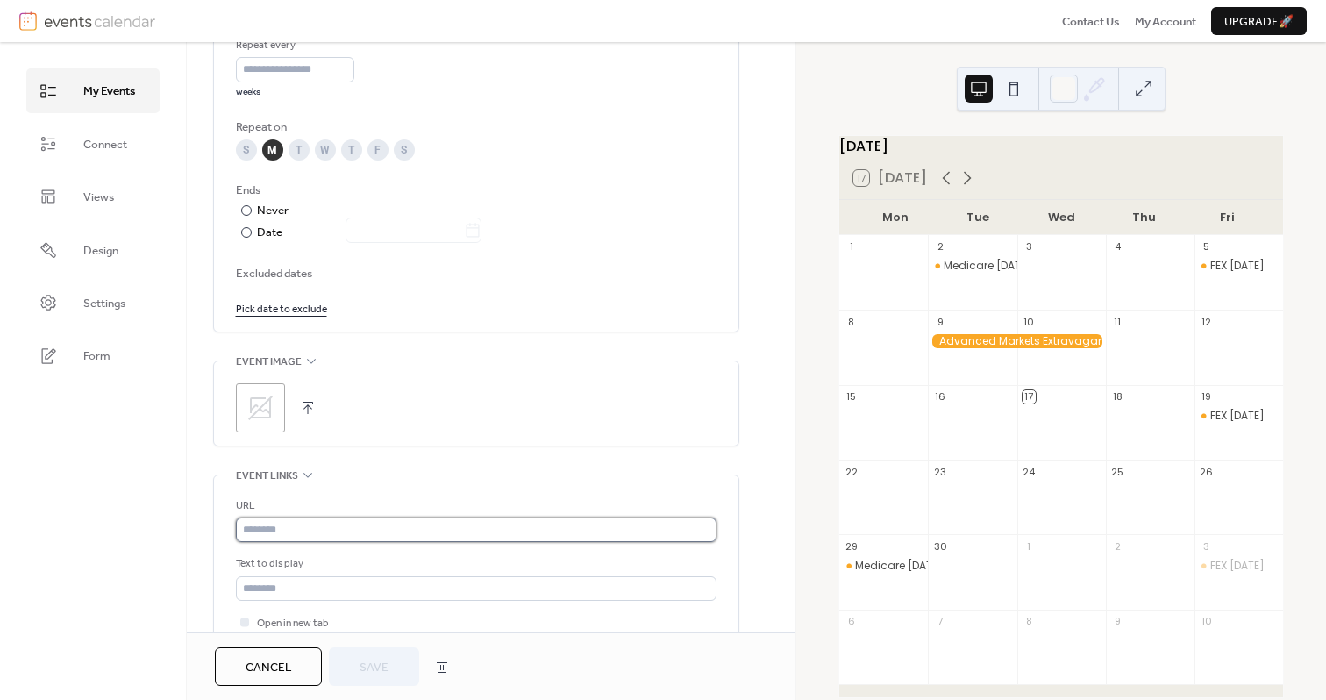
click at [274, 523] on input "text" at bounding box center [476, 529] width 480 height 25
paste input "**********"
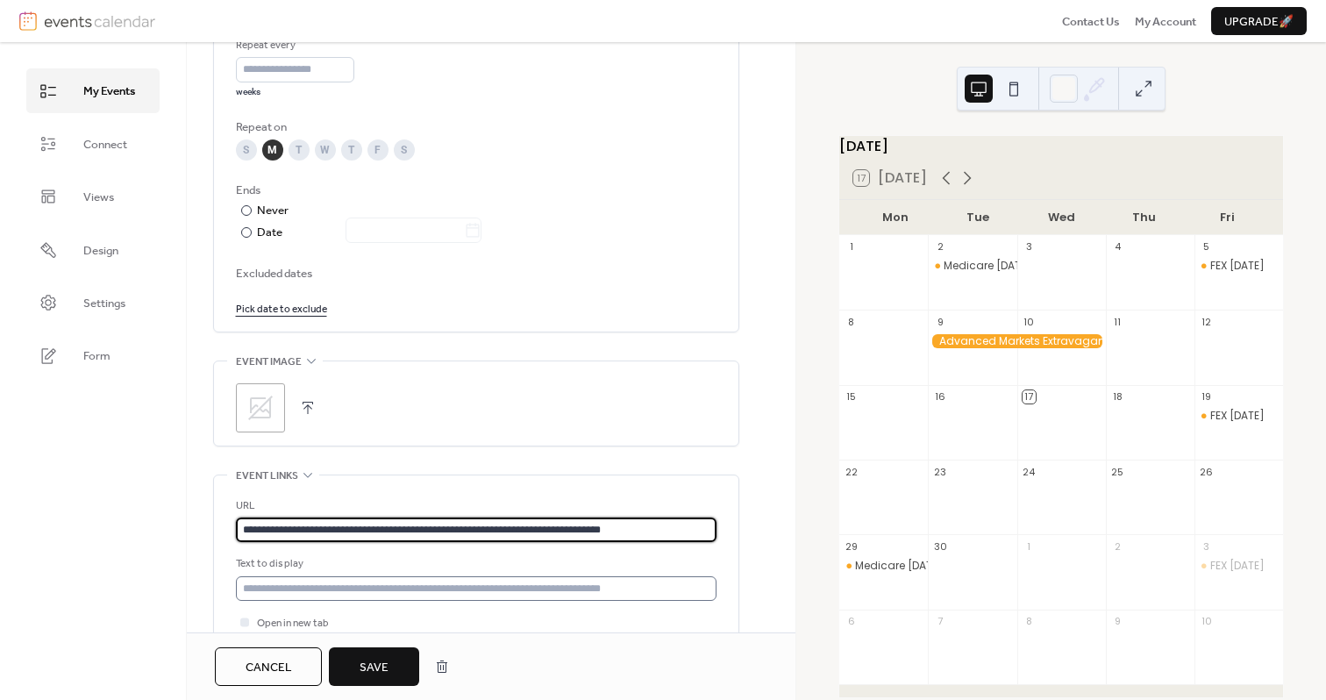
type input "**********"
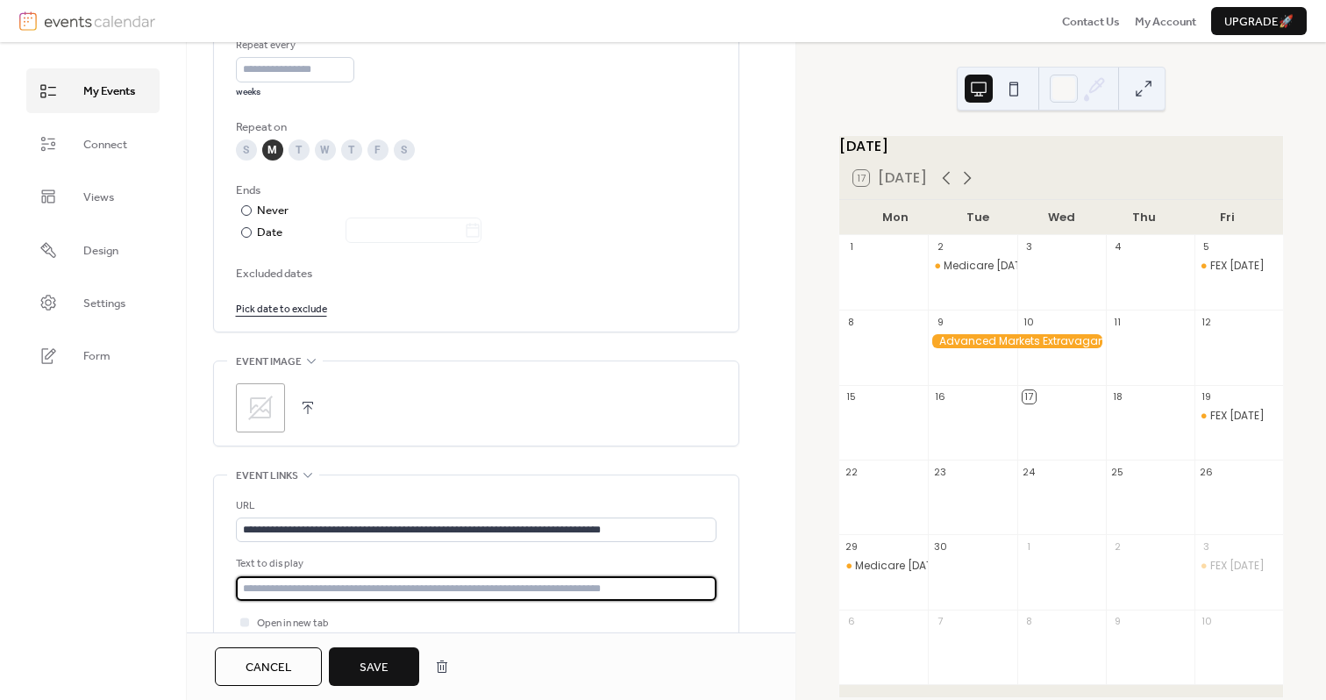
click at [289, 597] on input "text" at bounding box center [476, 588] width 480 height 25
type input "**********"
click at [370, 665] on span "Save" at bounding box center [373, 667] width 29 height 18
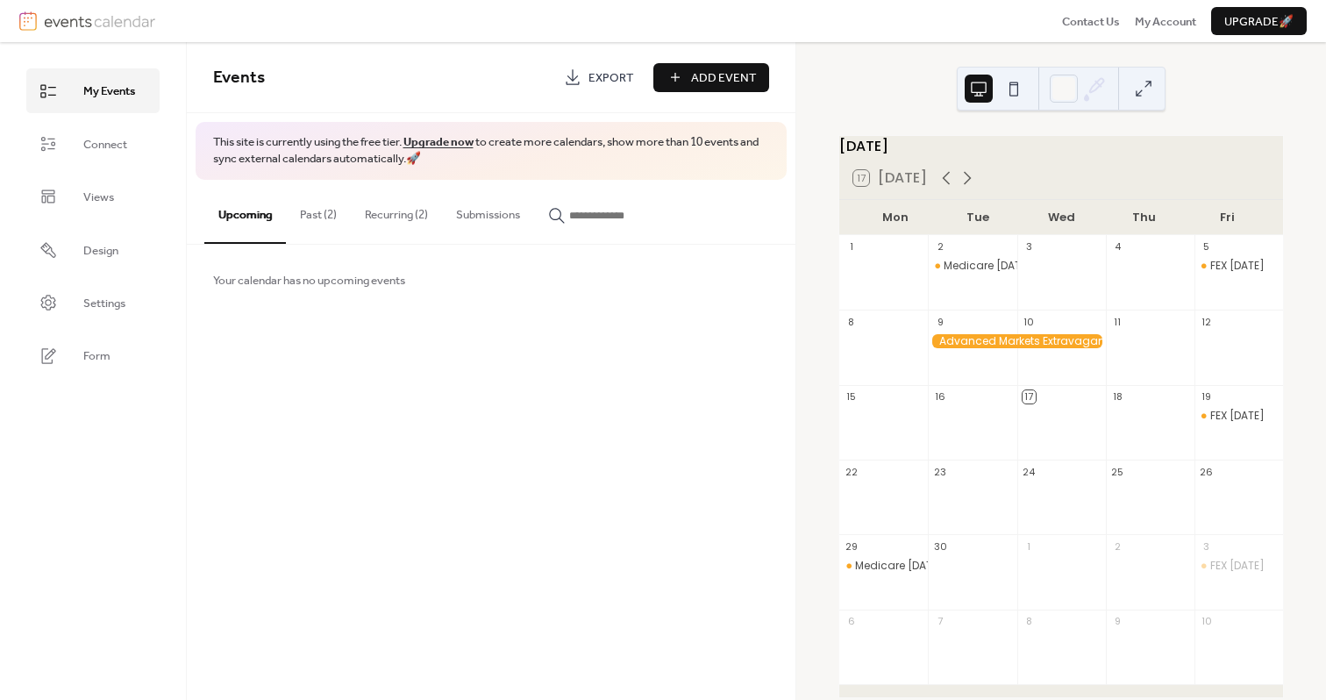
click at [324, 213] on button "Past (2)" at bounding box center [318, 210] width 65 height 61
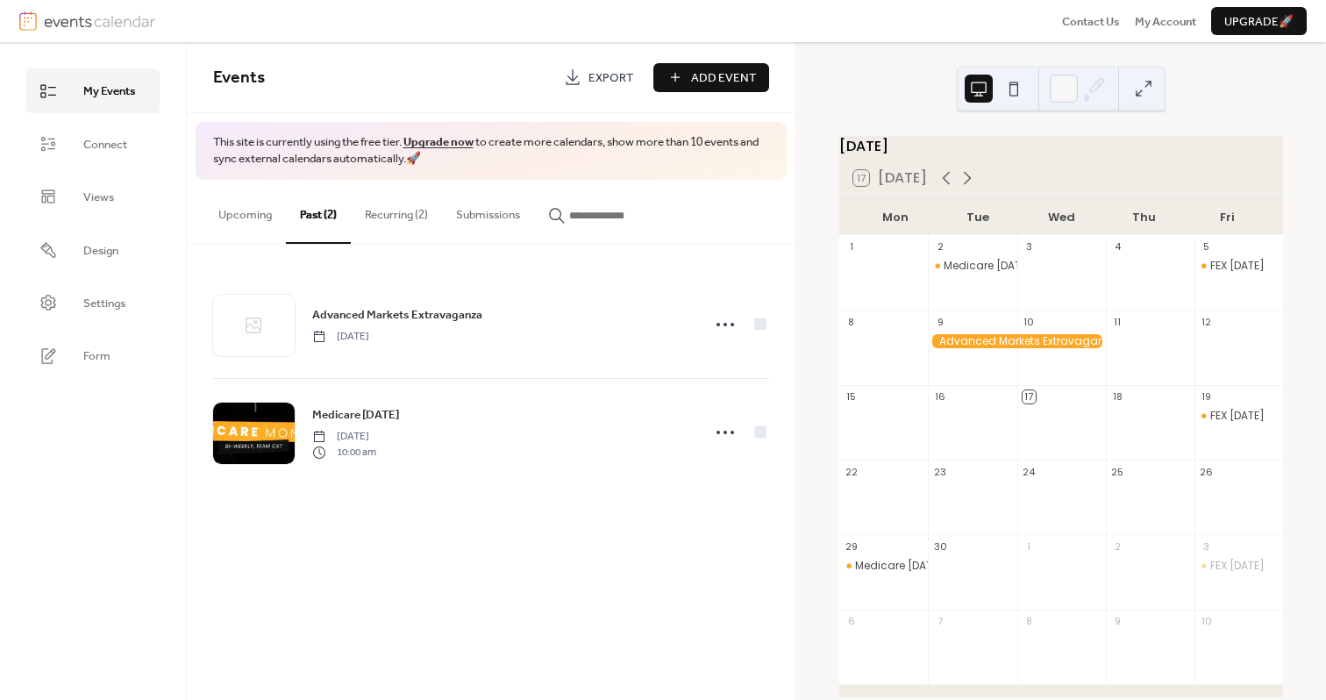
click at [402, 214] on button "Recurring (2)" at bounding box center [396, 210] width 91 height 61
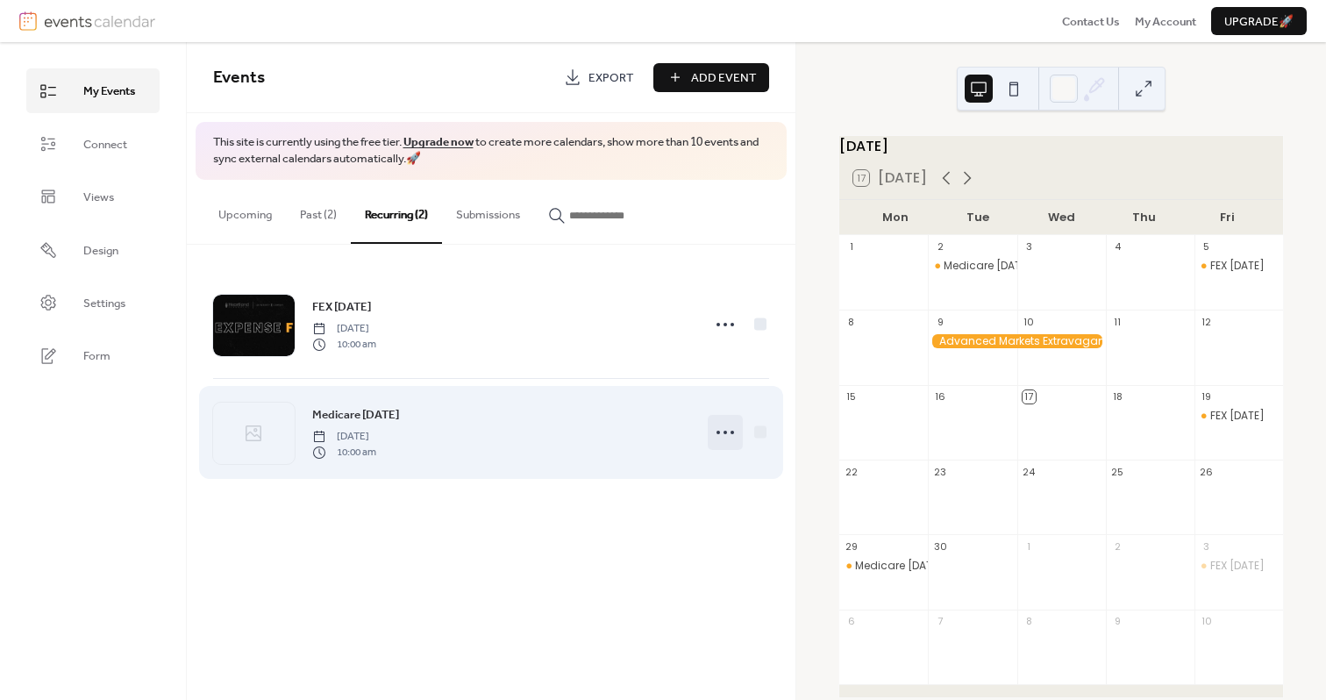
click at [721, 437] on icon at bounding box center [725, 432] width 28 height 28
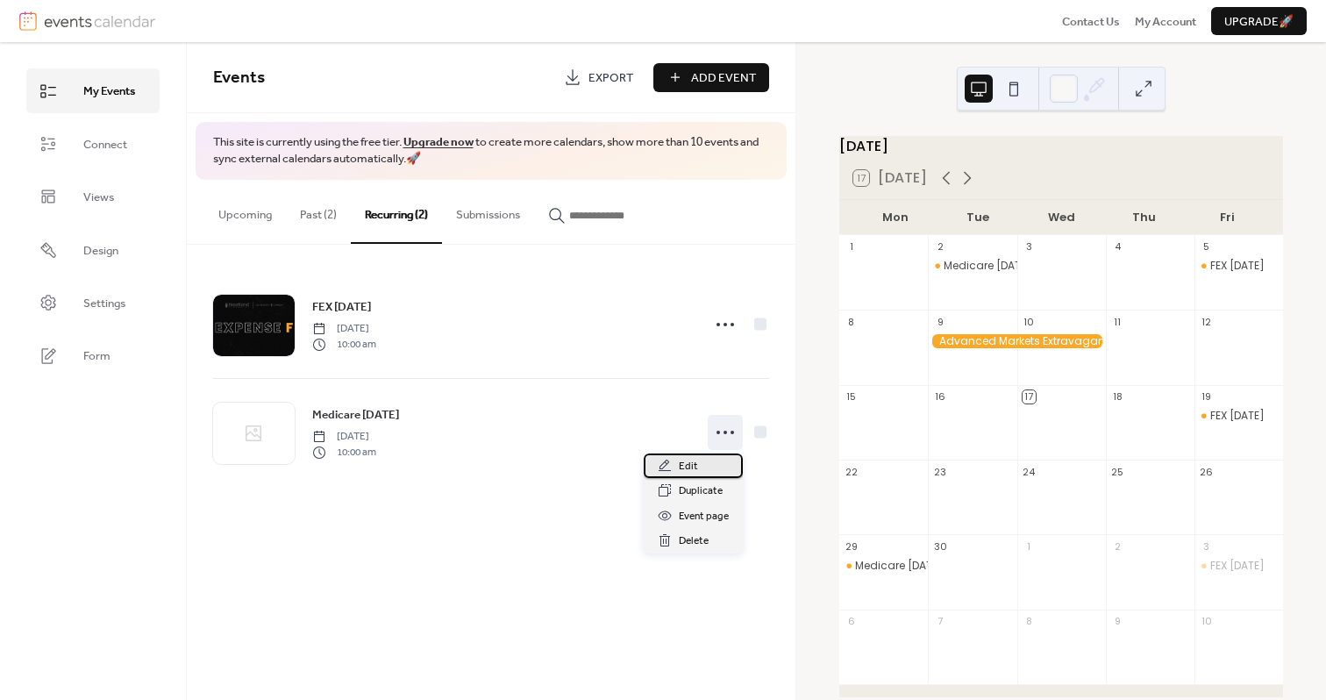
click at [705, 466] on div "Edit" at bounding box center [692, 465] width 99 height 25
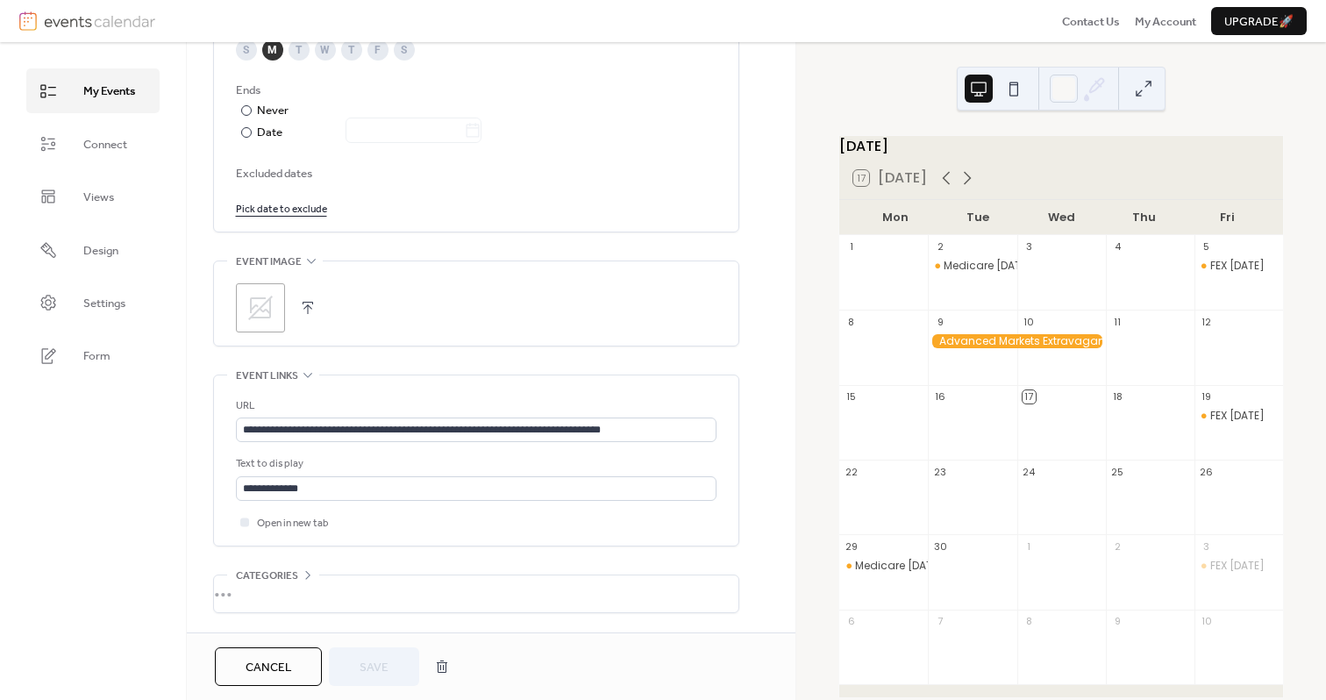
scroll to position [1005, 0]
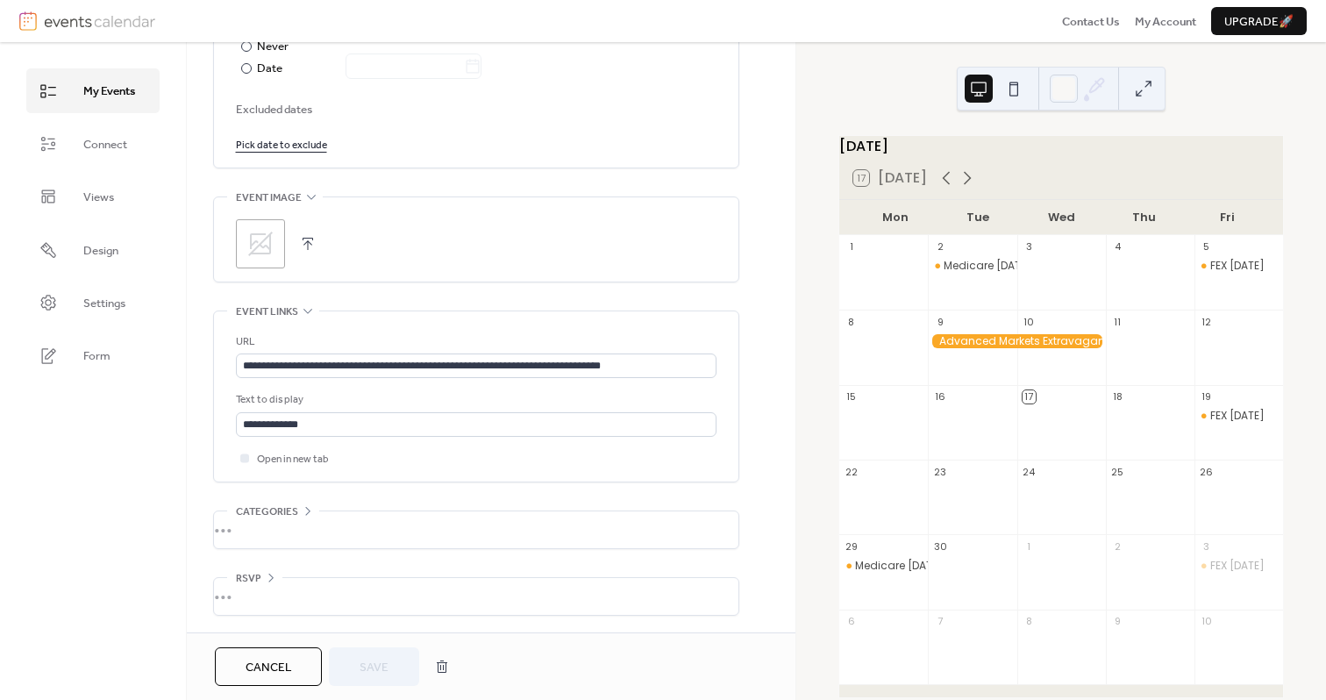
click at [306, 239] on button "button" at bounding box center [307, 243] width 25 height 25
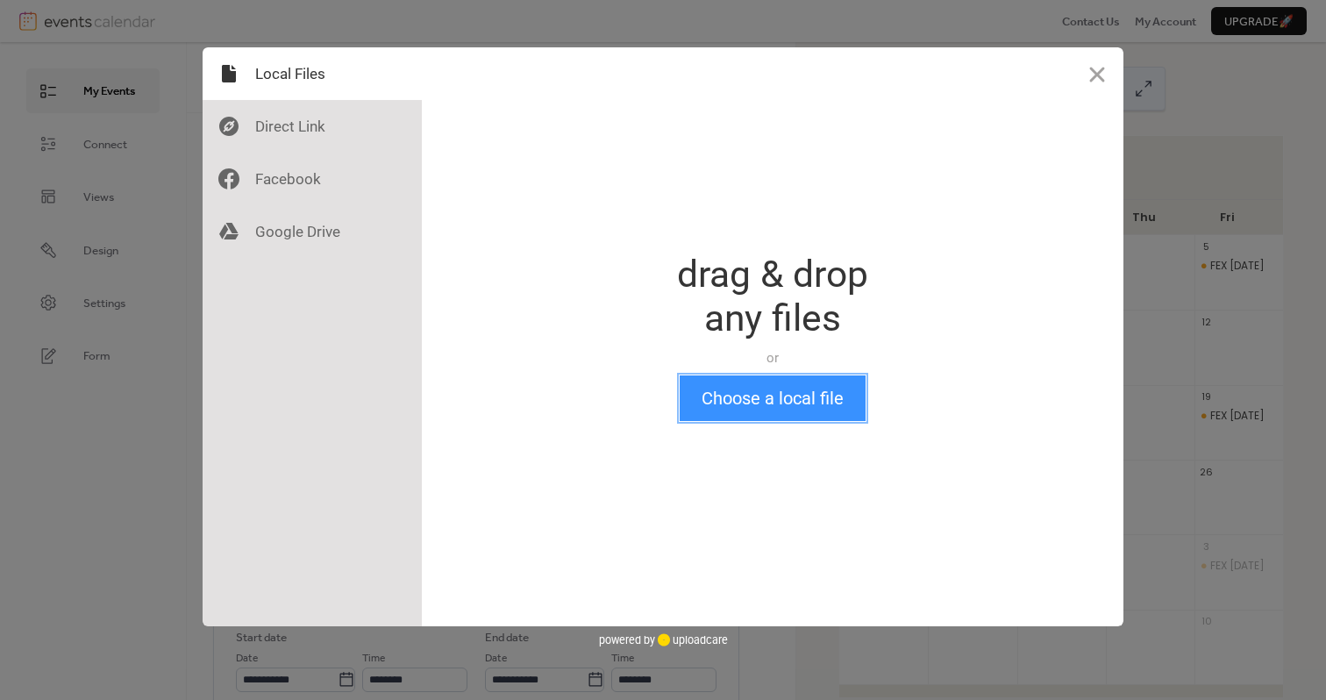
click at [755, 407] on button "Choose a local file" at bounding box center [772, 398] width 186 height 46
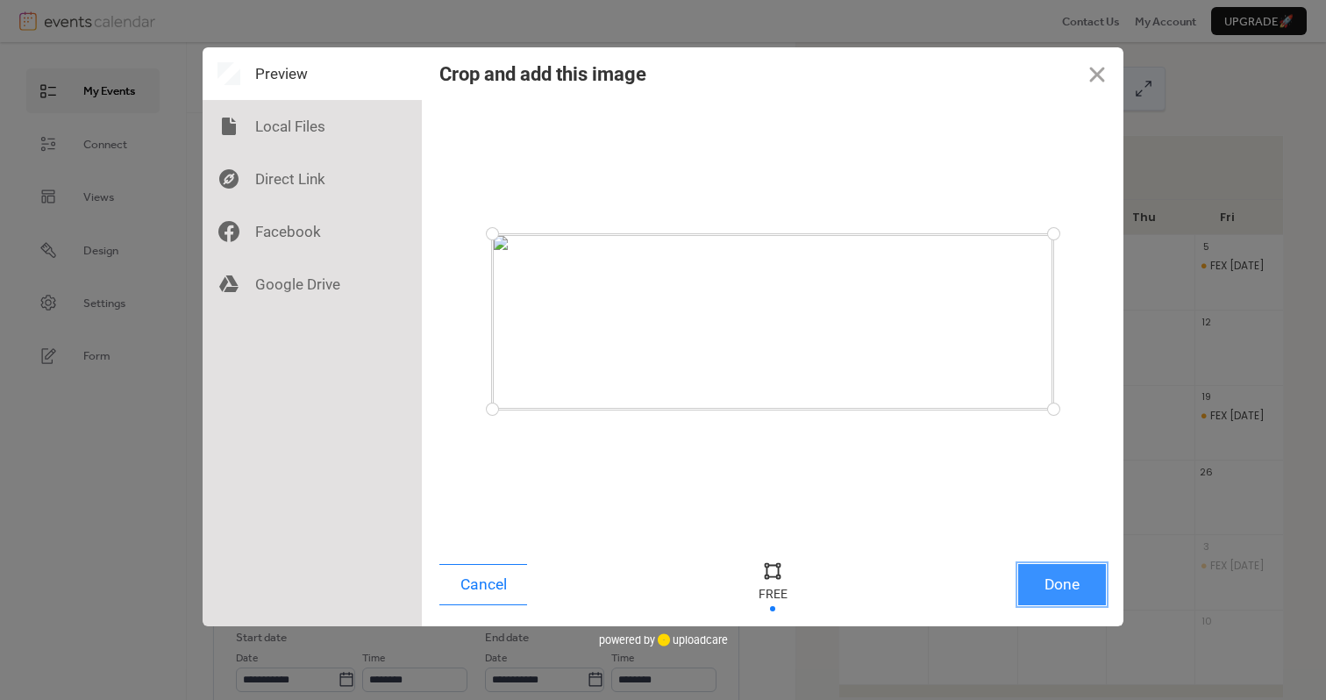
click at [1035, 578] on button "Done" at bounding box center [1062, 584] width 88 height 41
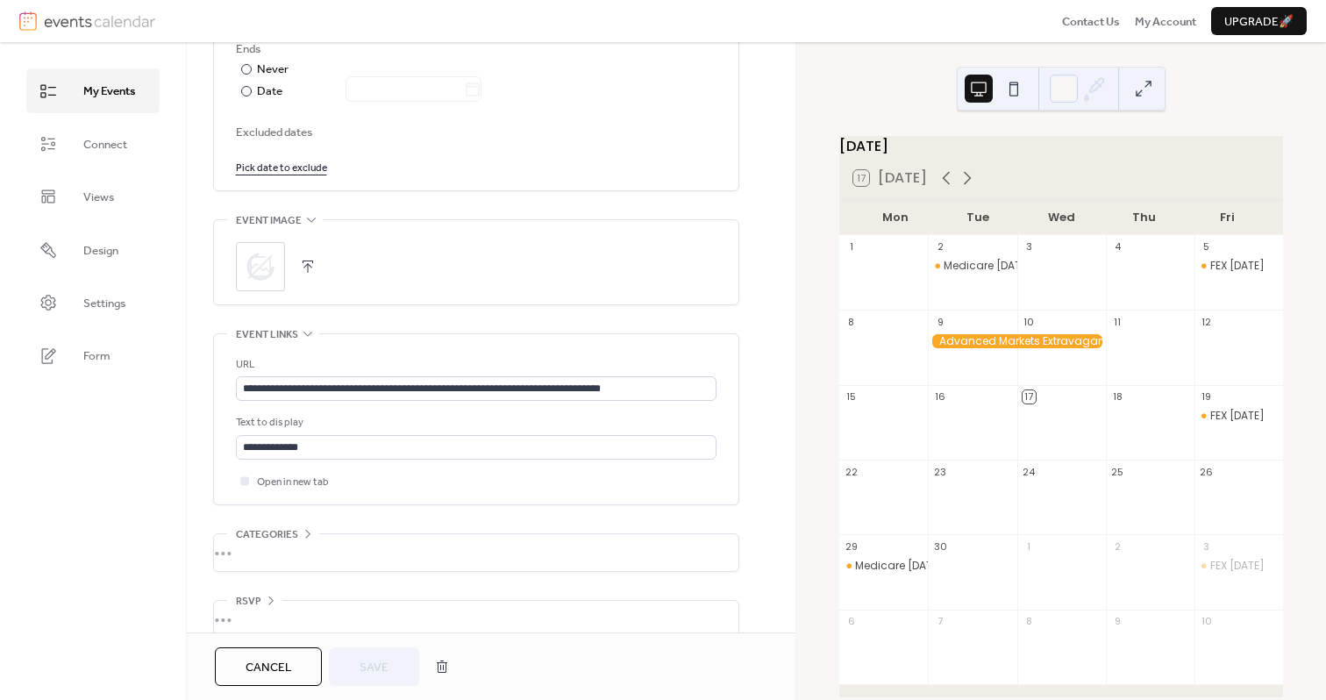
scroll to position [1005, 0]
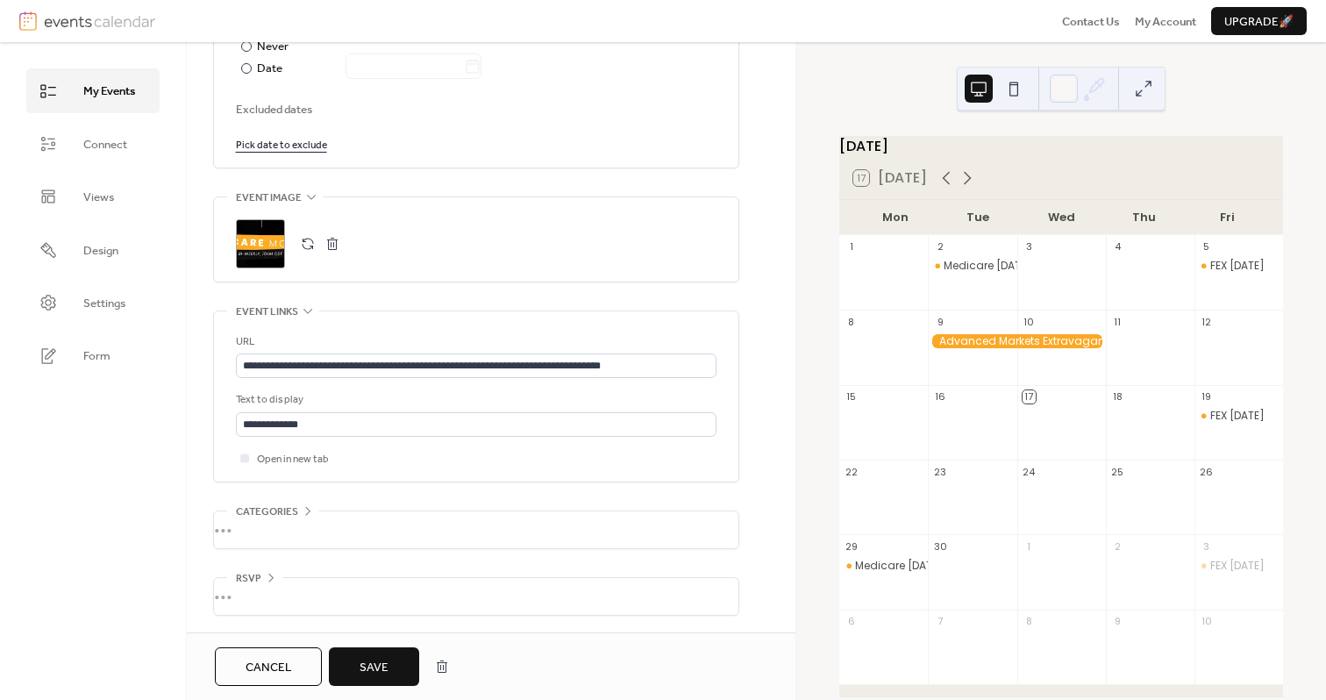
click at [266, 506] on span "Categories" at bounding box center [267, 511] width 62 height 18
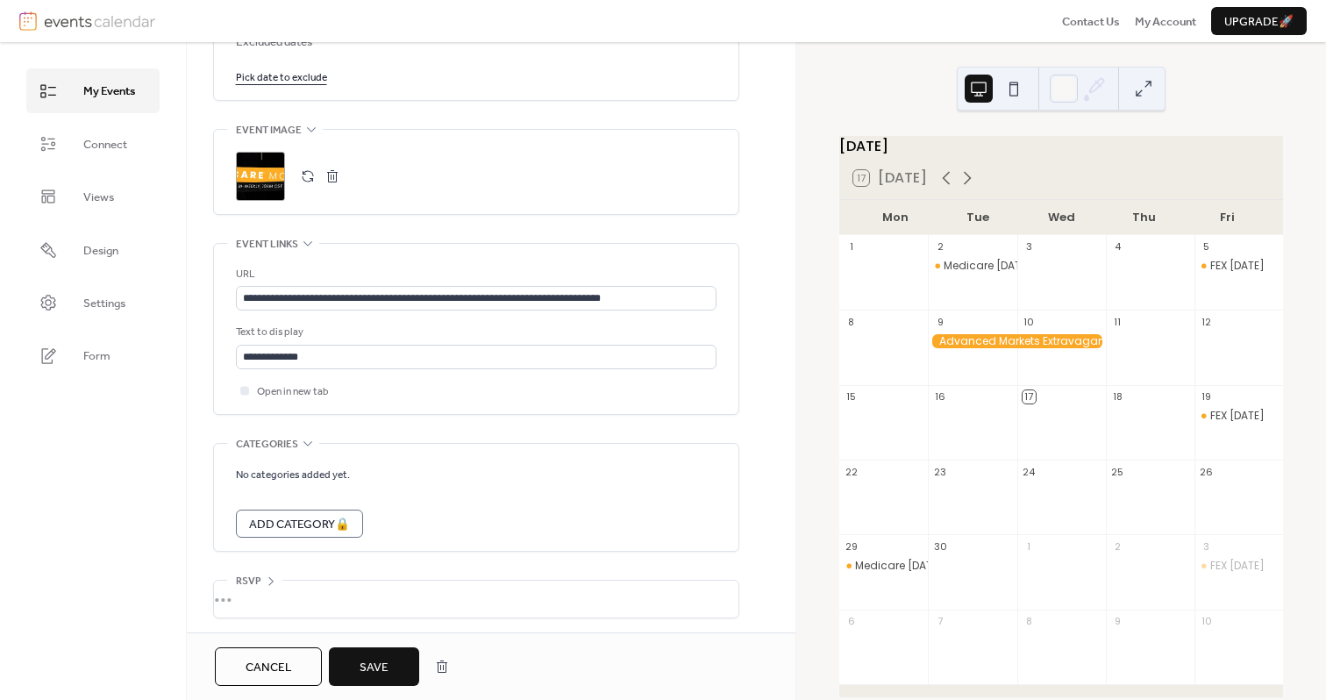
scroll to position [1073, 0]
click at [285, 441] on span "Categories" at bounding box center [267, 443] width 62 height 18
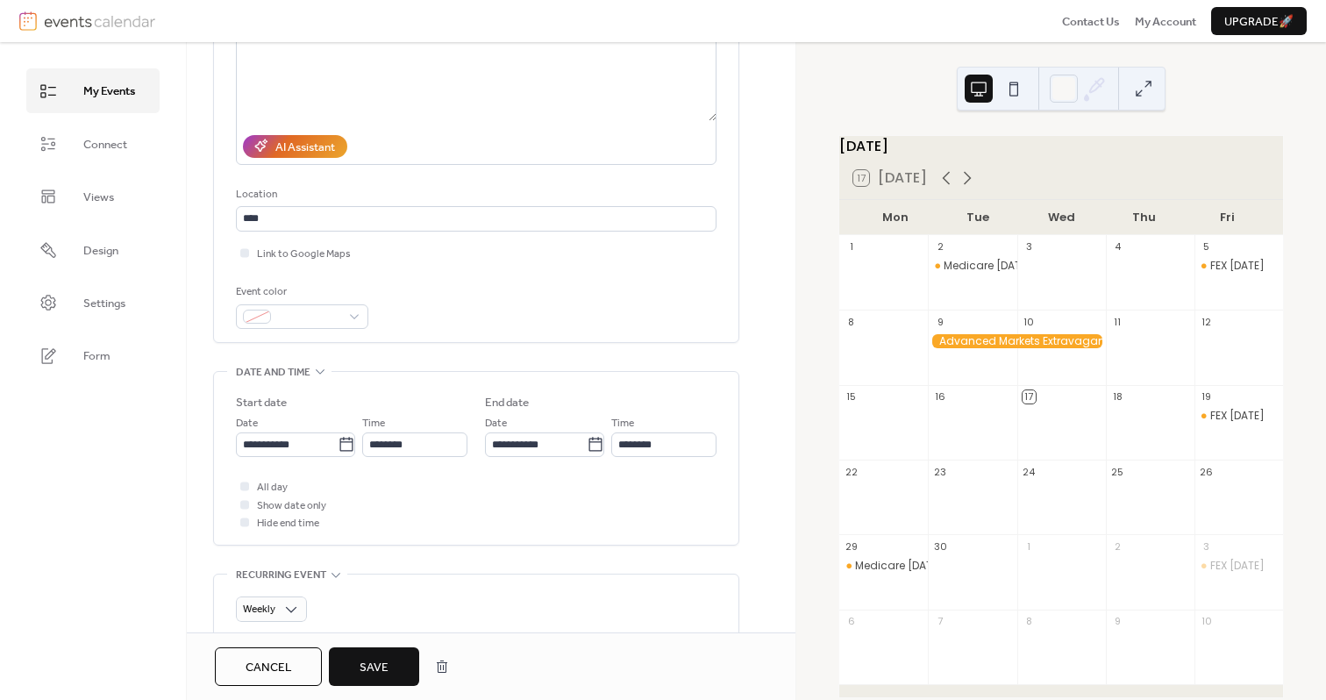
scroll to position [0, 0]
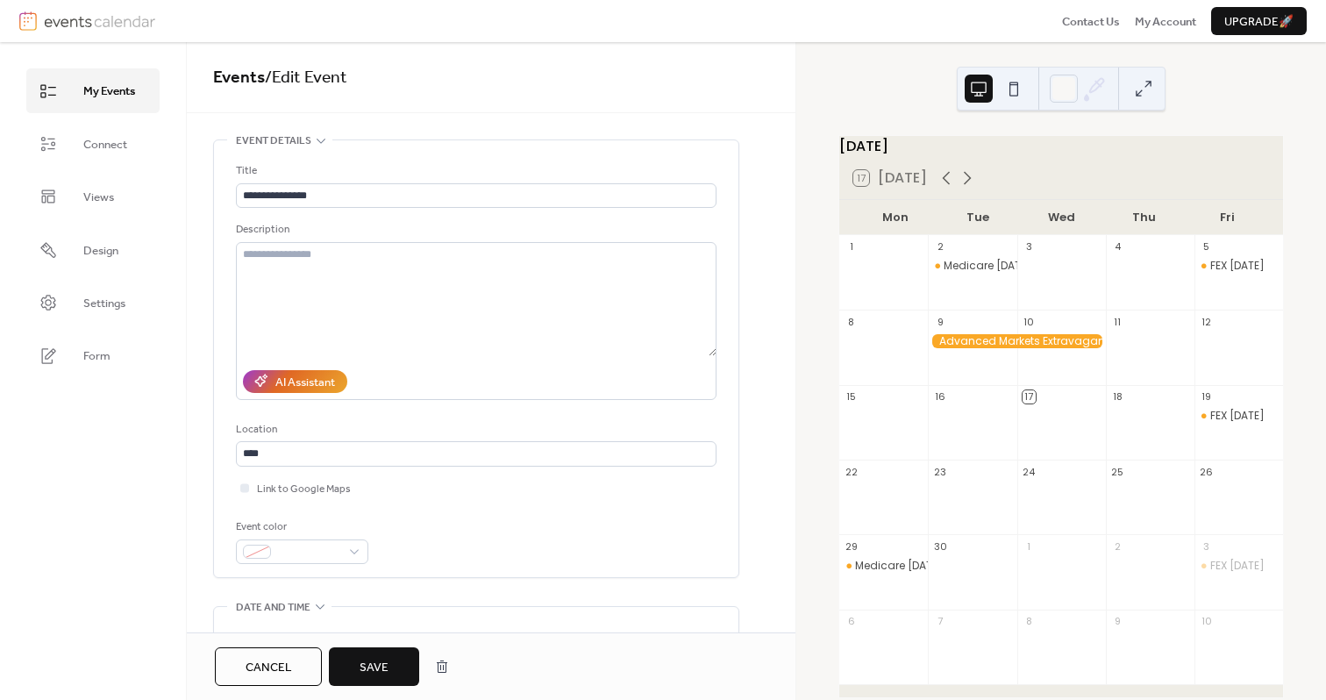
click at [380, 654] on button "Save" at bounding box center [374, 666] width 90 height 39
